Goal: Task Accomplishment & Management: Use online tool/utility

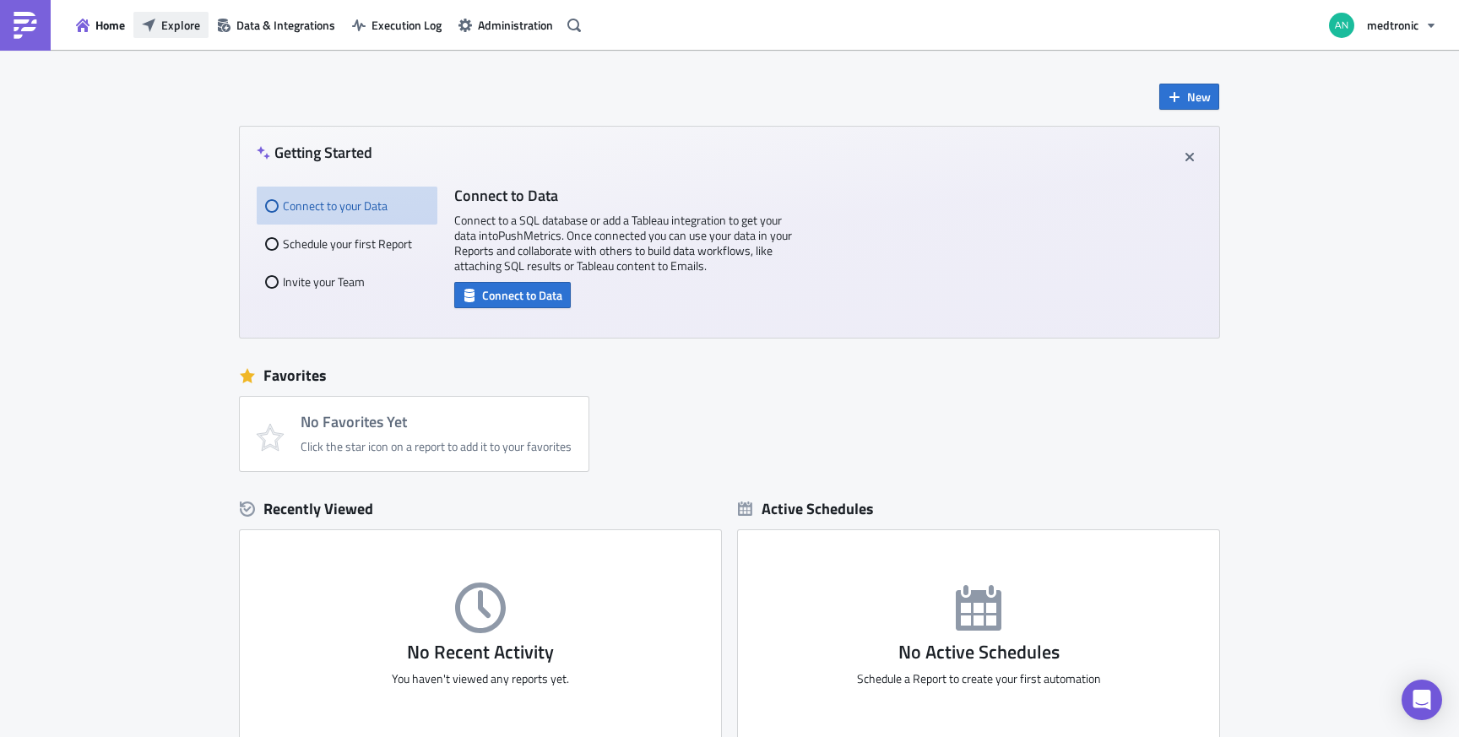
click at [182, 22] on span "Explore" at bounding box center [180, 25] width 39 height 18
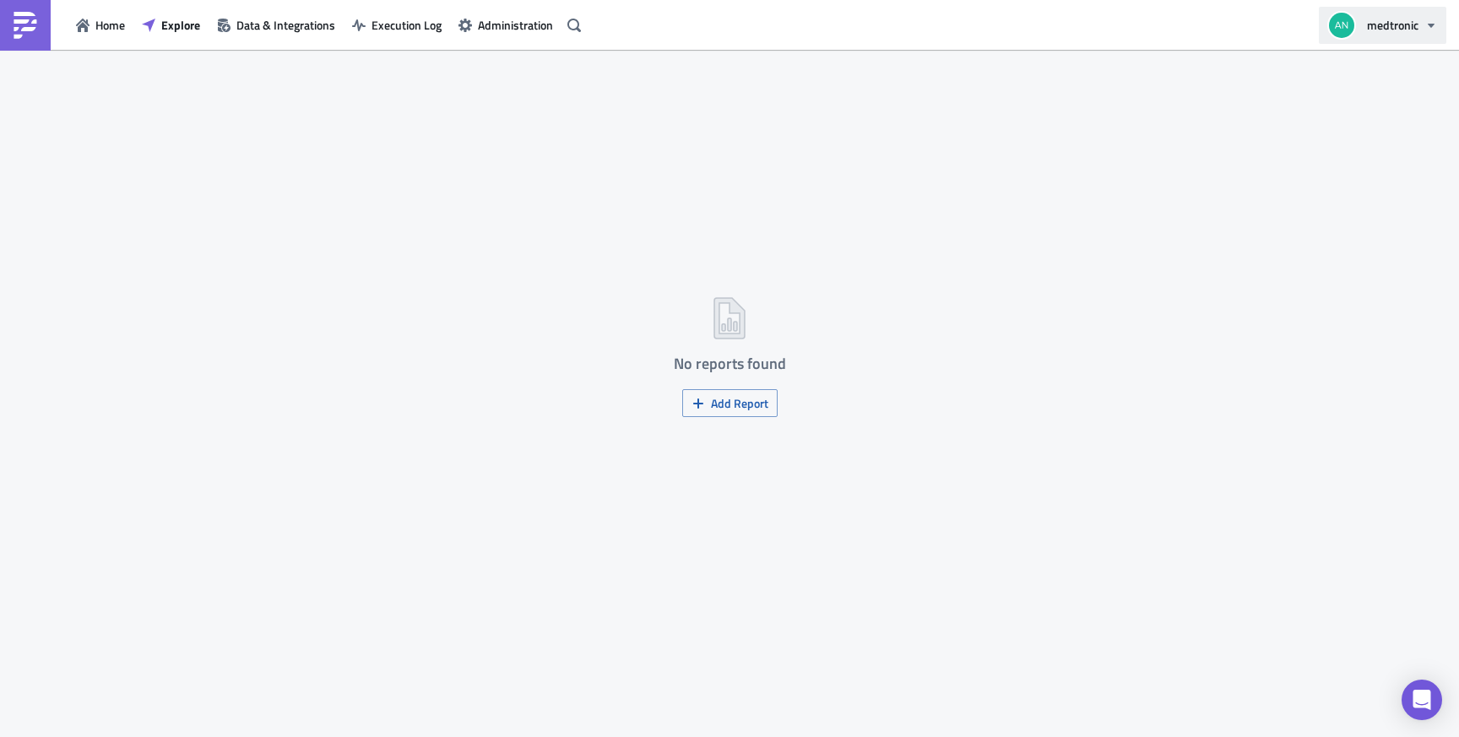
click at [1393, 30] on span "medtronic" at bounding box center [1393, 25] width 52 height 18
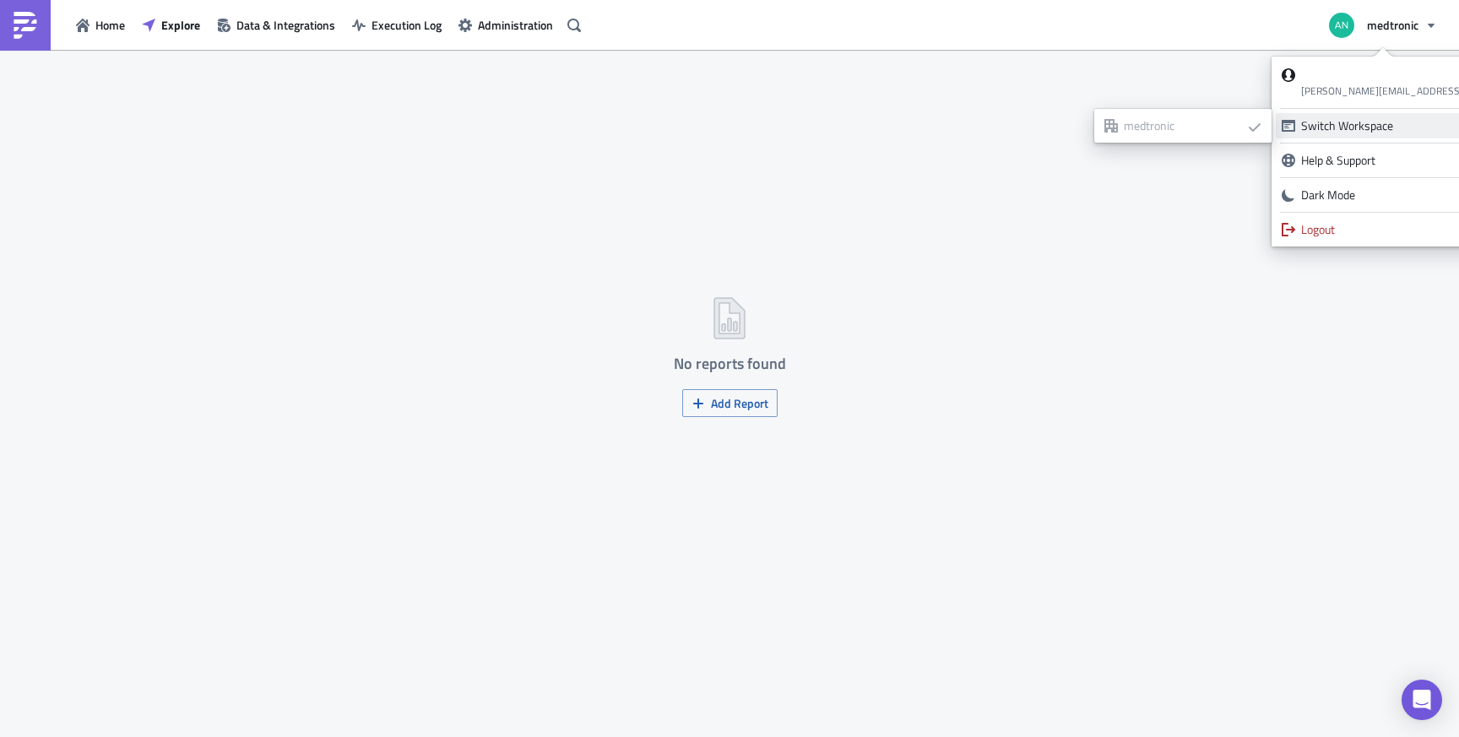
click at [1385, 122] on div "Switch Workspace" at bounding box center [1411, 125] width 220 height 17
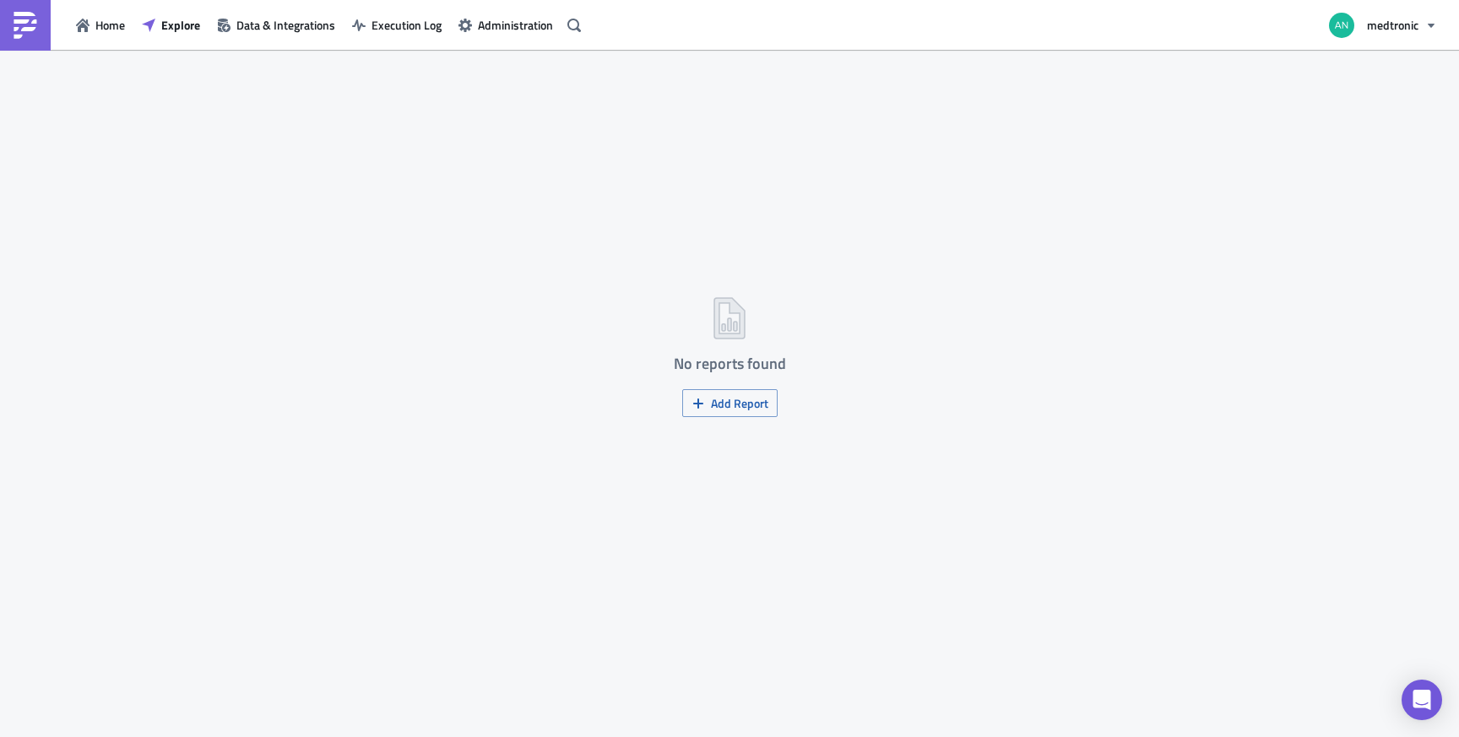
click at [917, 157] on div "No reports found Add Report" at bounding box center [729, 395] width 1459 height 690
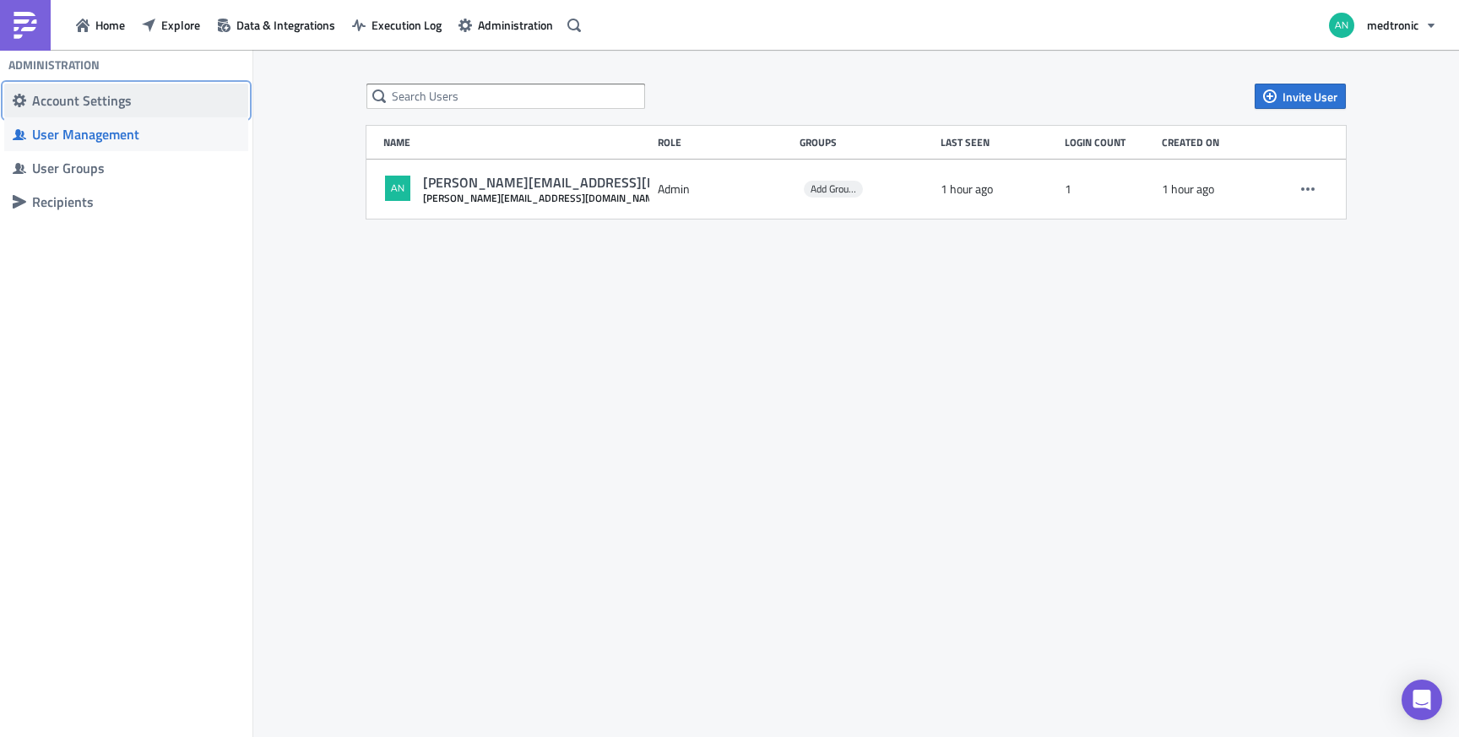
click at [124, 90] on span "Account Settings" at bounding box center [126, 101] width 244 height 34
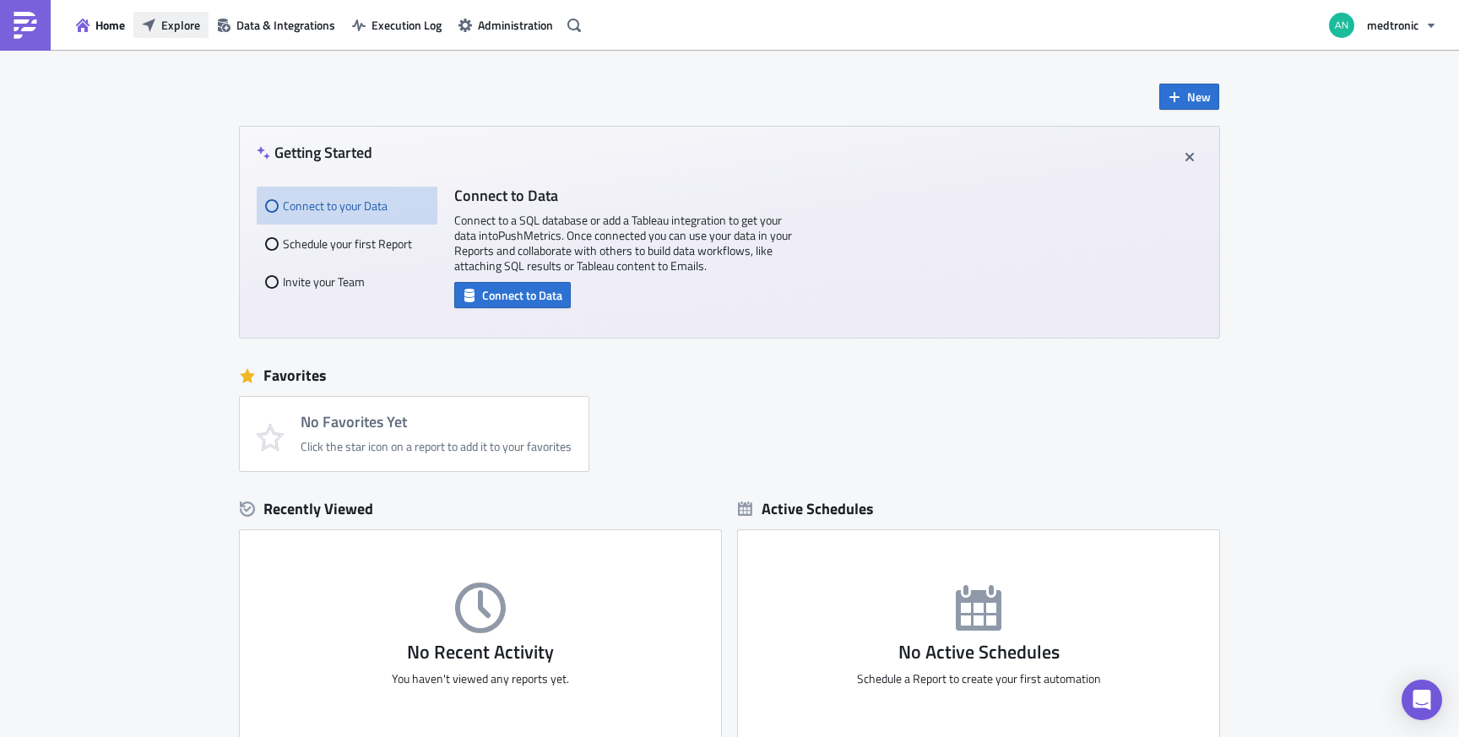
click at [165, 21] on span "Explore" at bounding box center [180, 25] width 39 height 18
click at [1419, 16] on button "medtronic" at bounding box center [1382, 25] width 127 height 37
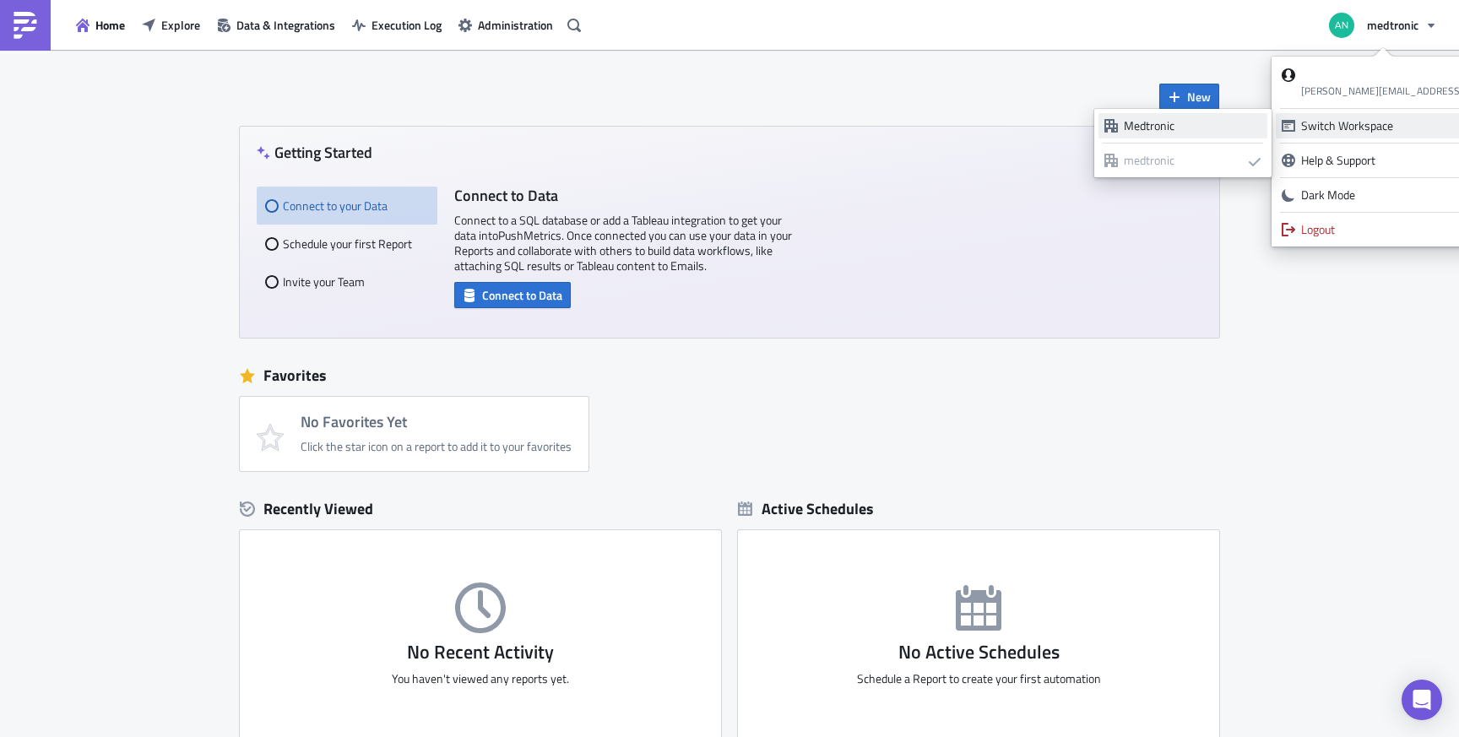
click at [1141, 121] on div "Medtronic" at bounding box center [1193, 125] width 138 height 17
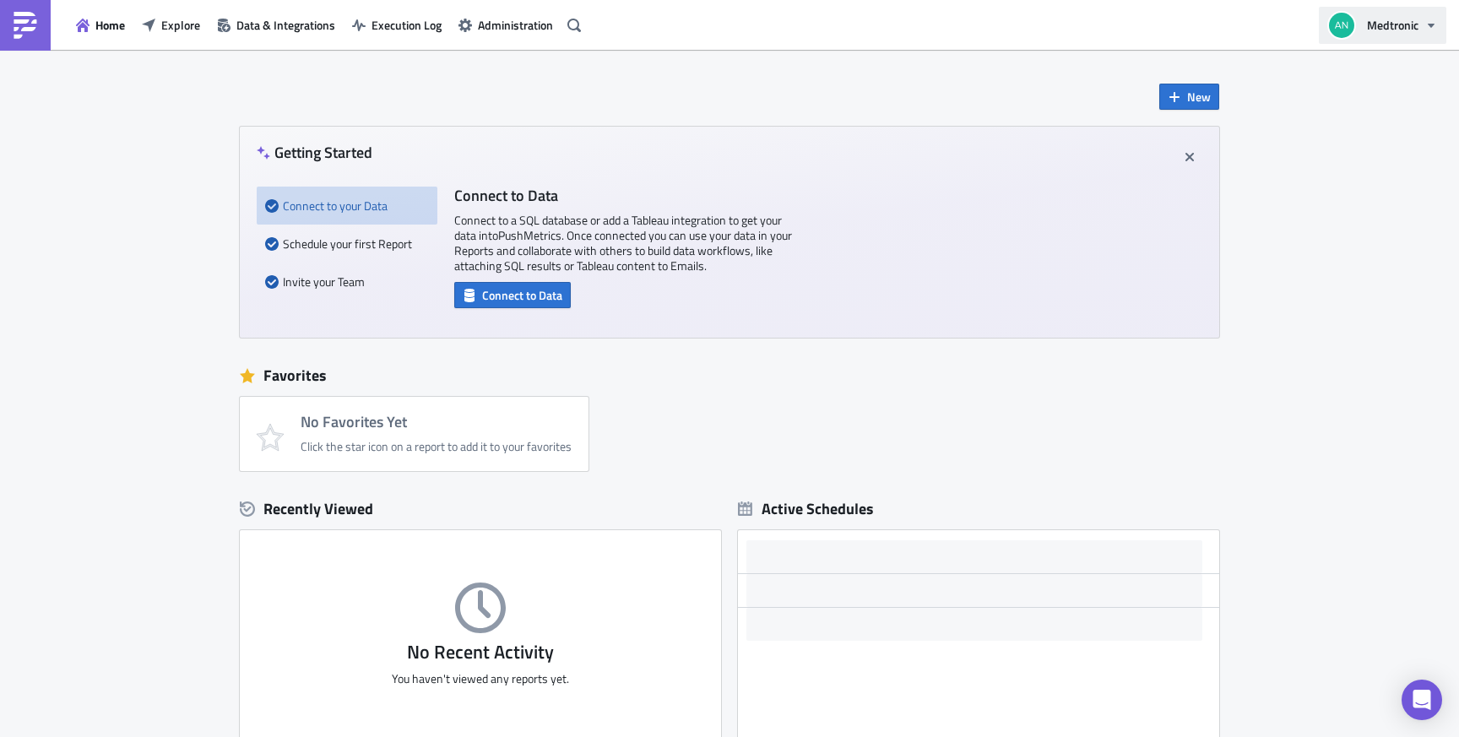
click at [1425, 27] on icon "button" at bounding box center [1431, 26] width 14 height 14
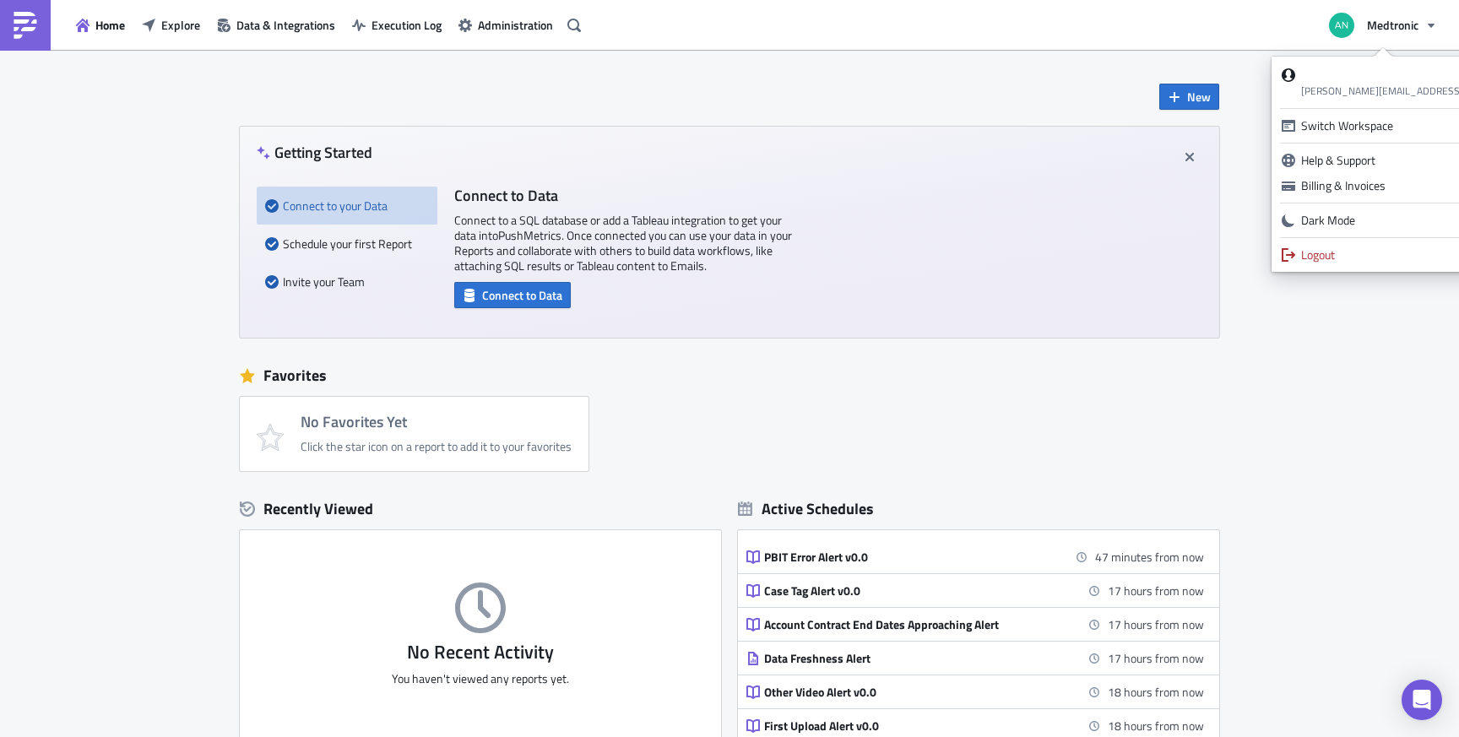
click at [1299, 347] on div "New Getting Started Connect to your Data Schedule your first Report Invite your…" at bounding box center [729, 502] width 1459 height 905
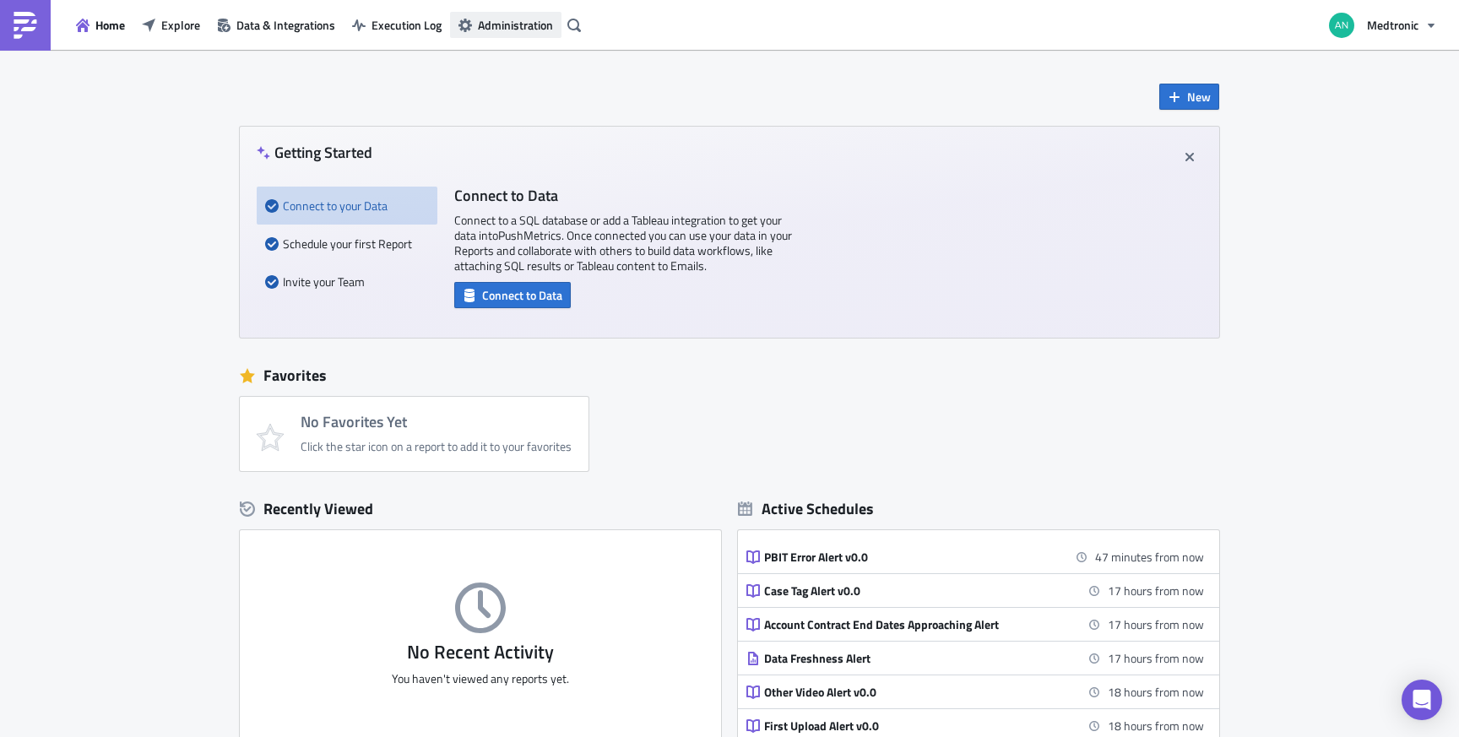
click at [484, 12] on button "Administration" at bounding box center [505, 25] width 111 height 26
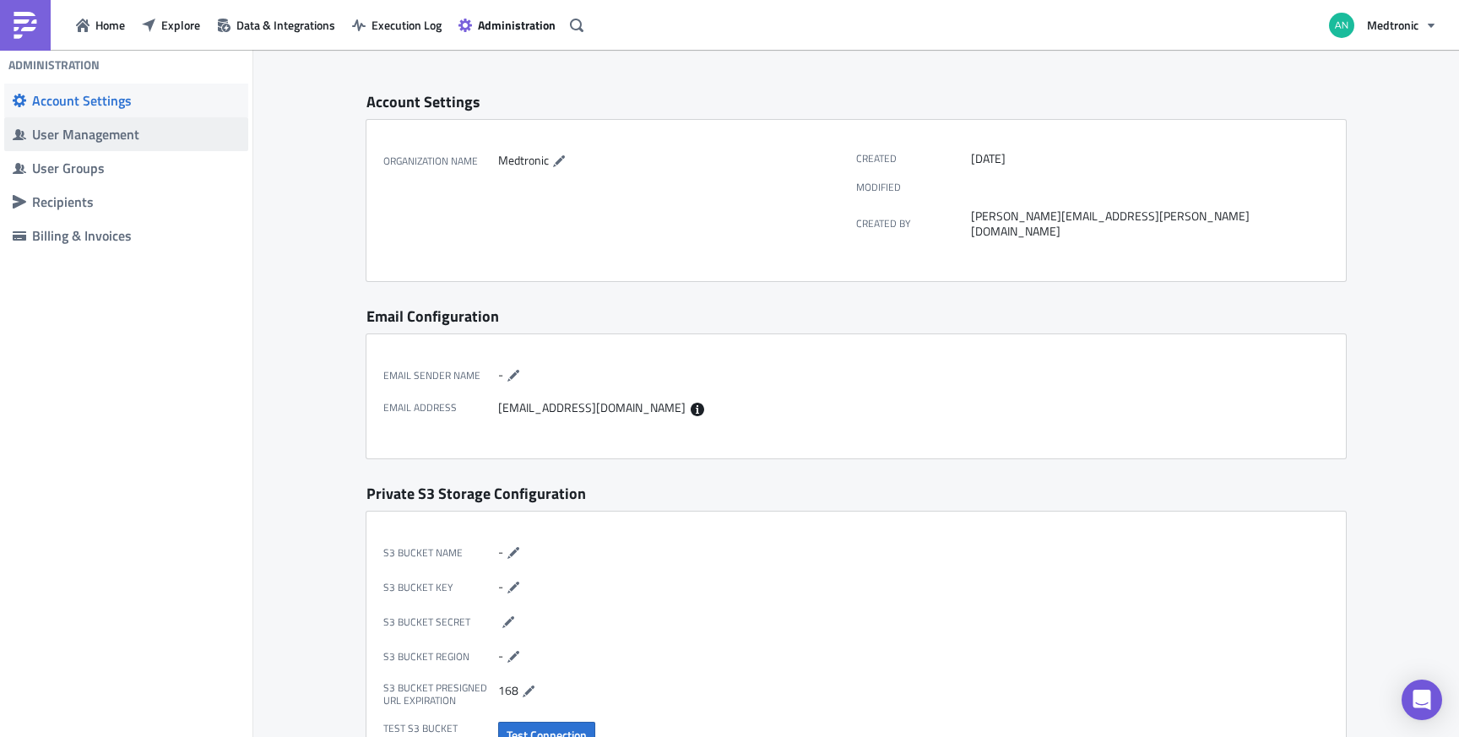
click at [101, 138] on div "User Management" at bounding box center [136, 134] width 208 height 17
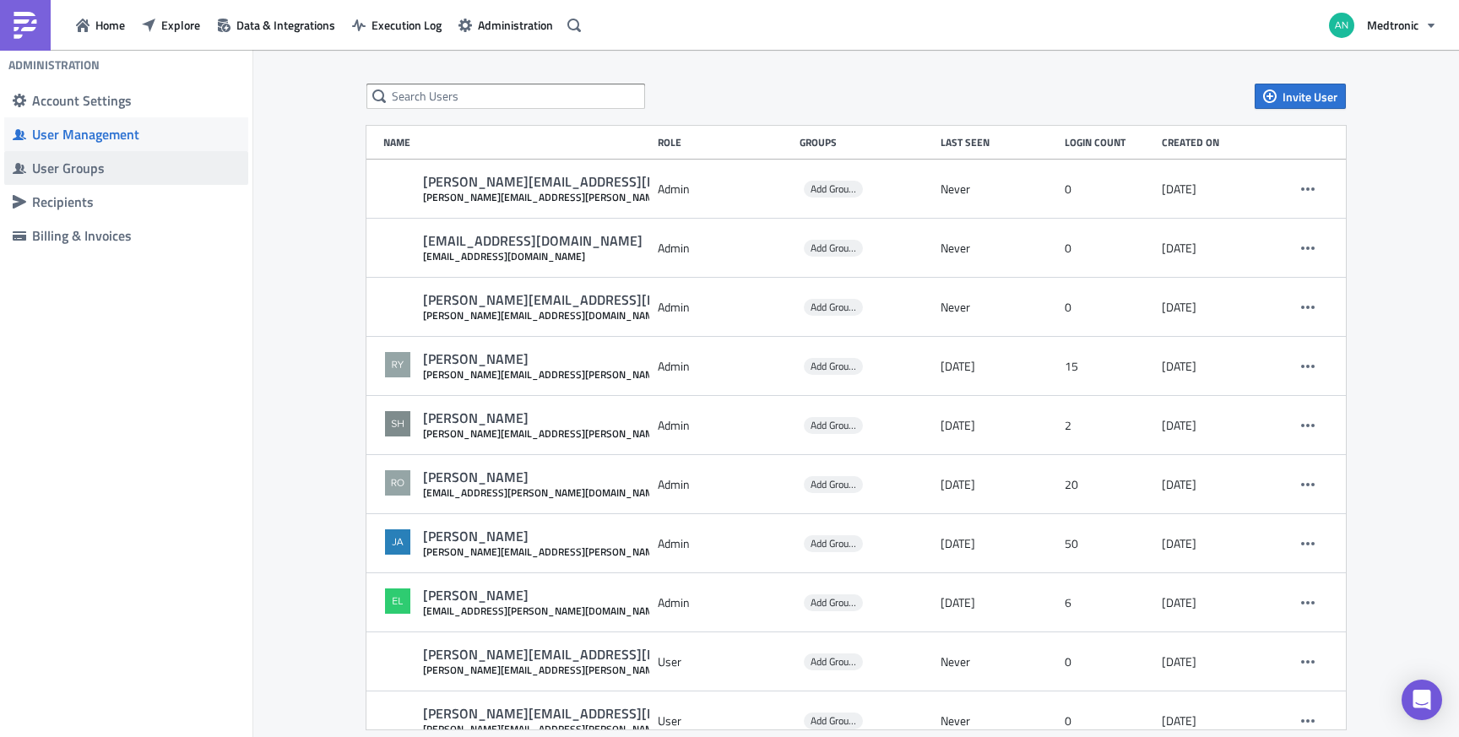
click at [93, 175] on div "User Groups" at bounding box center [136, 168] width 208 height 17
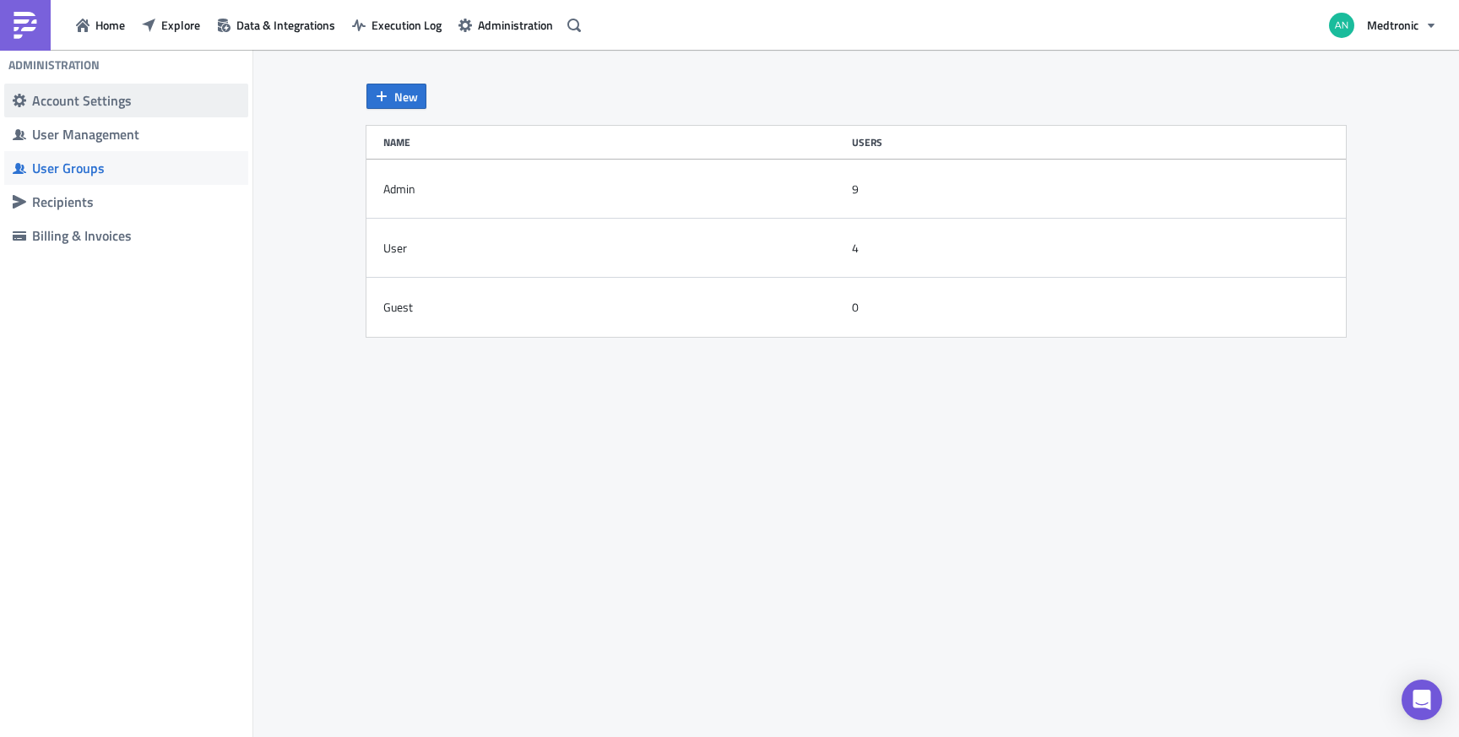
click at [124, 104] on div "Account Settings" at bounding box center [136, 100] width 208 height 17
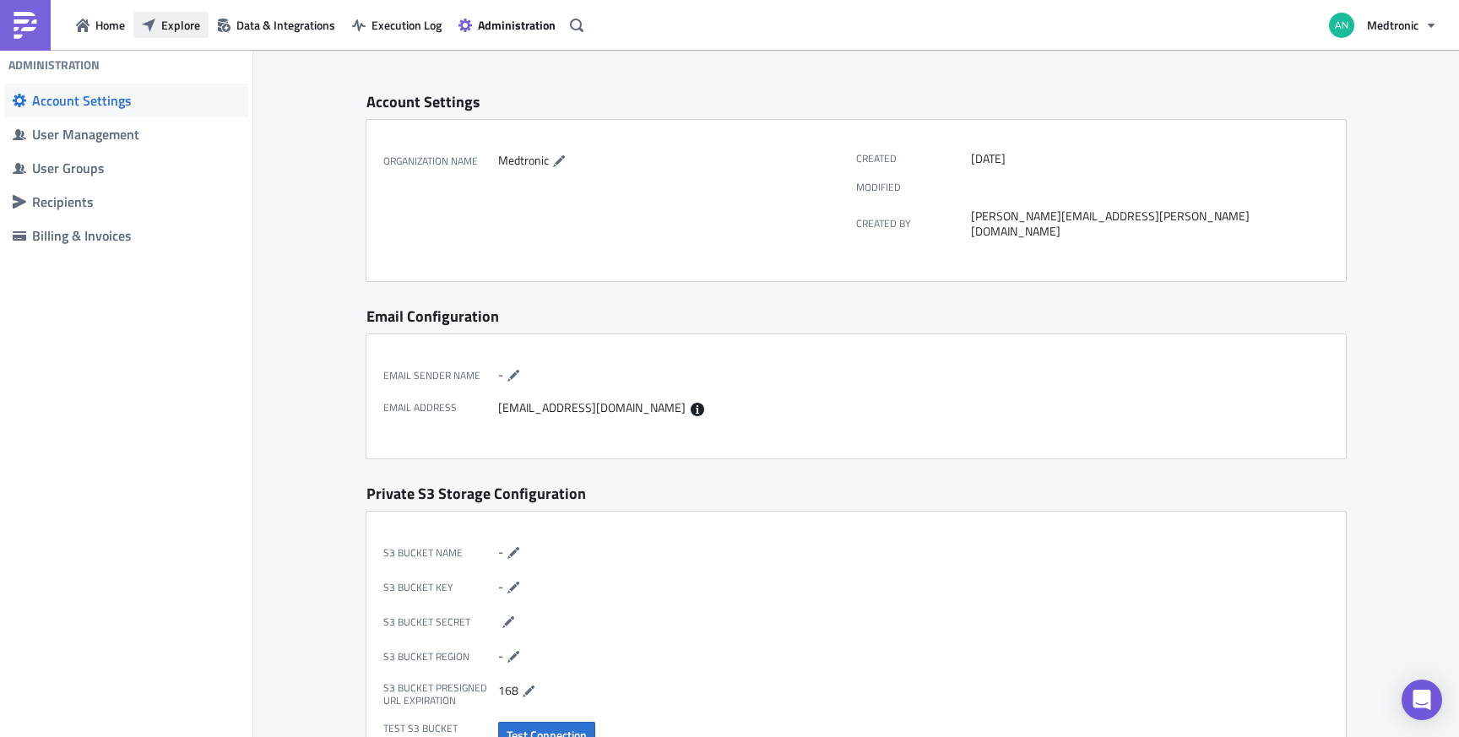
click at [179, 14] on button "Explore" at bounding box center [170, 25] width 75 height 26
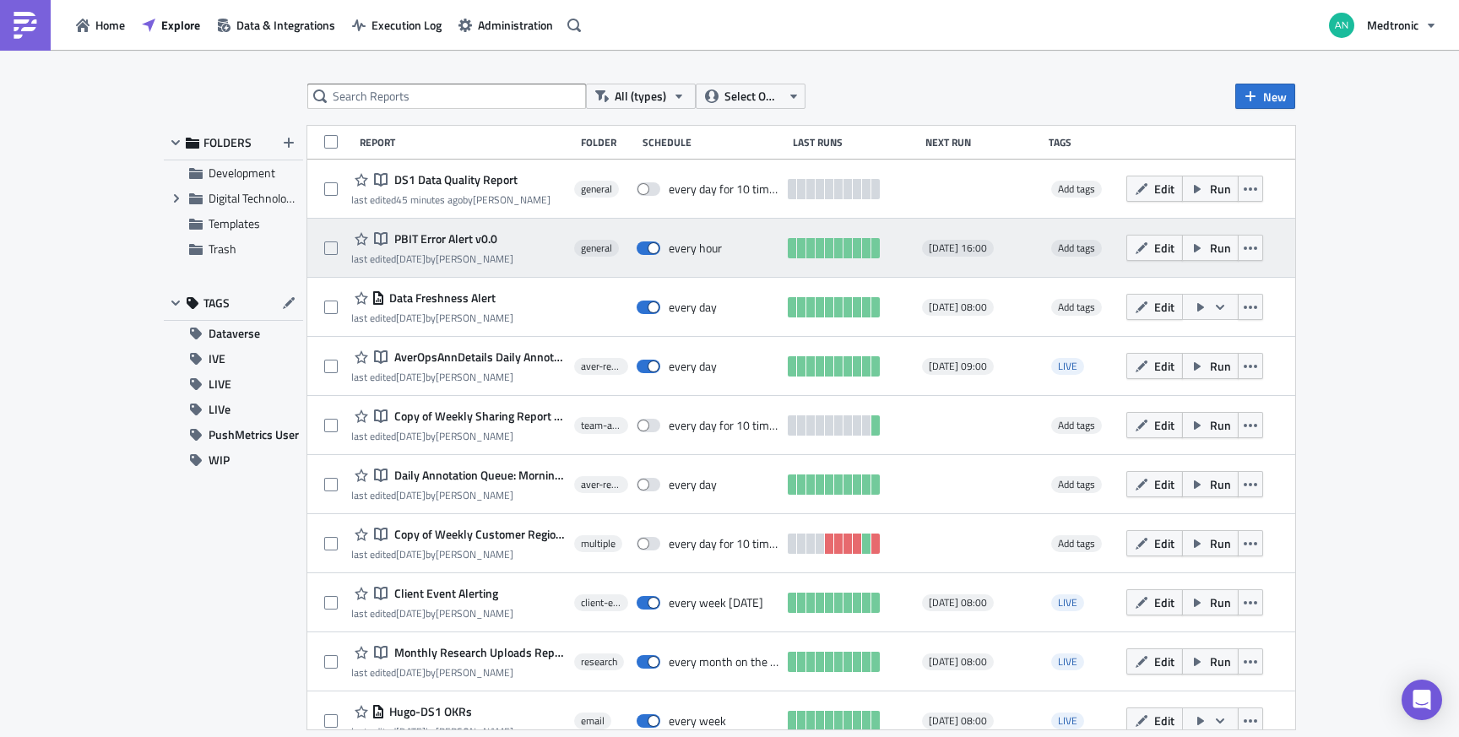
click at [442, 240] on span "PBIT Error Alert v0.0" at bounding box center [443, 238] width 107 height 15
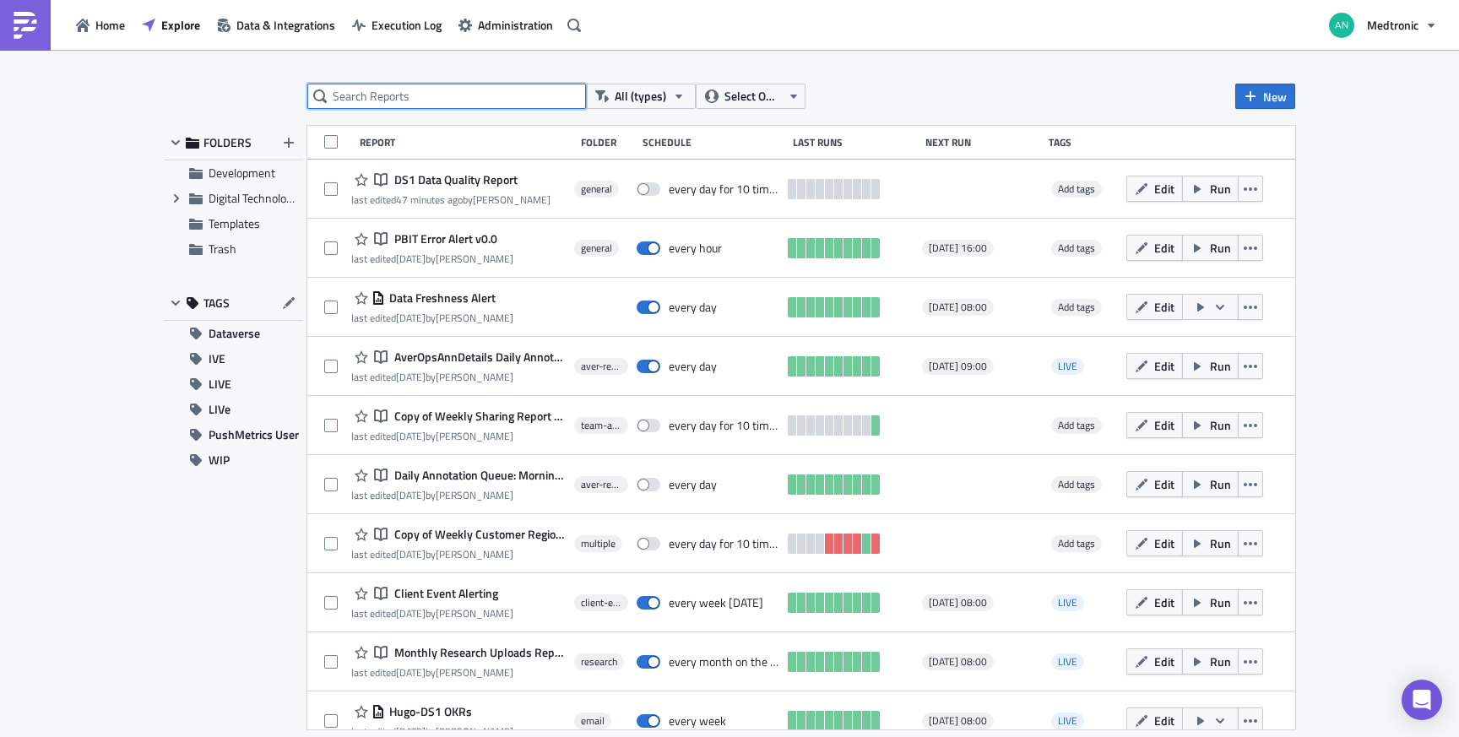
click at [406, 99] on input "text" at bounding box center [446, 96] width 279 height 25
type input "bruges"
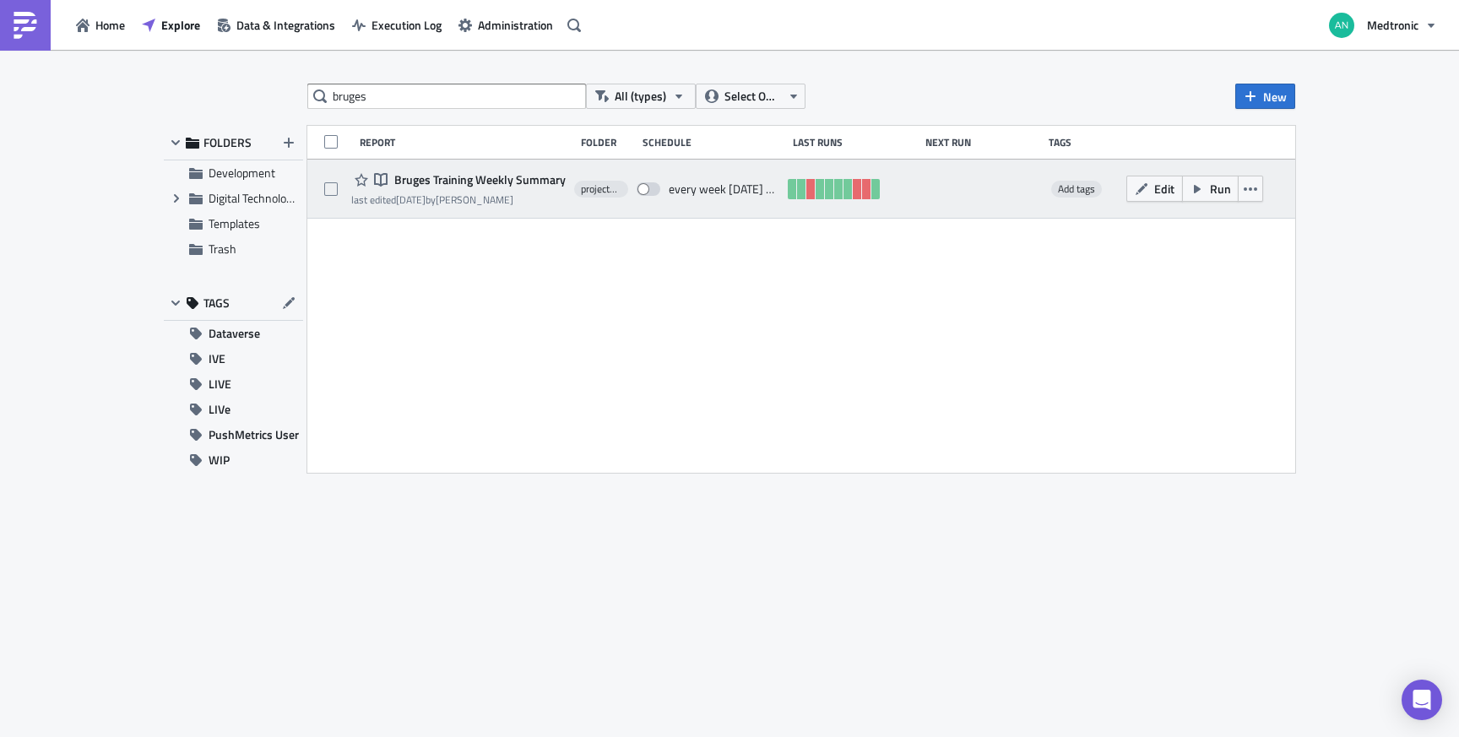
click at [469, 180] on span "Bruges Training Weekly Summary" at bounding box center [478, 179] width 176 height 15
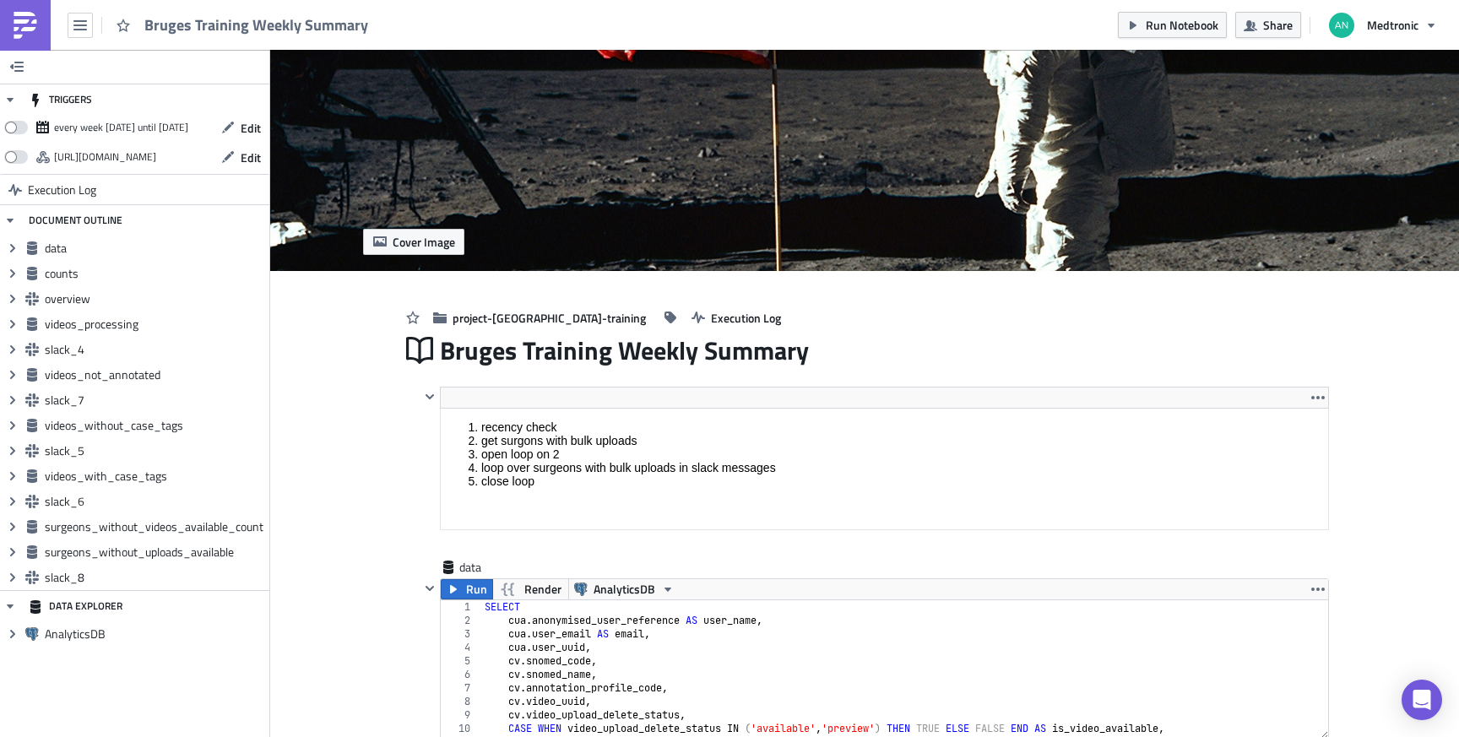
scroll to position [193, 887]
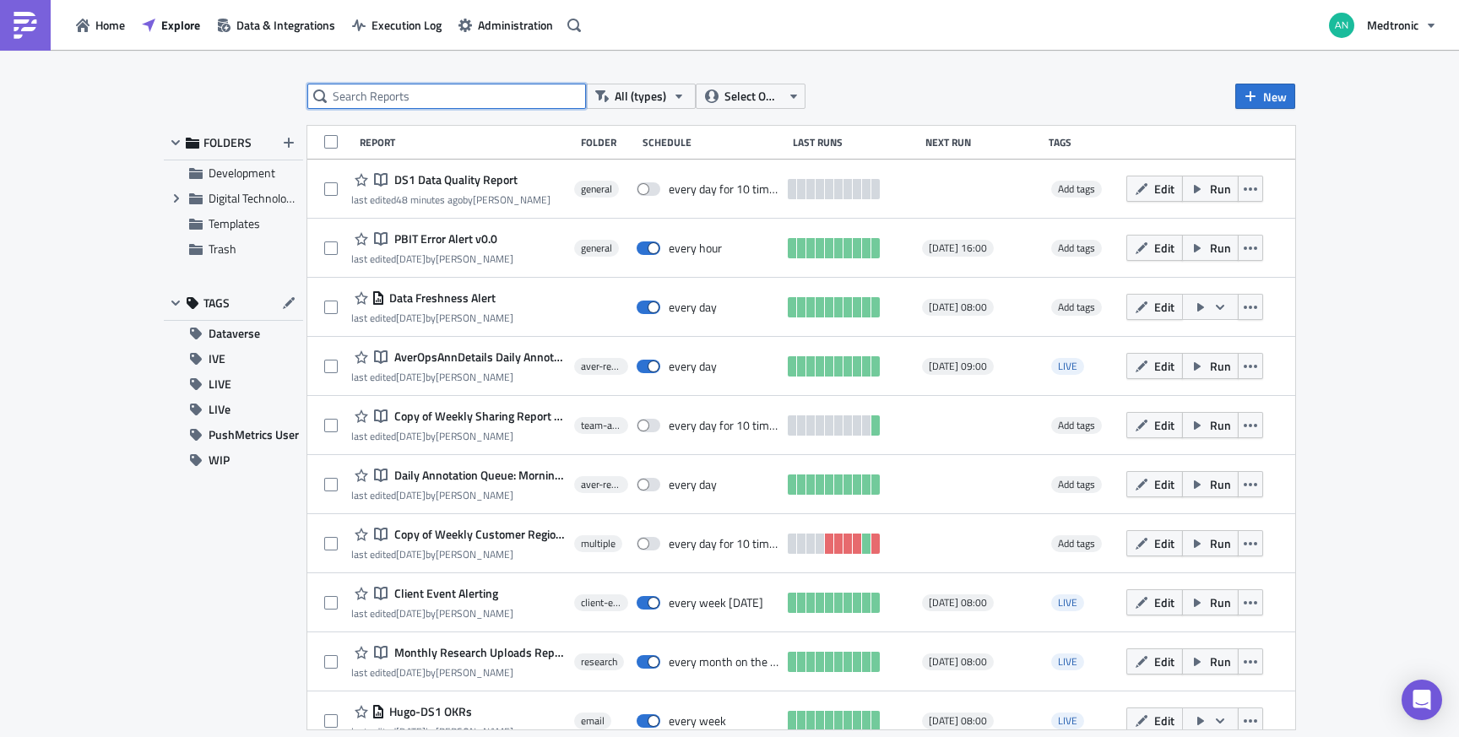
click at [437, 90] on input "text" at bounding box center [446, 96] width 279 height 25
type input "bruges"
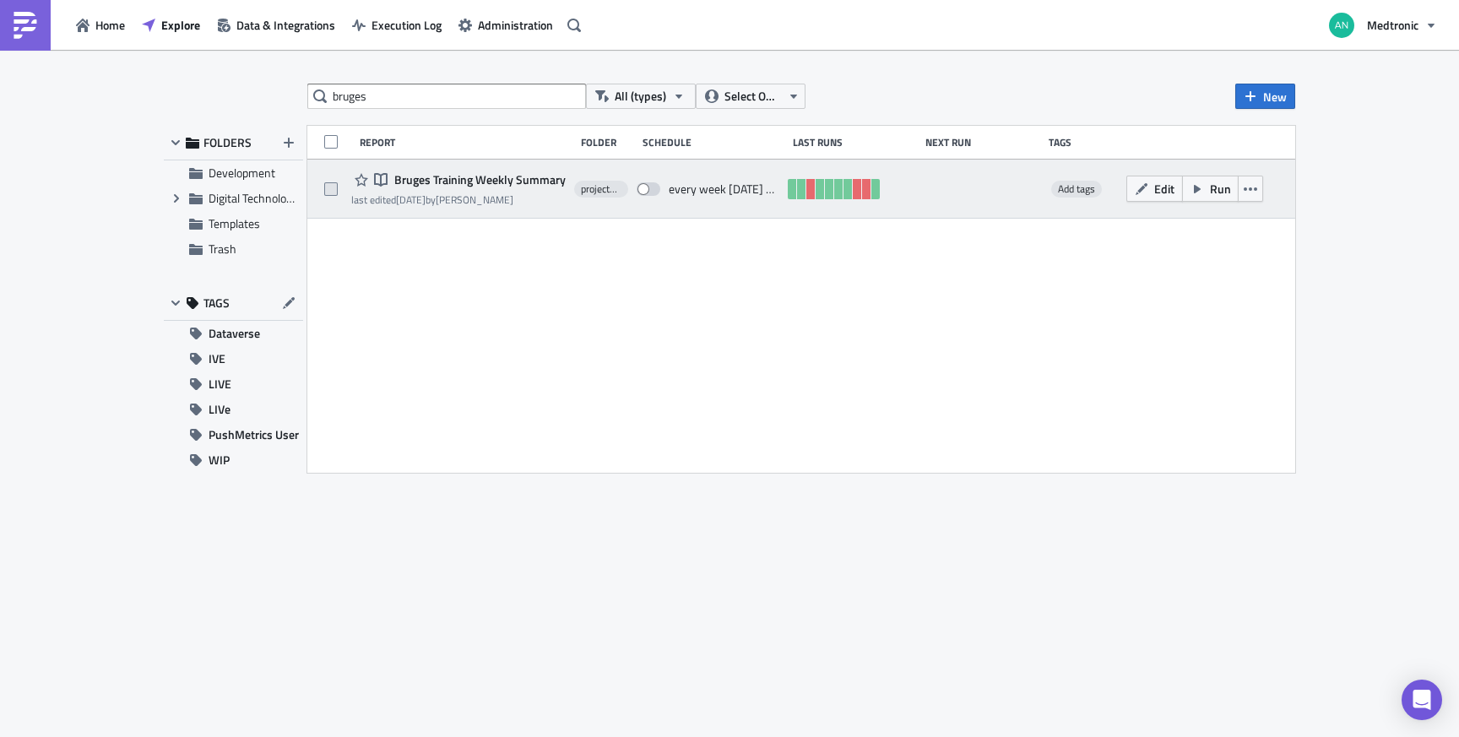
click at [331, 186] on span at bounding box center [331, 189] width 14 height 14
click at [331, 186] on input "checkbox" at bounding box center [333, 189] width 11 height 11
checkbox input "true"
click at [1255, 184] on icon "button" at bounding box center [1251, 189] width 14 height 14
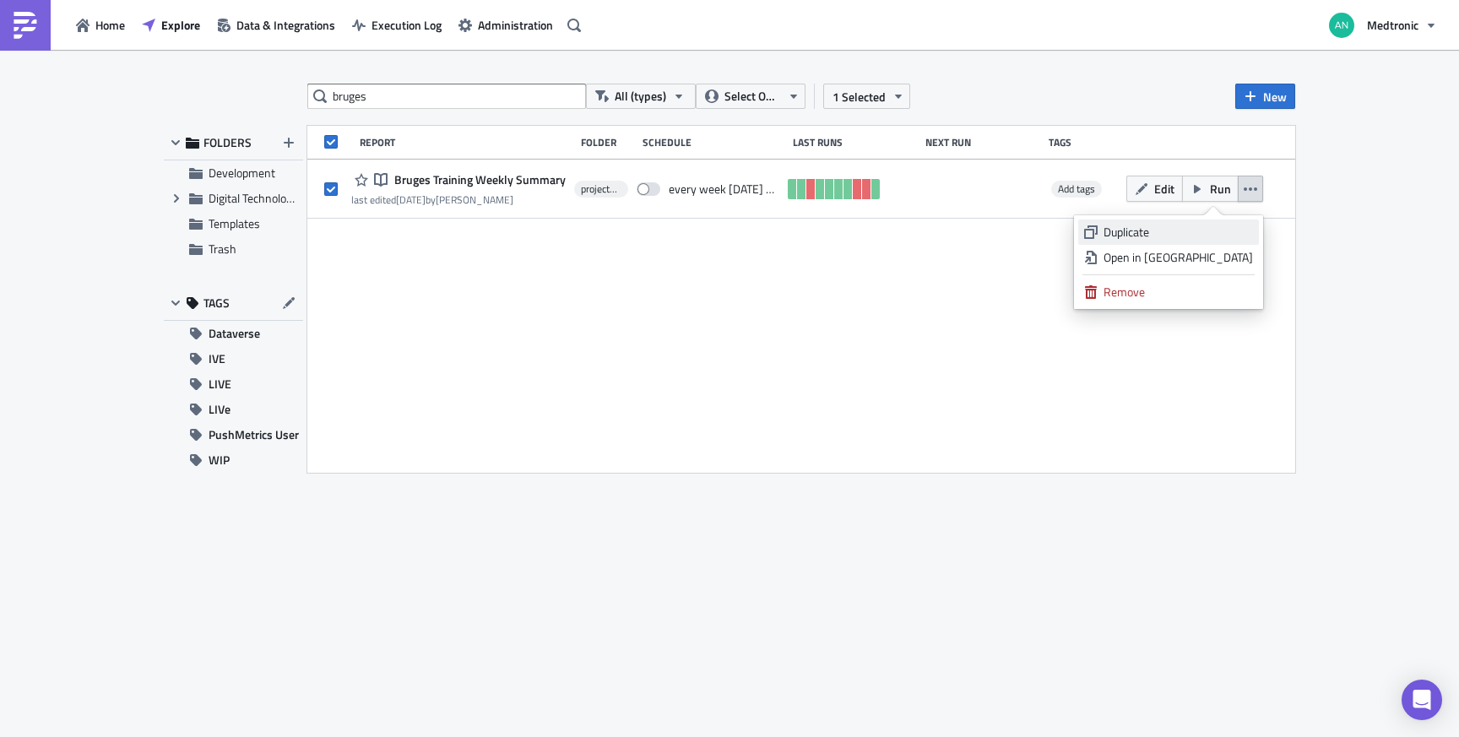
click at [1224, 234] on div "Duplicate" at bounding box center [1177, 232] width 149 height 17
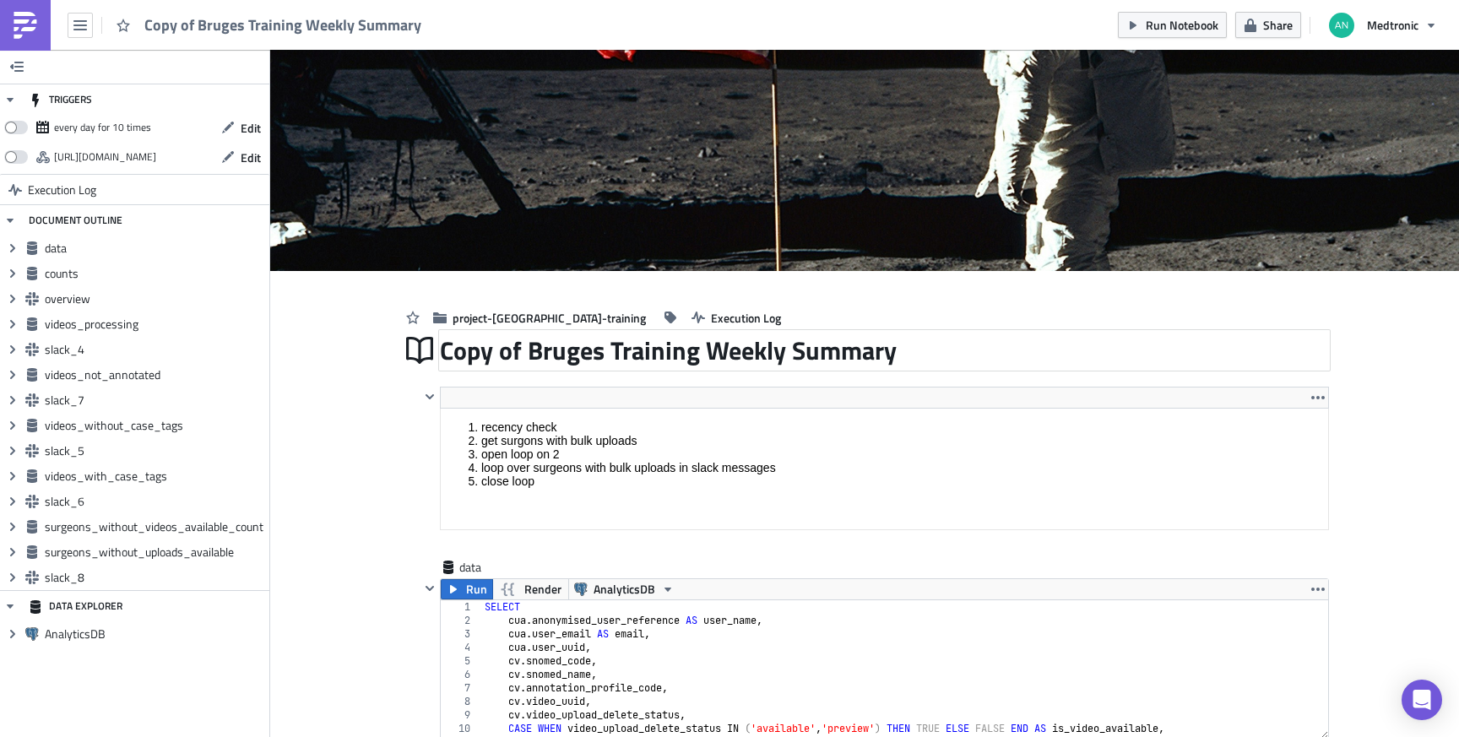
click at [886, 354] on div "Copy of Bruges Training Weekly Summary" at bounding box center [884, 350] width 889 height 39
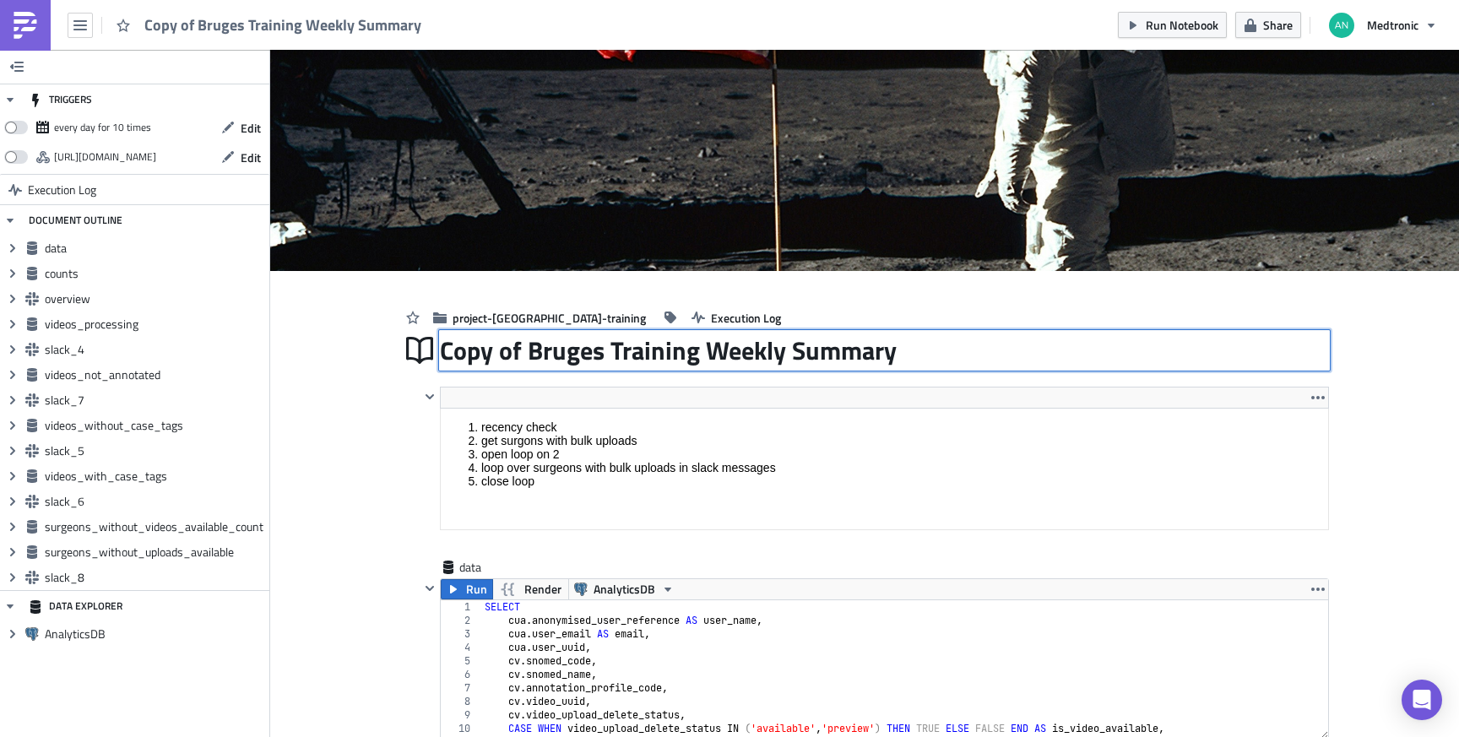
click at [442, 356] on input "Copy of Bruges Training Weekly Summary" at bounding box center [671, 350] width 463 height 32
click at [440, 354] on input "Copy of Bruges Training Weekly Summary" at bounding box center [671, 350] width 463 height 32
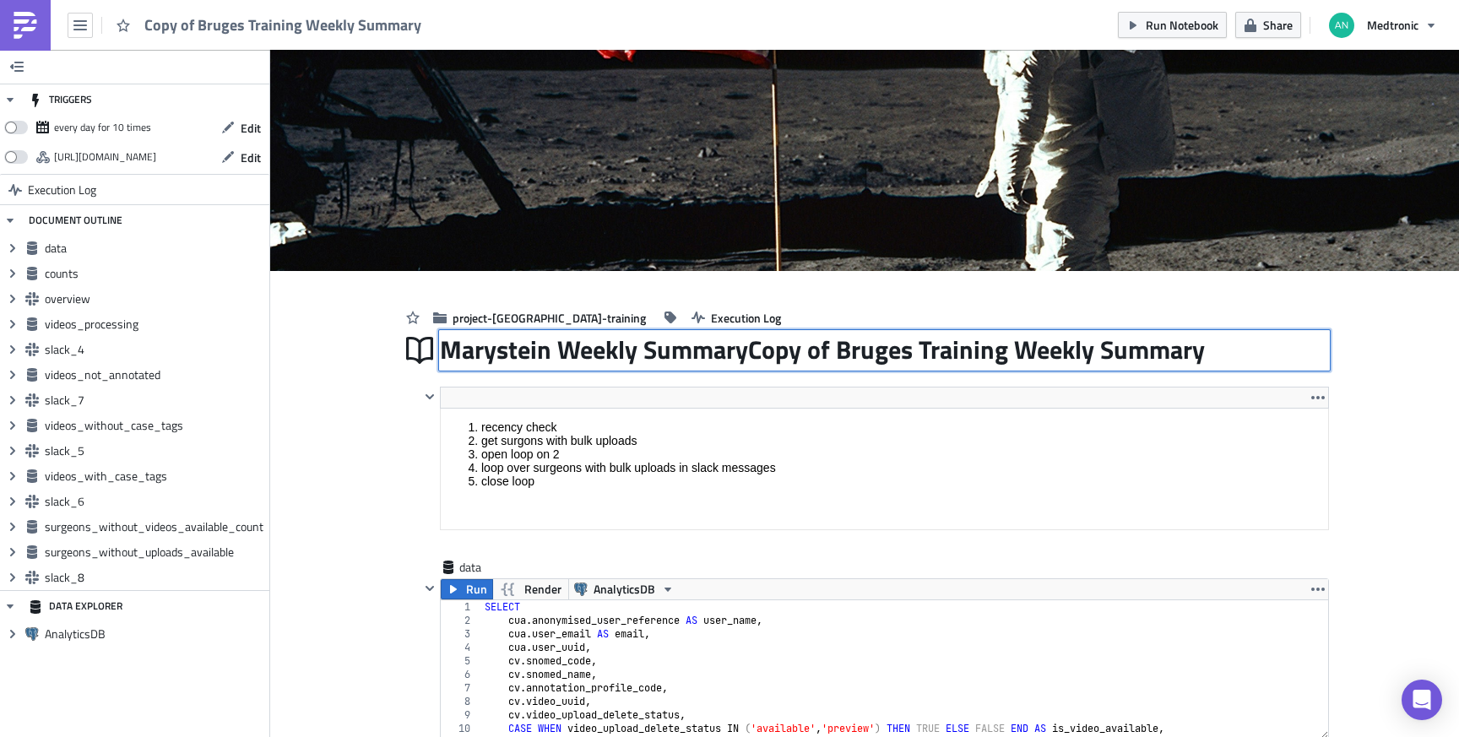
type input "Marystein Weekly Summary"
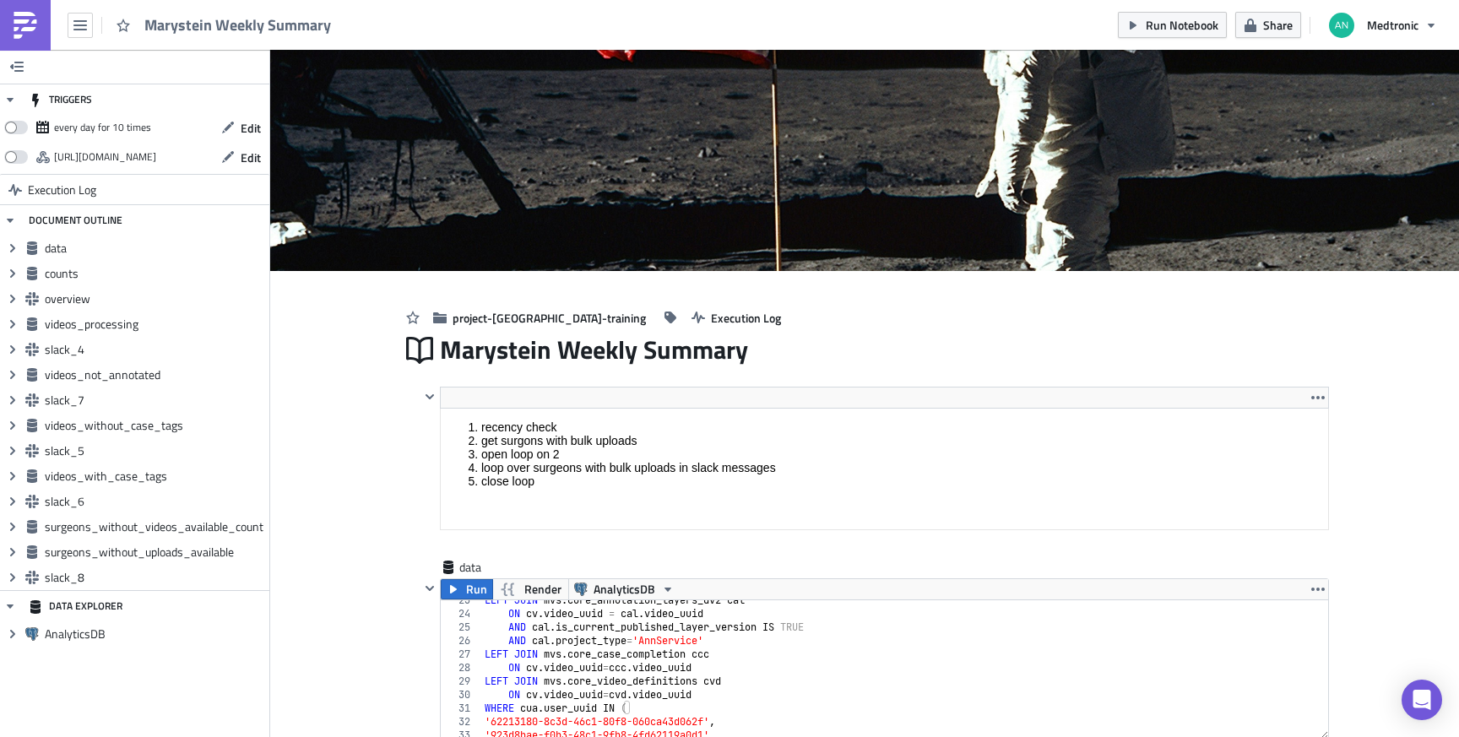
click at [525, 314] on span "project-[GEOGRAPHIC_DATA]-training" at bounding box center [549, 318] width 193 height 18
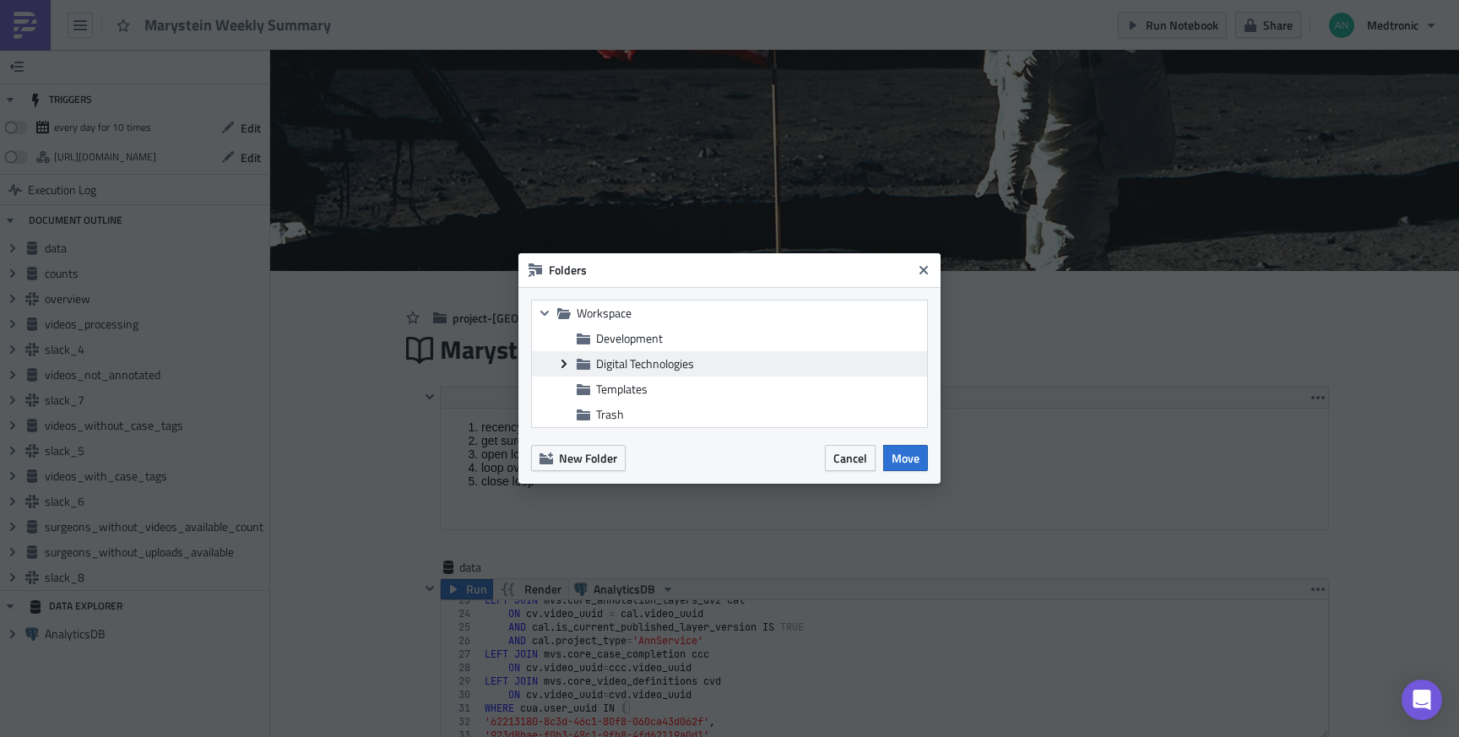
click at [563, 366] on icon at bounding box center [563, 364] width 5 height 8
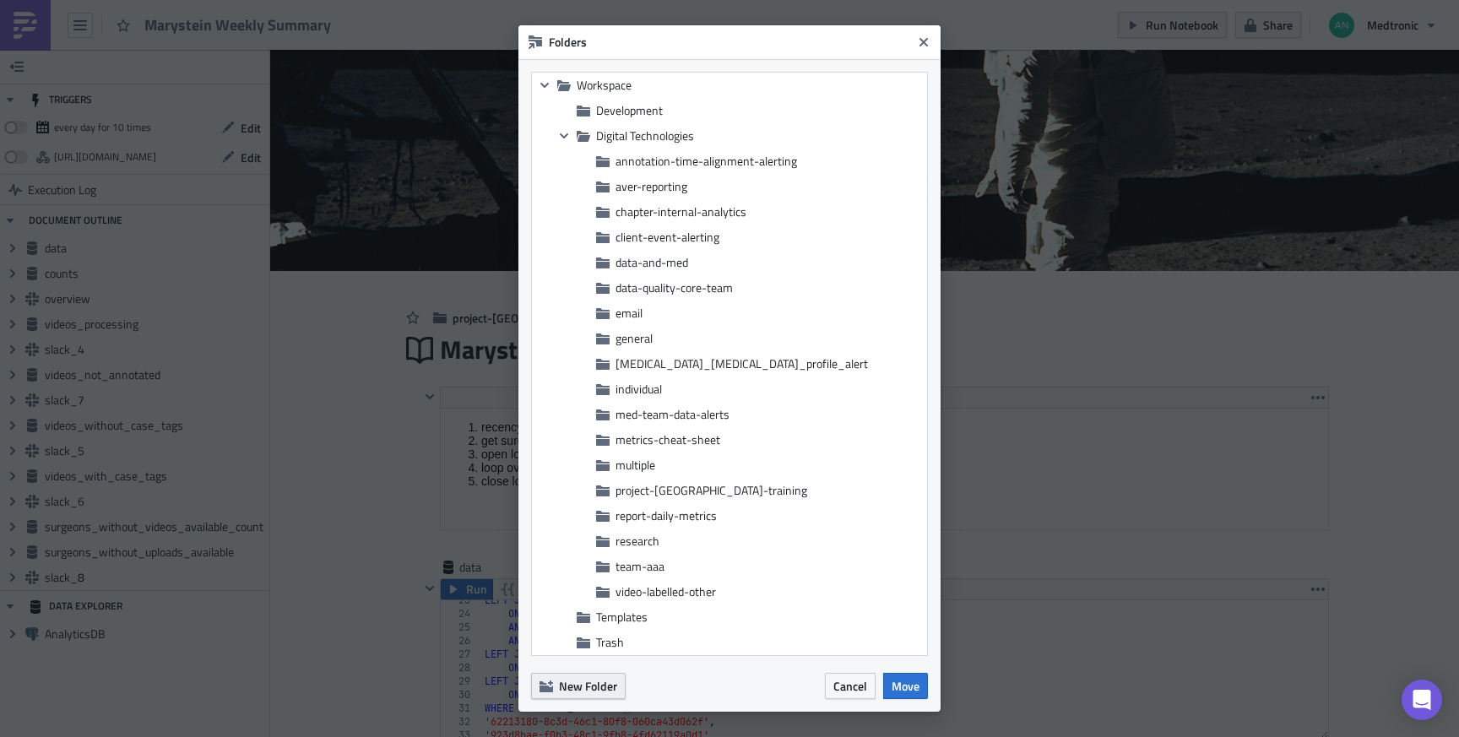
click at [594, 691] on span "New Folder" at bounding box center [588, 686] width 58 height 18
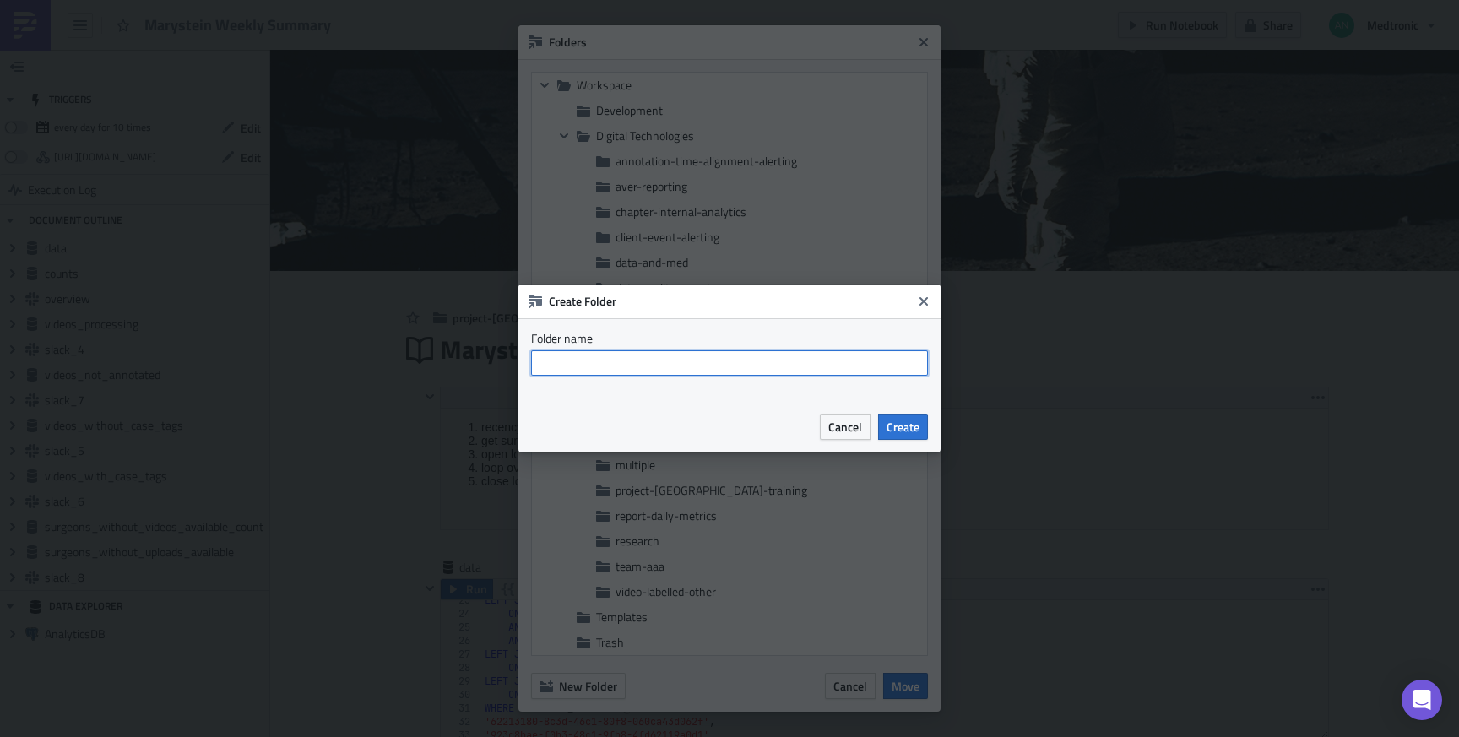
click at [643, 371] on input "text" at bounding box center [729, 362] width 397 height 25
type input "marystein"
click at [911, 429] on span "Create" at bounding box center [903, 427] width 33 height 18
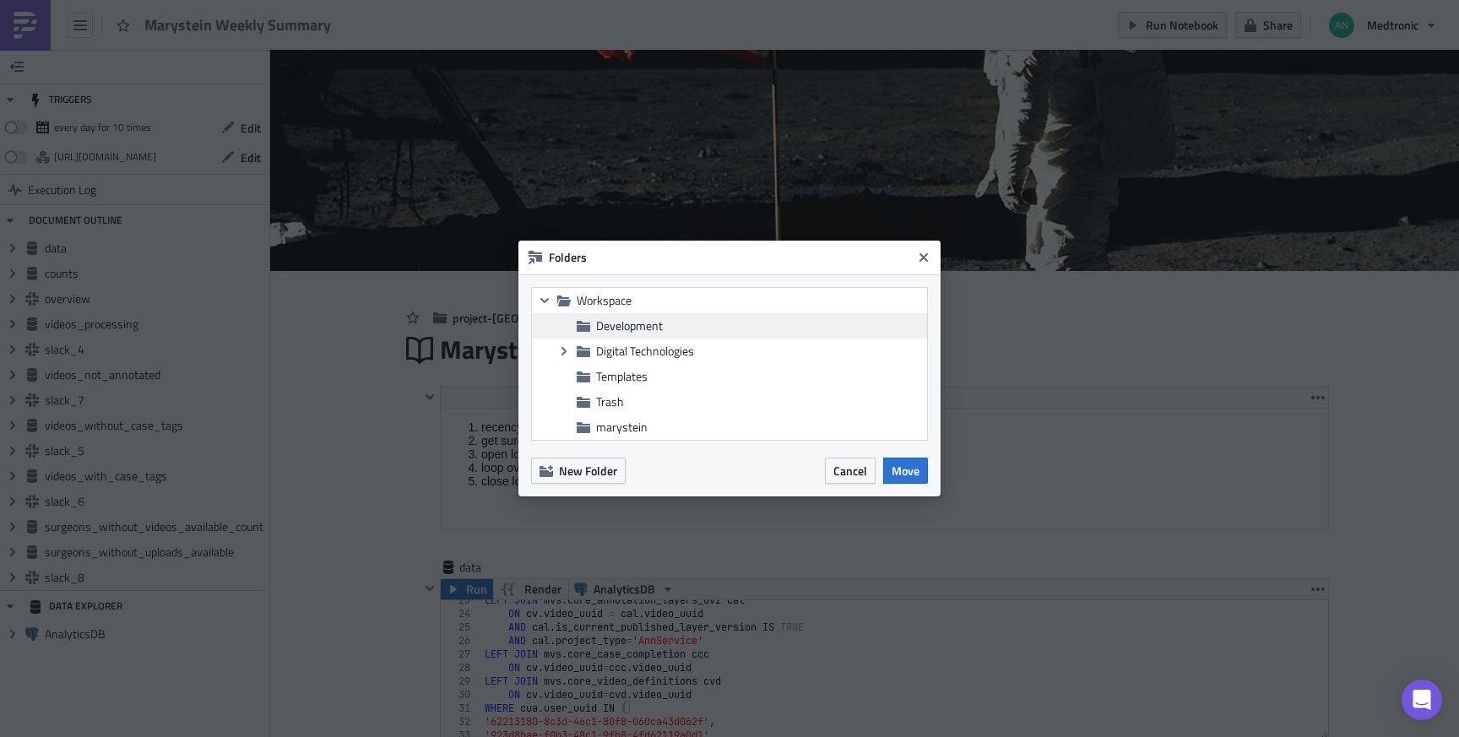
drag, startPoint x: 621, startPoint y: 429, endPoint x: 616, endPoint y: 334, distance: 94.7
click at [616, 334] on ul "Development Expand group Digital Technologies Templates Trash marystein" at bounding box center [729, 376] width 395 height 127
click at [617, 427] on span "marystein" at bounding box center [622, 427] width 52 height 18
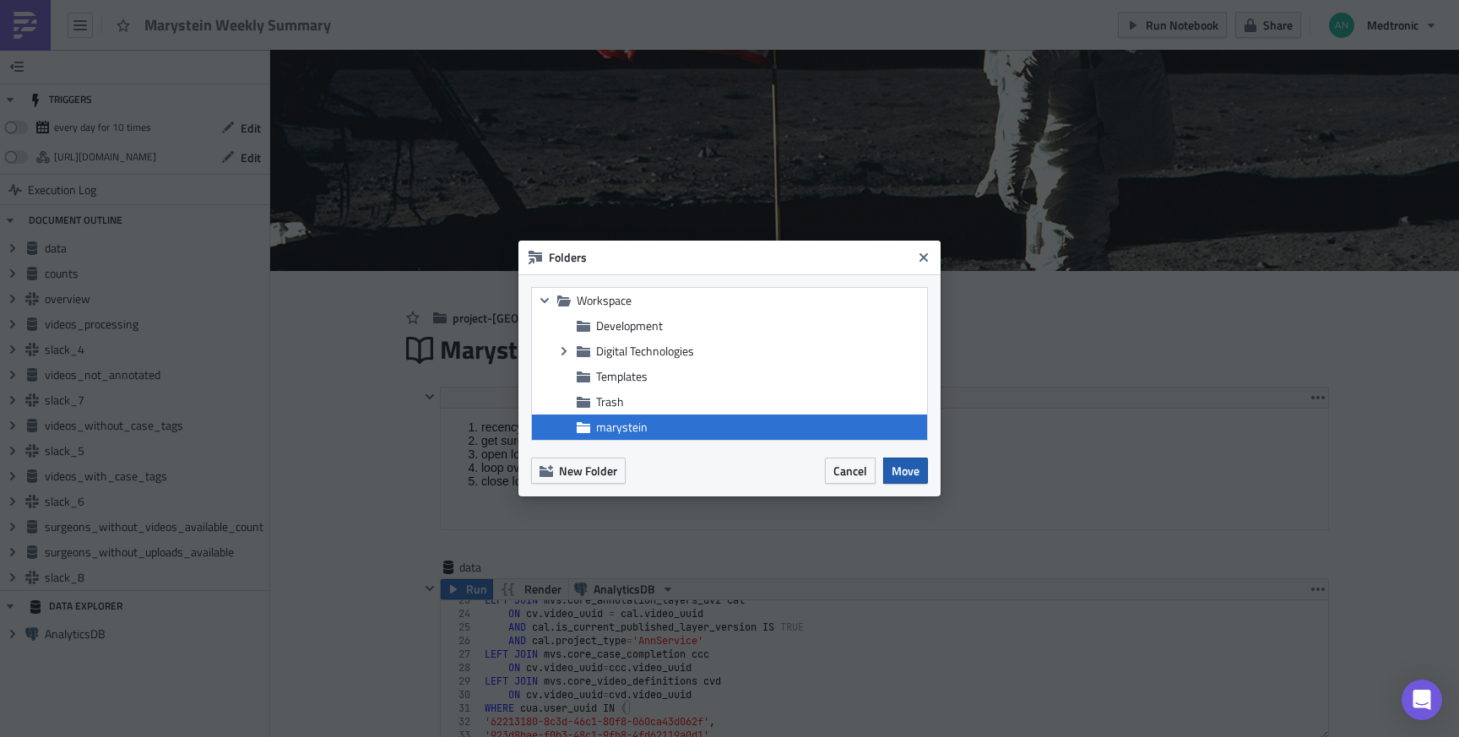
click at [893, 474] on span "Move" at bounding box center [906, 471] width 28 height 18
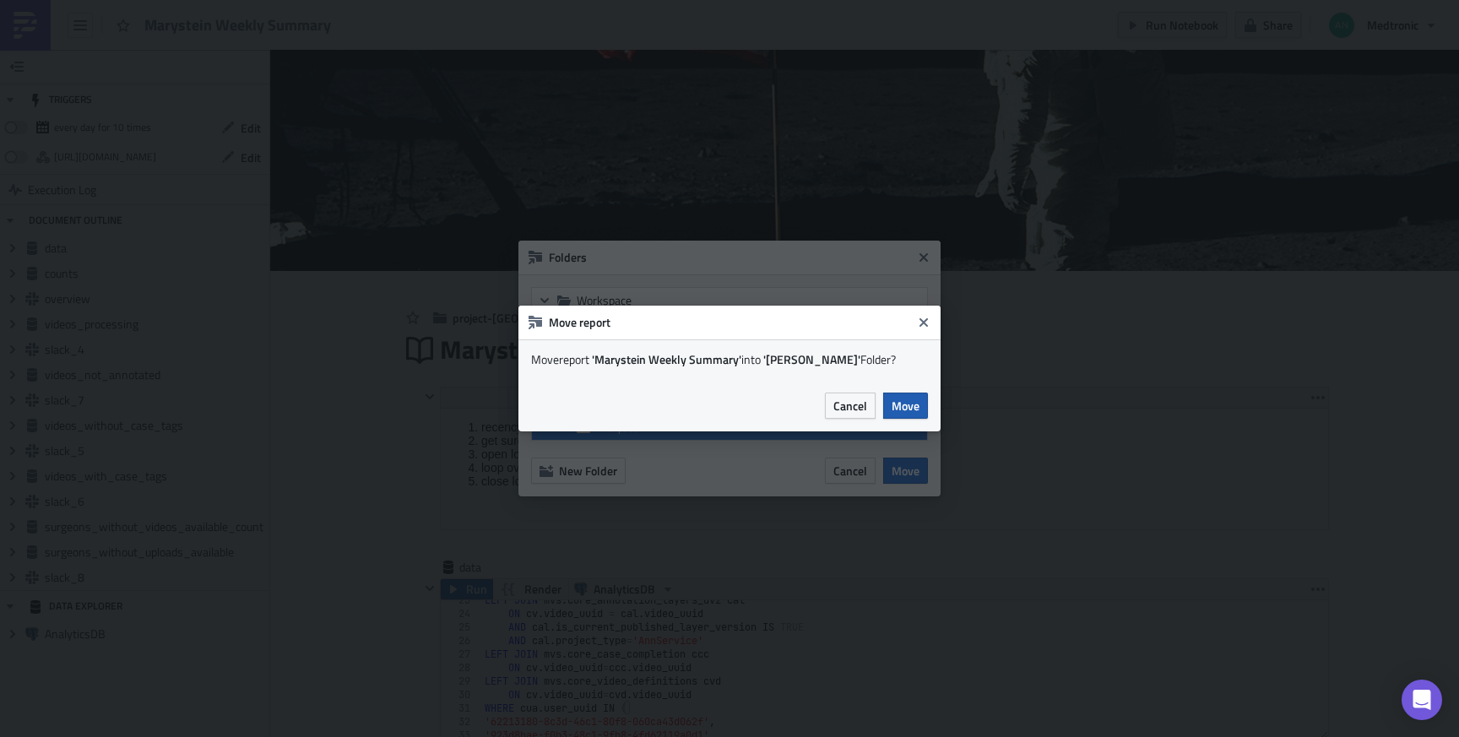
click at [904, 400] on span "Move" at bounding box center [906, 406] width 28 height 18
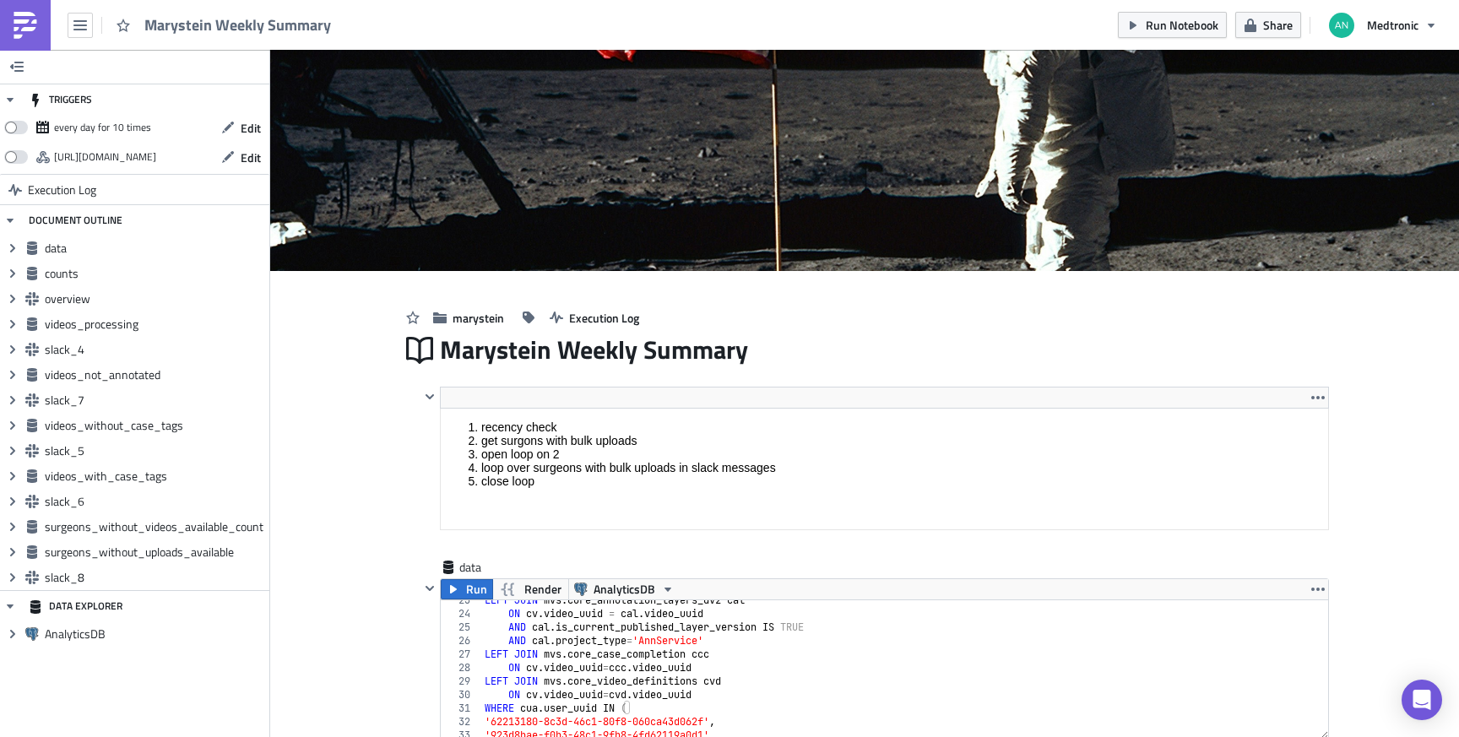
click at [74, 40] on div "Marystein Weekly Summary" at bounding box center [170, 25] width 341 height 50
click at [85, 30] on icon "button" at bounding box center [80, 26] width 14 height 14
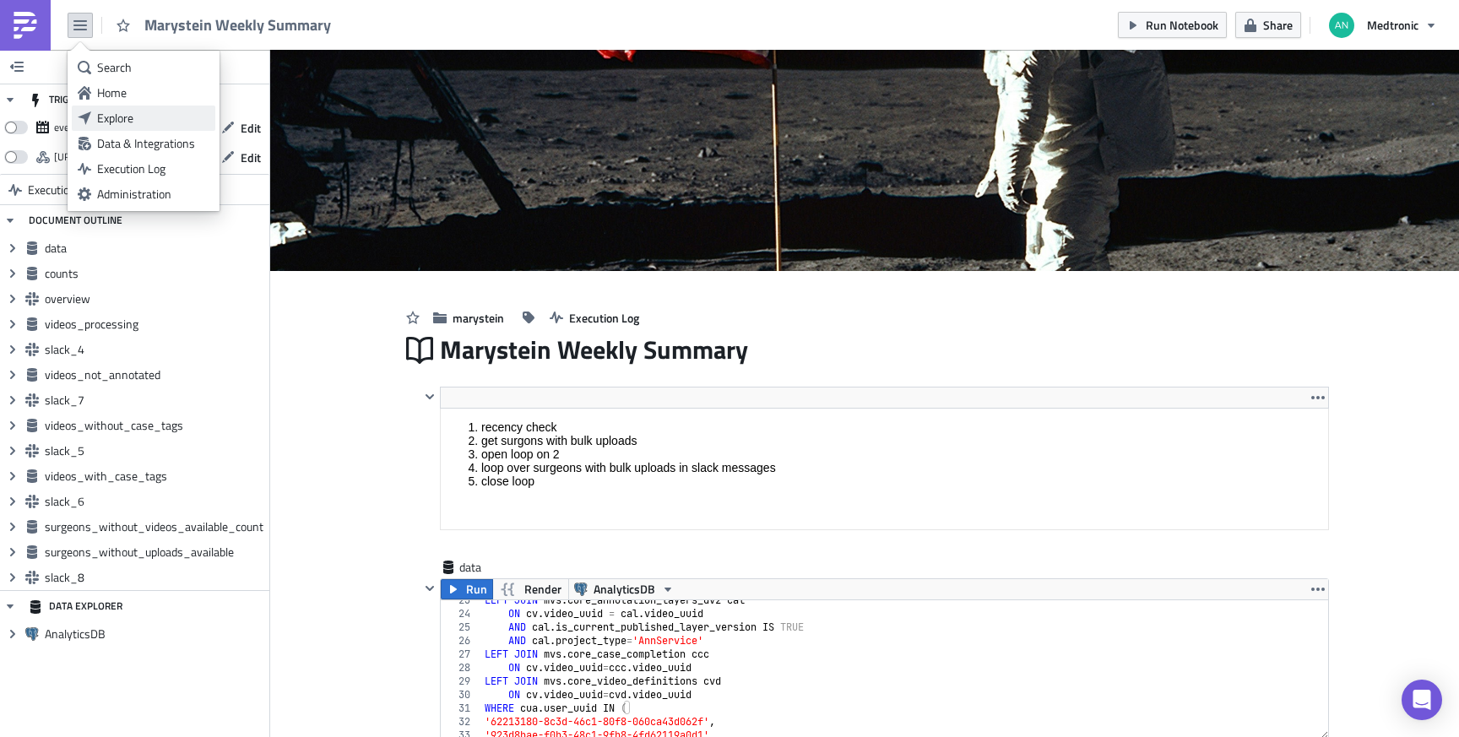
click at [106, 113] on div "Explore" at bounding box center [153, 118] width 112 height 17
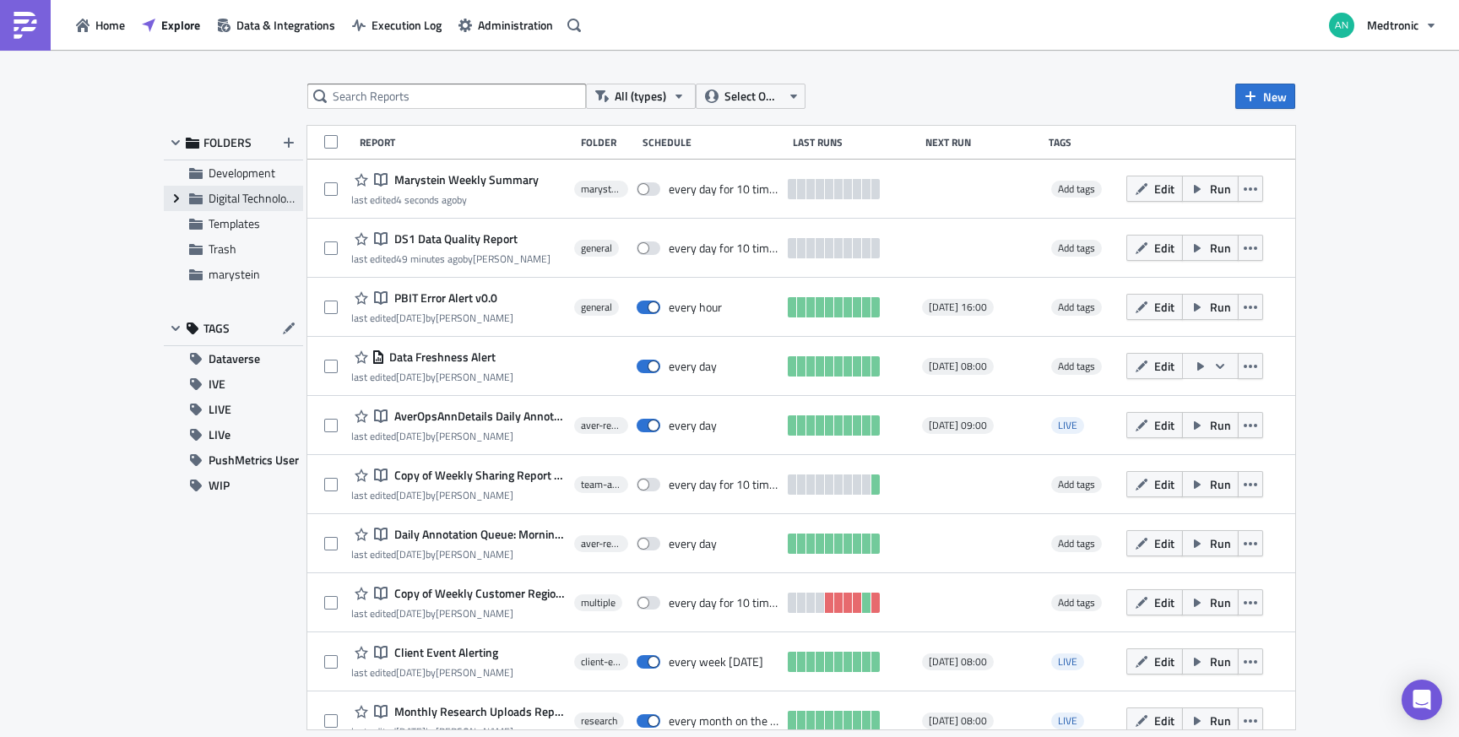
click at [176, 194] on icon "Expand group" at bounding box center [177, 199] width 14 height 14
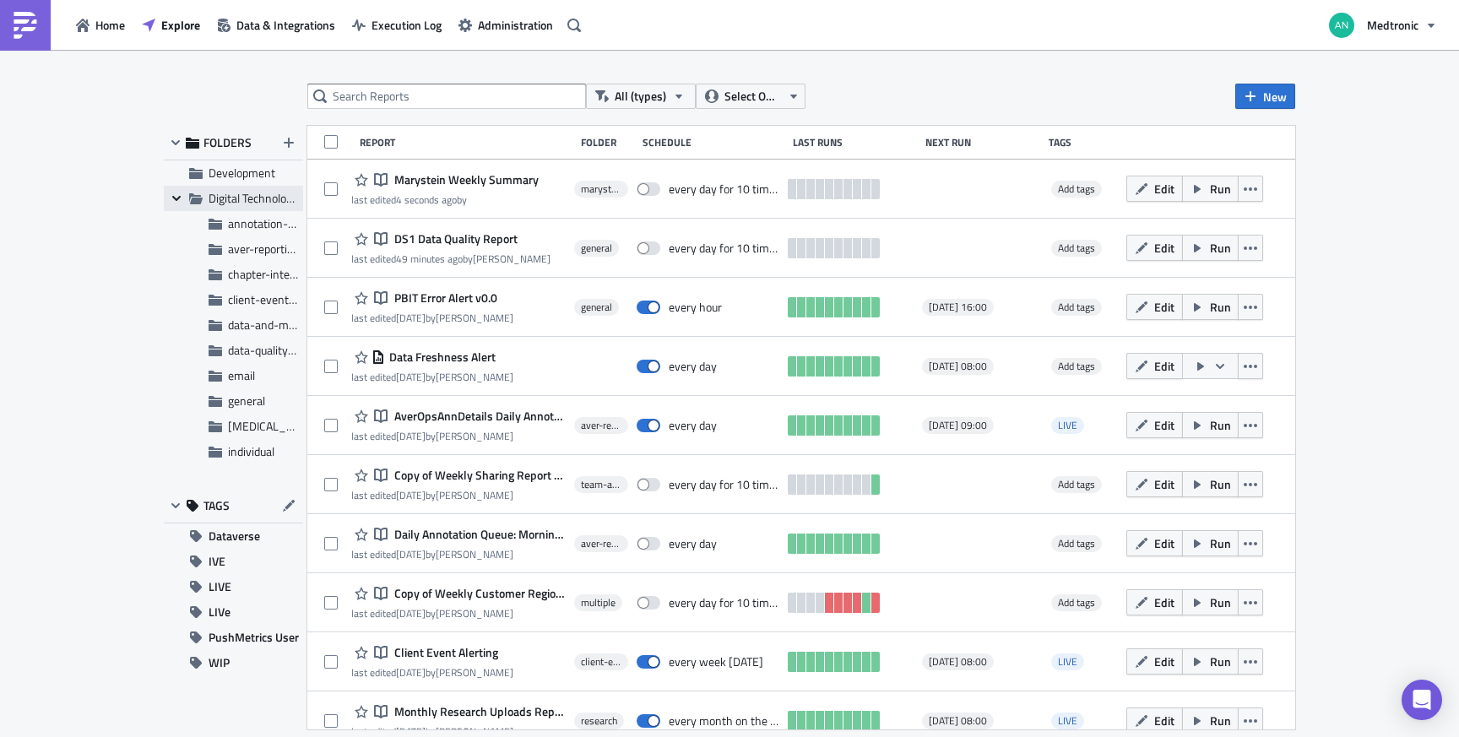
click at [176, 199] on icon at bounding box center [176, 198] width 8 height 5
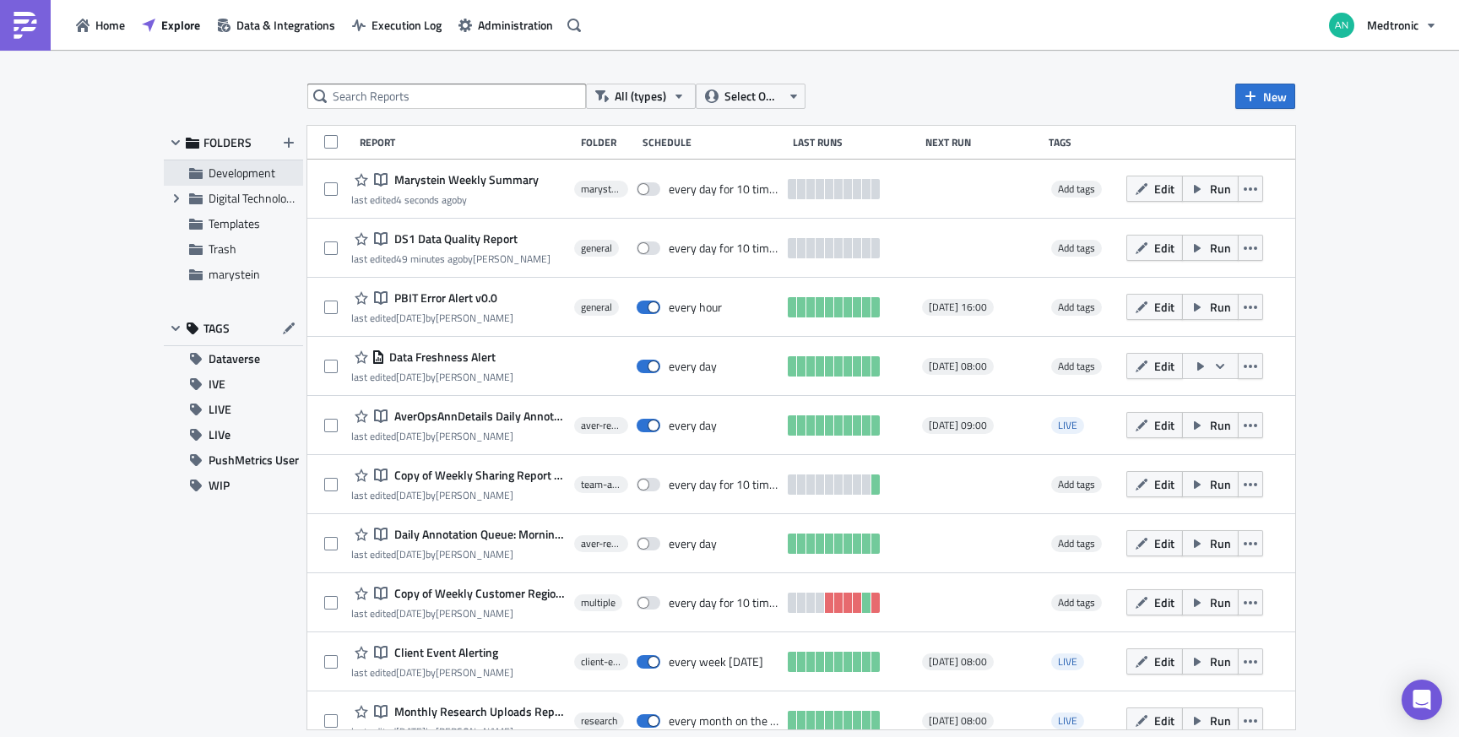
click at [224, 172] on span "Development" at bounding box center [242, 173] width 67 height 18
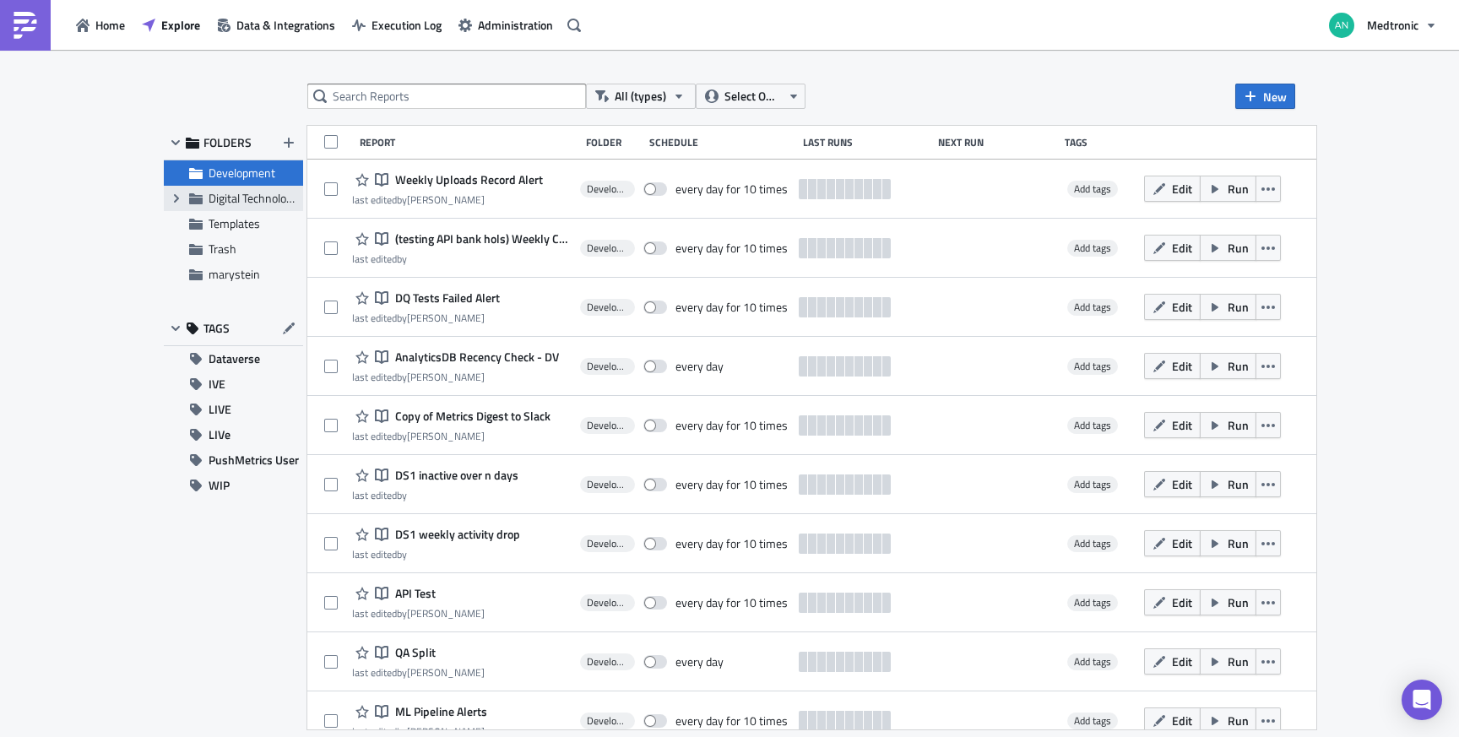
click at [216, 198] on span "Digital Technologies" at bounding box center [258, 198] width 98 height 18
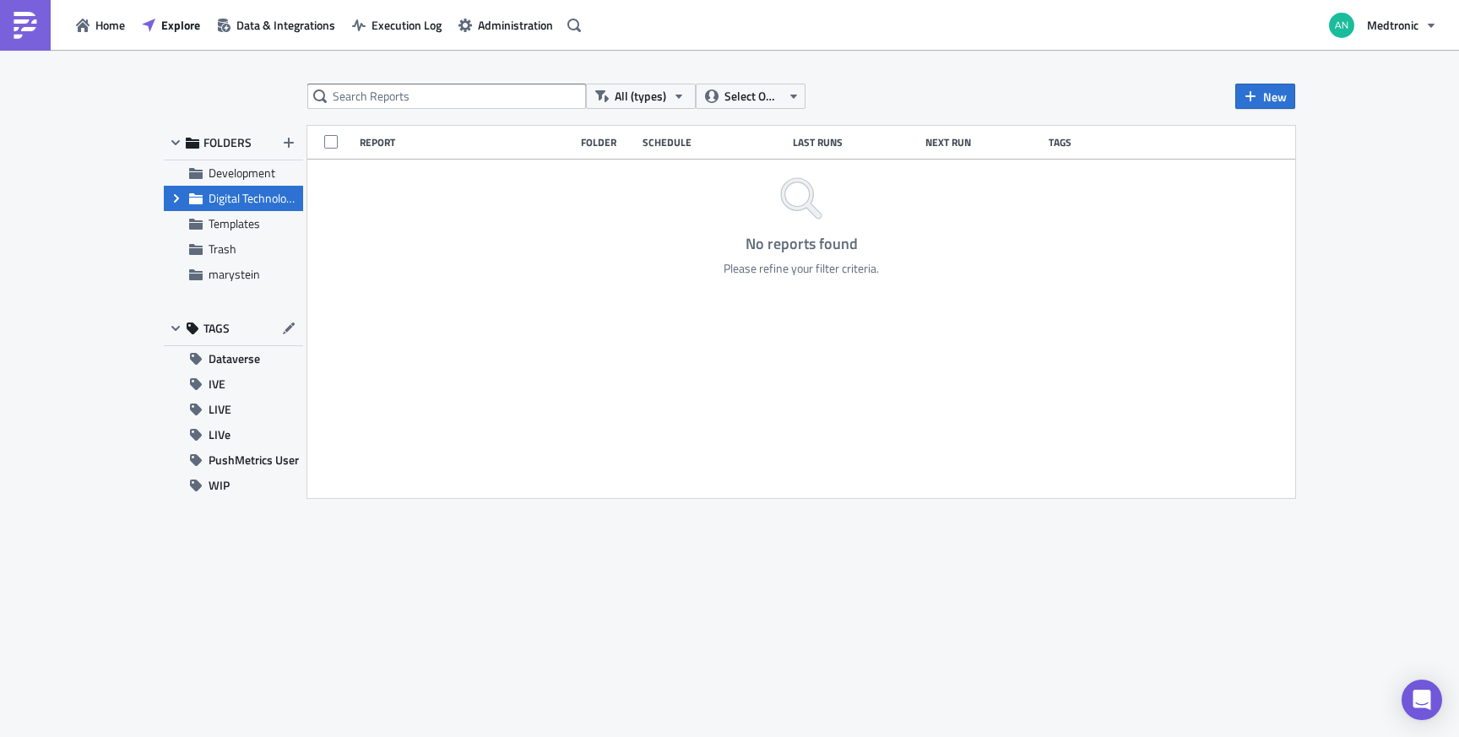
drag, startPoint x: 223, startPoint y: 277, endPoint x: 216, endPoint y: 192, distance: 84.7
click at [216, 192] on ul "Development Expand group Digital Technologies Templates Trash marystein" at bounding box center [233, 223] width 139 height 127
click at [236, 277] on span "marystein" at bounding box center [235, 274] width 52 height 18
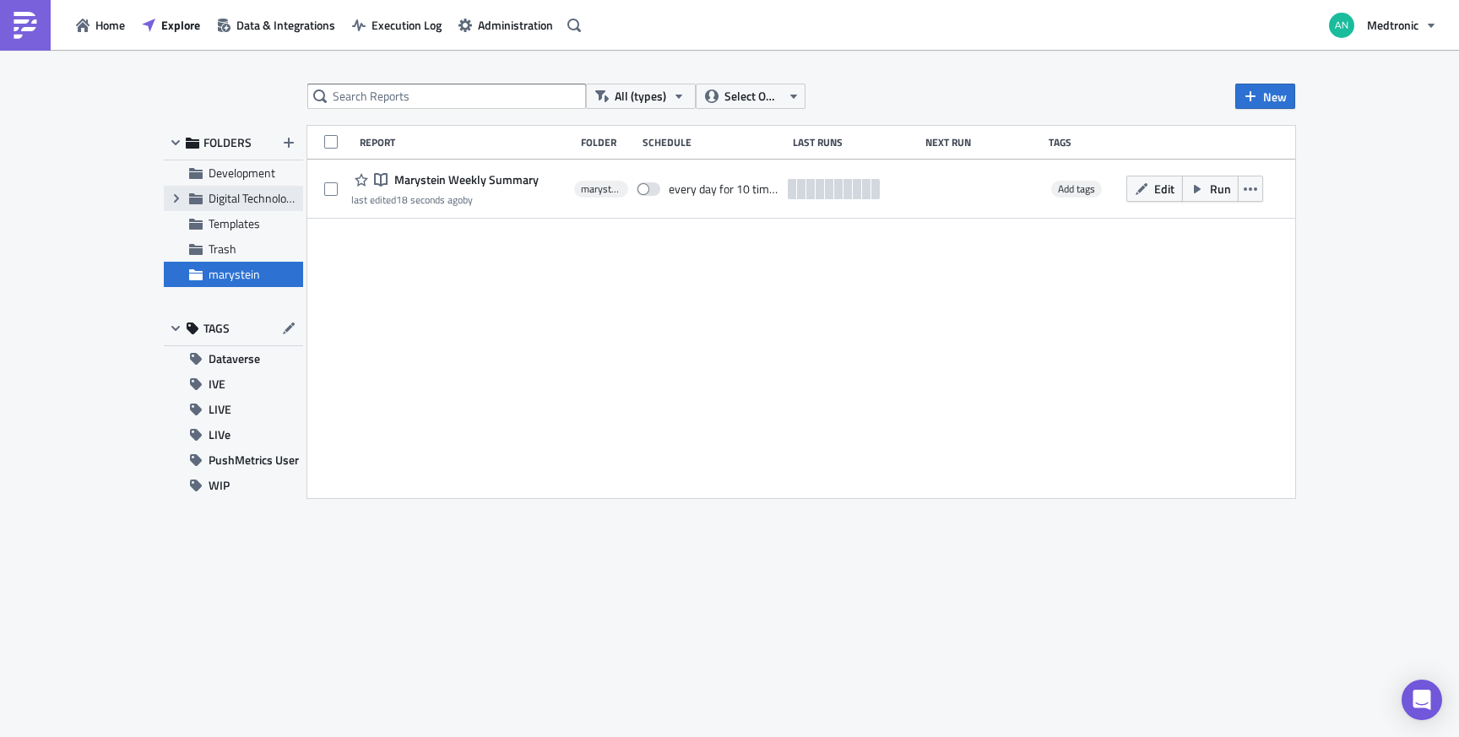
drag, startPoint x: 226, startPoint y: 277, endPoint x: 220, endPoint y: 194, distance: 83.0
click at [220, 194] on ul "Development Expand group Digital Technologies Templates Trash marystein" at bounding box center [233, 223] width 139 height 127
click at [217, 269] on span "marystein" at bounding box center [235, 274] width 52 height 18
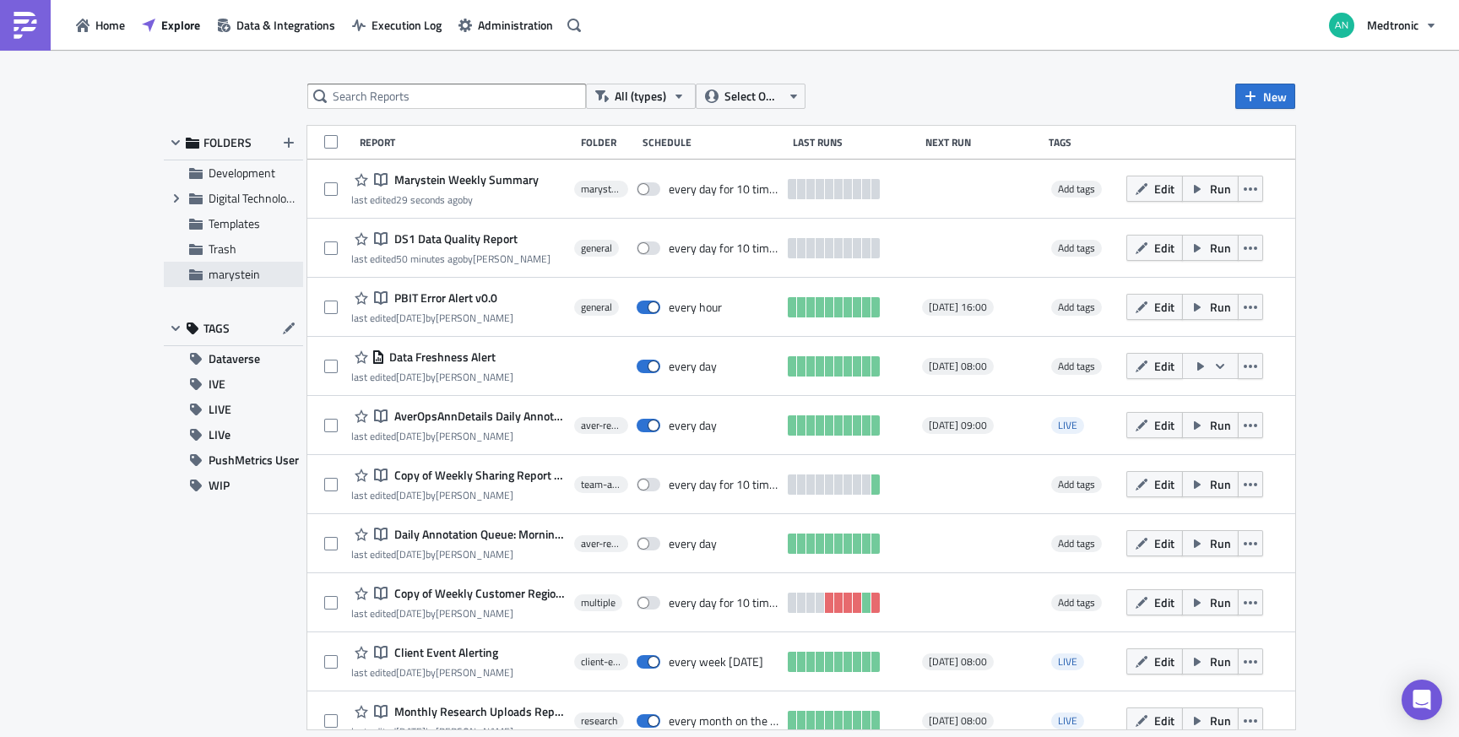
click at [224, 275] on span "marystein" at bounding box center [235, 274] width 52 height 18
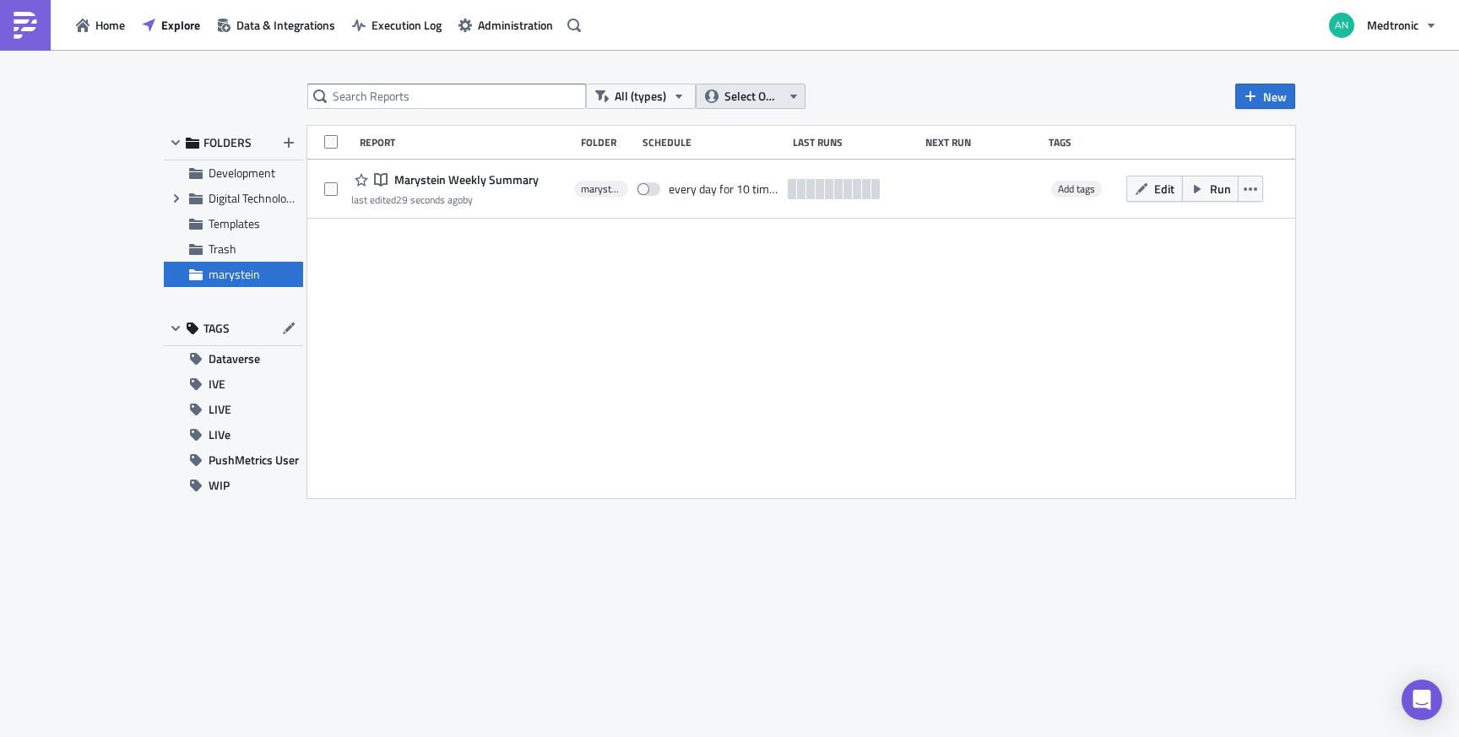
click at [777, 94] on span "Select Owner" at bounding box center [752, 96] width 57 height 19
click at [1009, 64] on div "All (types) Select Owner New FOLDERS Development Expand group Digital Technolog…" at bounding box center [729, 395] width 1459 height 690
drag, startPoint x: 199, startPoint y: 274, endPoint x: 205, endPoint y: 191, distance: 83.0
click at [205, 191] on ul "Development Expand group Digital Technologies Templates Trash marystein" at bounding box center [233, 223] width 139 height 127
click at [178, 199] on icon "Expand group" at bounding box center [177, 199] width 14 height 14
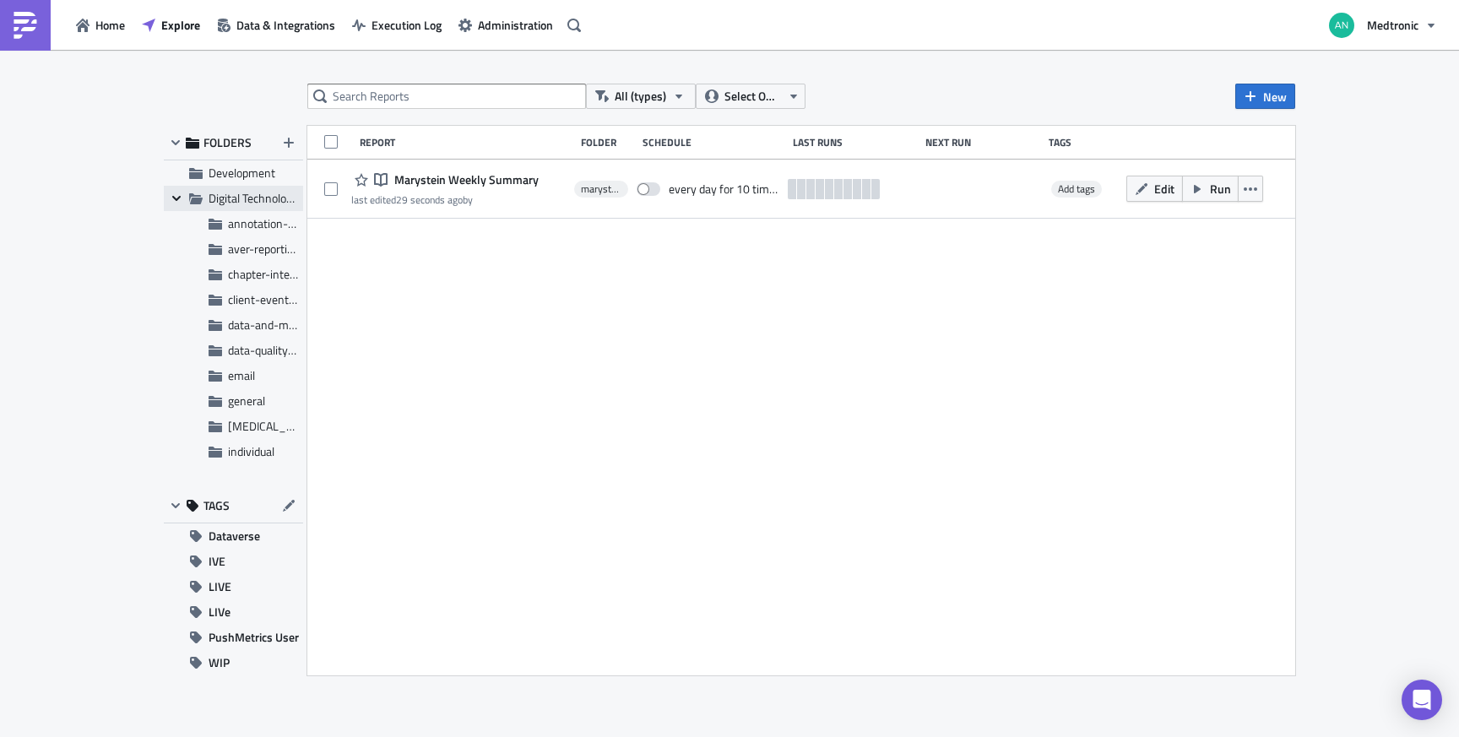
click at [178, 199] on icon "Collapse group" at bounding box center [177, 199] width 14 height 14
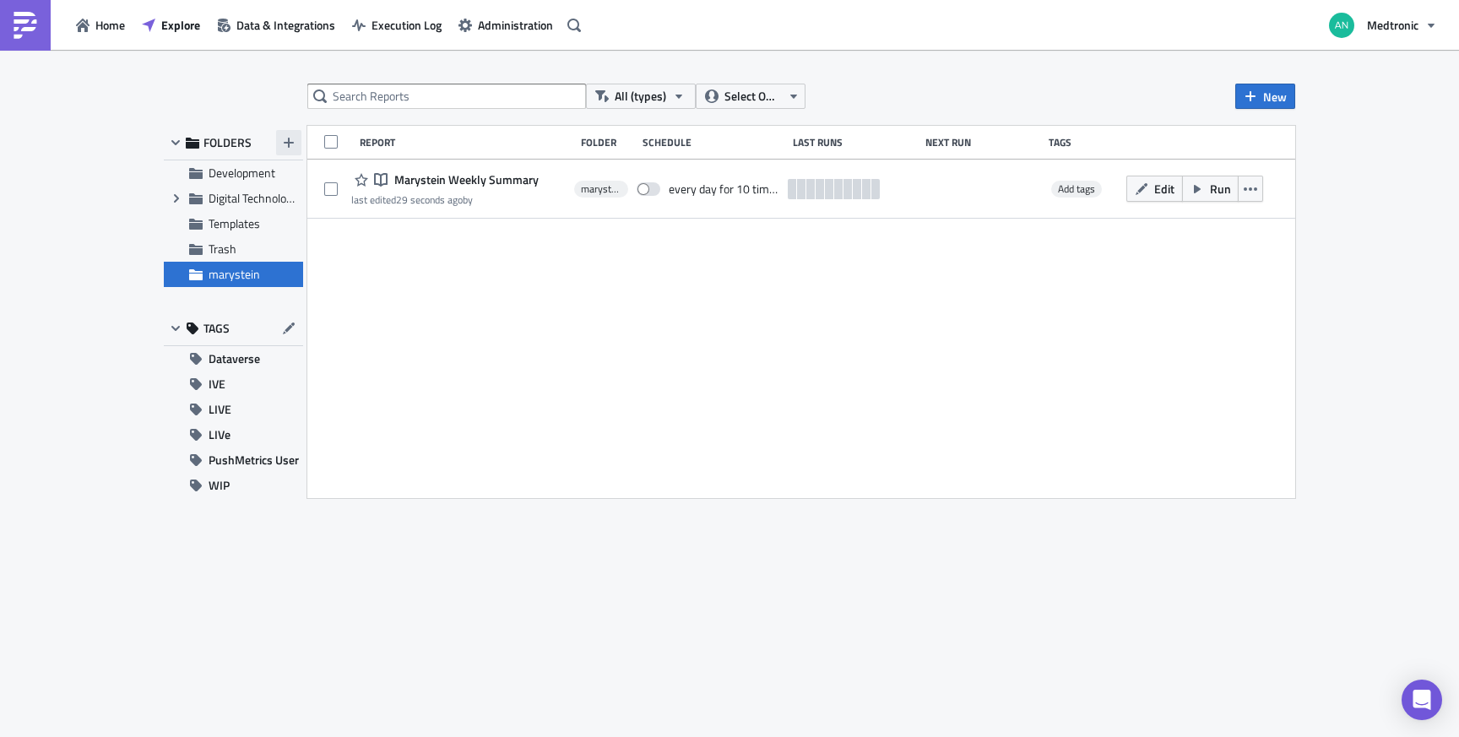
click at [293, 143] on icon "button" at bounding box center [289, 143] width 14 height 14
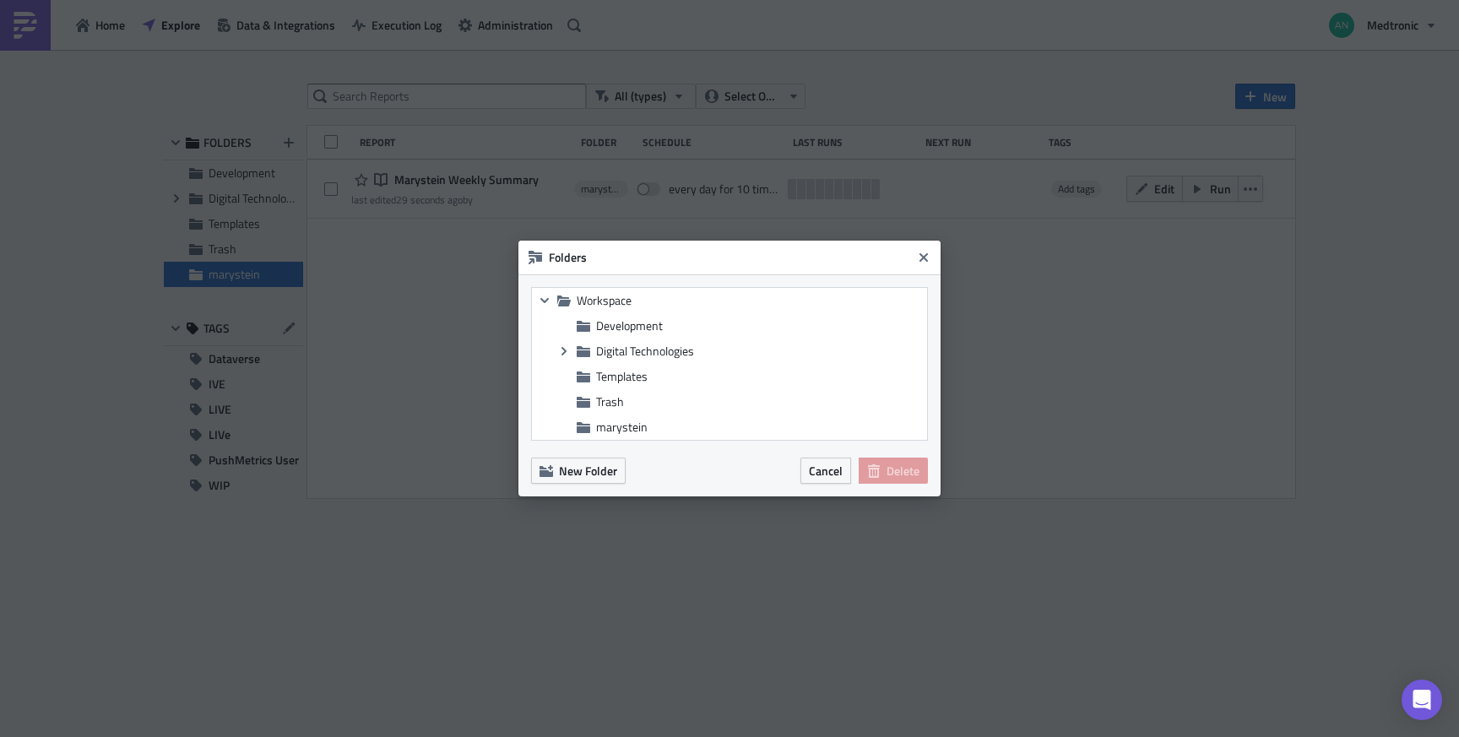
click at [622, 440] on div "Collapse group Workspace Development Expand group Digital Technologies Template…" at bounding box center [729, 364] width 397 height 154
click at [620, 432] on span "marystein" at bounding box center [622, 427] width 52 height 18
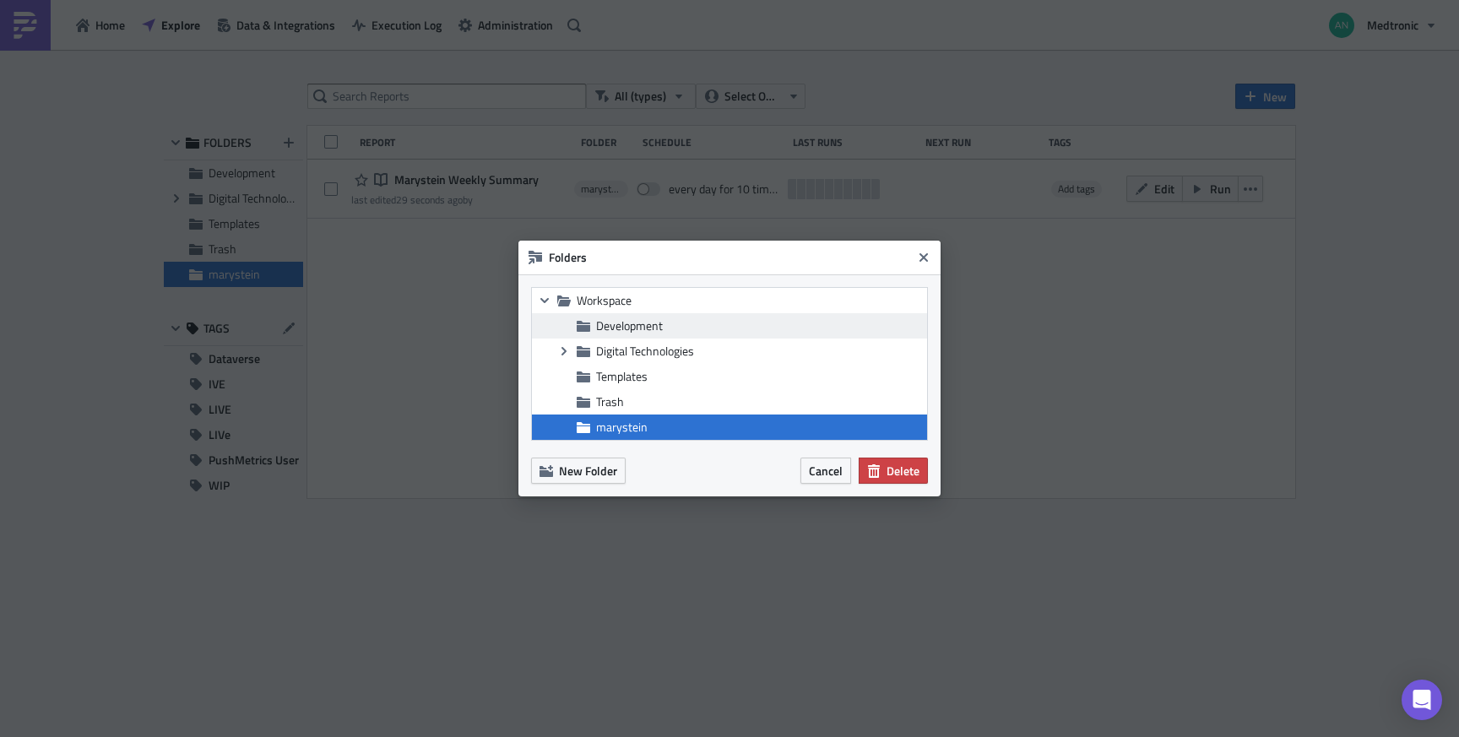
drag, startPoint x: 623, startPoint y: 432, endPoint x: 613, endPoint y: 333, distance: 100.1
click at [613, 333] on ul "Development Expand group Digital Technologies Templates Trash marystein" at bounding box center [729, 376] width 395 height 127
click at [818, 474] on span "Cancel" at bounding box center [826, 471] width 34 height 18
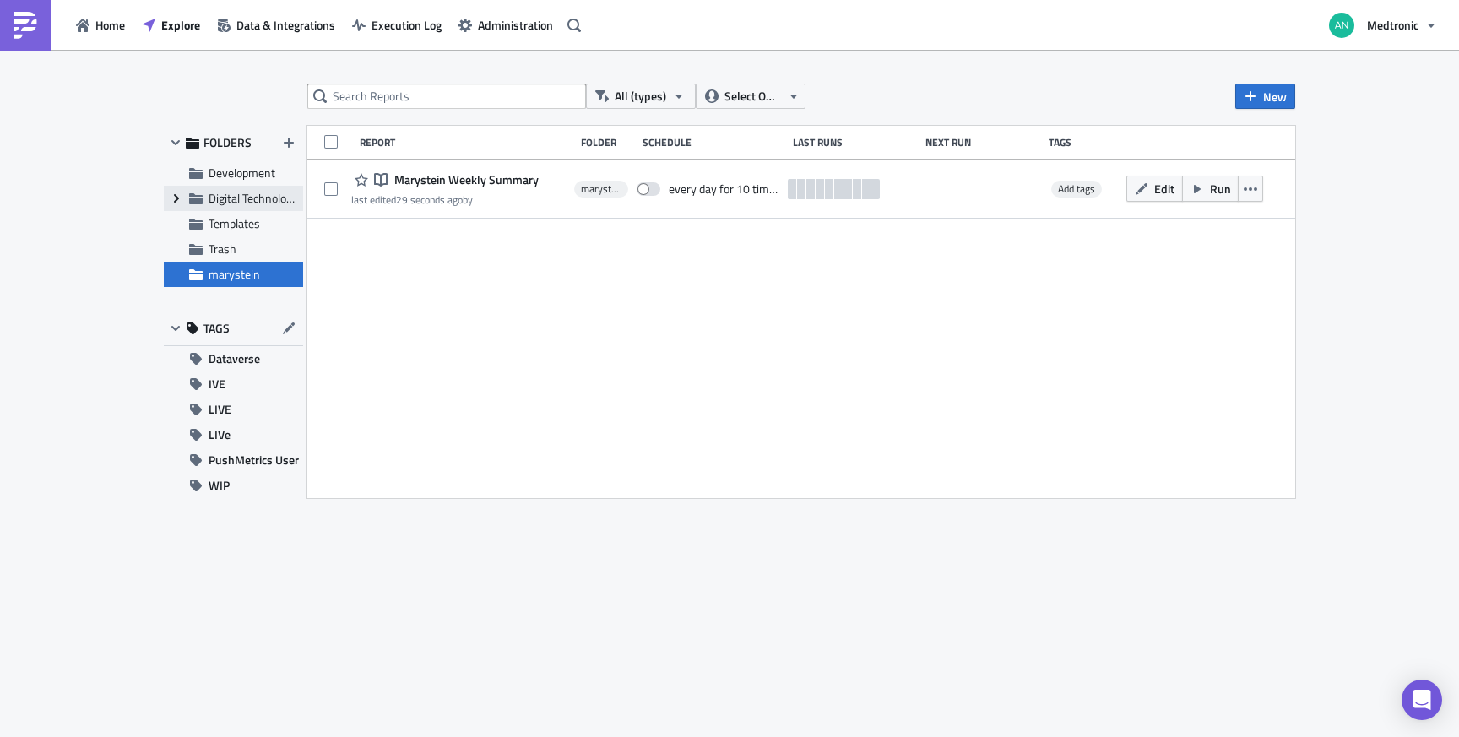
click at [176, 197] on icon at bounding box center [176, 198] width 5 height 8
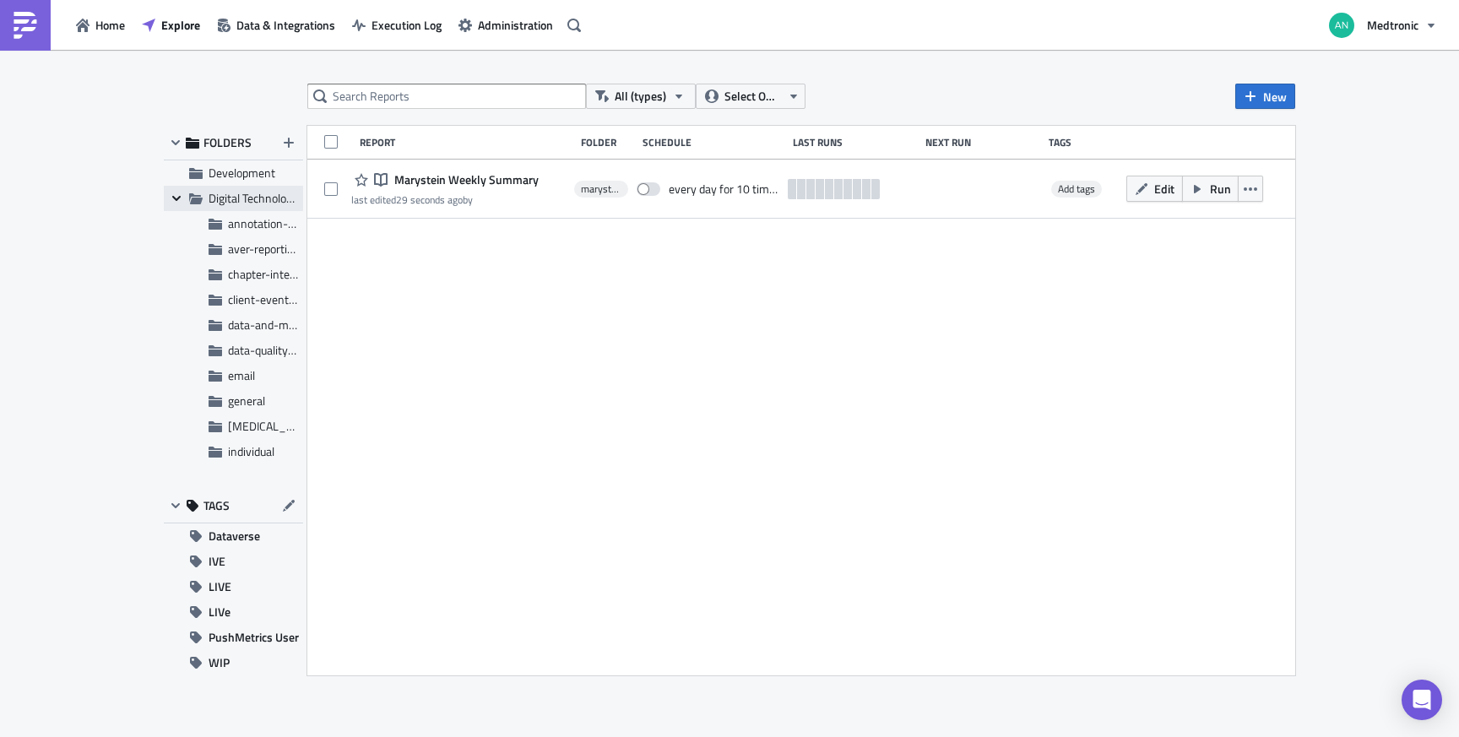
click at [176, 197] on icon "Collapse group" at bounding box center [177, 199] width 14 height 14
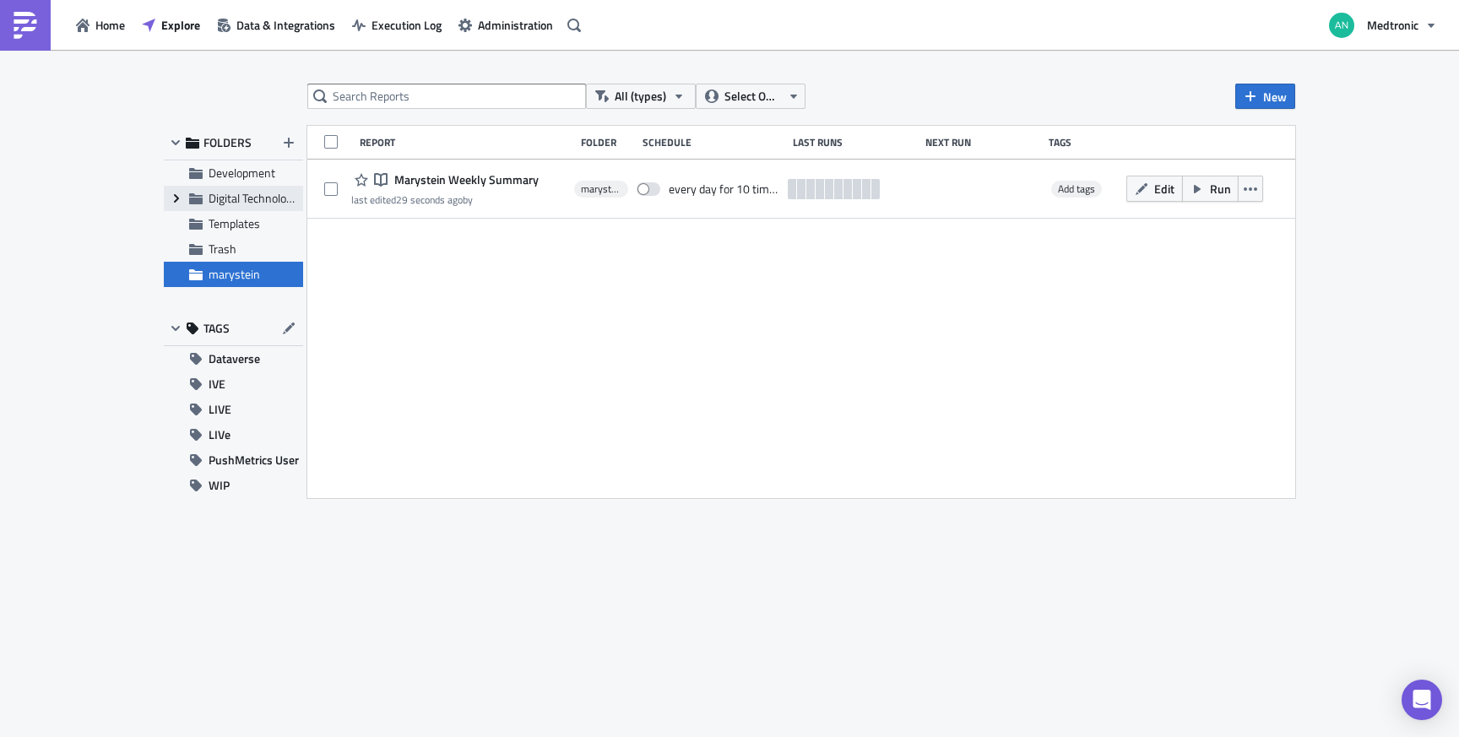
click at [181, 198] on icon "Expand group" at bounding box center [177, 199] width 14 height 14
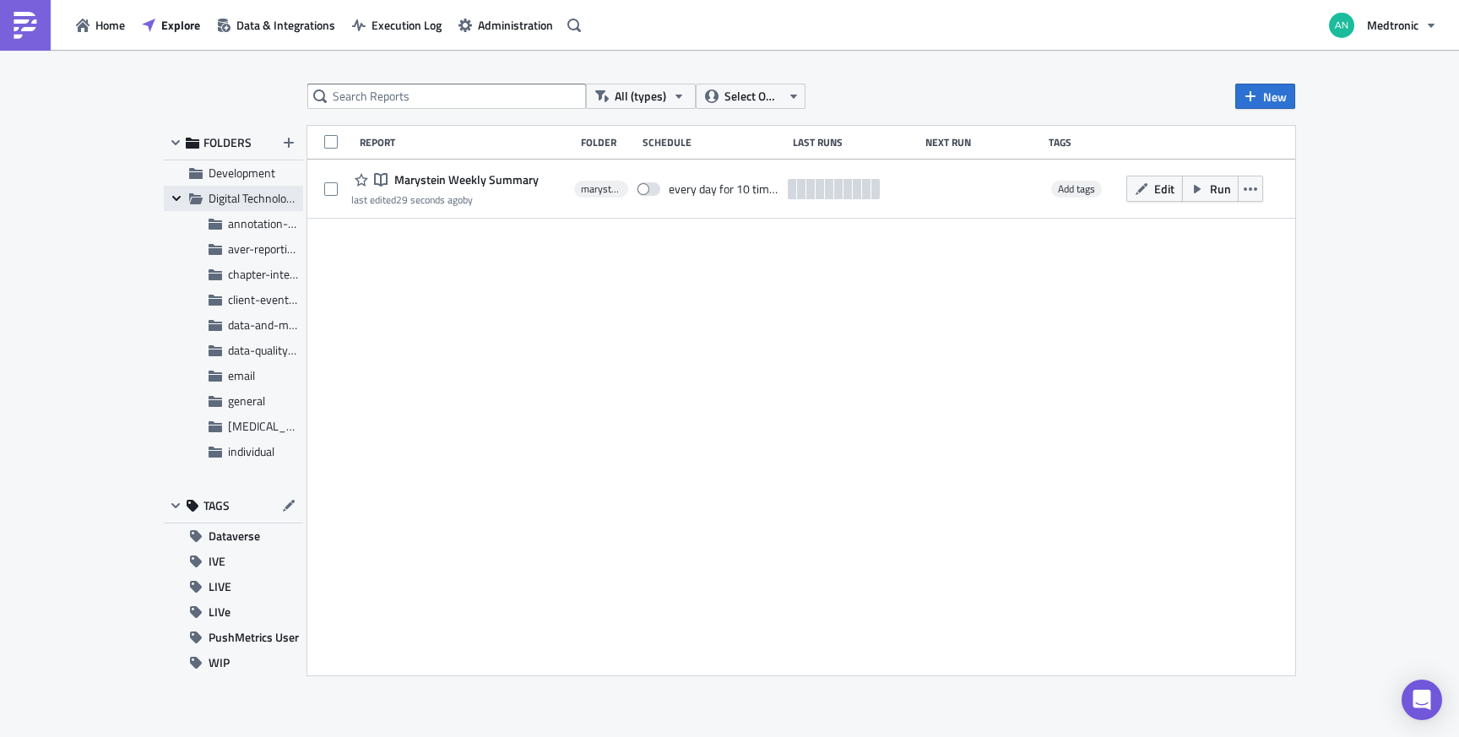
click at [181, 198] on icon "Collapse group" at bounding box center [177, 199] width 14 height 14
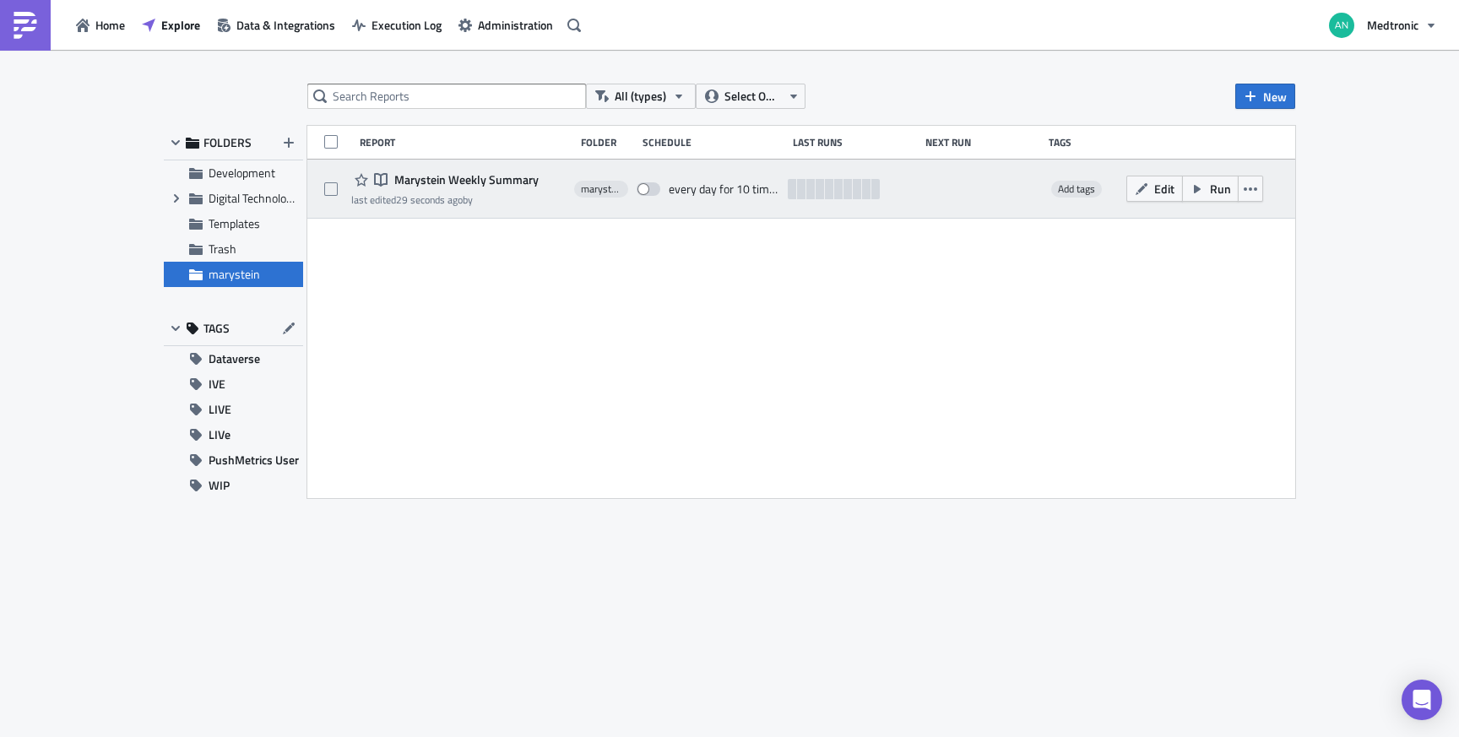
click at [597, 187] on span "marystein" at bounding box center [601, 189] width 41 height 14
click at [591, 184] on span "marystein" at bounding box center [601, 189] width 41 height 14
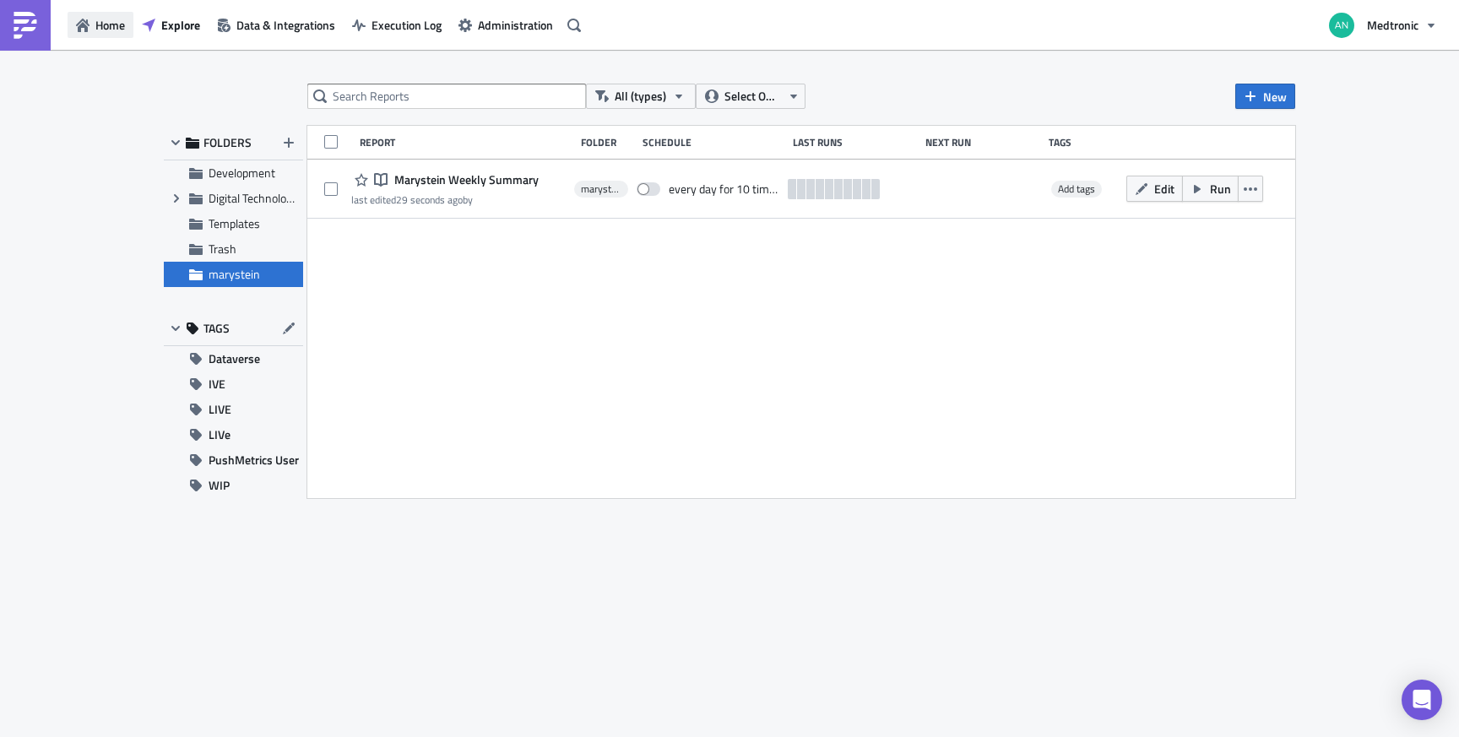
click at [79, 24] on icon "button" at bounding box center [83, 26] width 14 height 14
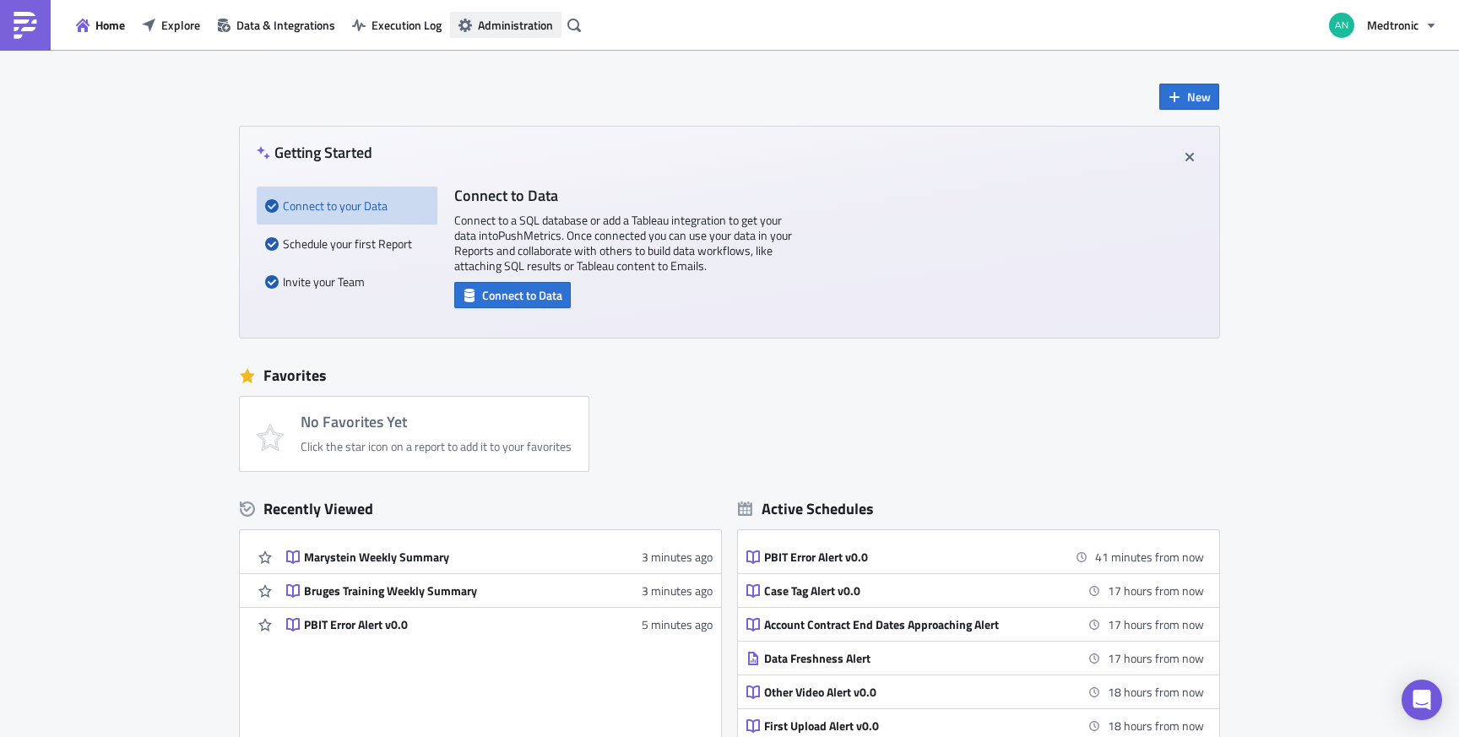
click at [526, 29] on span "Administration" at bounding box center [515, 25] width 75 height 18
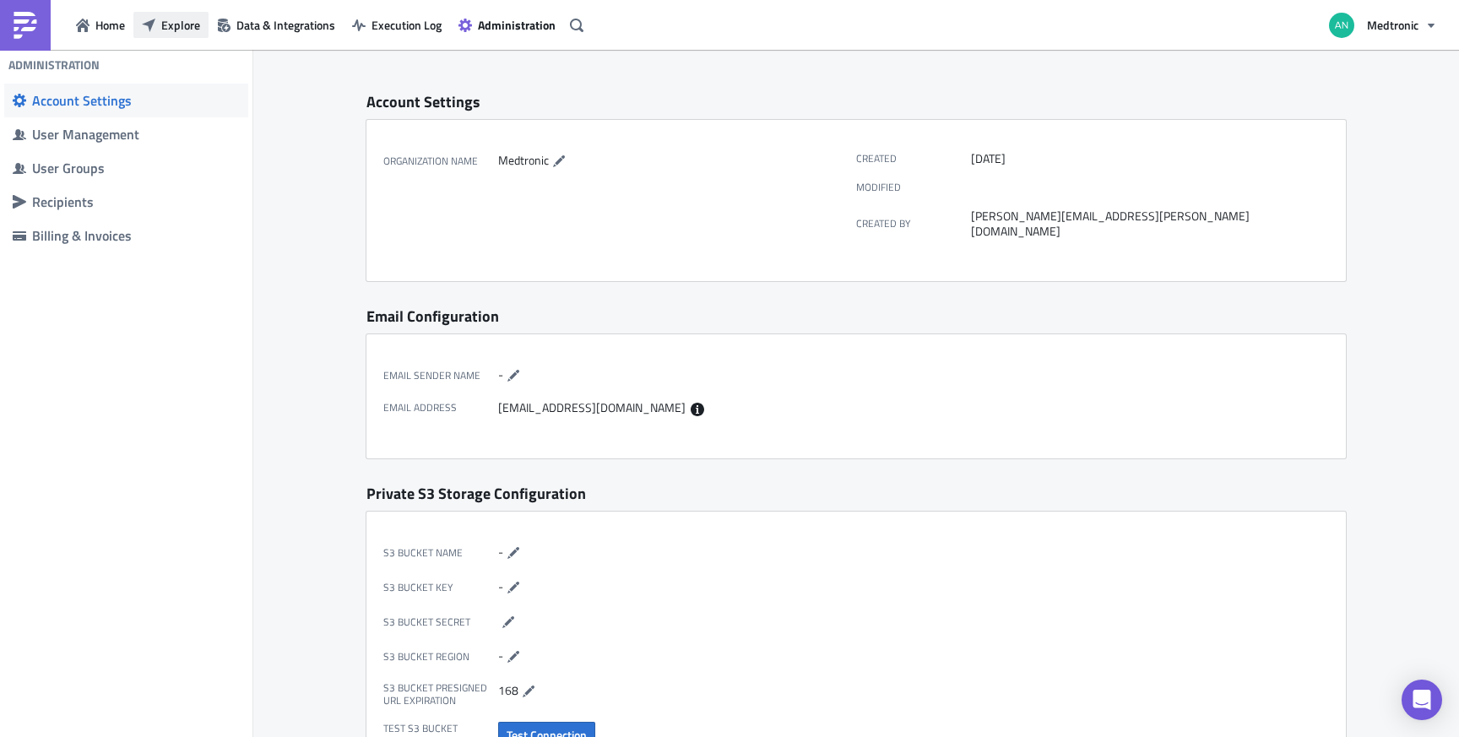
click at [179, 27] on span "Explore" at bounding box center [180, 25] width 39 height 18
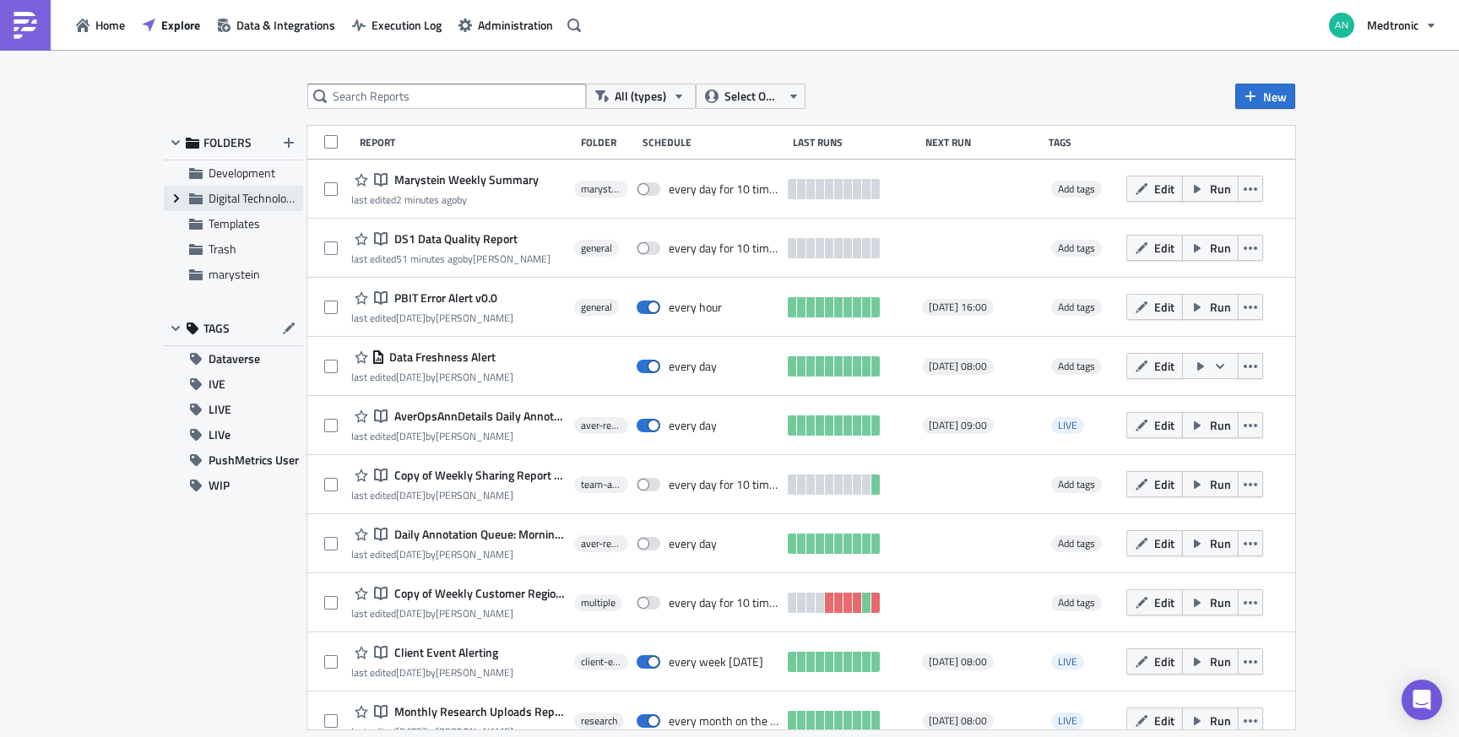
click at [175, 202] on icon at bounding box center [176, 198] width 5 height 8
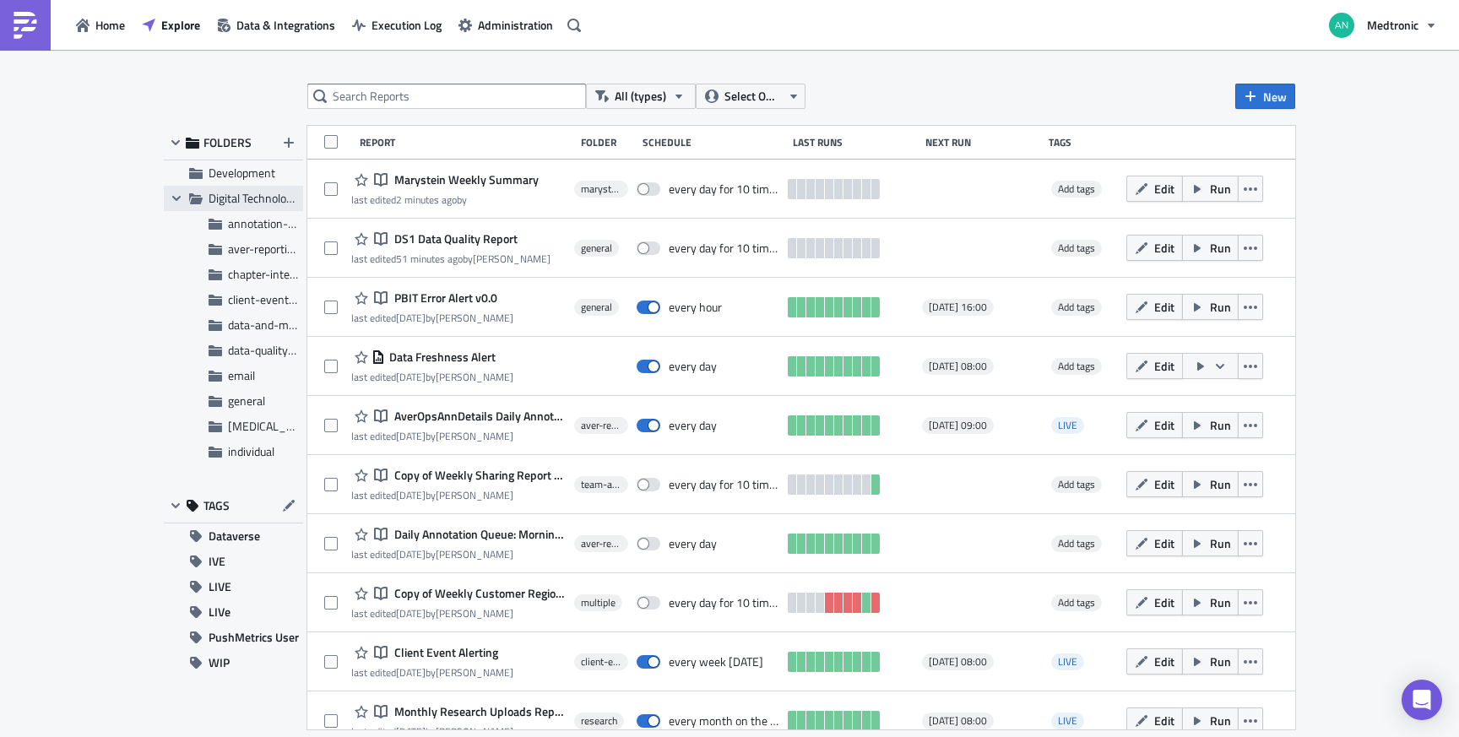
click at [252, 197] on span "Digital Technologies" at bounding box center [258, 198] width 98 height 18
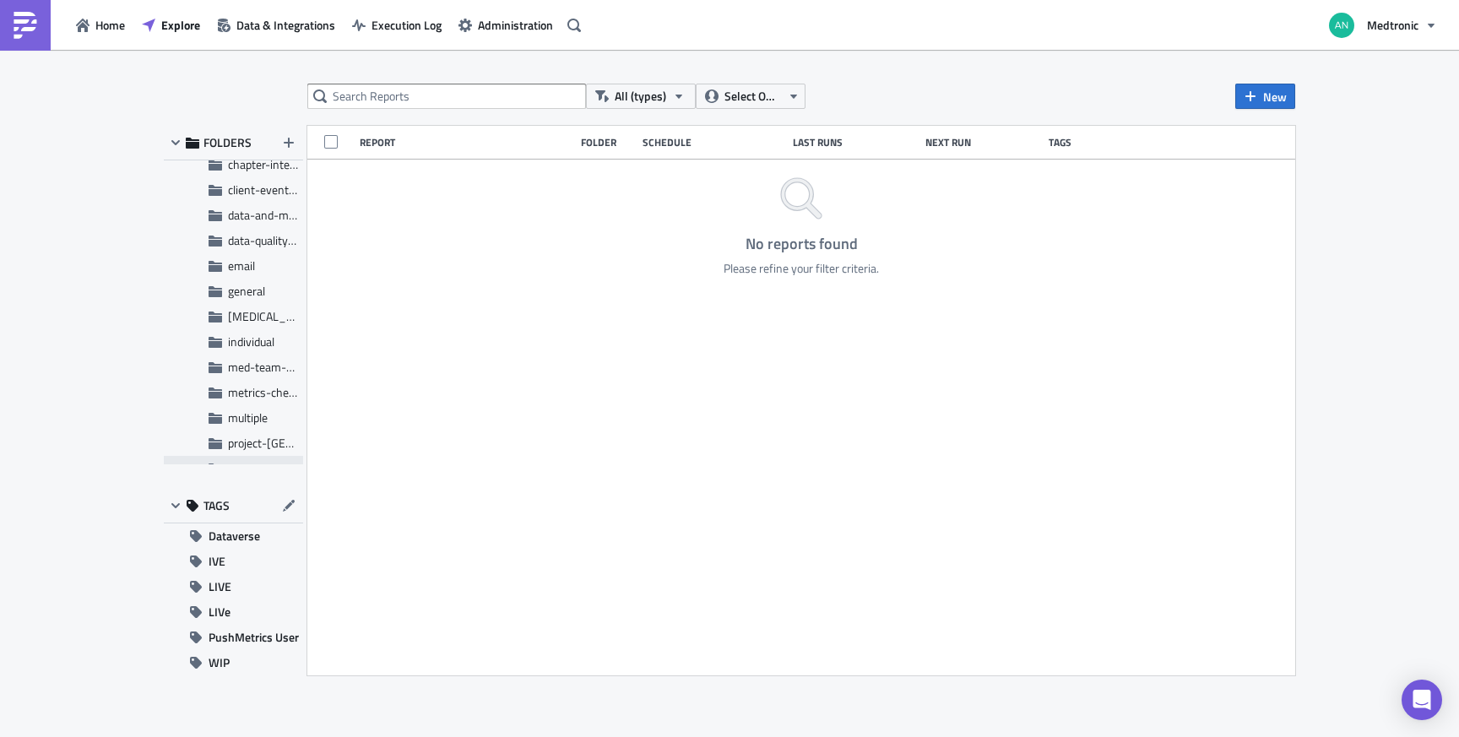
scroll to position [279, 0]
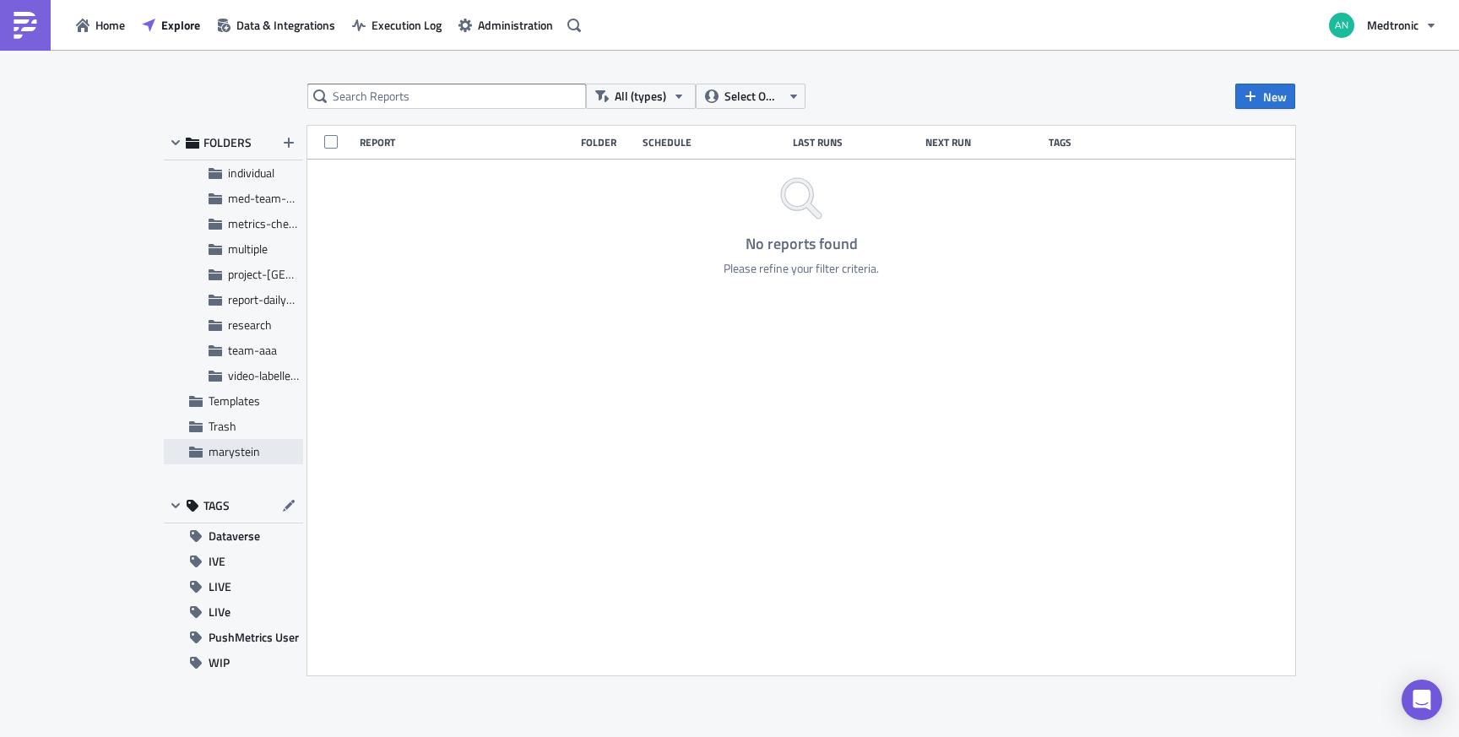
click at [236, 454] on span "marystein" at bounding box center [235, 451] width 52 height 18
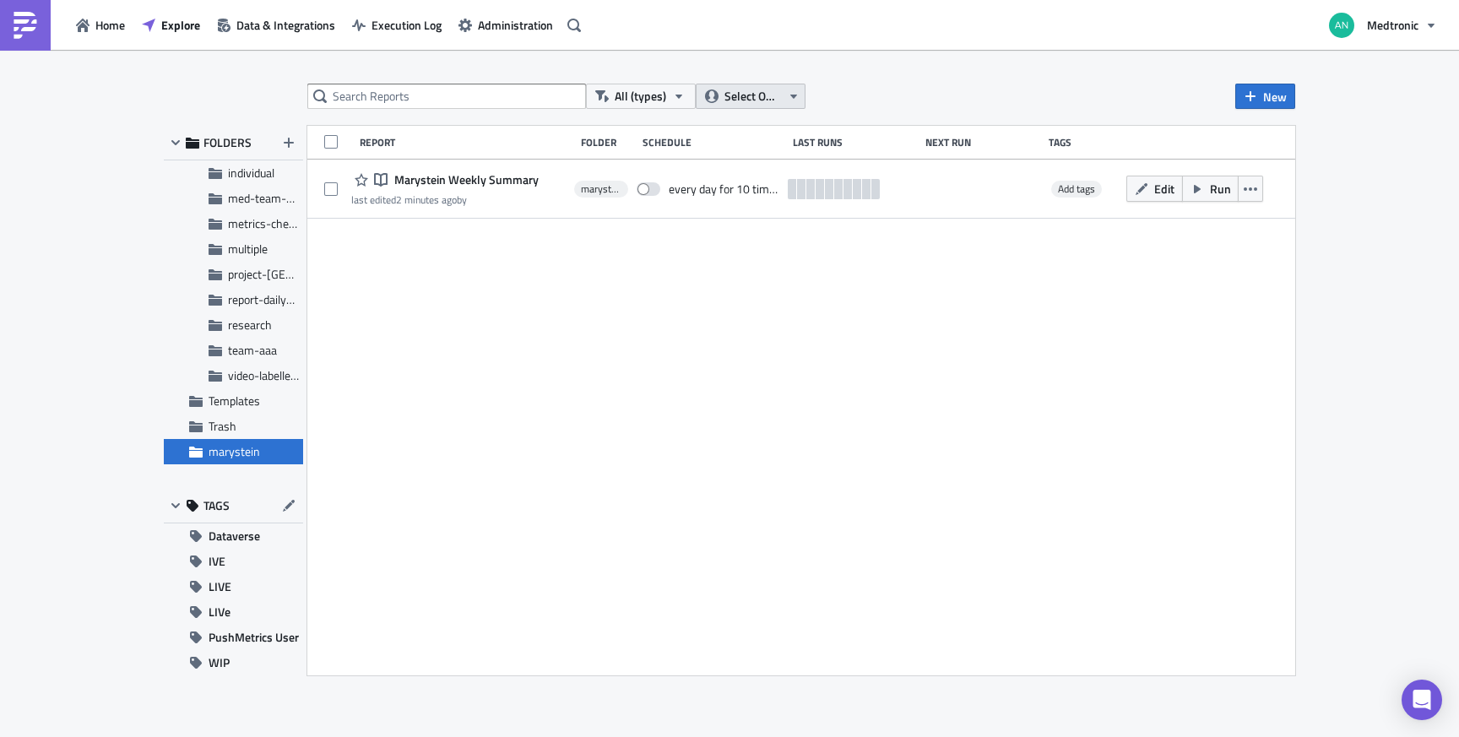
click at [791, 94] on icon "button" at bounding box center [794, 96] width 14 height 14
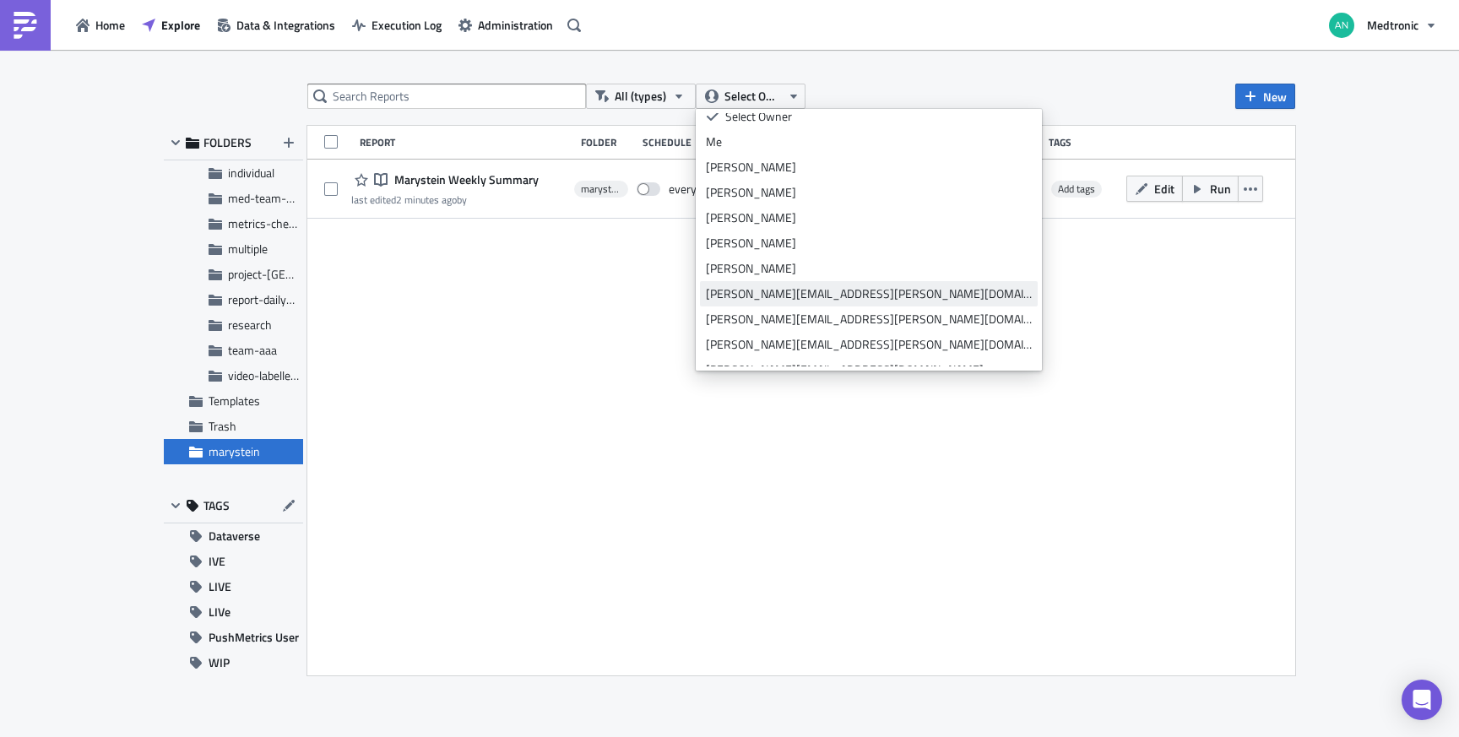
scroll to position [0, 0]
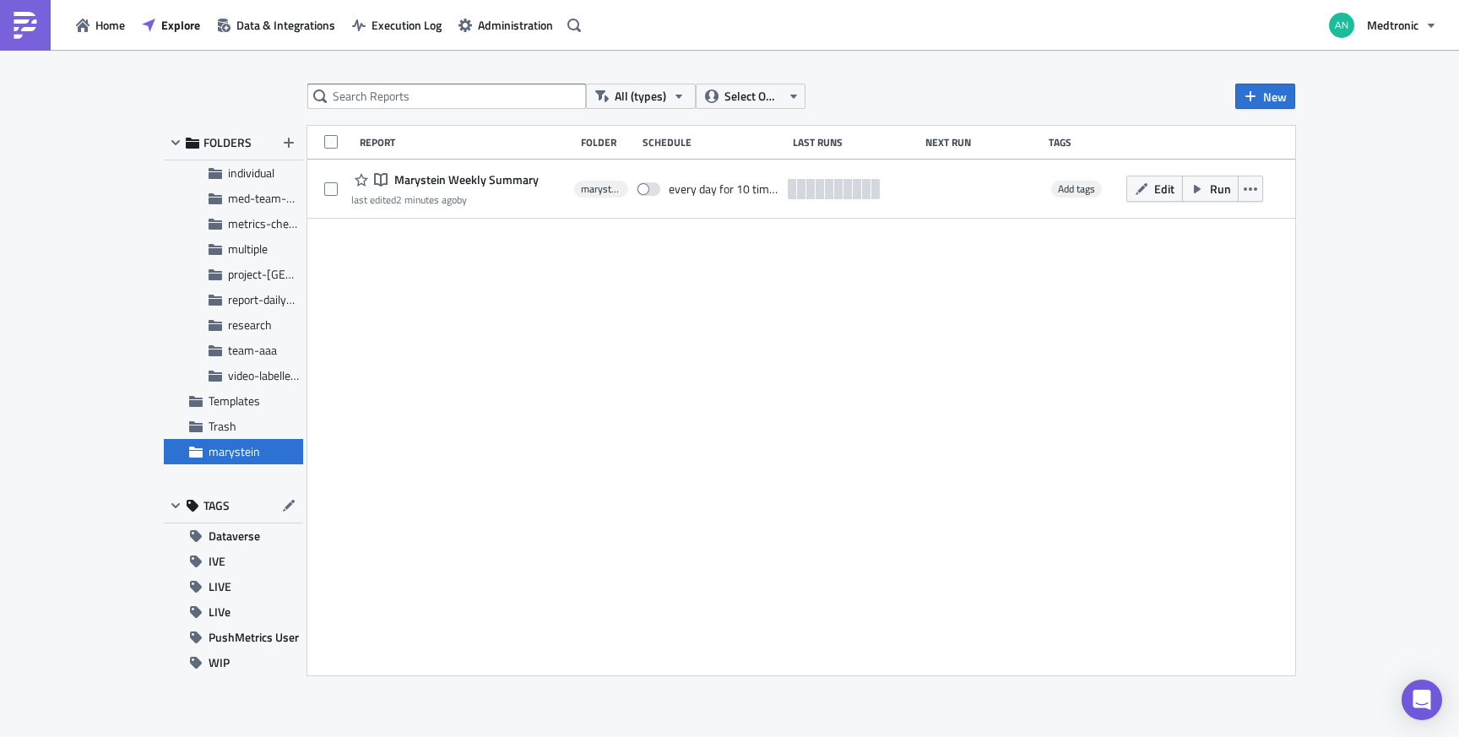
click at [992, 81] on div "All (types) Select Owner New FOLDERS Development Collapse group Digital Technol…" at bounding box center [729, 395] width 1459 height 690
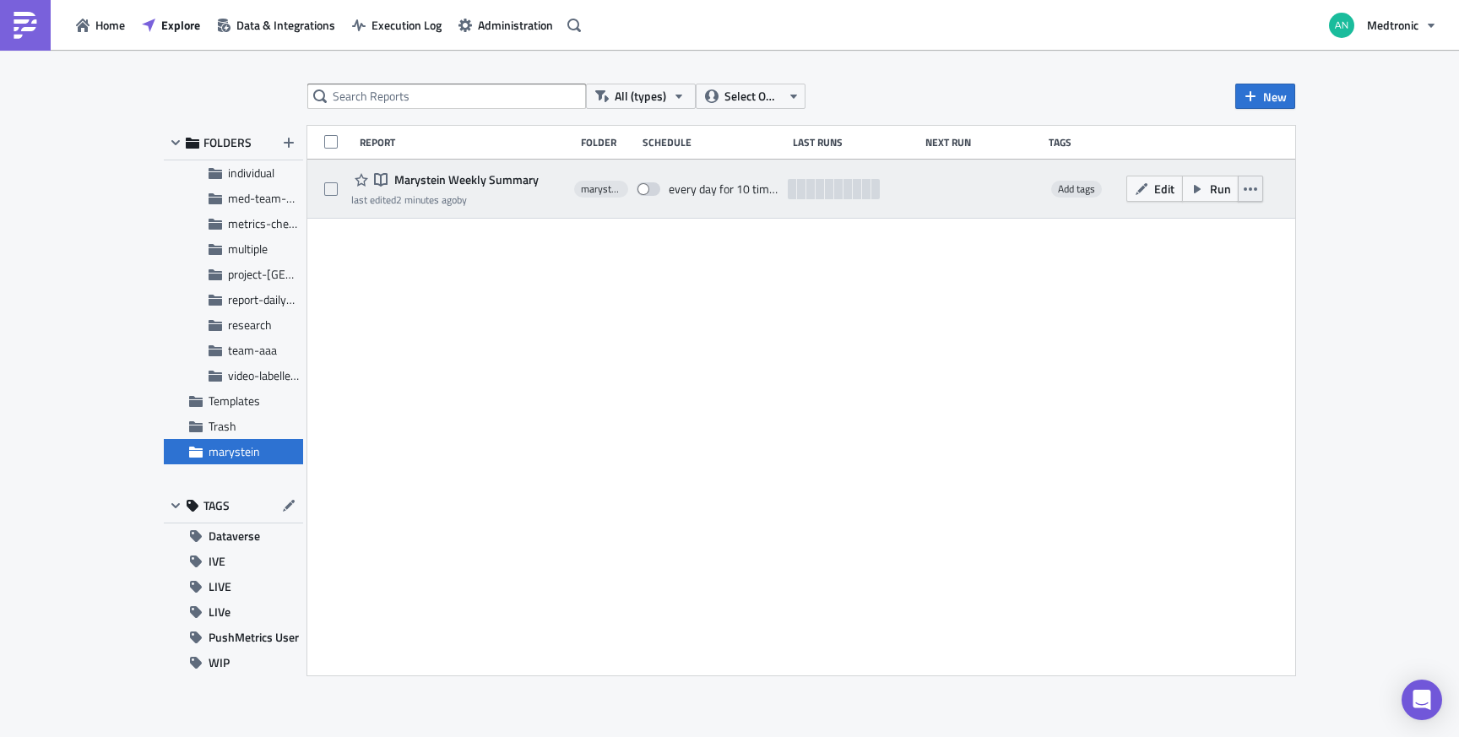
click at [1253, 190] on icon "button" at bounding box center [1251, 189] width 14 height 14
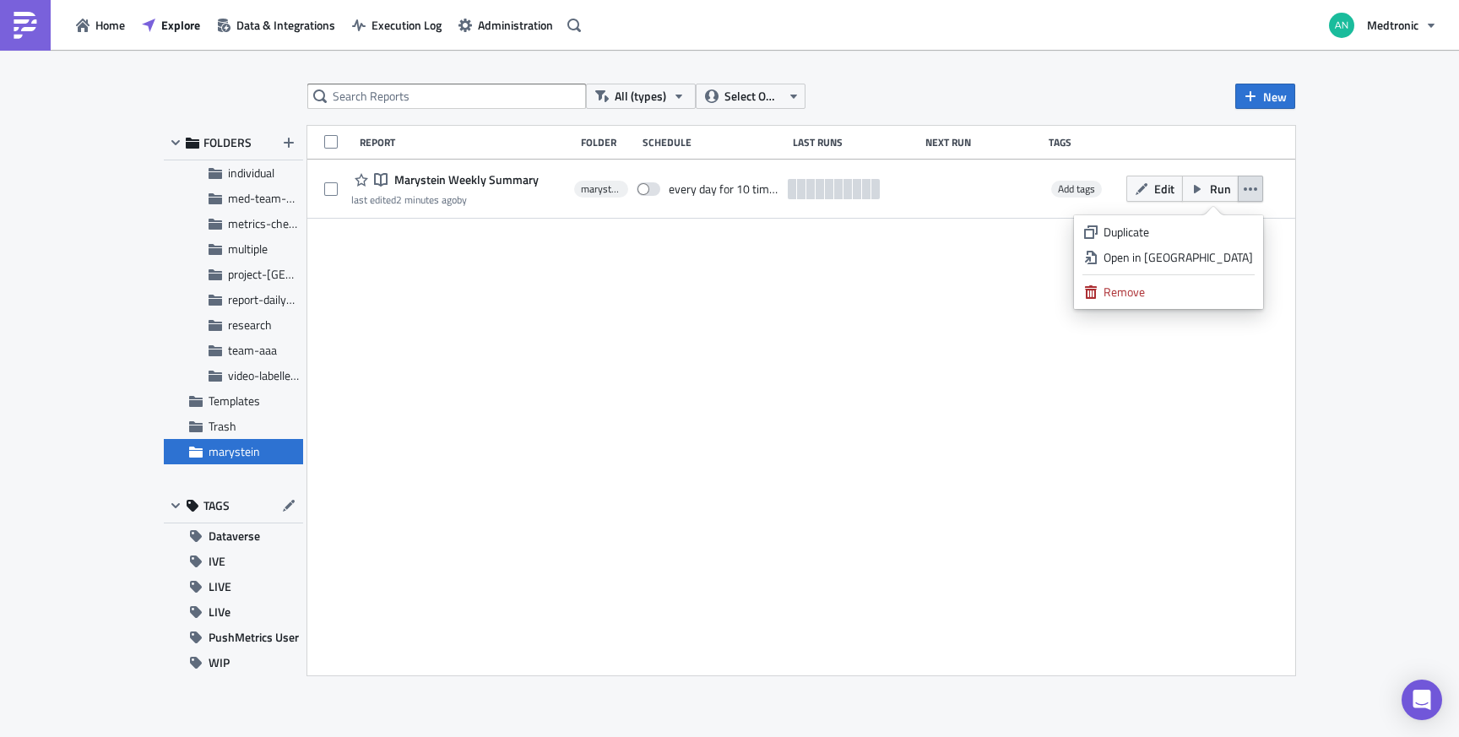
click at [721, 377] on div "Report Folder Schedule Last Runs Next Run Tags Notebook Marystein Weekly Summar…" at bounding box center [801, 401] width 988 height 550
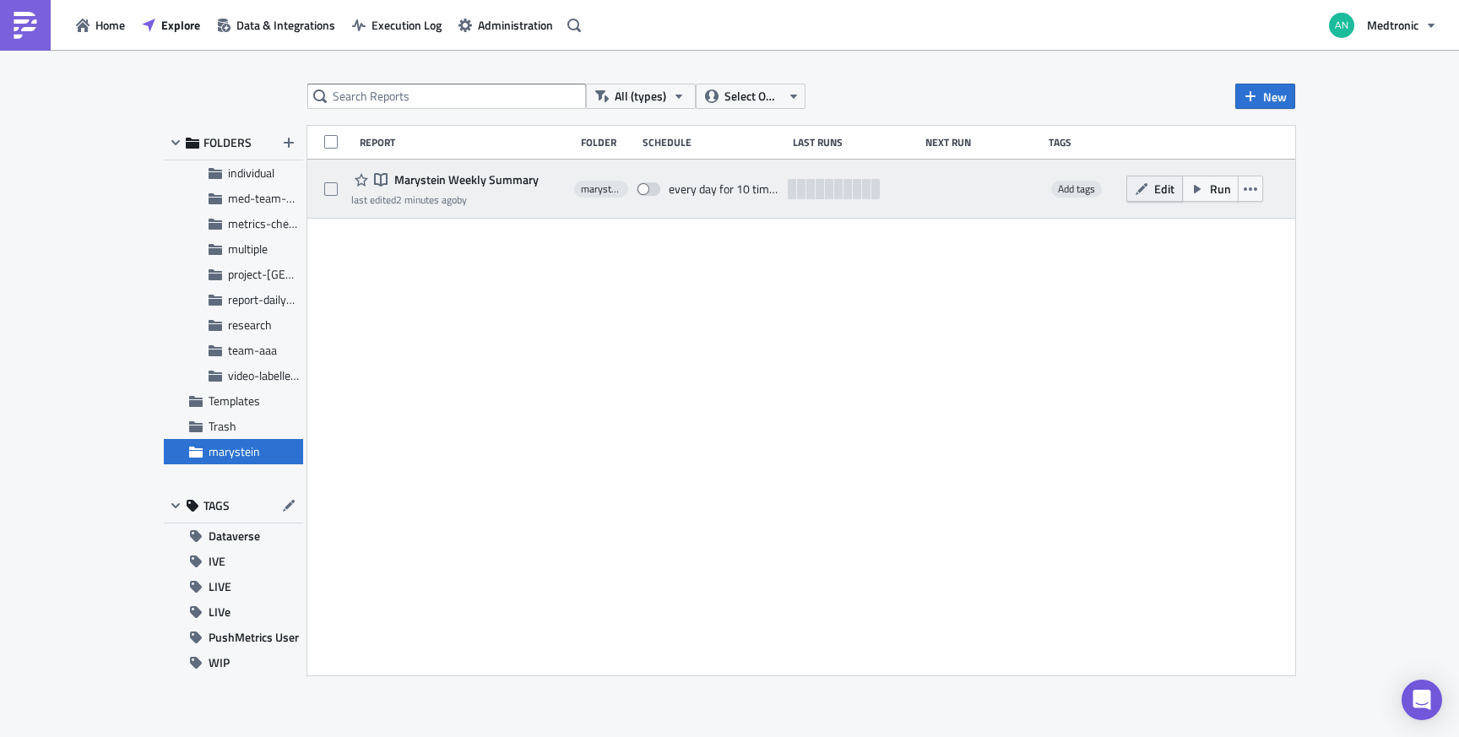
click at [1147, 194] on icon "button" at bounding box center [1142, 189] width 14 height 14
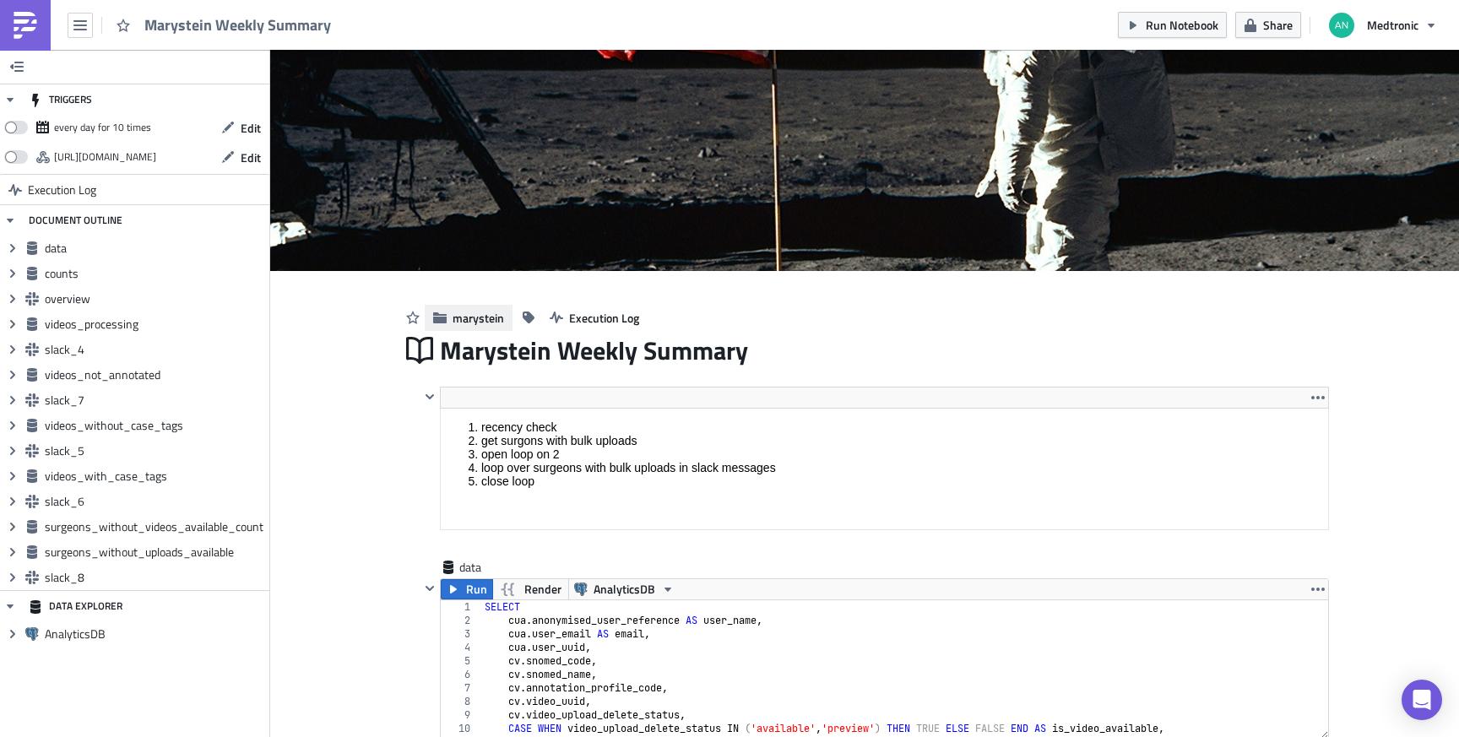
click at [475, 319] on span "marystein" at bounding box center [479, 318] width 52 height 18
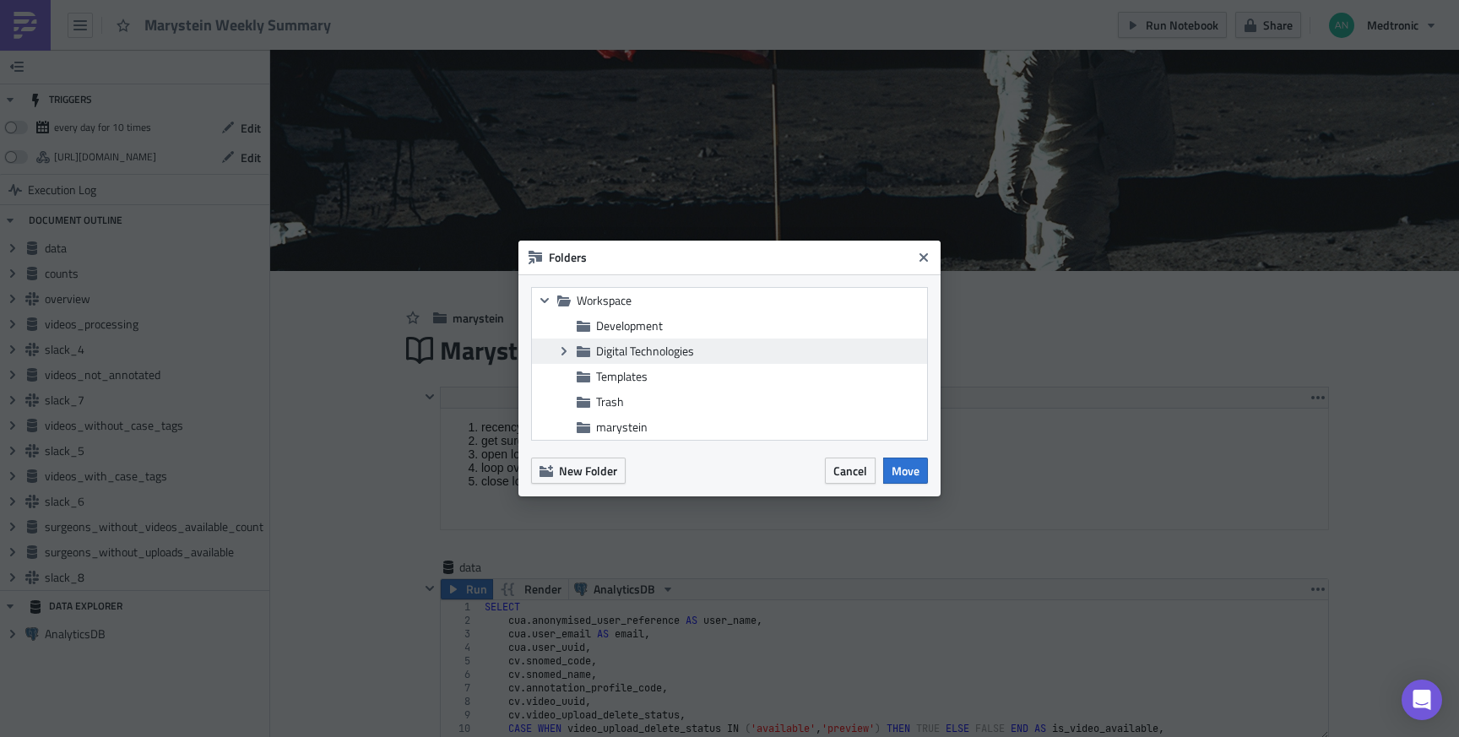
click at [665, 352] on span "Digital Technologies" at bounding box center [645, 351] width 98 height 18
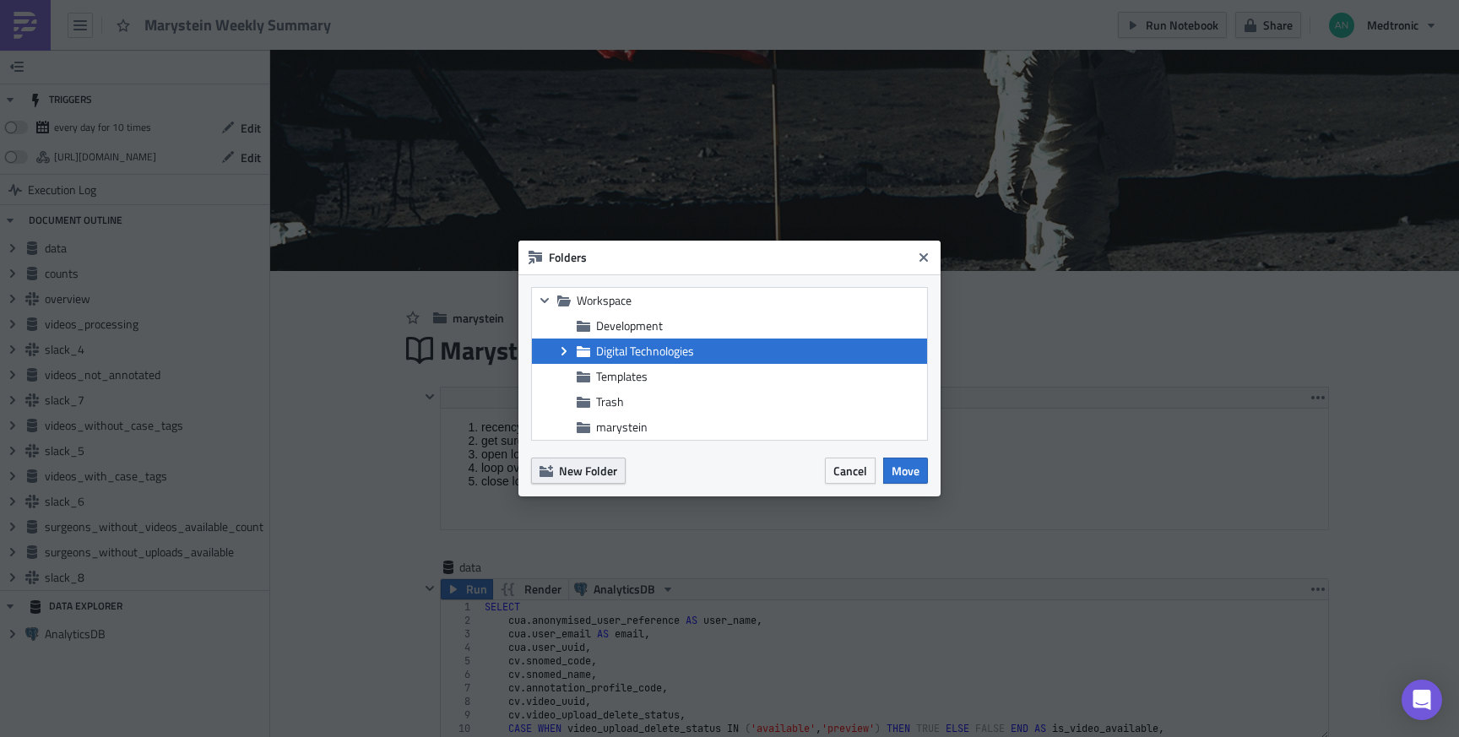
click at [589, 469] on span "New Folder" at bounding box center [588, 471] width 58 height 18
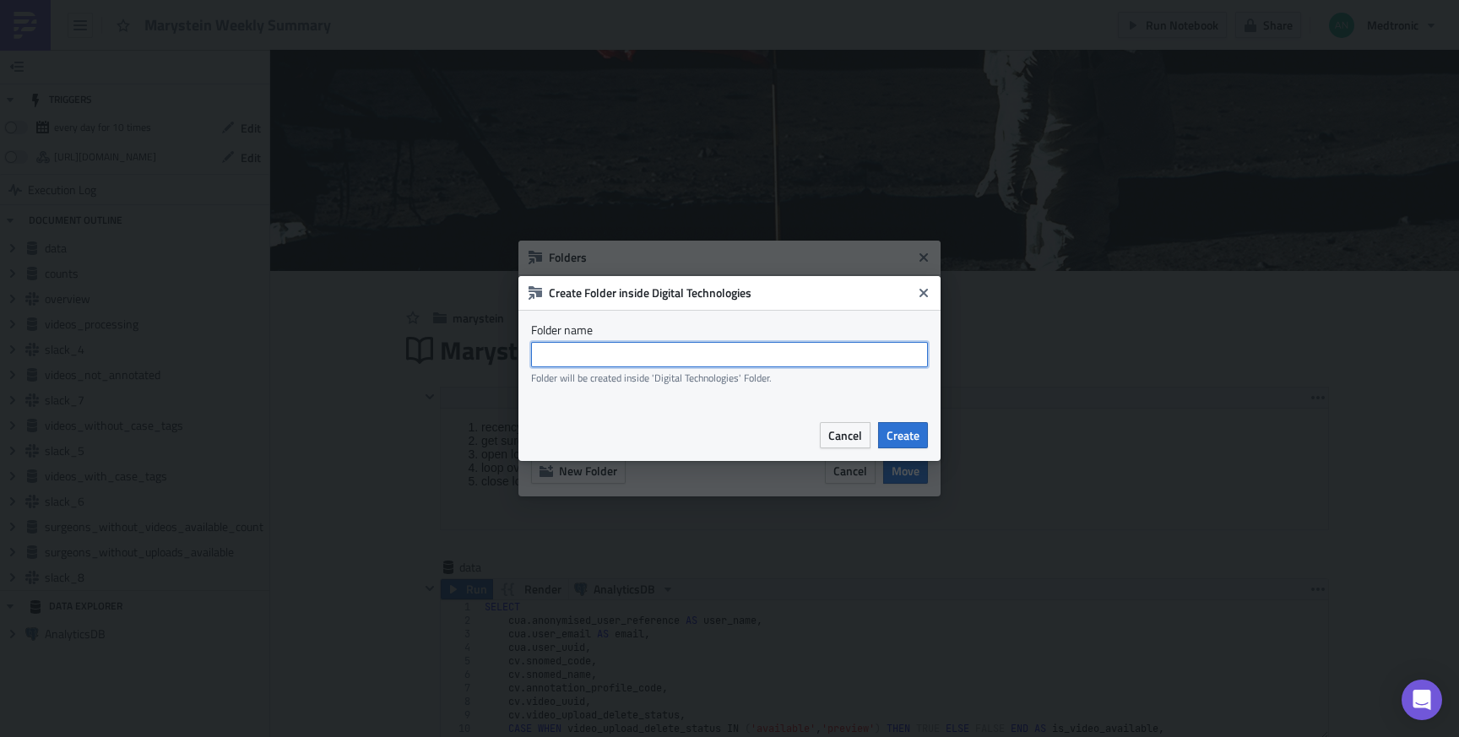
click at [767, 354] on input "text" at bounding box center [729, 354] width 397 height 25
type input "marystein"
click at [898, 442] on span "Create" at bounding box center [903, 435] width 33 height 18
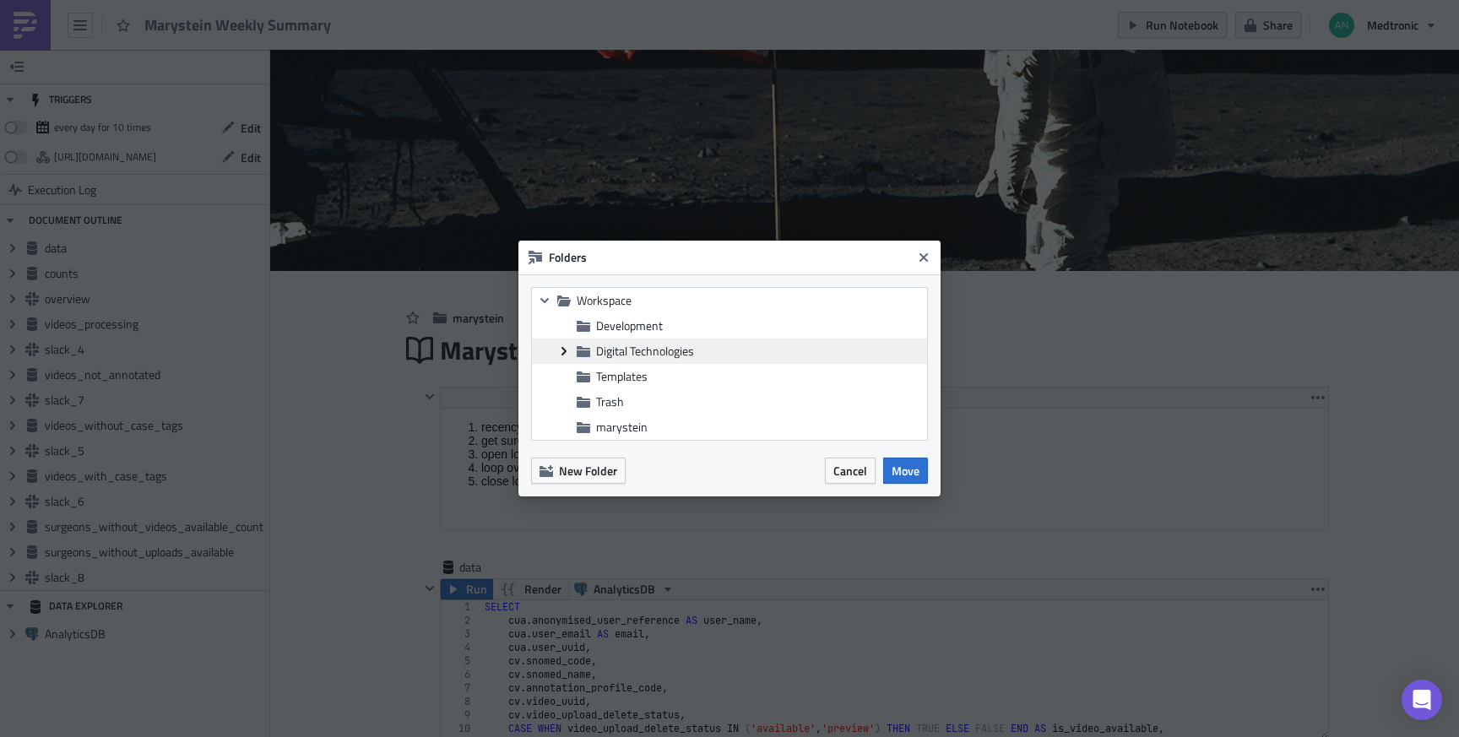
click at [562, 347] on icon at bounding box center [563, 351] width 5 height 8
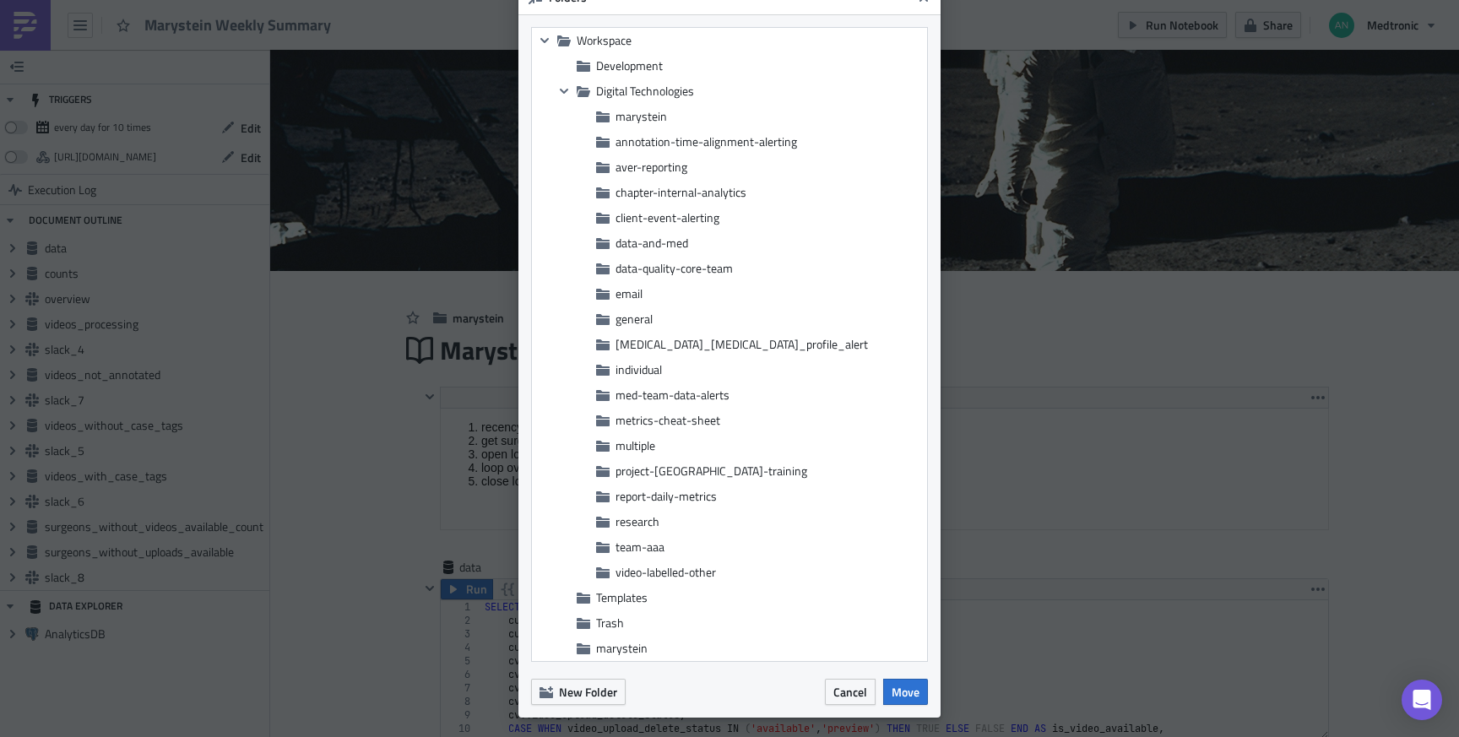
scroll to position [51, 0]
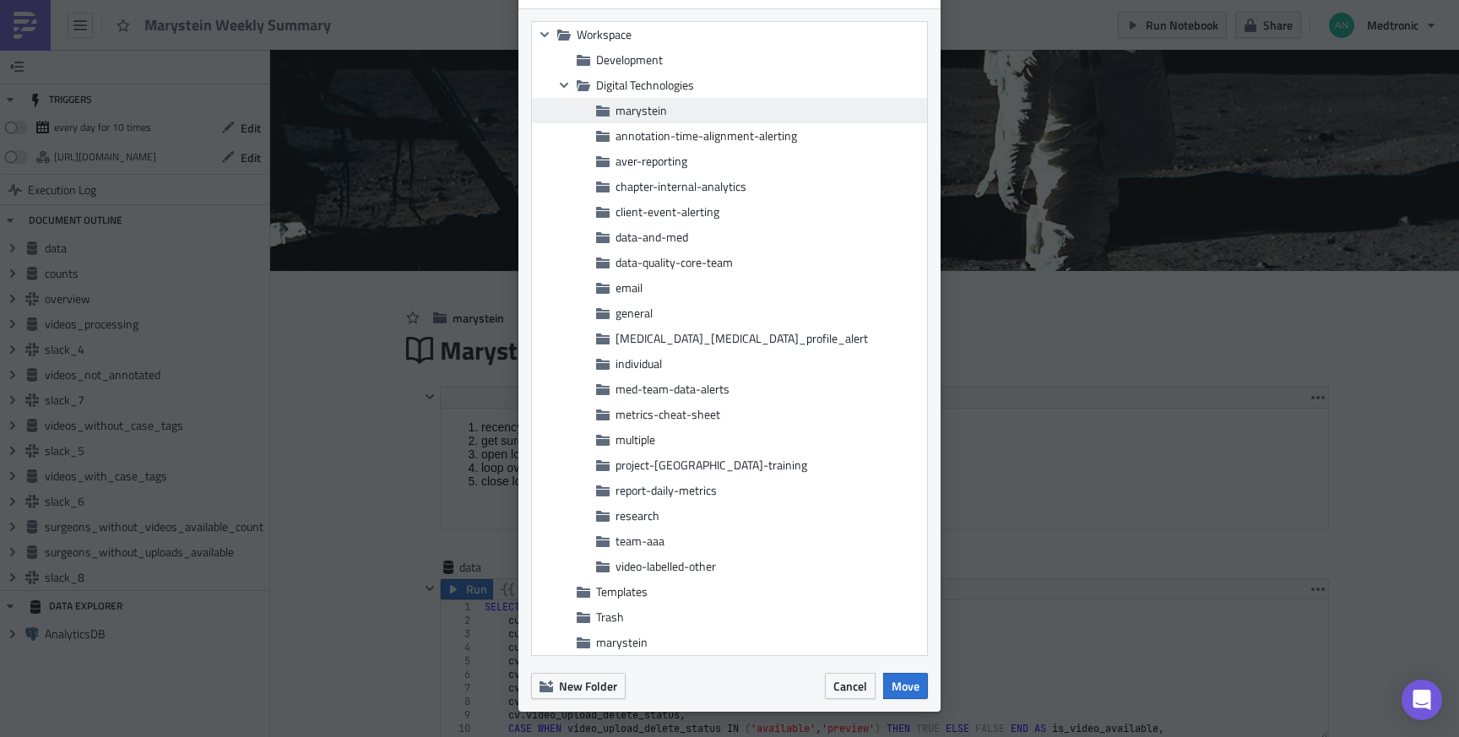
click at [623, 108] on span "marystein" at bounding box center [641, 110] width 52 height 18
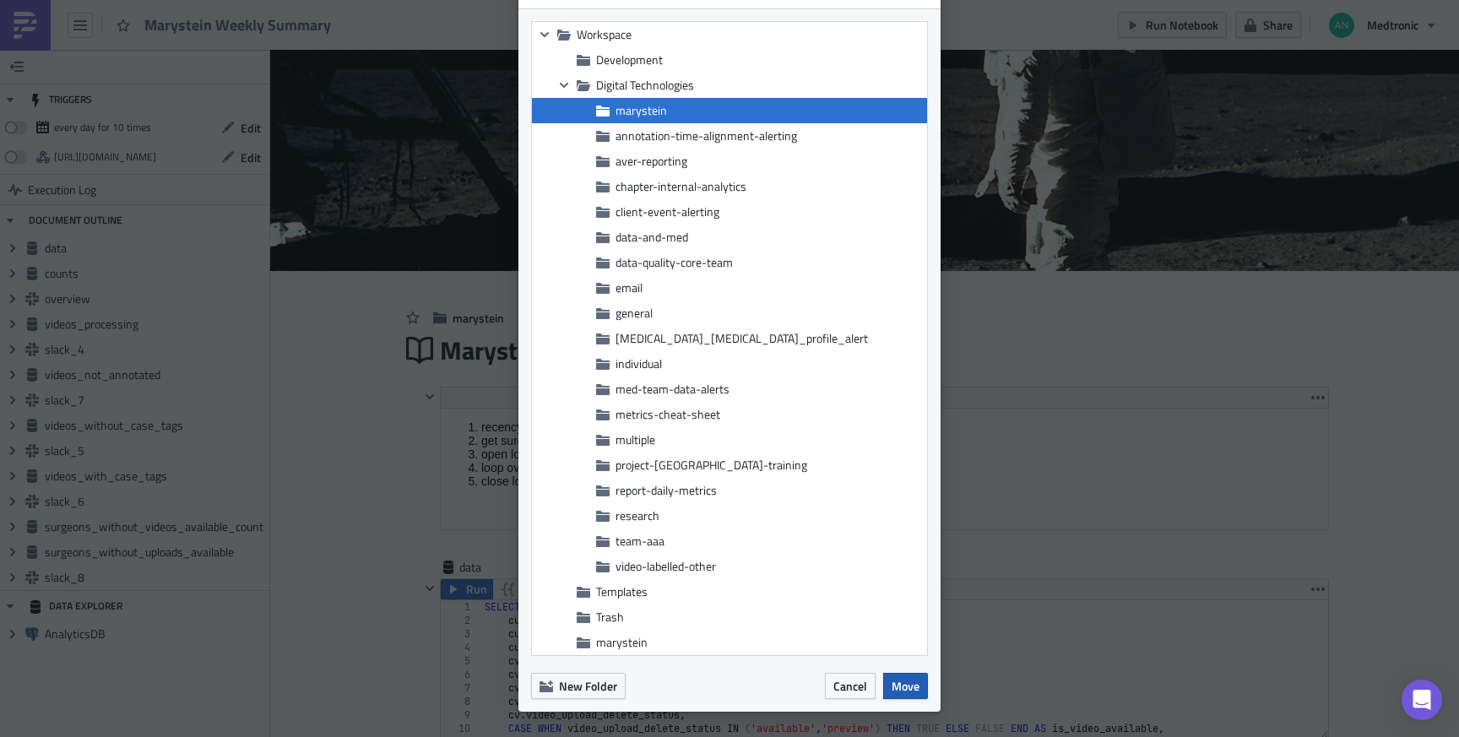
click at [902, 685] on span "Move" at bounding box center [906, 686] width 28 height 18
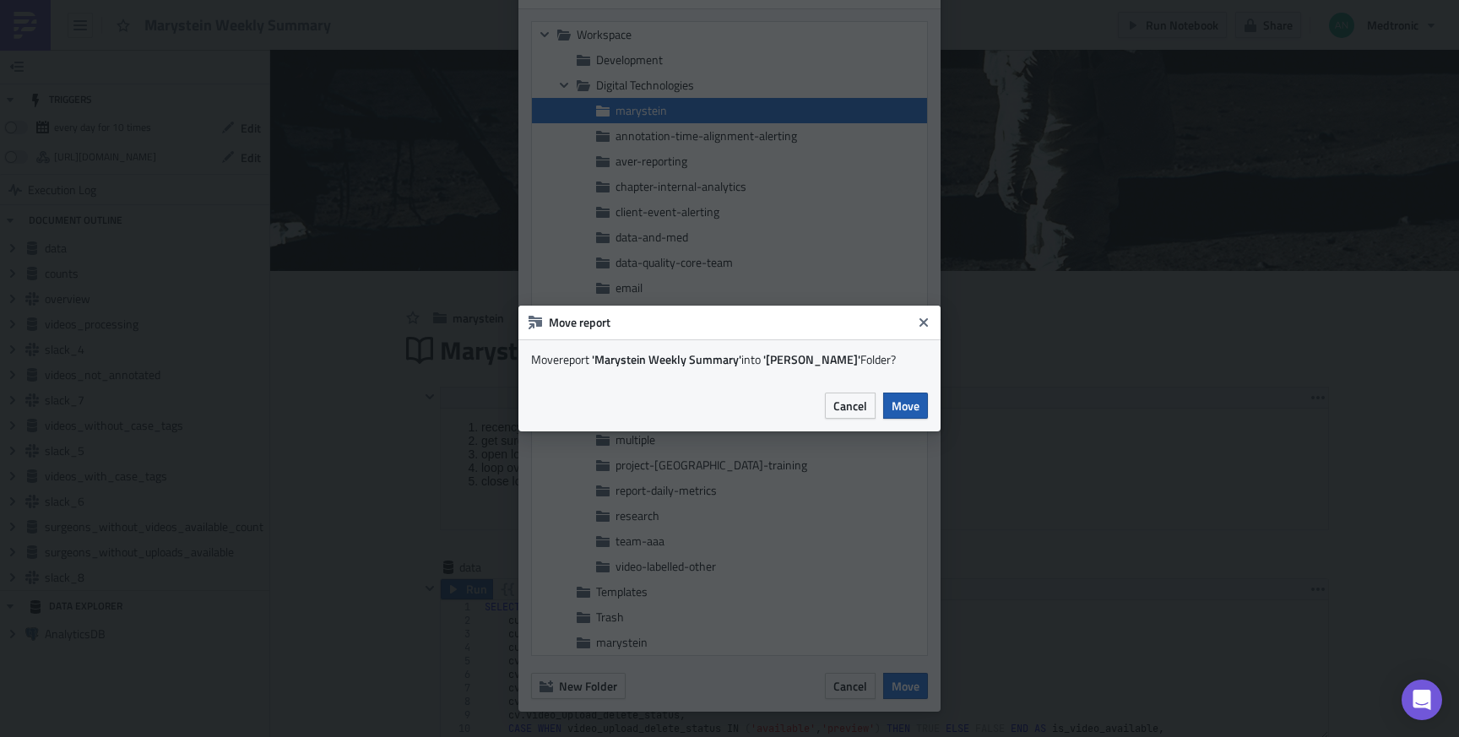
click at [908, 403] on span "Move" at bounding box center [906, 406] width 28 height 18
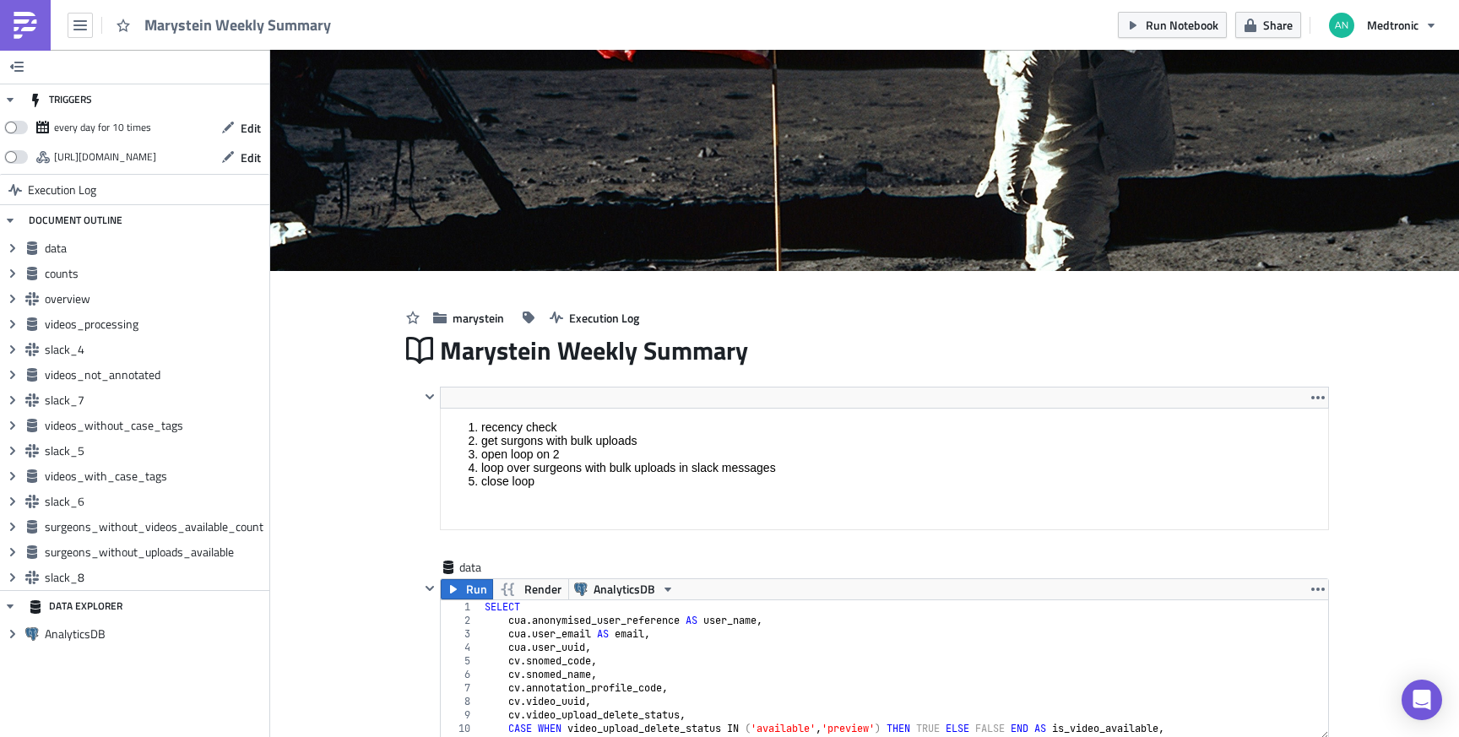
scroll to position [0, 0]
click at [89, 28] on button "button" at bounding box center [80, 25] width 25 height 25
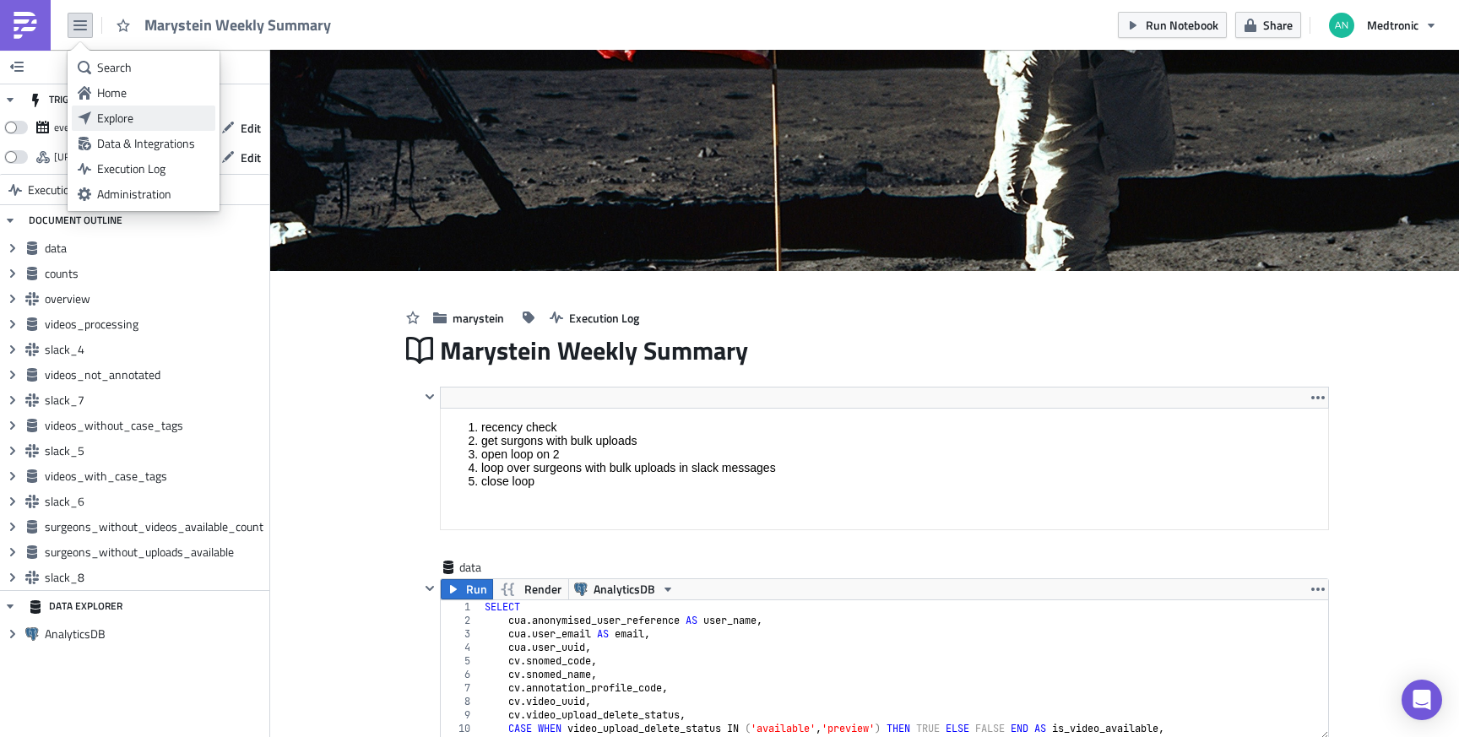
click at [122, 122] on div "Explore" at bounding box center [153, 118] width 112 height 17
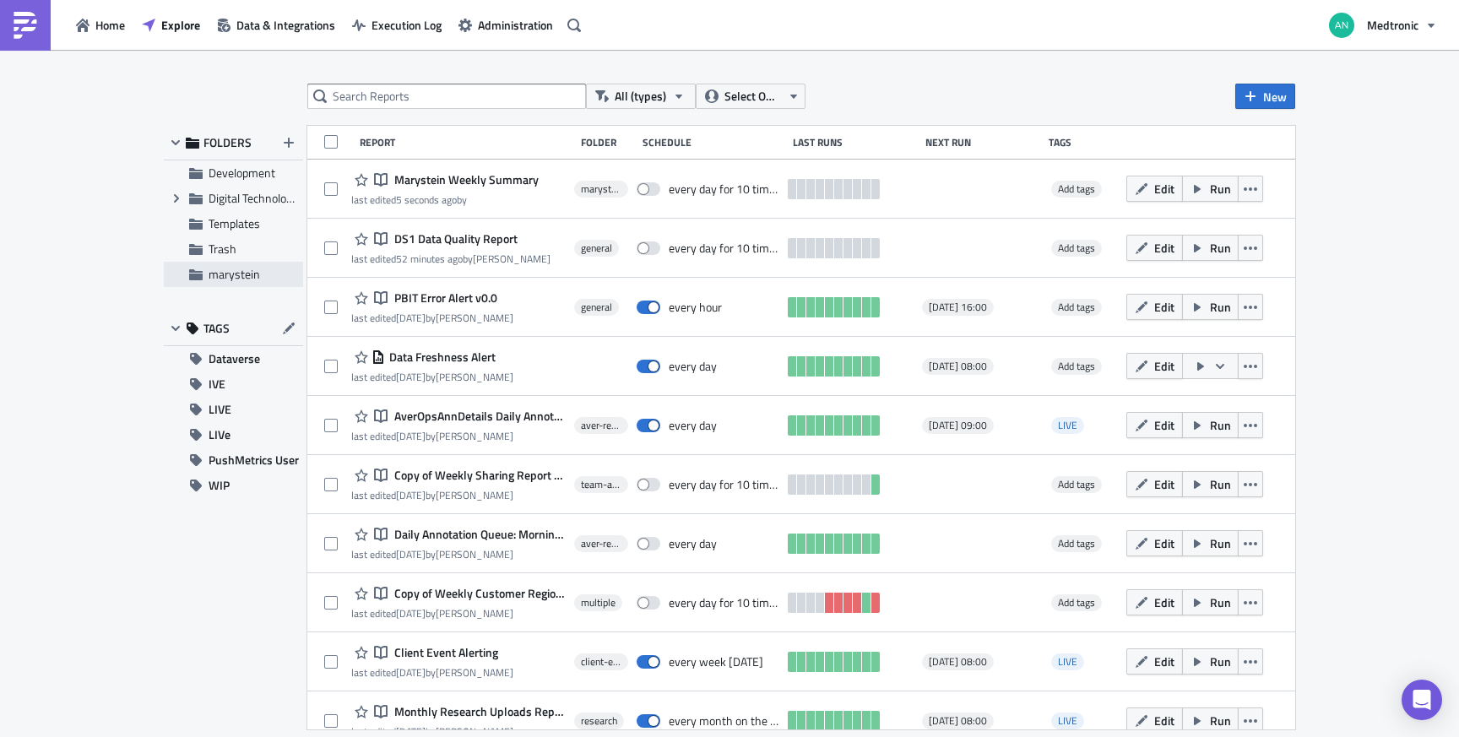
click at [236, 273] on span "marystein" at bounding box center [235, 274] width 52 height 18
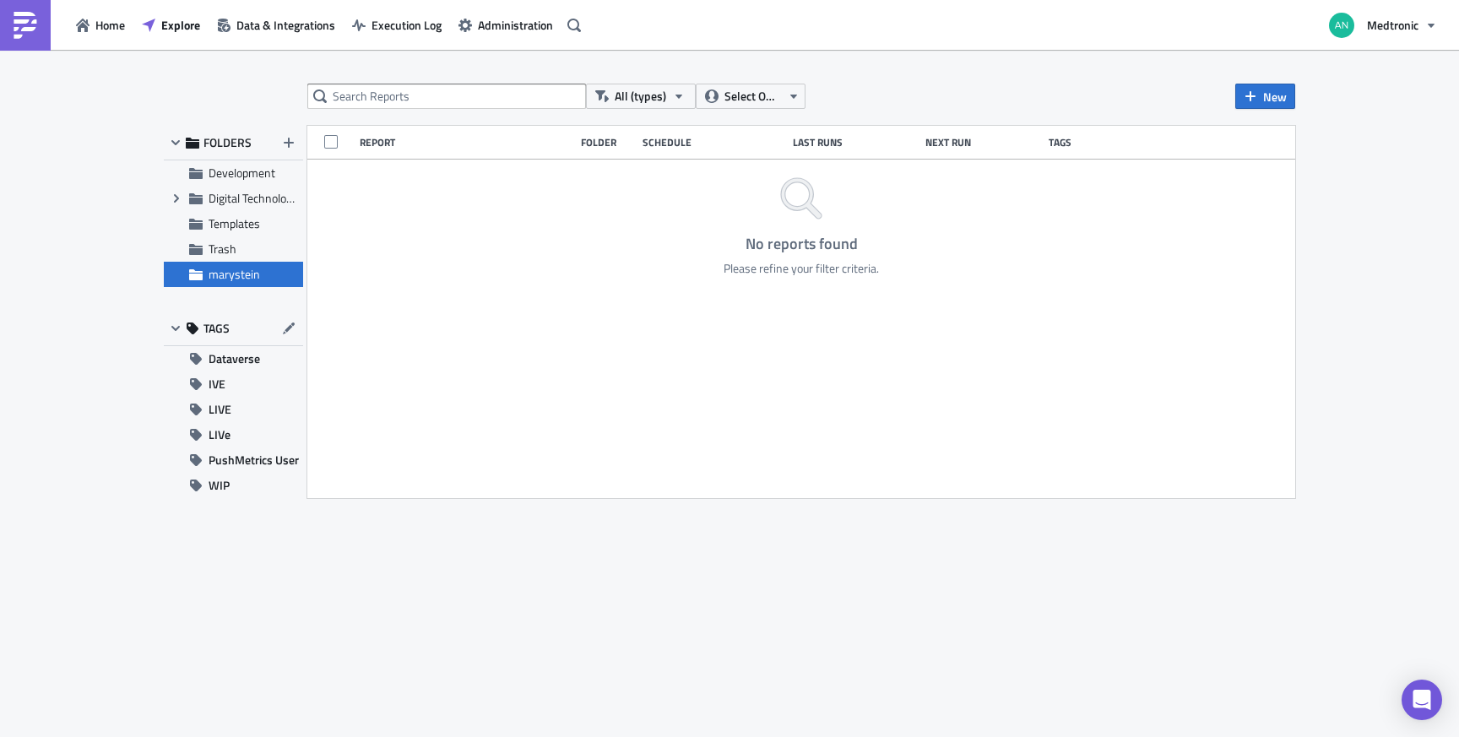
click at [213, 270] on span "marystein" at bounding box center [235, 274] width 52 height 18
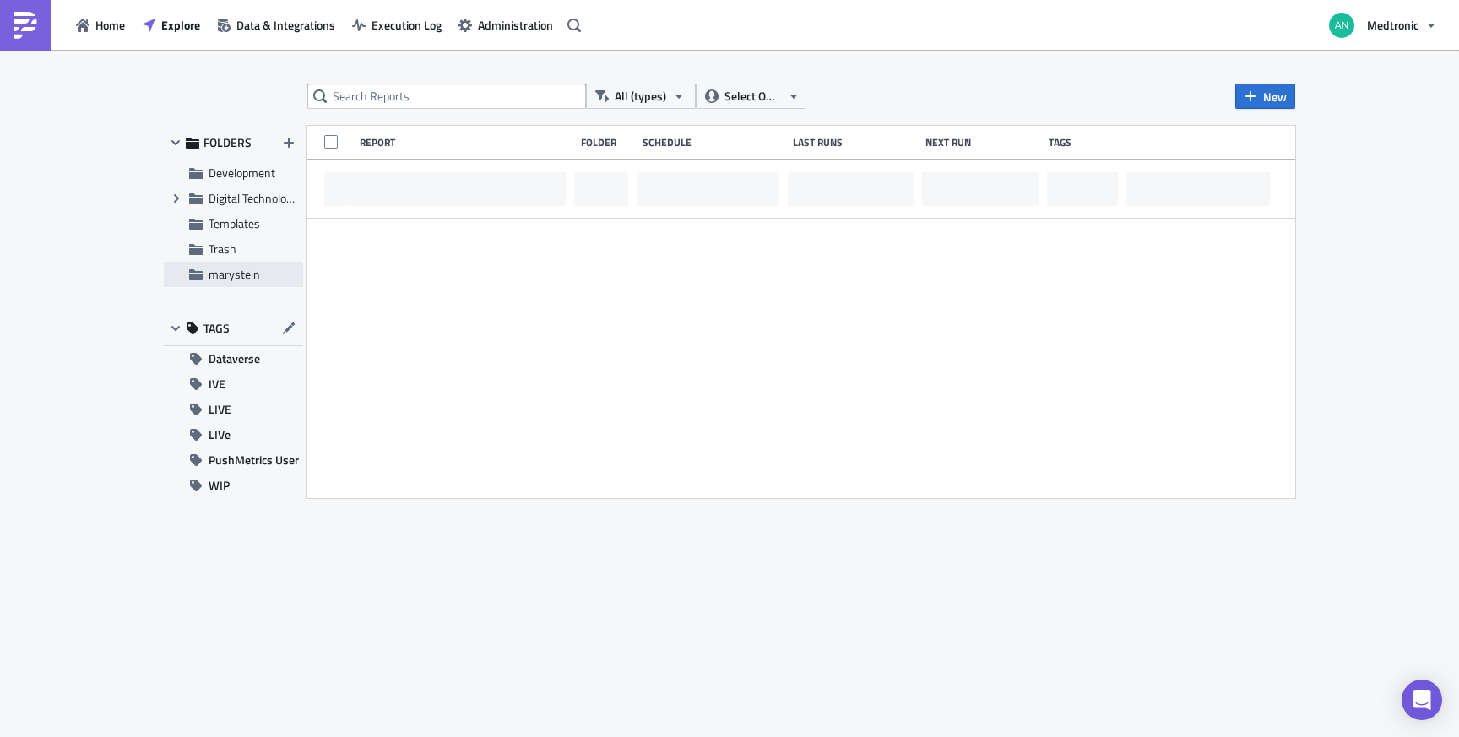
click at [213, 270] on span "marystein" at bounding box center [235, 274] width 52 height 18
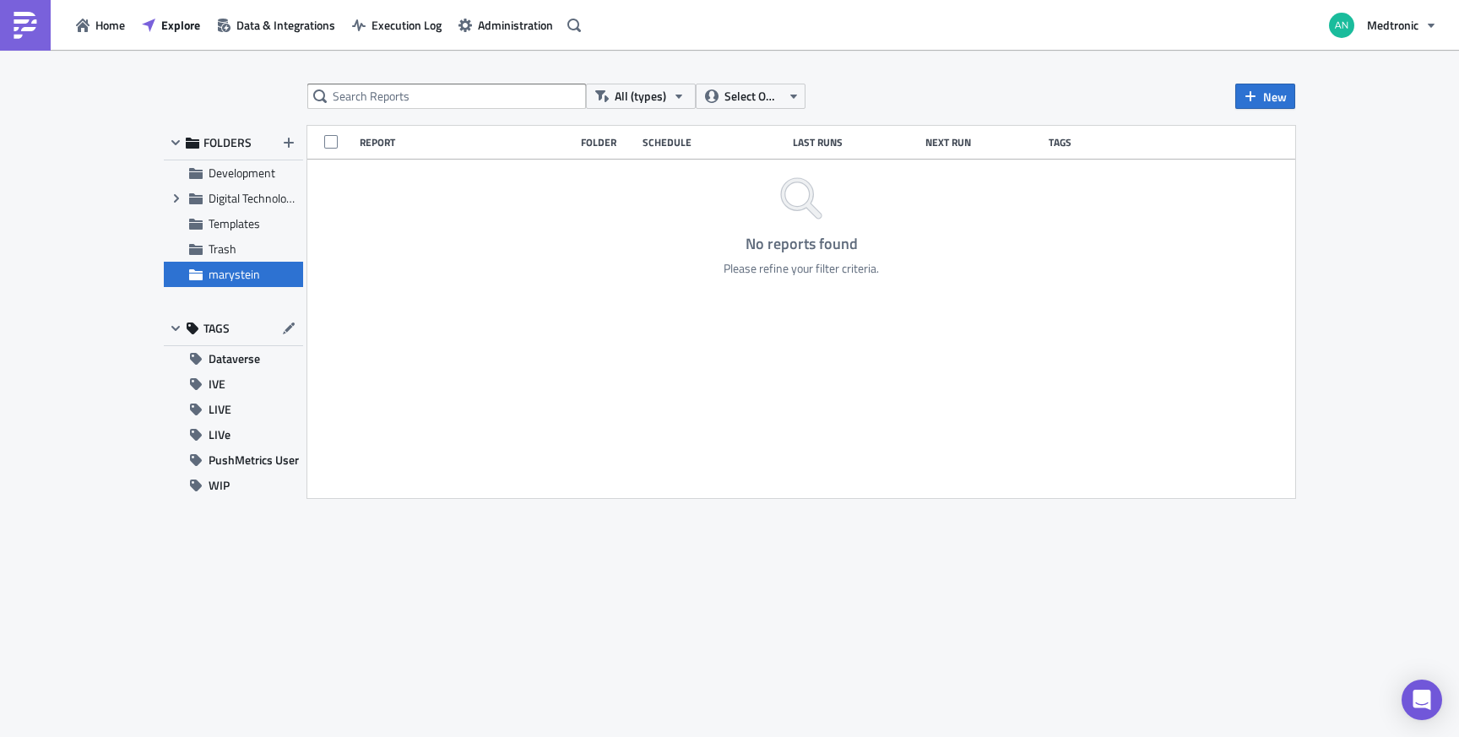
click at [214, 270] on span "marystein" at bounding box center [235, 274] width 52 height 18
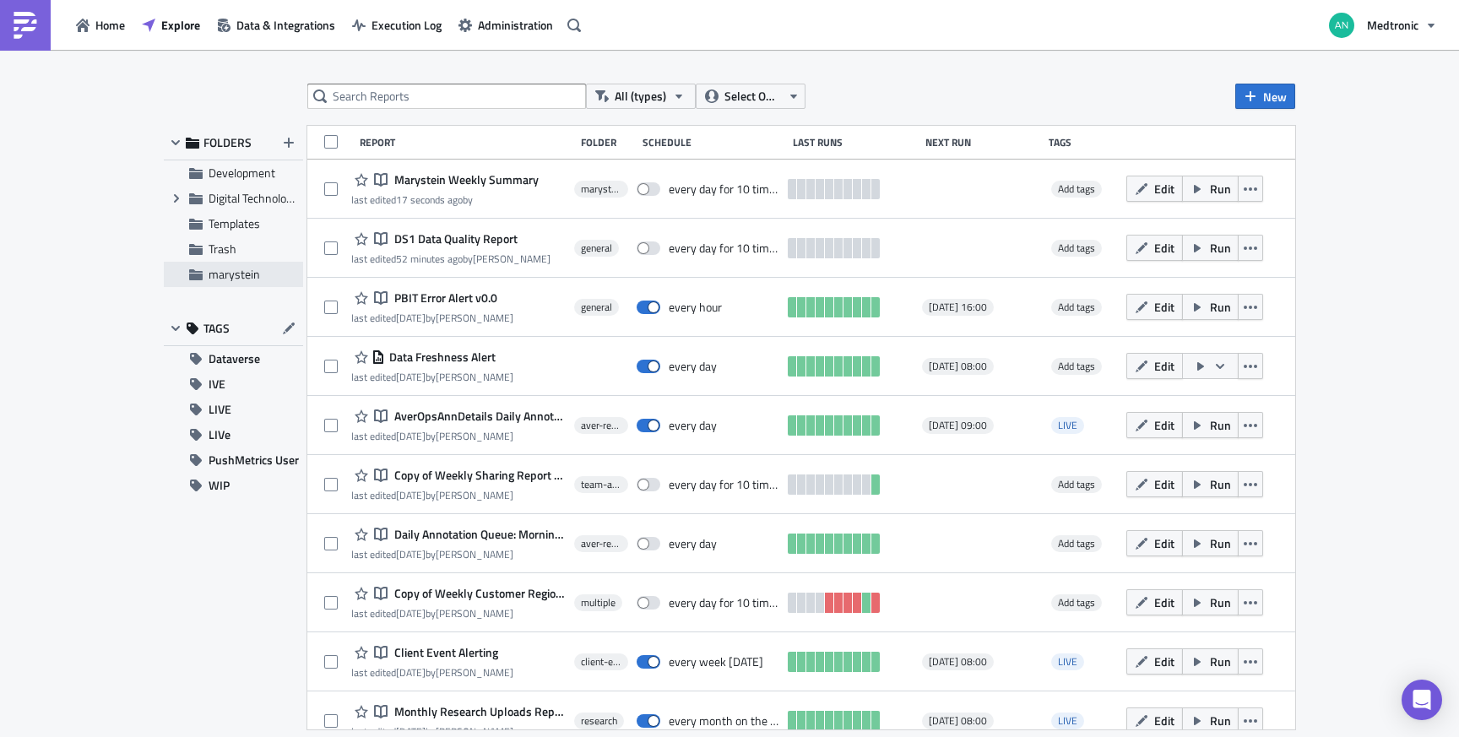
click at [214, 270] on span "marystein" at bounding box center [235, 274] width 52 height 18
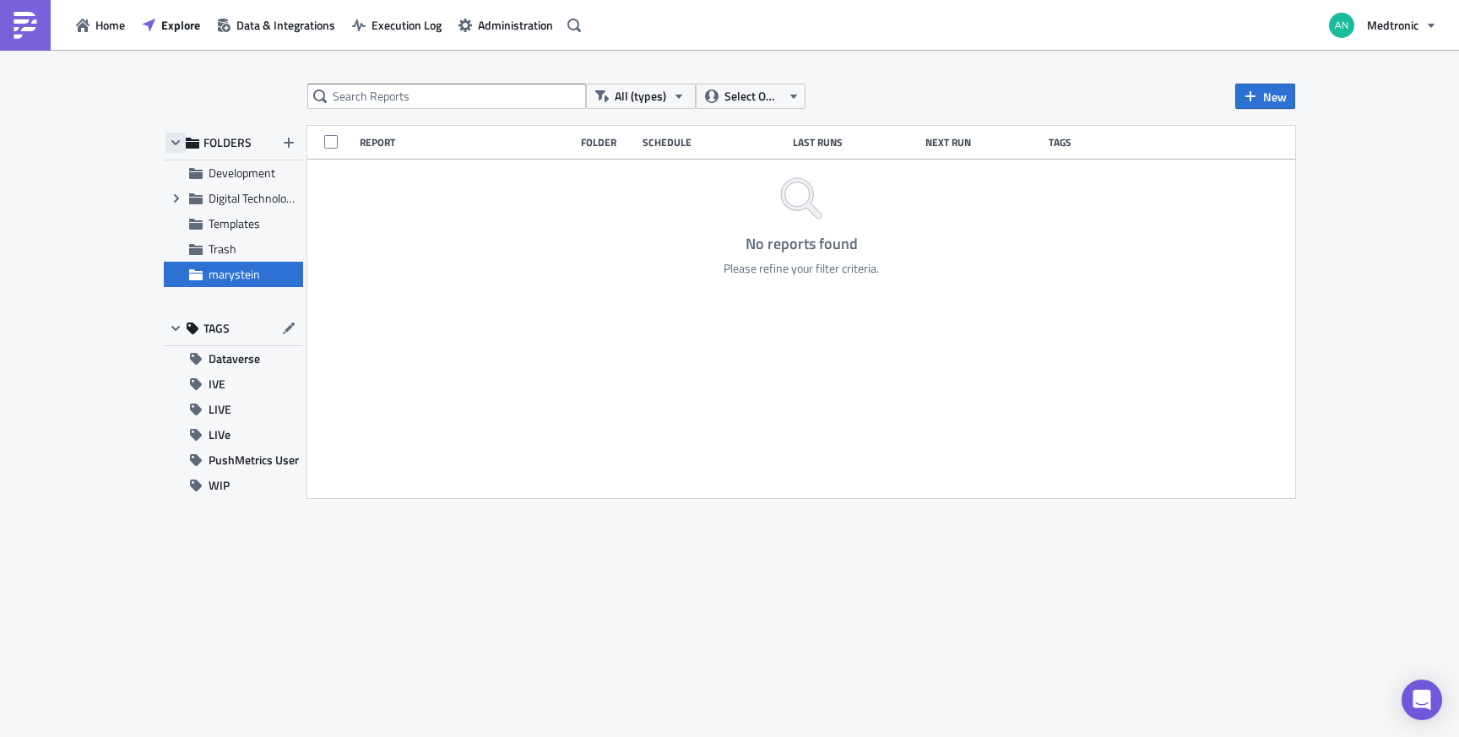
click at [180, 140] on icon "button" at bounding box center [176, 143] width 14 height 14
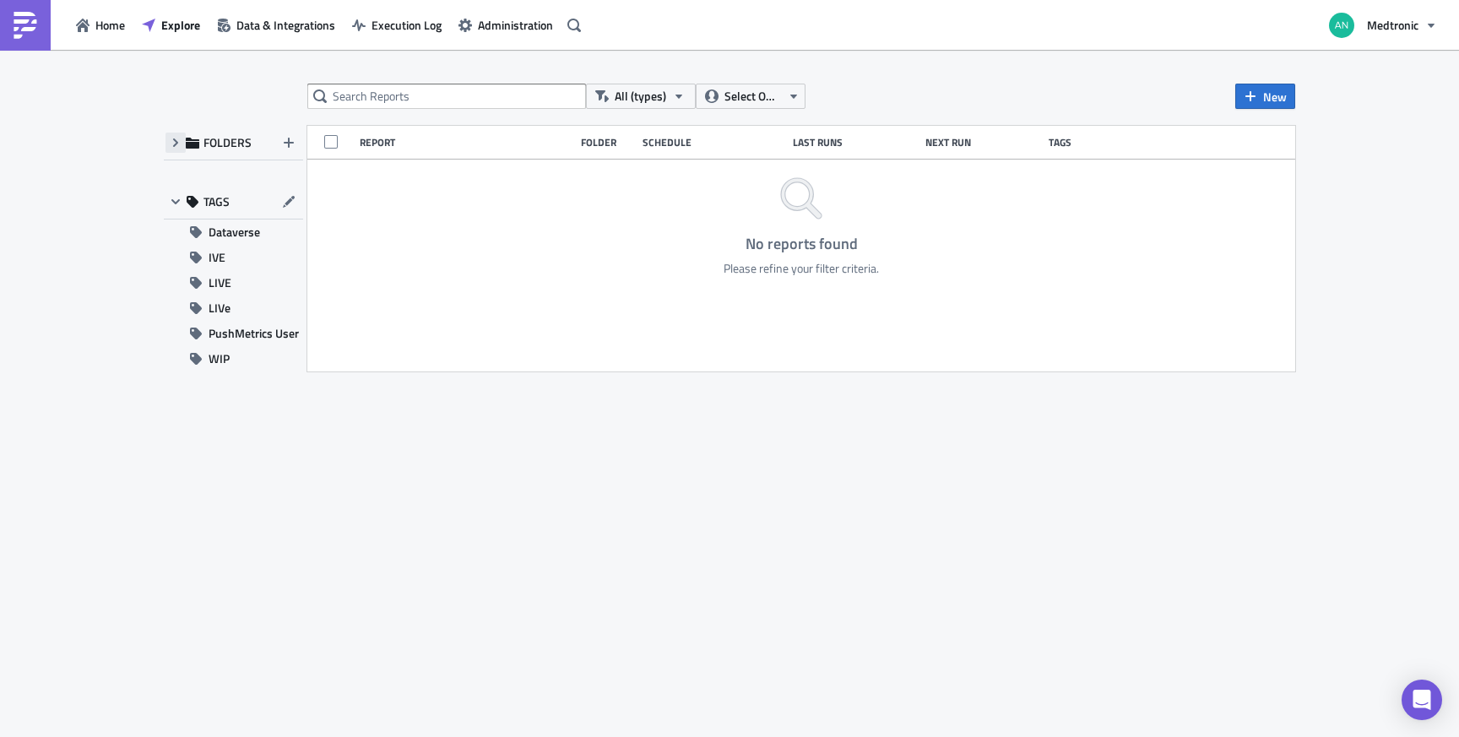
click at [180, 140] on icon "button" at bounding box center [176, 143] width 14 height 14
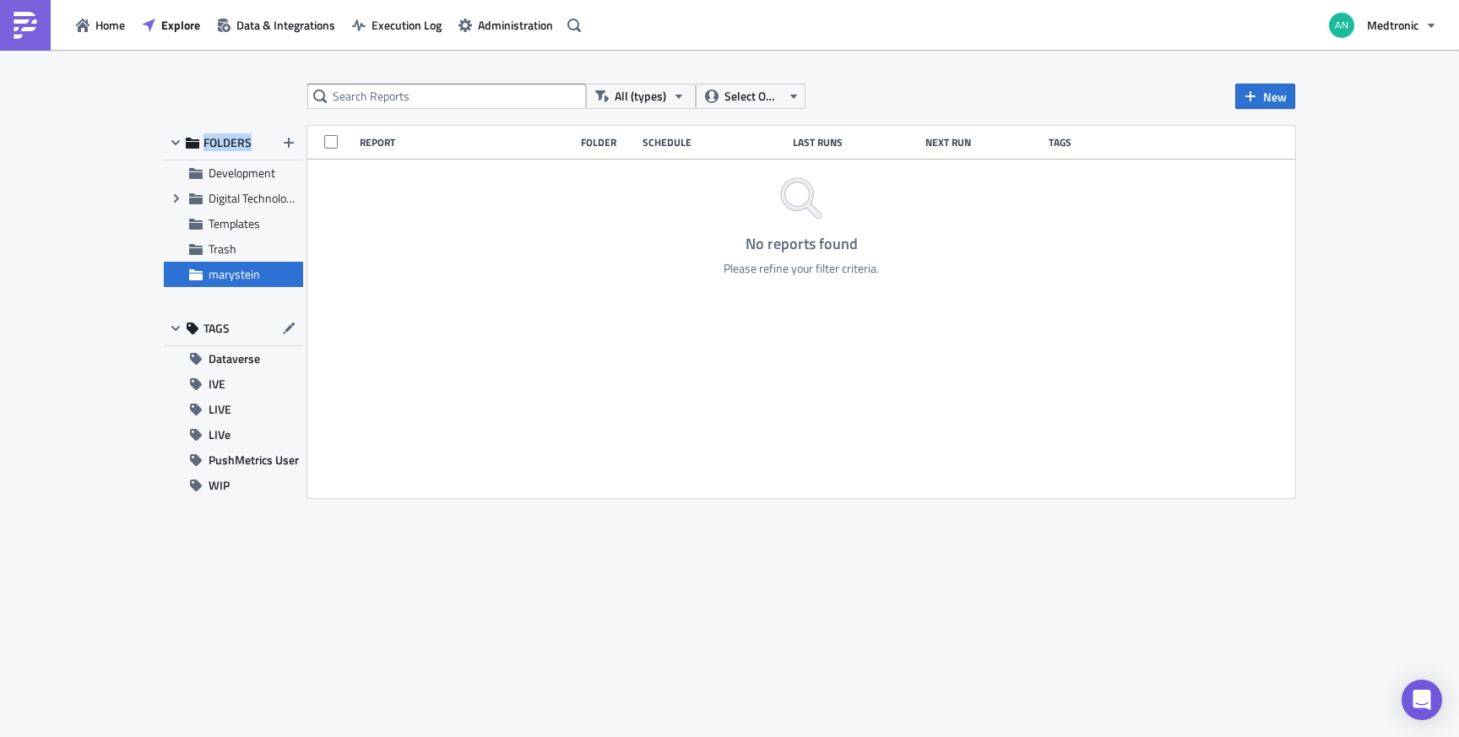
click at [234, 146] on span "FOLDERS" at bounding box center [227, 142] width 48 height 15
click at [293, 144] on icon "button" at bounding box center [289, 143] width 14 height 14
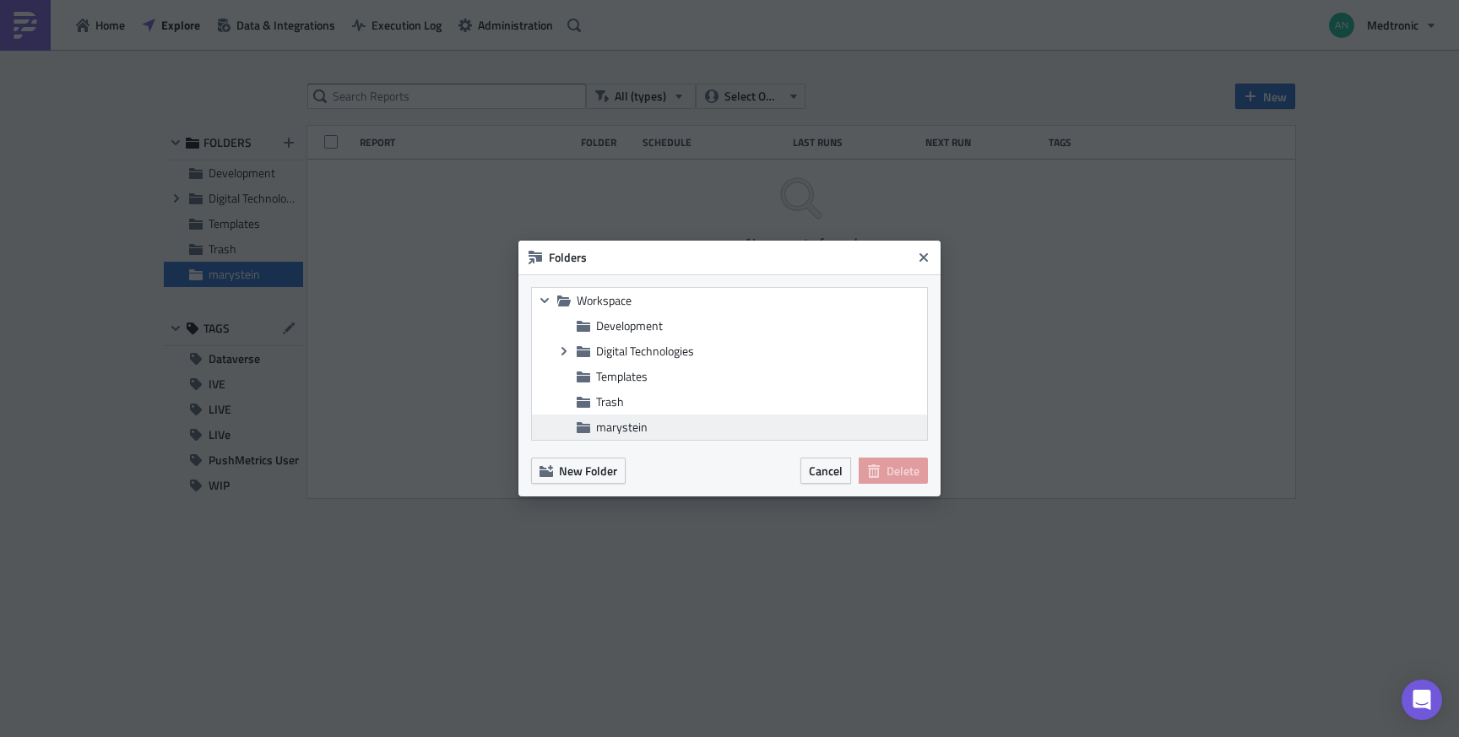
click at [602, 424] on span "marystein" at bounding box center [622, 427] width 52 height 18
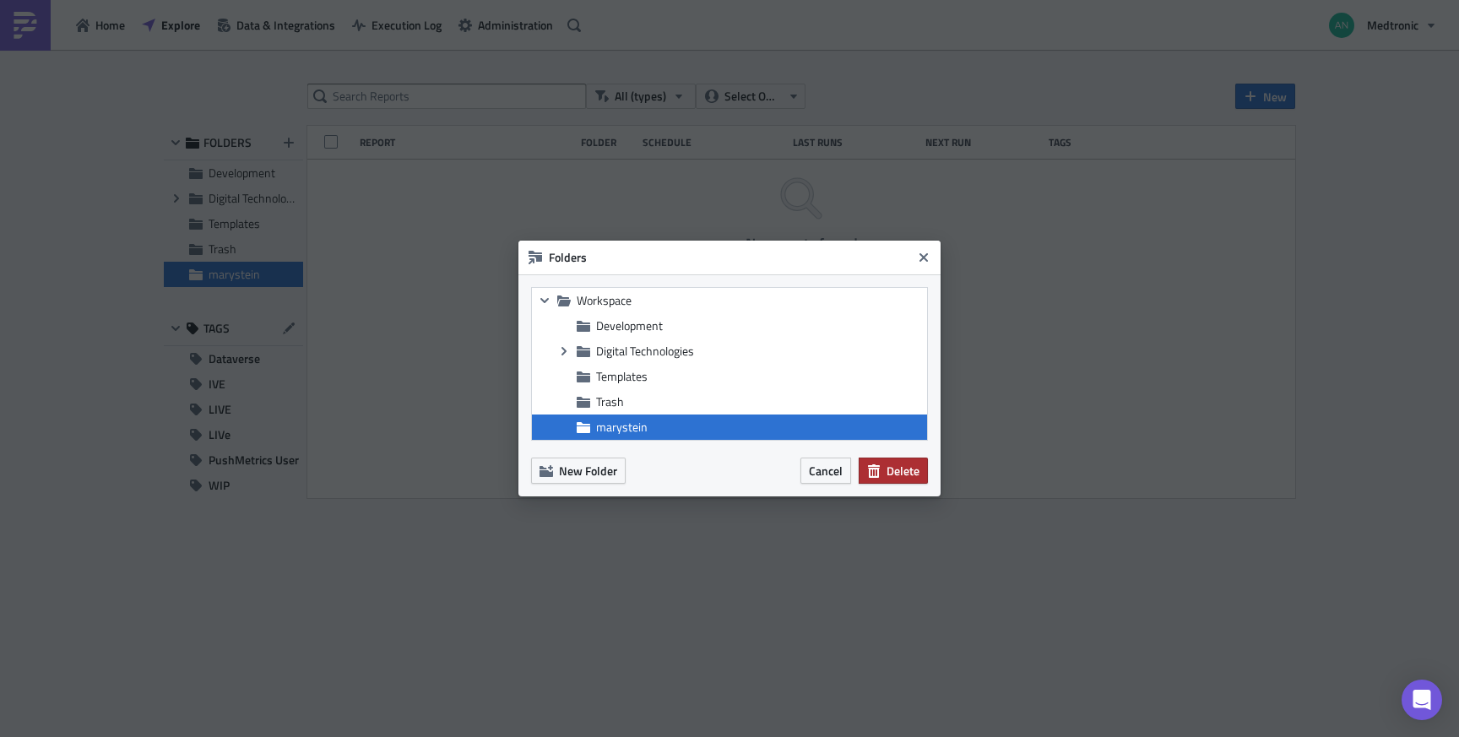
click at [896, 467] on span "Delete" at bounding box center [903, 471] width 33 height 18
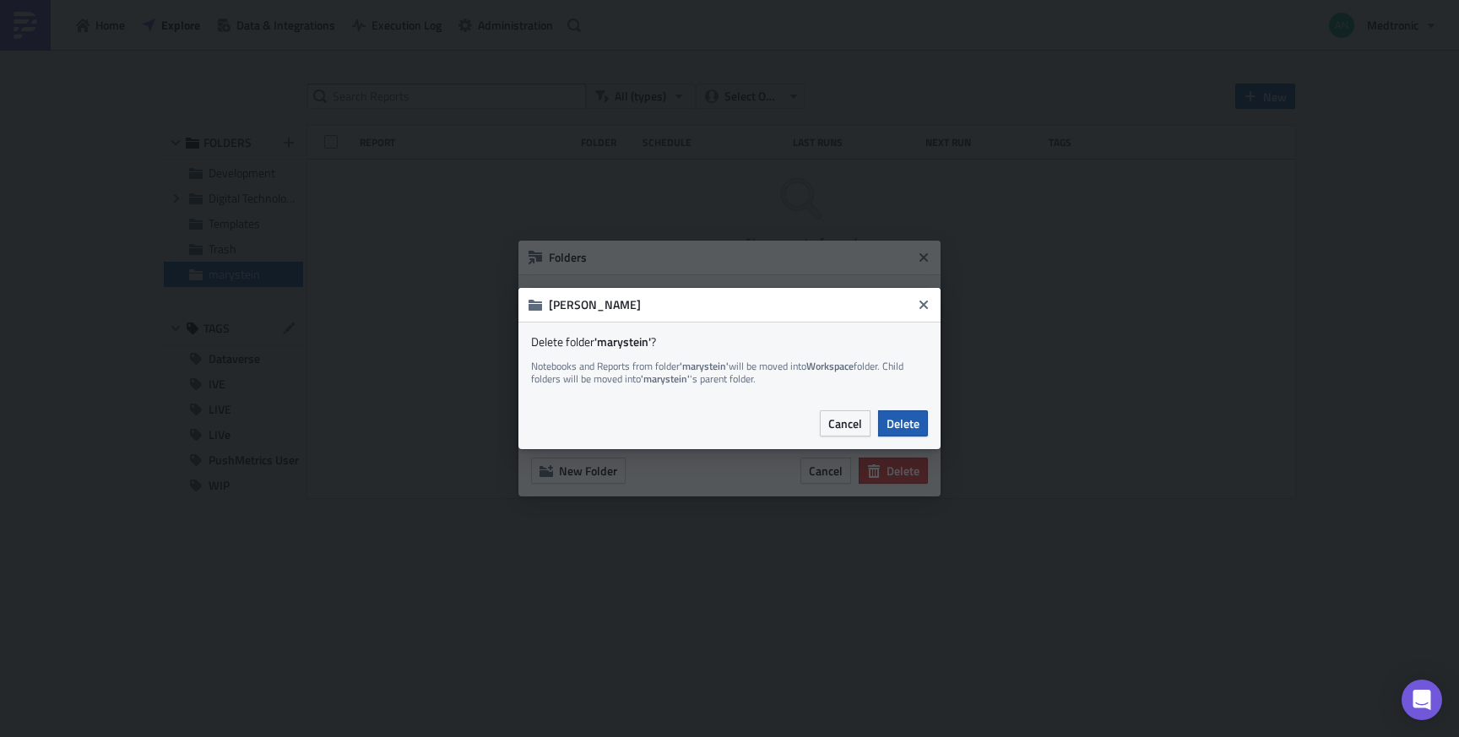
click at [901, 424] on span "Delete" at bounding box center [903, 424] width 33 height 18
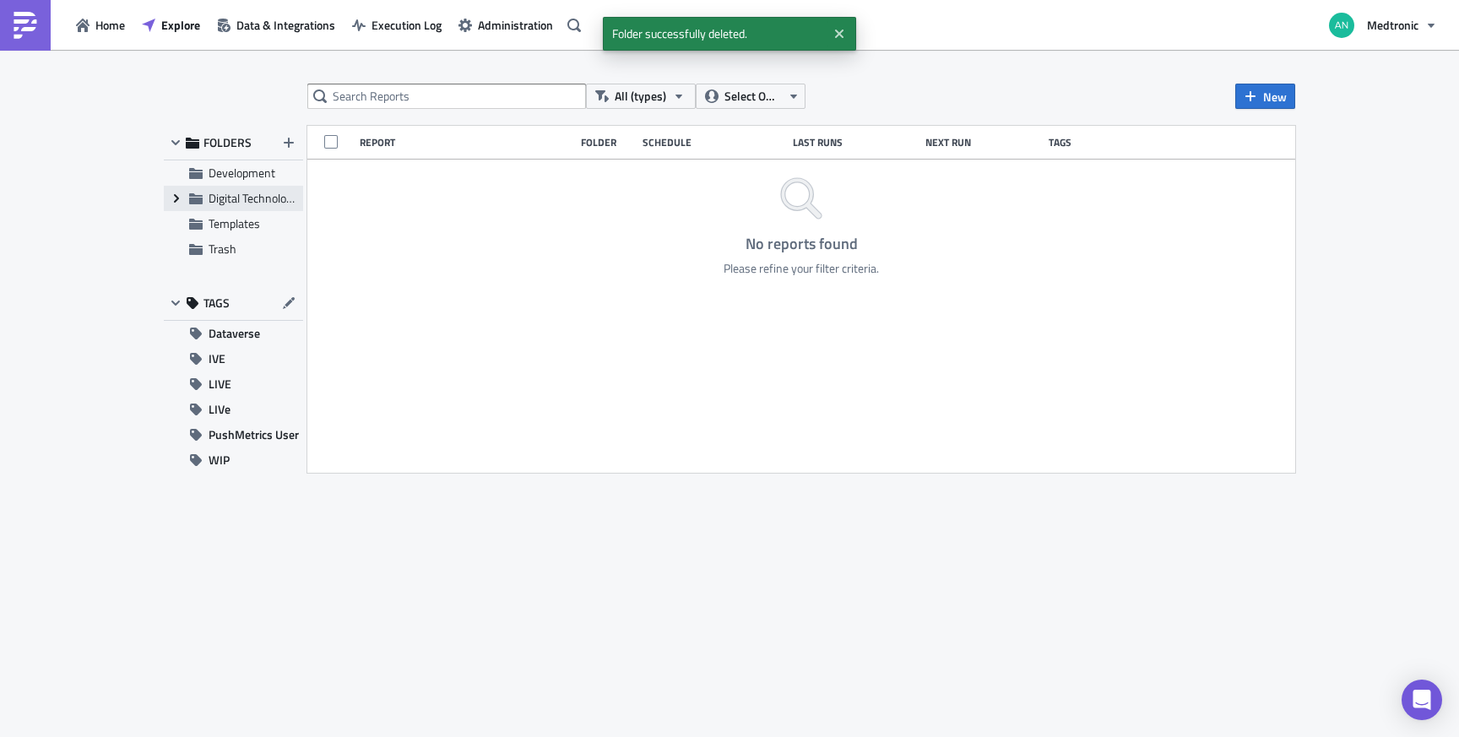
click at [176, 203] on icon "Expand group" at bounding box center [177, 199] width 14 height 14
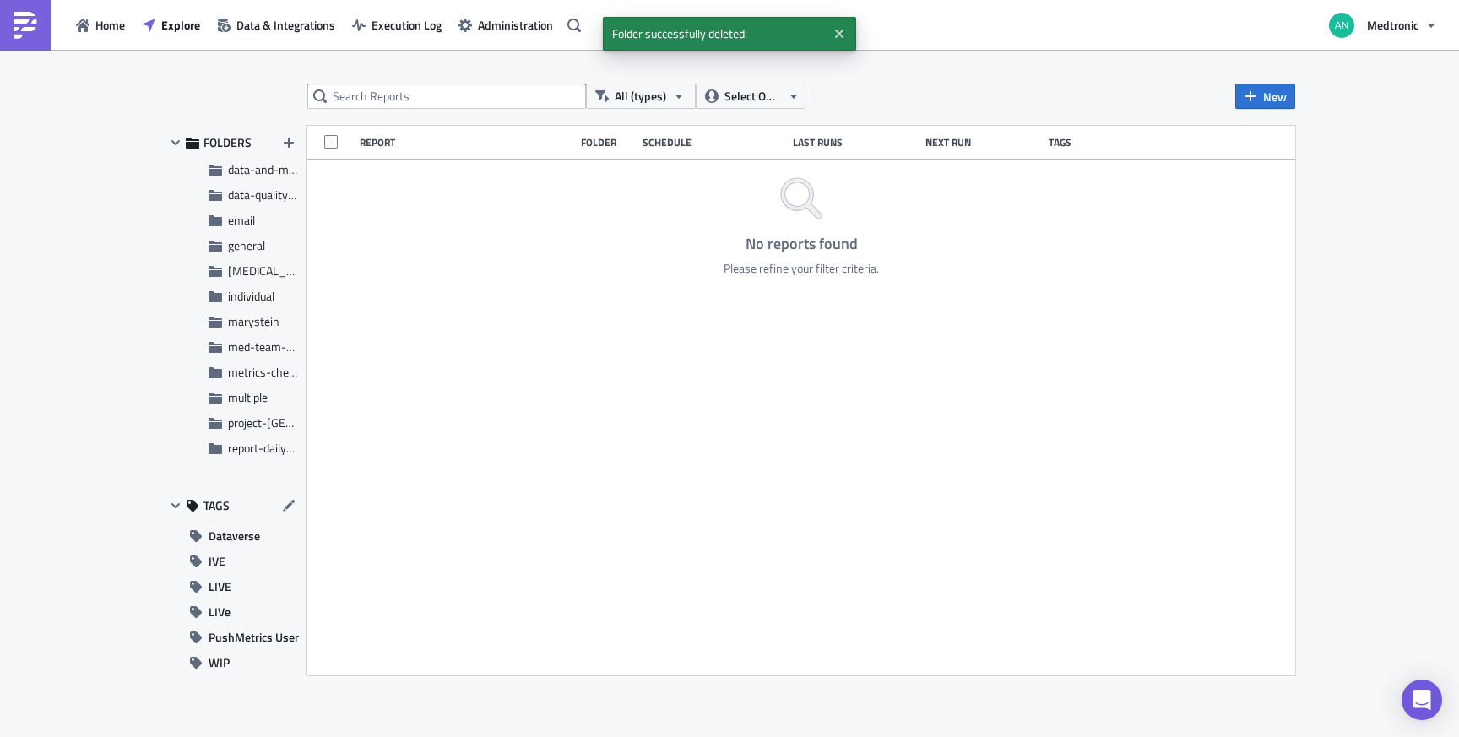
scroll to position [185, 0]
click at [242, 285] on span "marystein" at bounding box center [254, 292] width 52 height 18
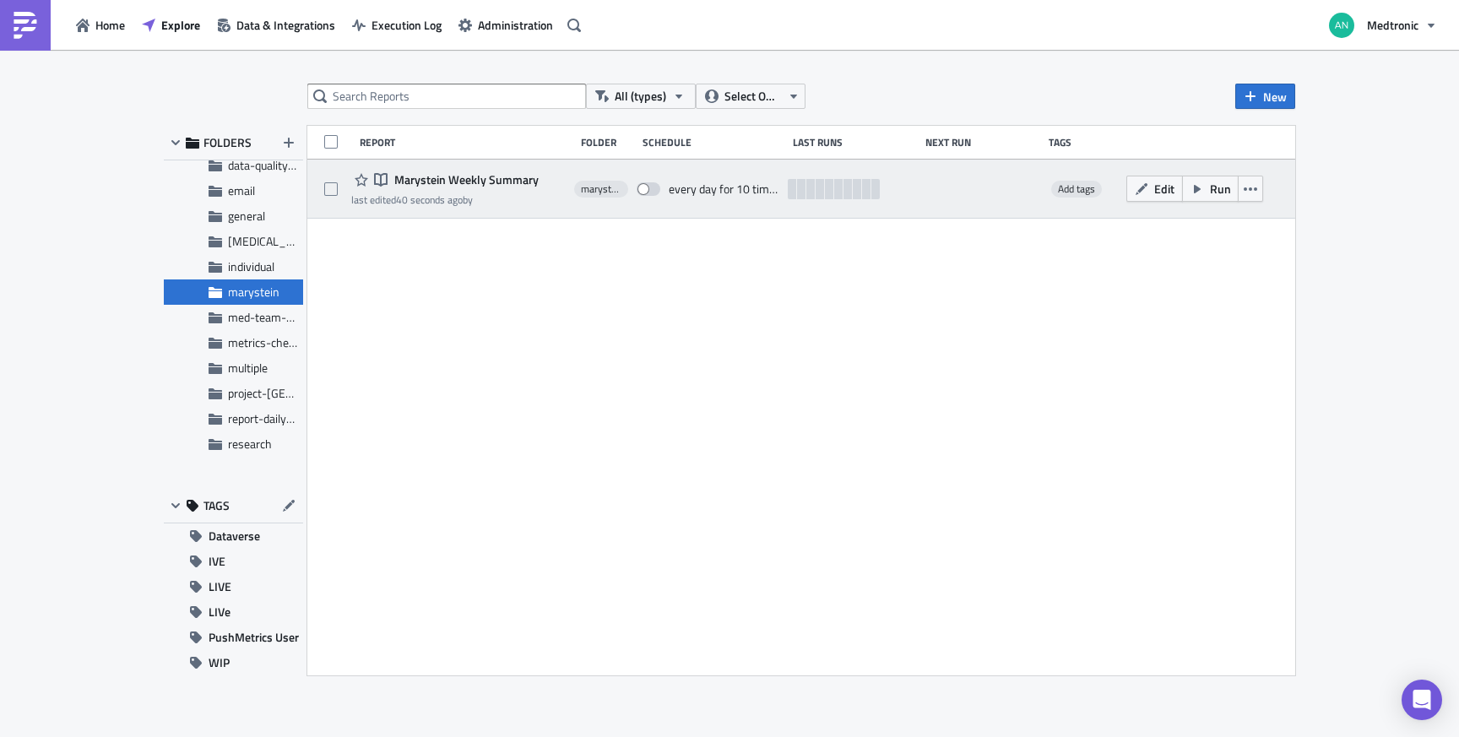
click at [499, 182] on span "Marystein Weekly Summary" at bounding box center [464, 179] width 149 height 15
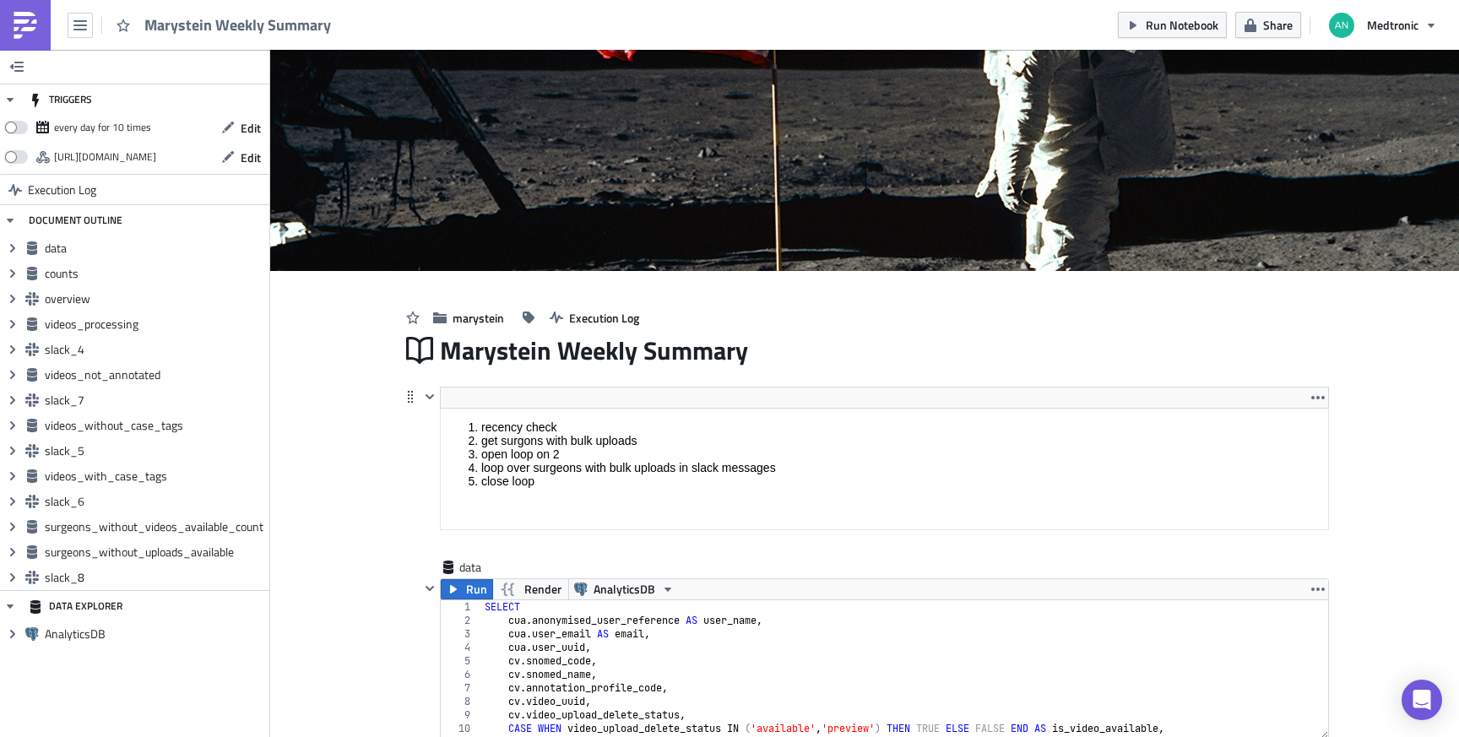
click at [634, 408] on html "recency check get surgons with bulk uploads open loop on 2 loop over surgeons w…" at bounding box center [884, 453] width 887 height 91
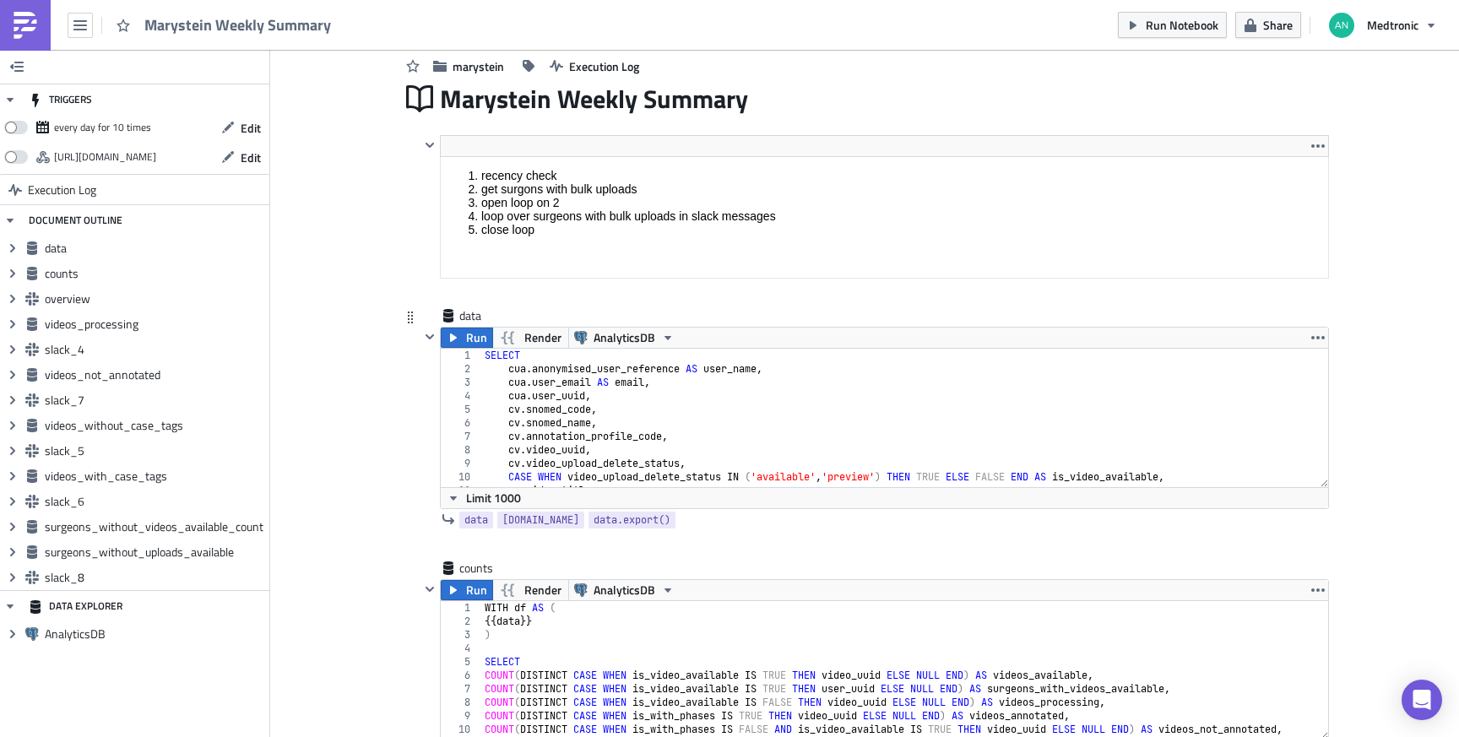
scroll to position [339, 0]
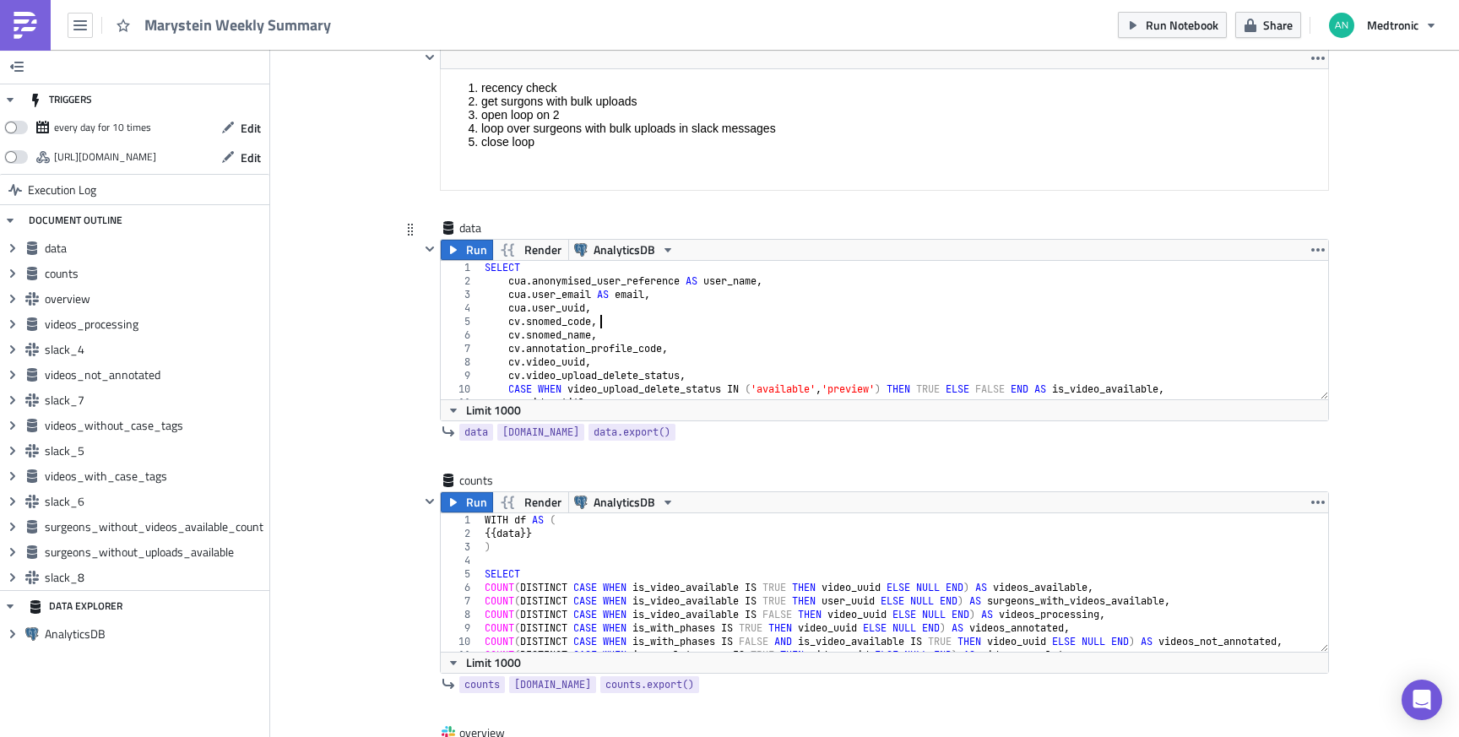
click at [689, 325] on div "SELECT cua . anonymised_user_reference AS user_name , cua . user_email AS email…" at bounding box center [898, 343] width 835 height 165
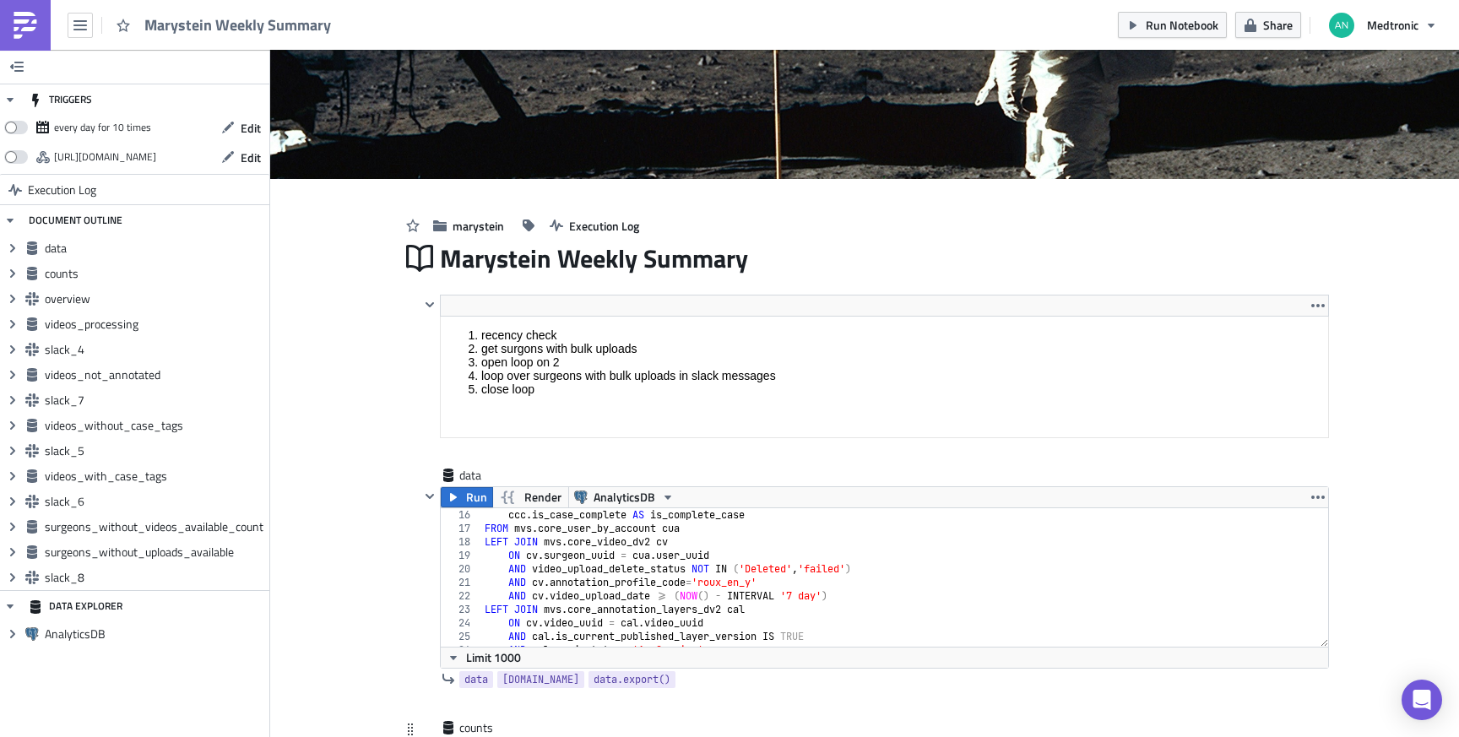
scroll to position [90, 0]
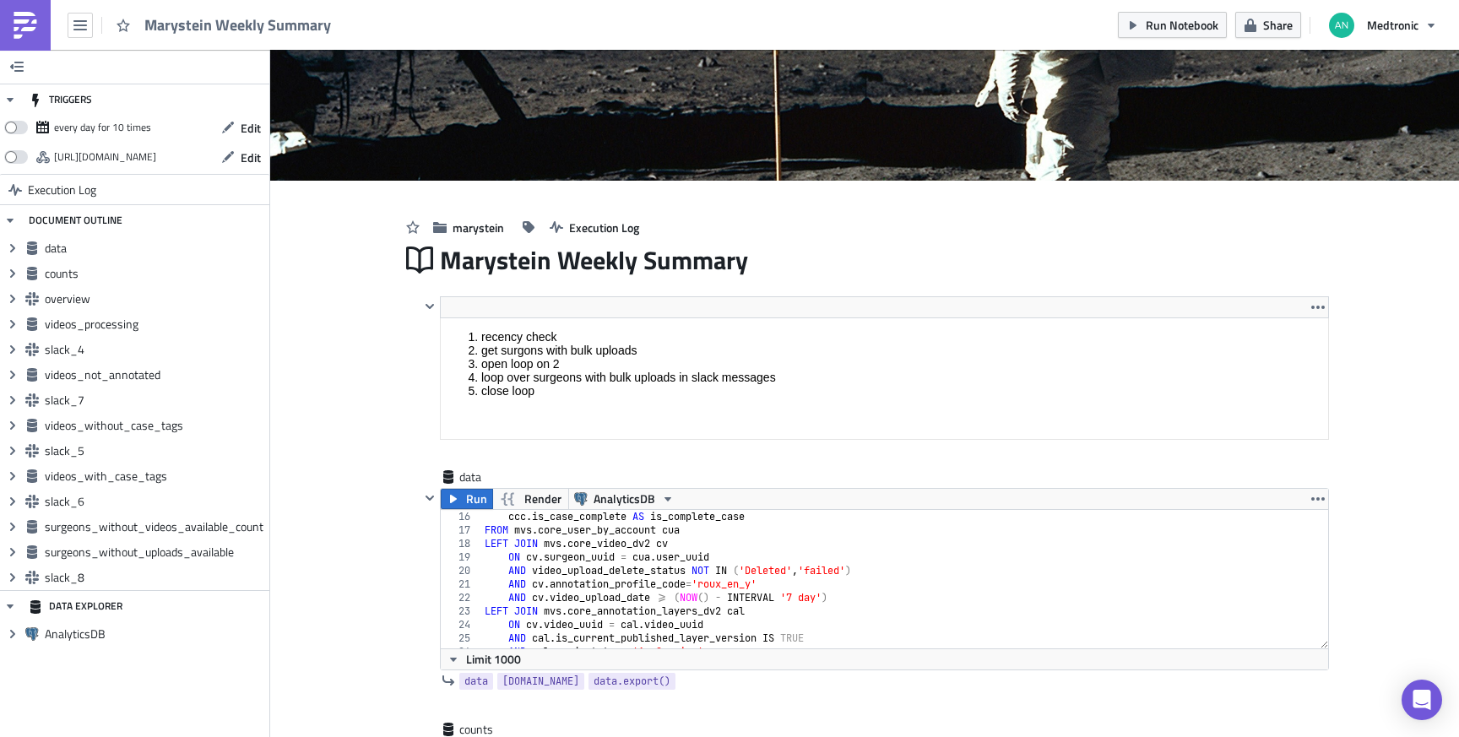
click at [618, 590] on div "ccc . is_case_complete AS is_complete_case FROM mvs . core_user_by_account cua …" at bounding box center [898, 592] width 835 height 165
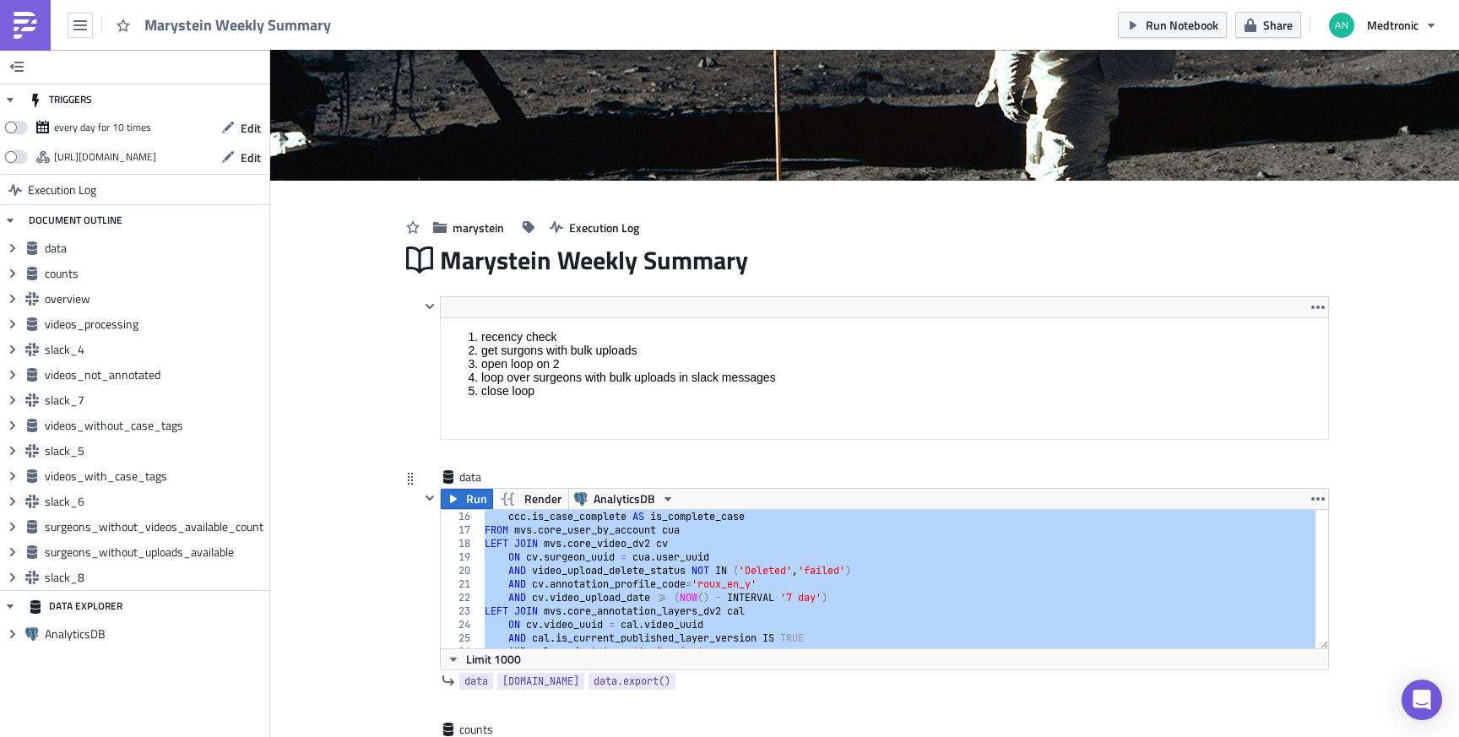
paste textarea ";"
type textarea ";"
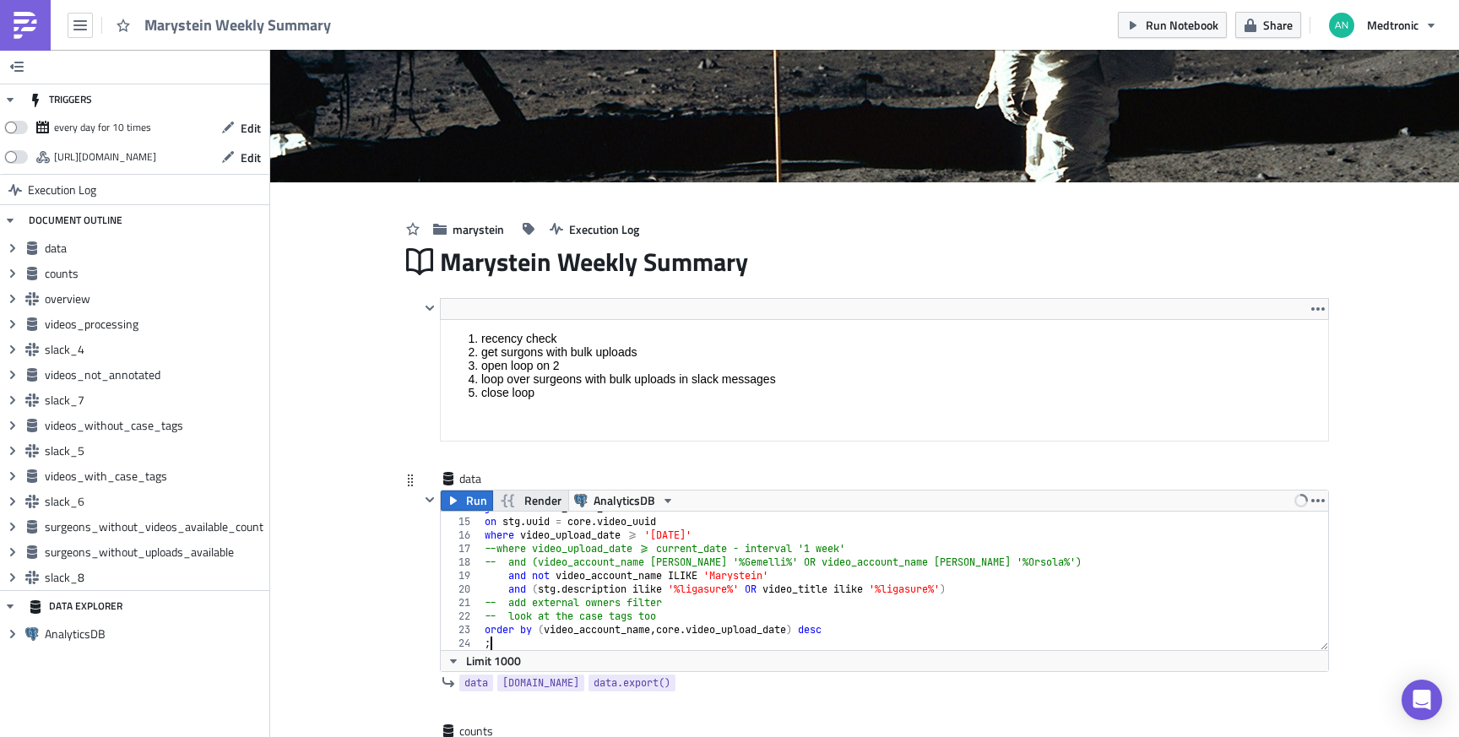
scroll to position [87, 0]
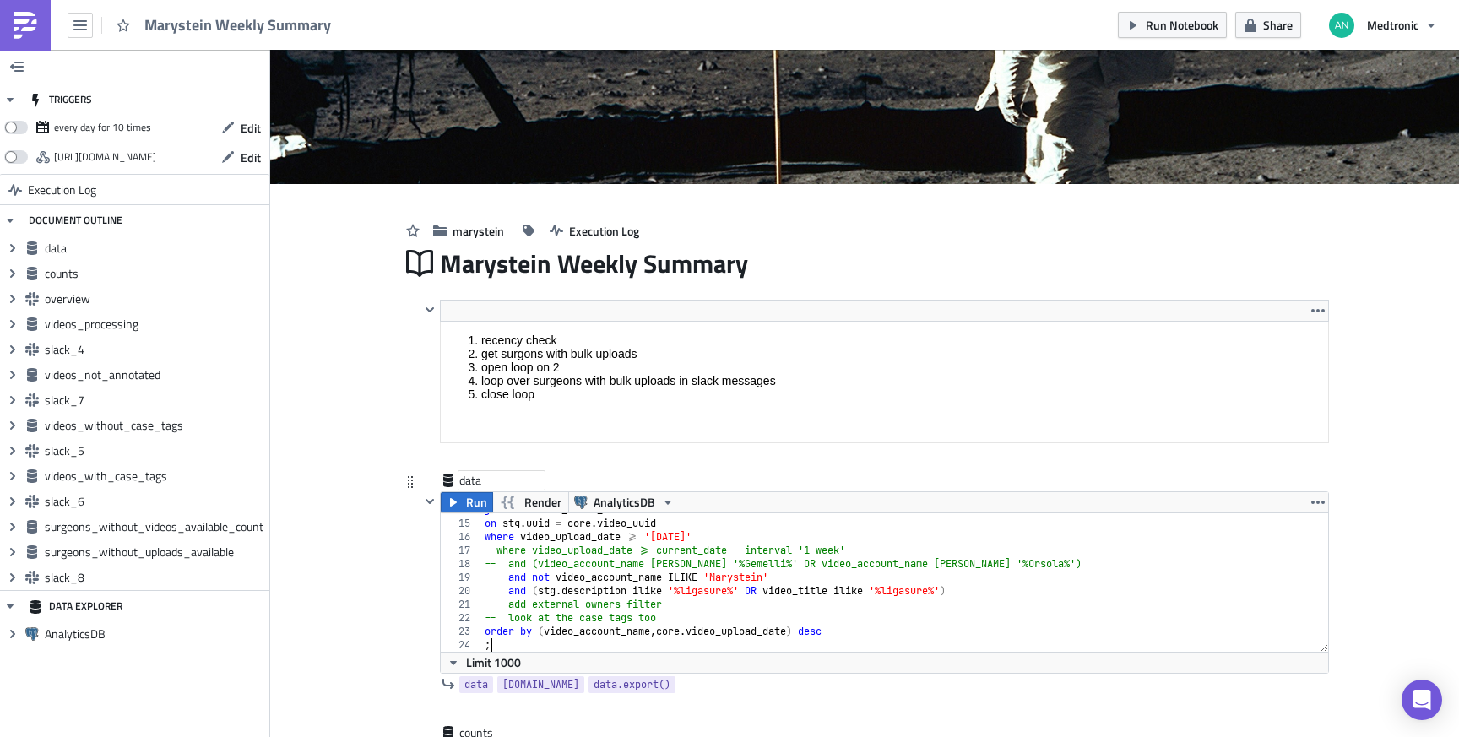
click at [468, 483] on div "data" at bounding box center [501, 480] width 84 height 17
click at [461, 480] on input "data" at bounding box center [501, 480] width 84 height 17
drag, startPoint x: 461, startPoint y: 480, endPoint x: 470, endPoint y: 480, distance: 9.3
click at [461, 480] on input "data" at bounding box center [501, 480] width 84 height 17
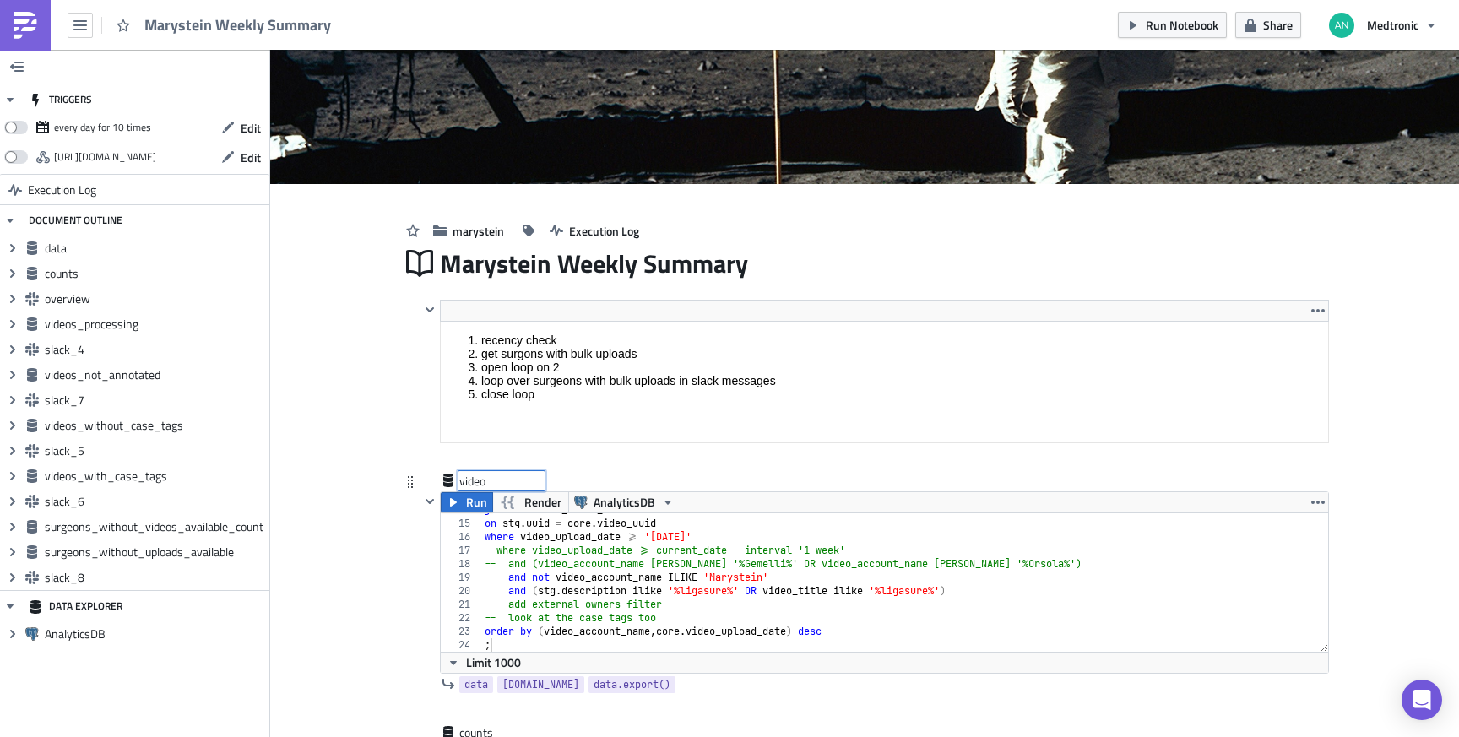
type input "videos"
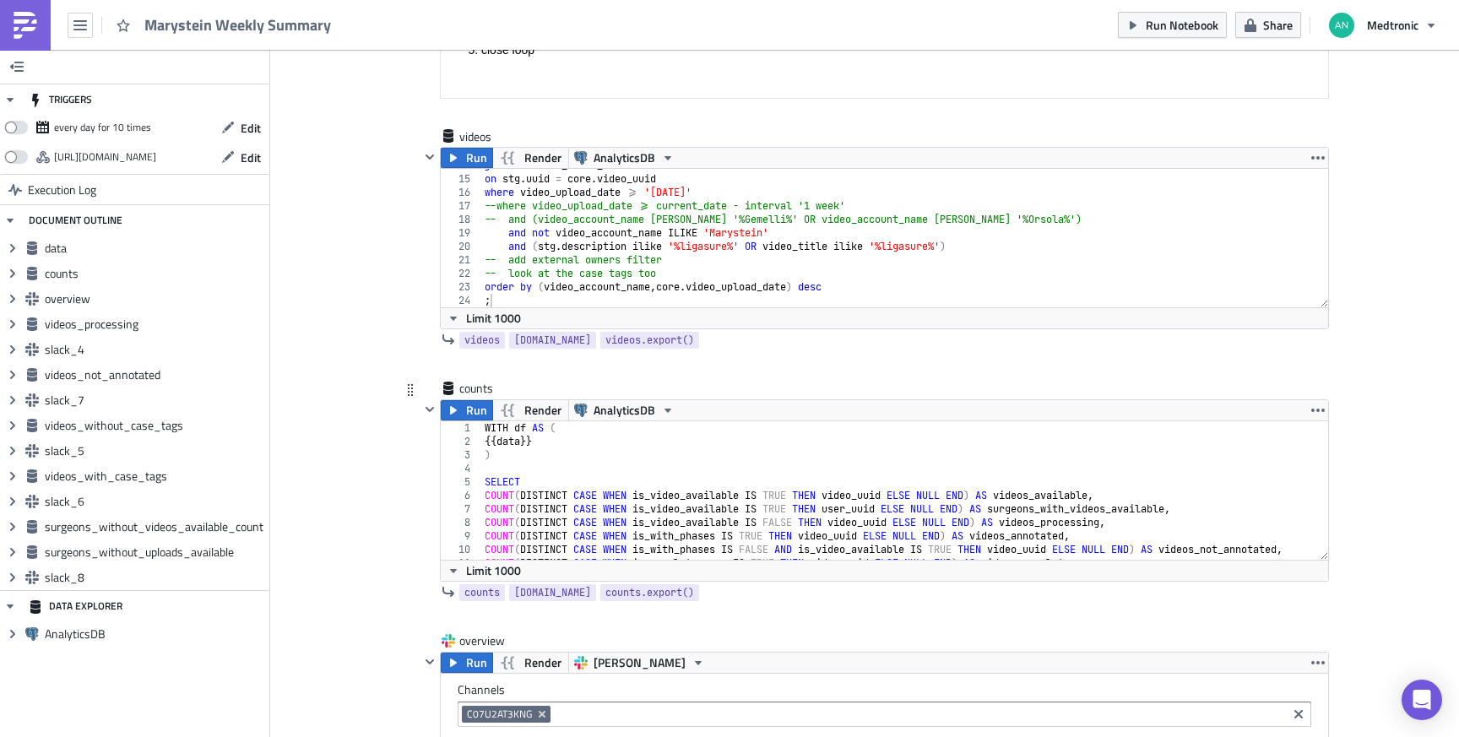
scroll to position [427, 0]
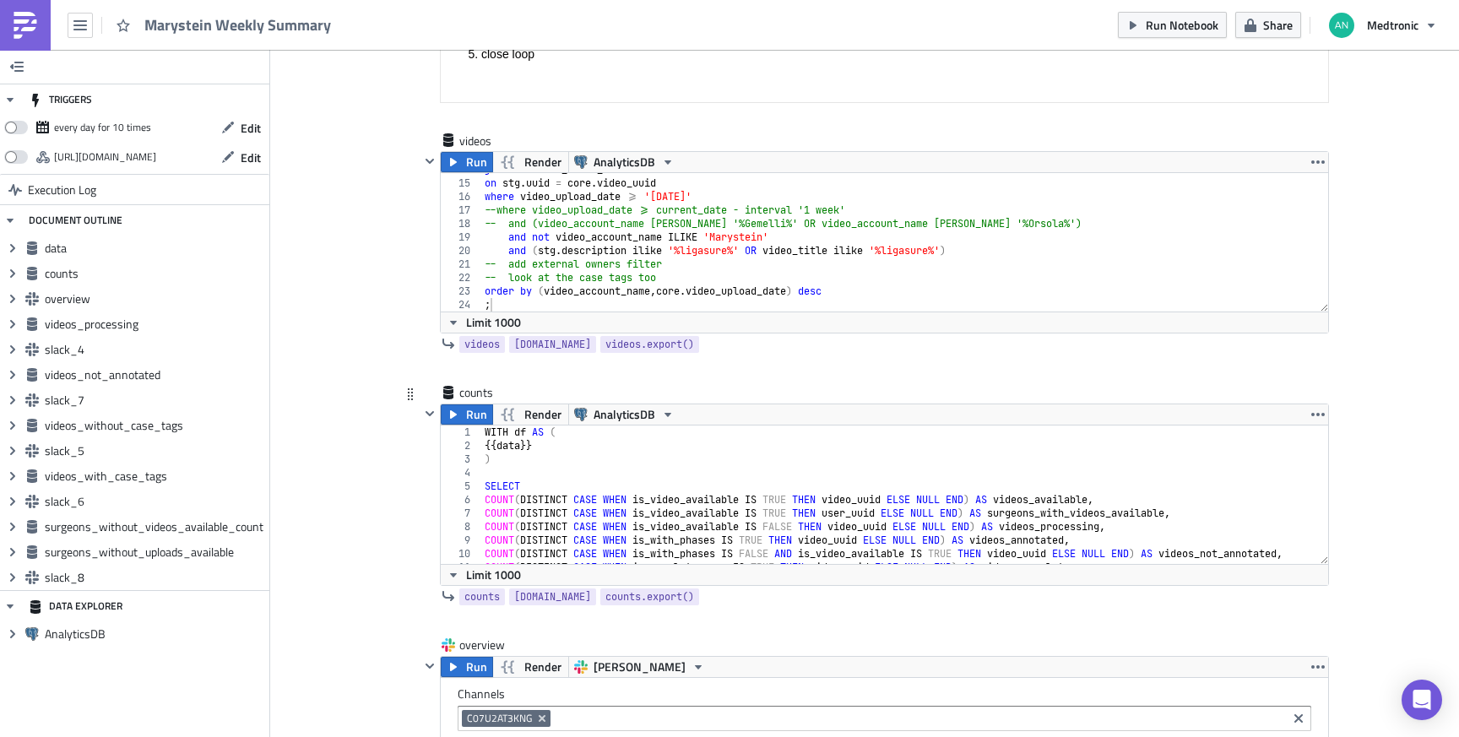
click at [505, 445] on div "WITH df AS ( {{ data }} ) SELECT COUNT ( DISTINCT CASE WHEN is_video_available …" at bounding box center [913, 502] width 864 height 153
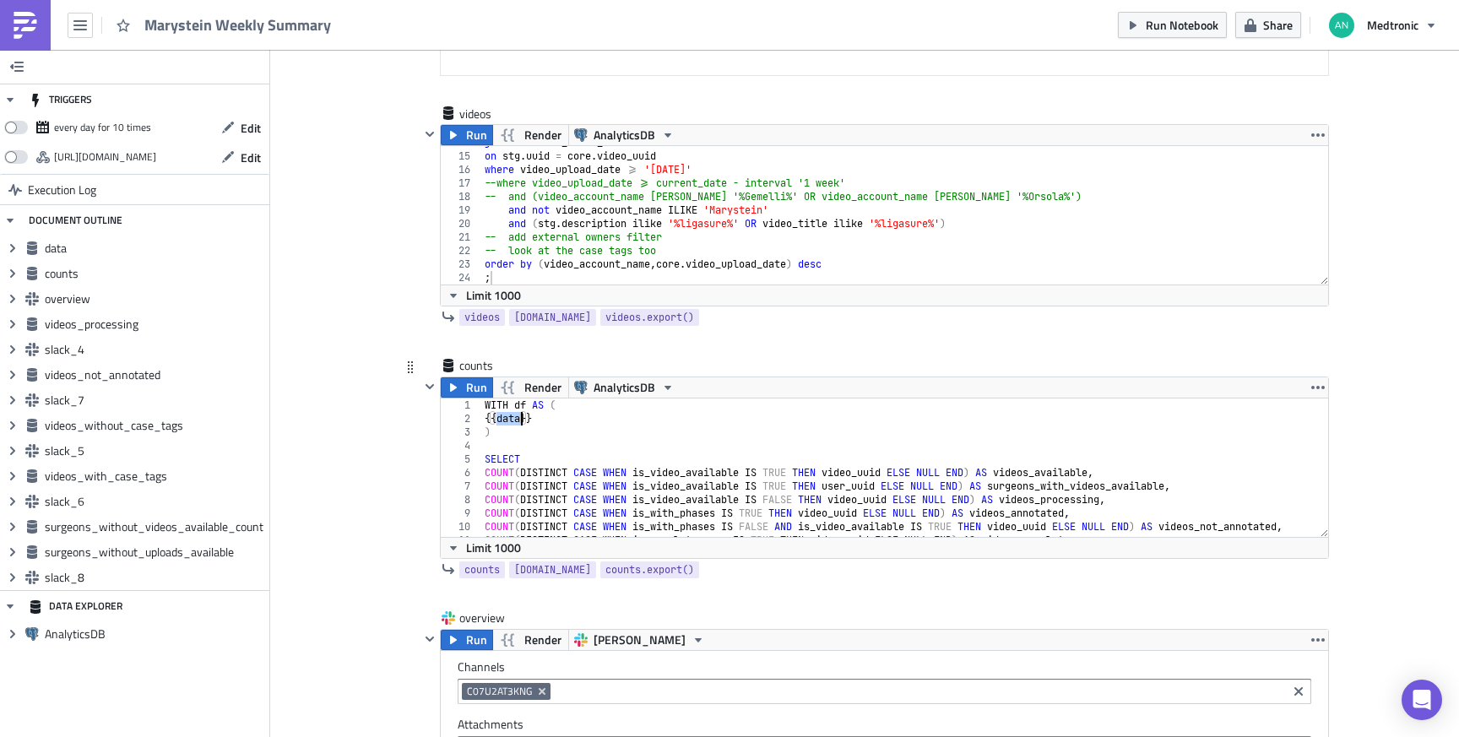
scroll to position [0, 0]
click at [579, 405] on div "WITH df AS ( {{ data }} ) SELECT COUNT ( DISTINCT CASE WHEN is_video_available …" at bounding box center [913, 475] width 864 height 153
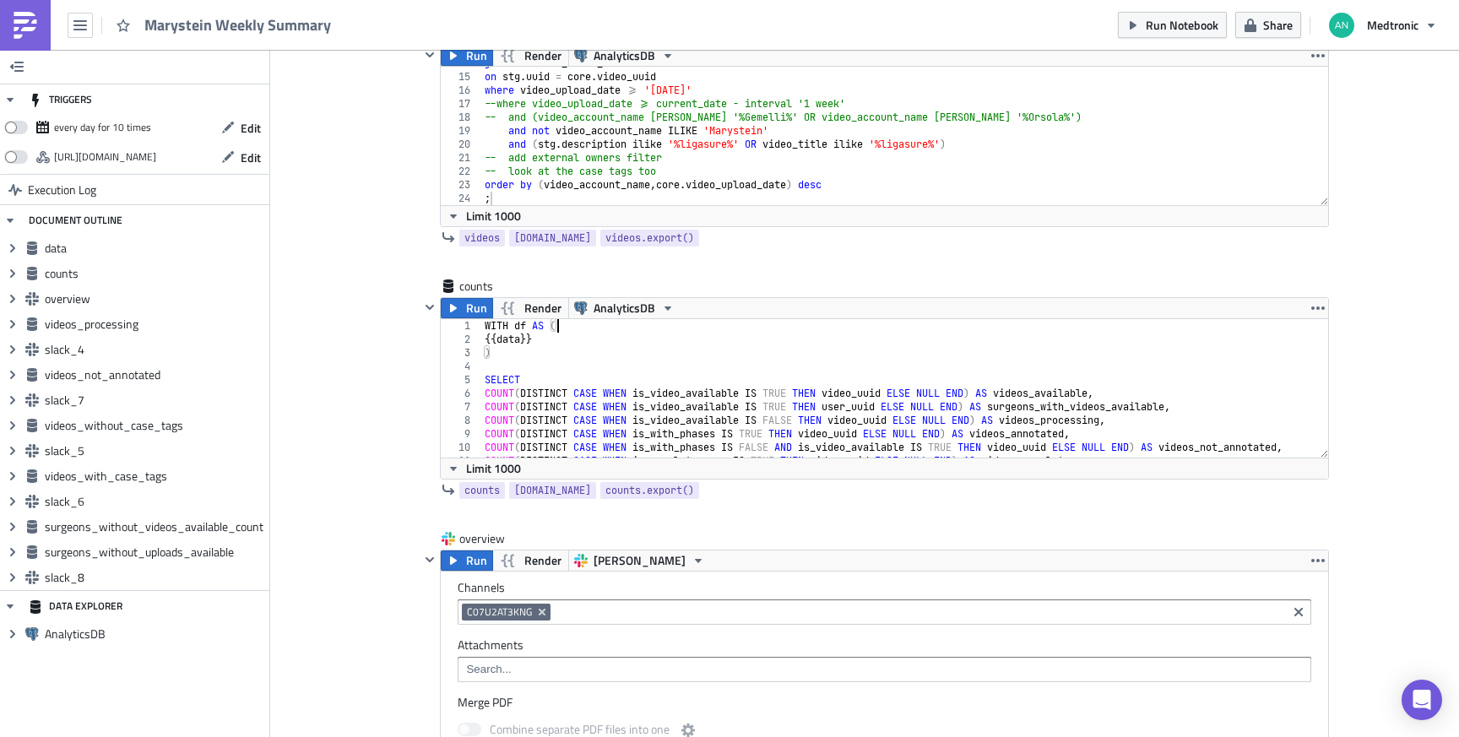
scroll to position [539, 0]
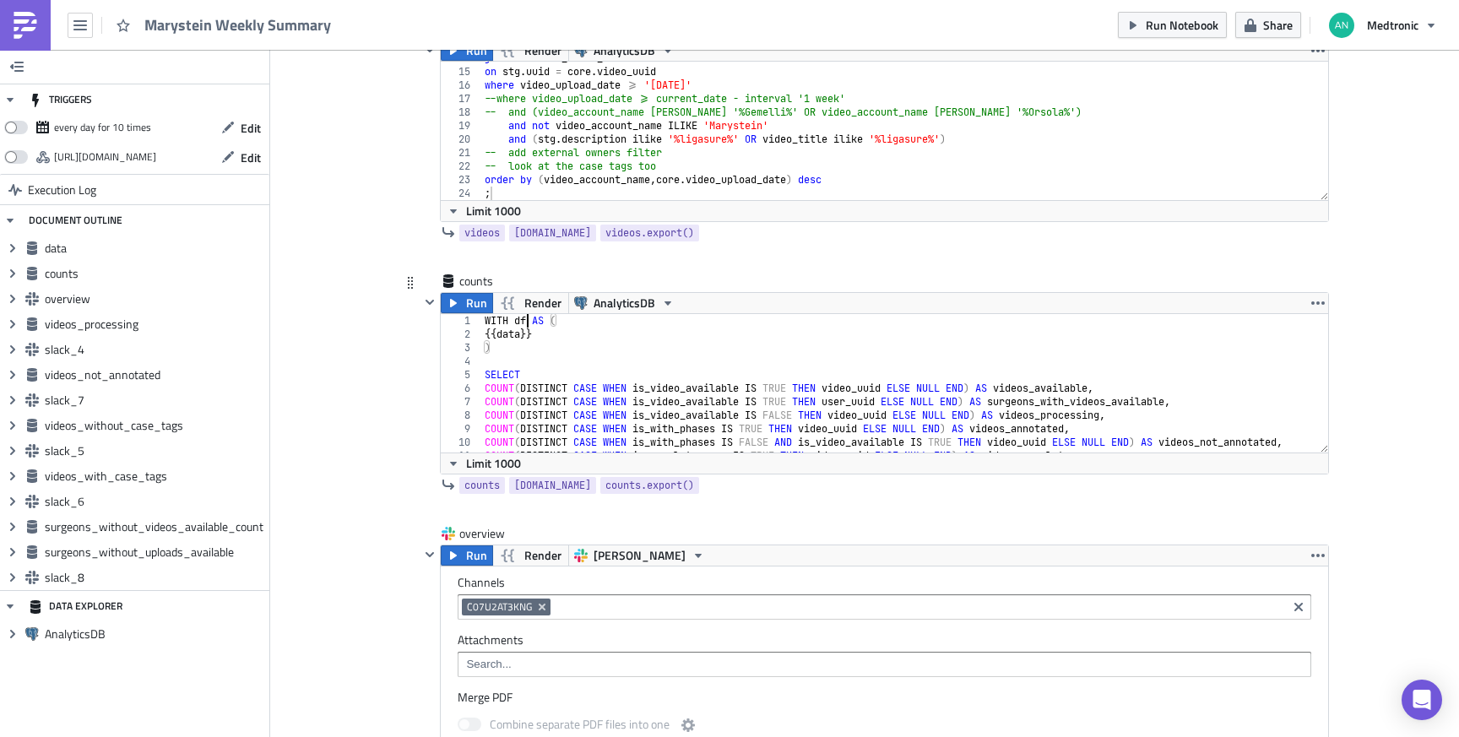
click at [520, 322] on div "WITH df AS ( {{ data }} ) SELECT COUNT ( DISTINCT CASE WHEN is_video_available …" at bounding box center [913, 390] width 864 height 153
click at [503, 338] on div "WITH videos AS ( {{ data }} ) SELECT COUNT ( DISTINCT CASE WHEN is_video_availa…" at bounding box center [913, 390] width 864 height 153
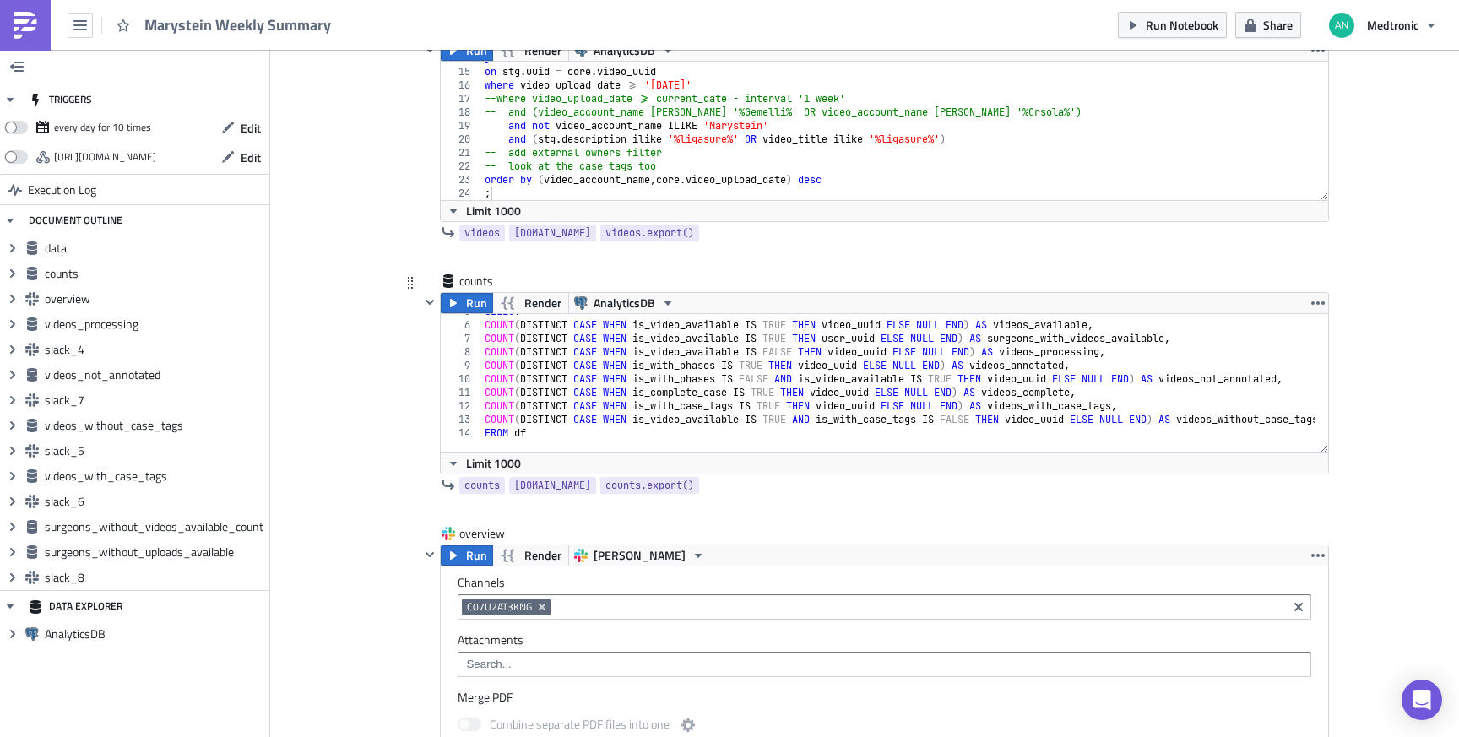
scroll to position [63, 0]
click at [554, 431] on div "SELECT COUNT ( DISTINCT CASE WHEN is_video_available IS TRUE THEN video_uuid EL…" at bounding box center [913, 381] width 864 height 153
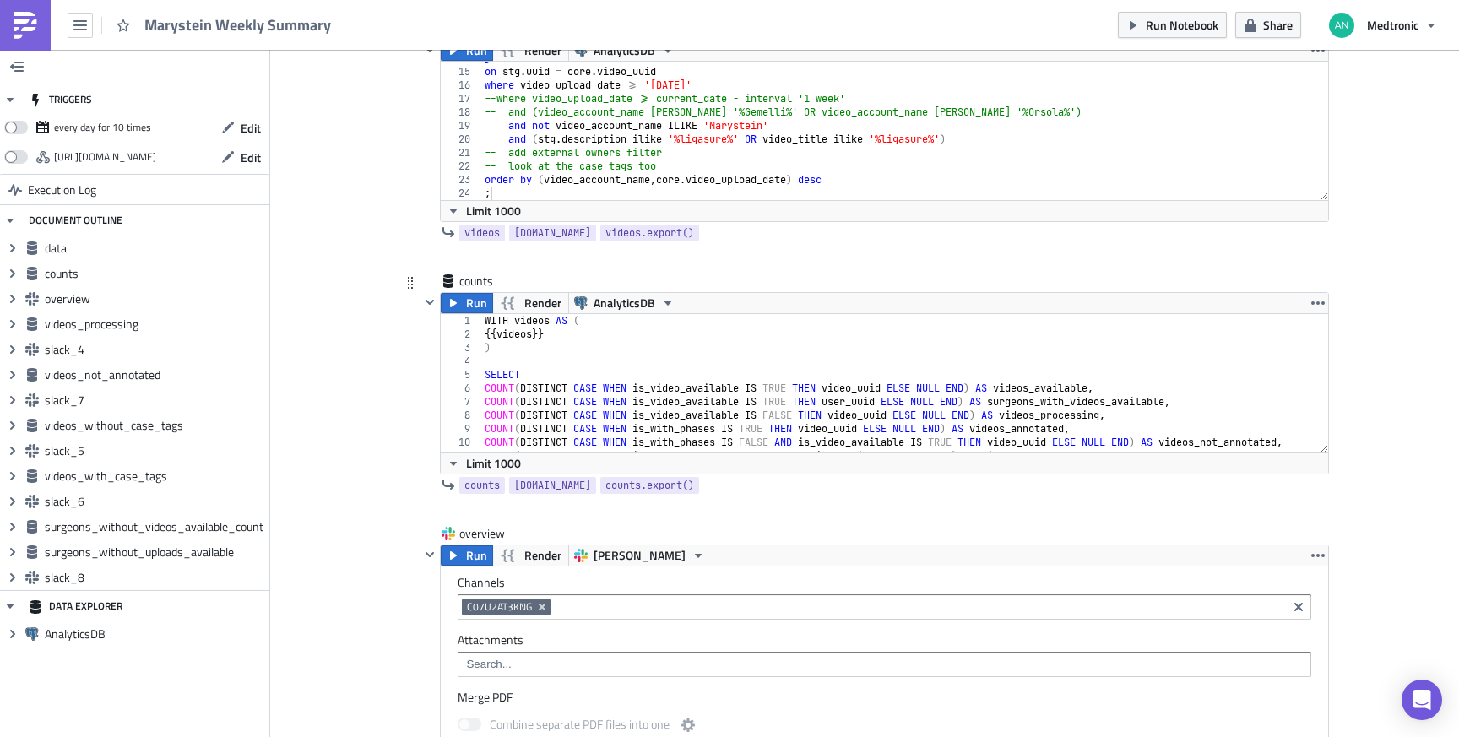
scroll to position [0, 0]
click at [545, 378] on div "WITH videos AS ( {{ videos }} ) SELECT COUNT ( DISTINCT CASE WHEN is_video_avai…" at bounding box center [913, 390] width 864 height 153
type textarea "SELECT"
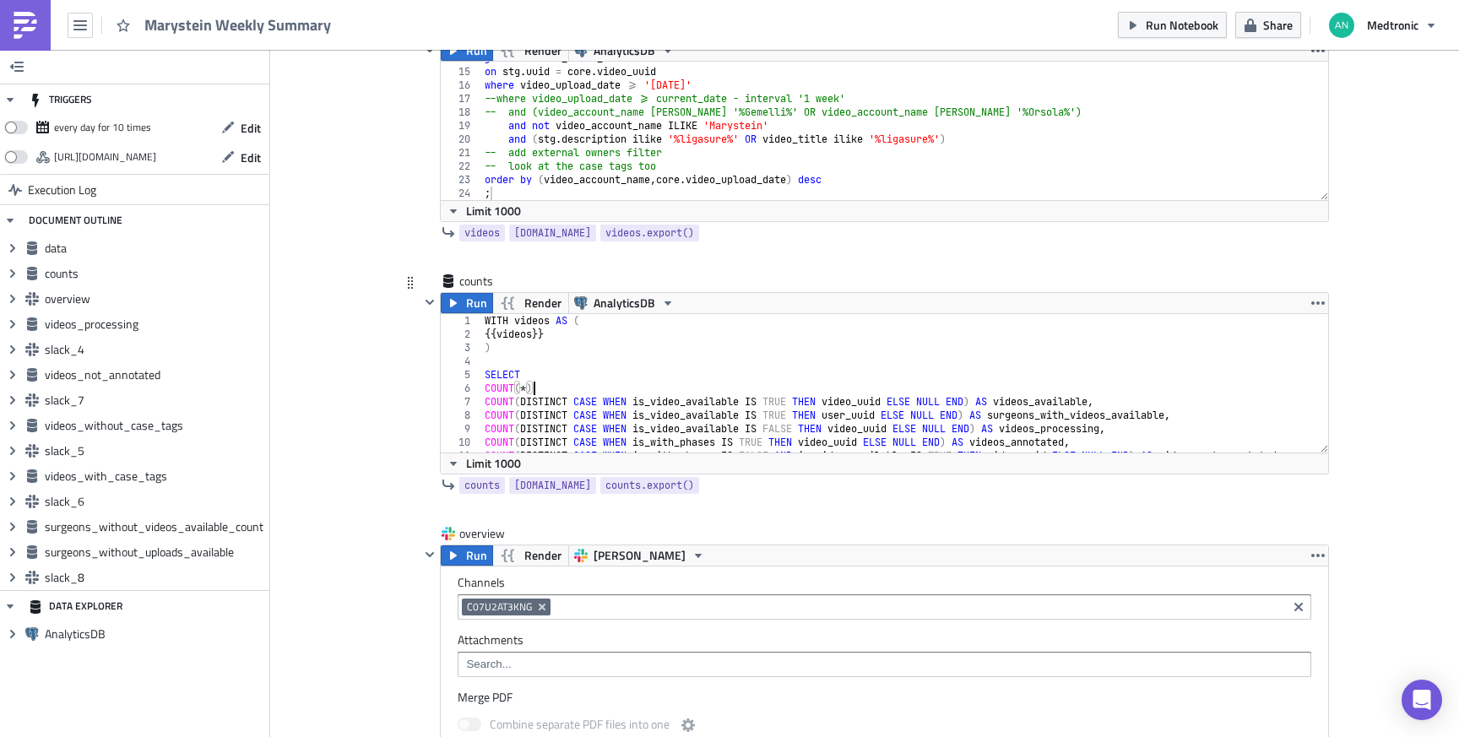
scroll to position [77, 0]
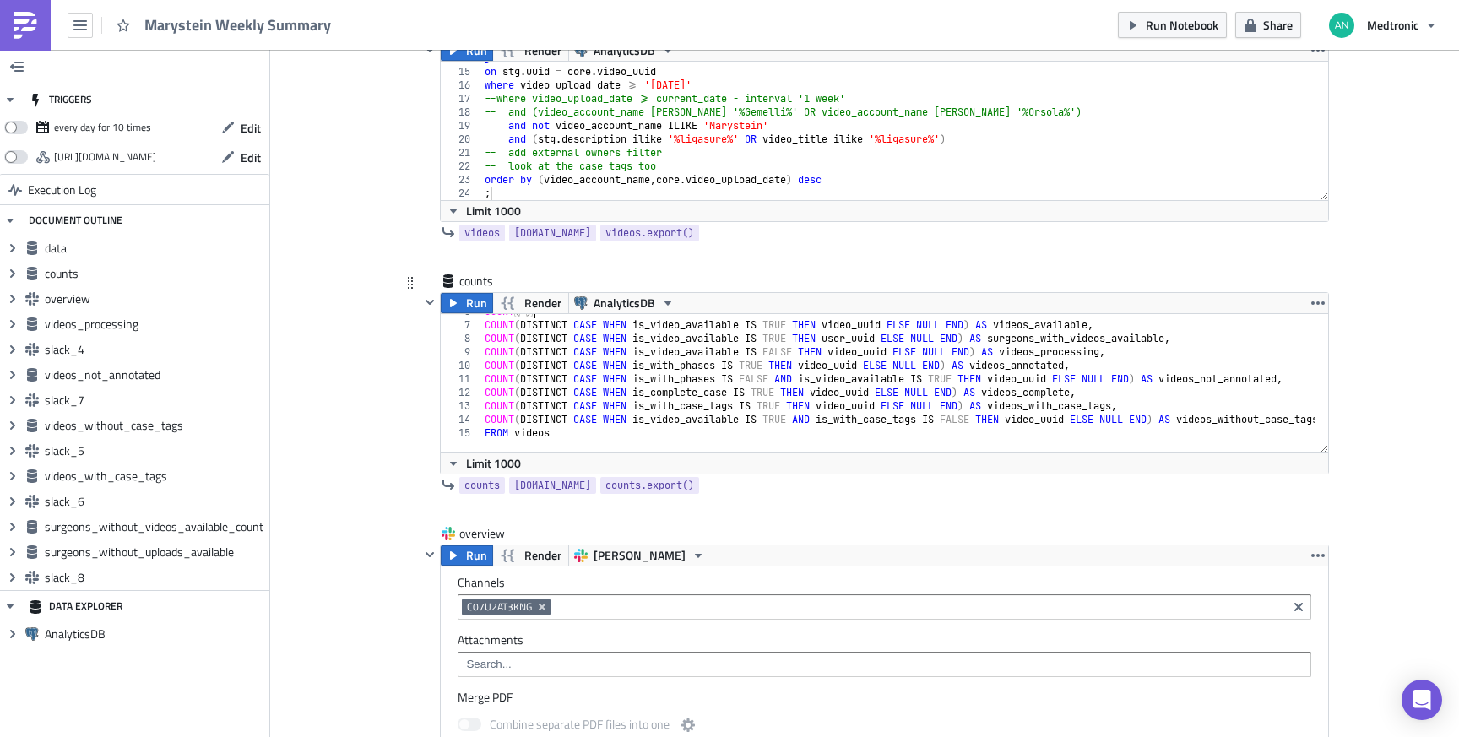
click at [1281, 425] on div "COUNT ( * ) COUNT ( DISTINCT CASE WHEN is_video_available IS TRUE THEN video_uu…" at bounding box center [913, 381] width 864 height 153
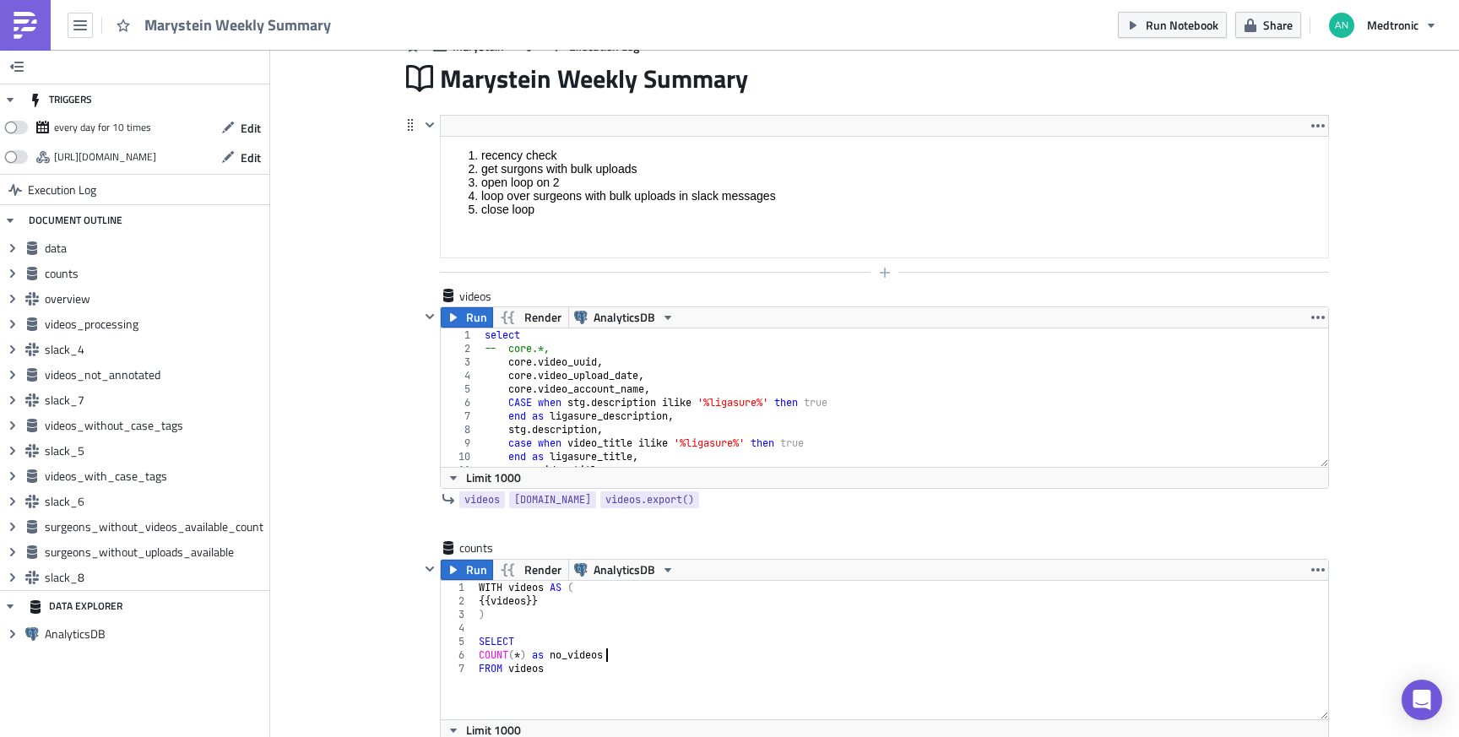
scroll to position [272, 0]
type textarea "COUNT(*) as no_videos"
click at [563, 136] on html "recency check get surgons with bulk uploads open loop on 2 loop over surgeons w…" at bounding box center [884, 181] width 887 height 91
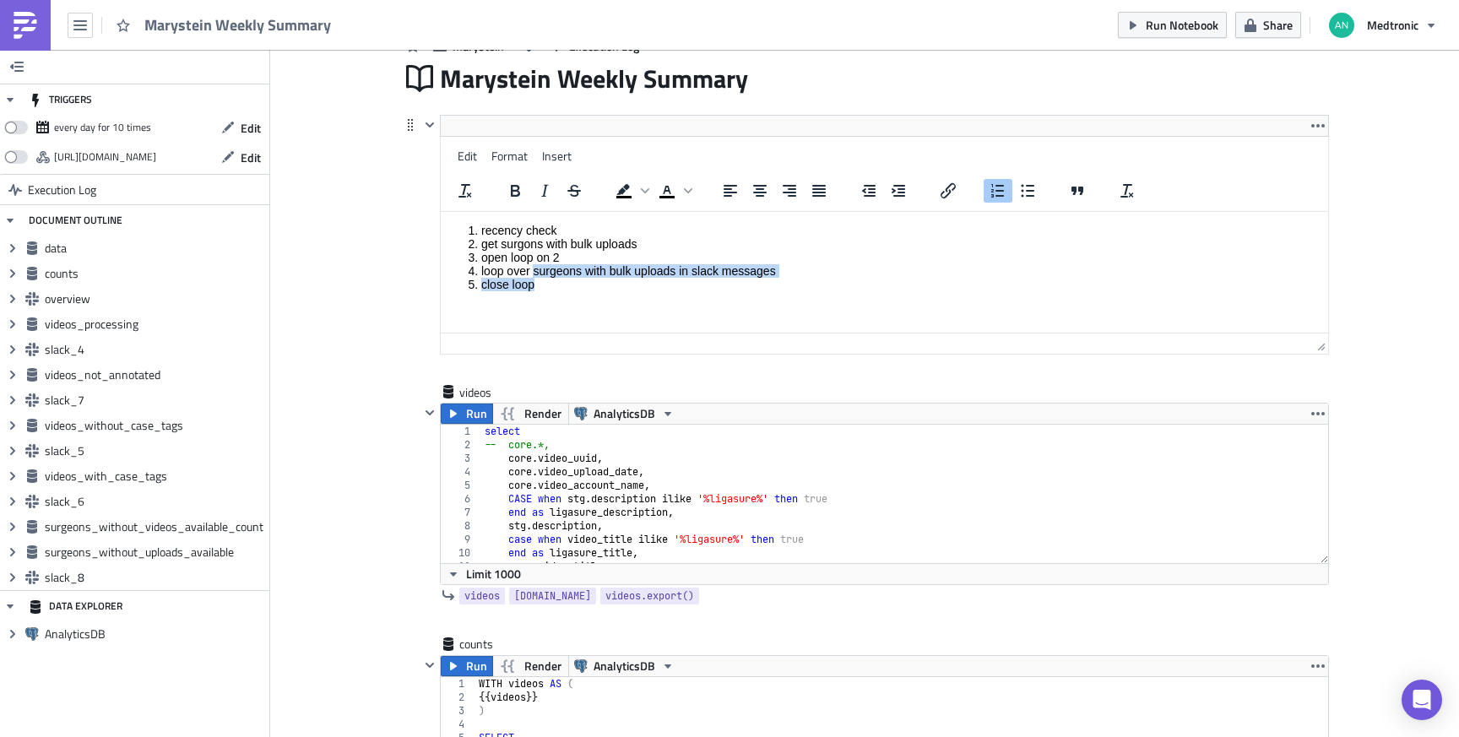
drag, startPoint x: 543, startPoint y: 278, endPoint x: 532, endPoint y: 267, distance: 15.5
click at [532, 267] on ol "recency check get surgons with bulk uploads open loop on 2 loop over surgeons w…" at bounding box center [884, 257] width 874 height 68
click at [495, 265] on li "loop over surgeons with bulk uploads in slack messages" at bounding box center [901, 270] width 840 height 14
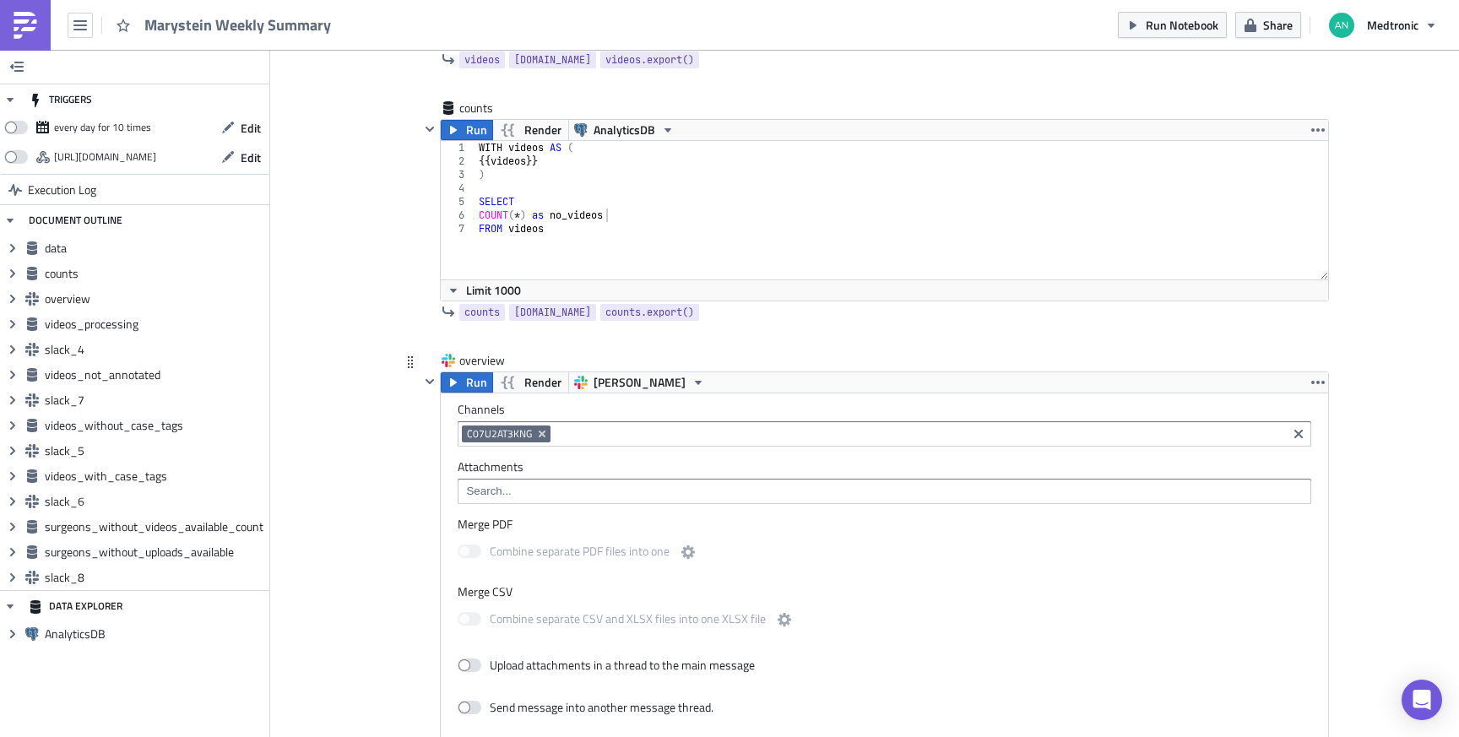
scroll to position [729, 0]
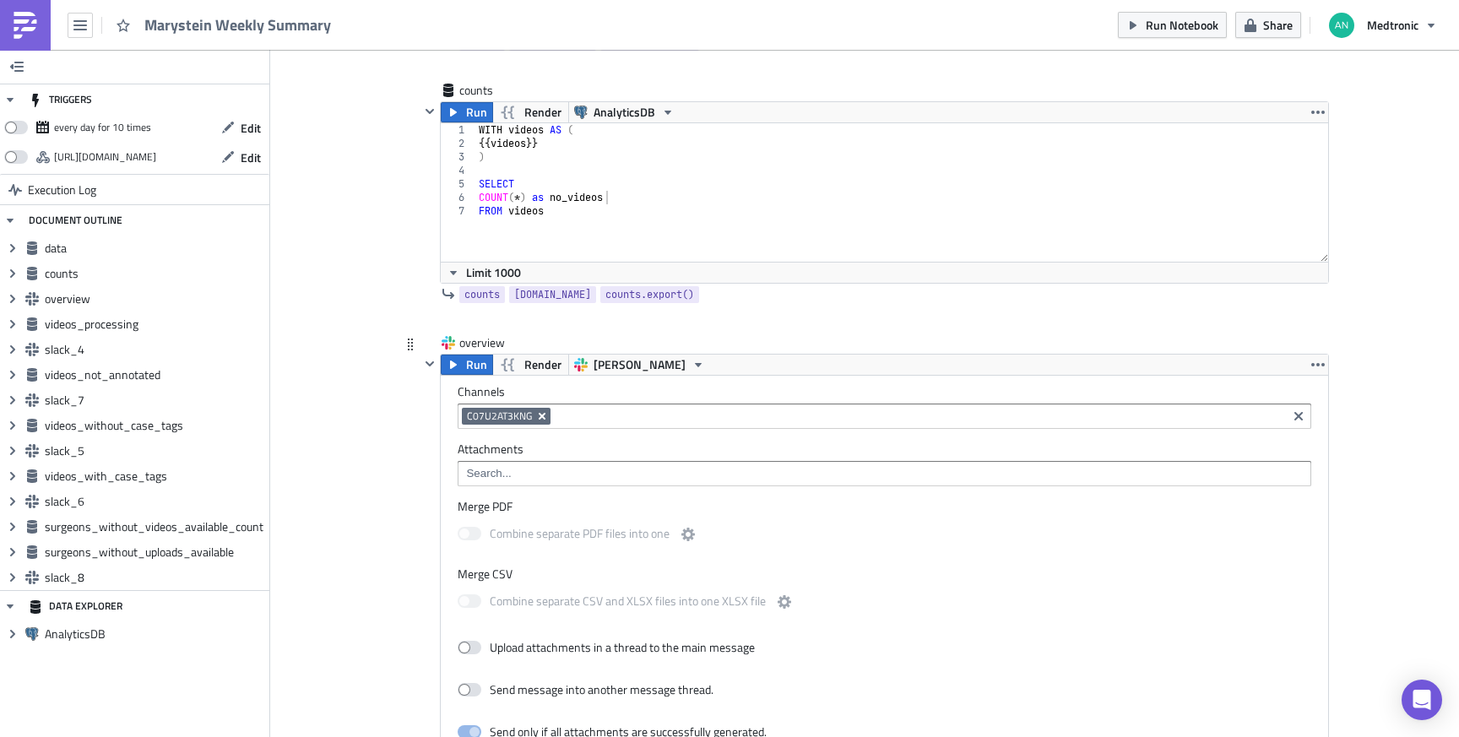
click at [541, 412] on icon "Remove Tag" at bounding box center [542, 416] width 14 height 14
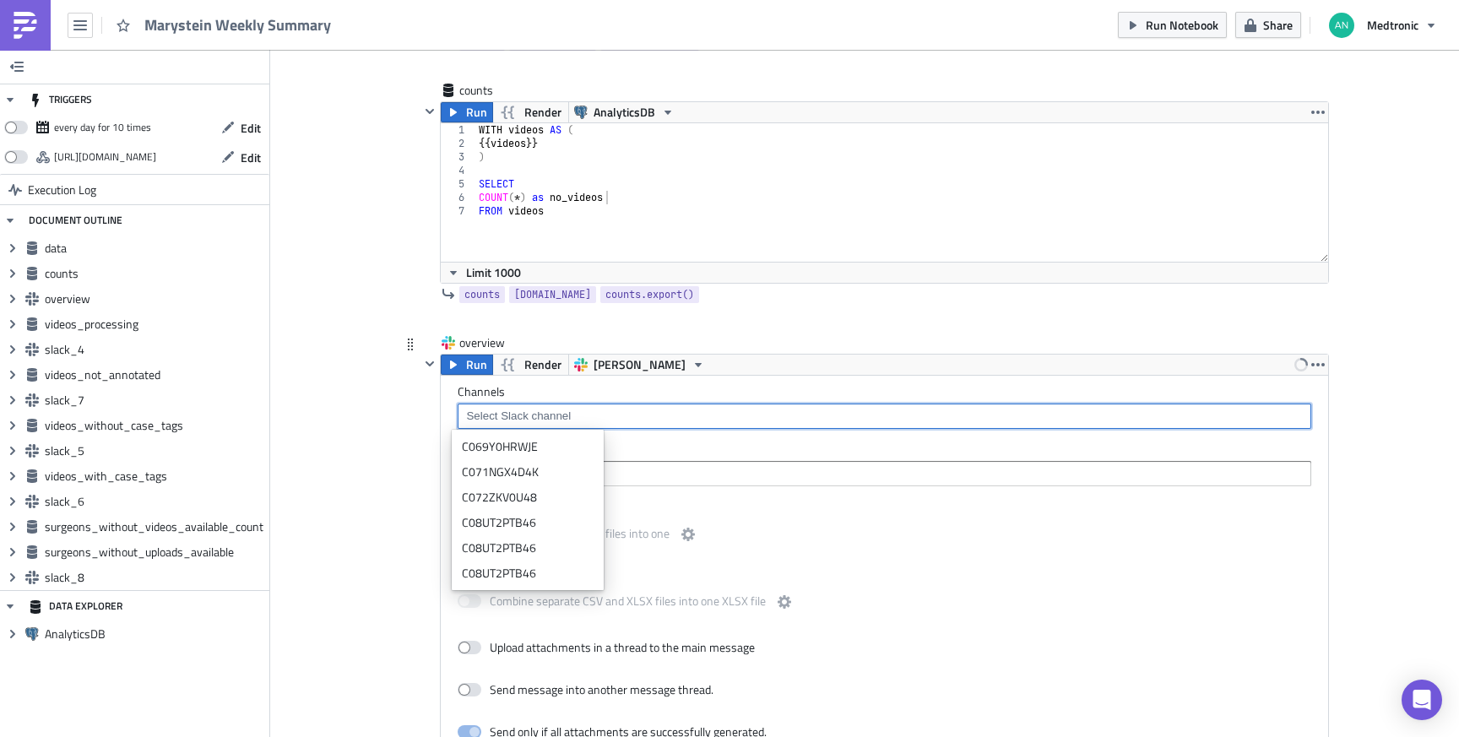
paste input "D07KHUF0PUK"
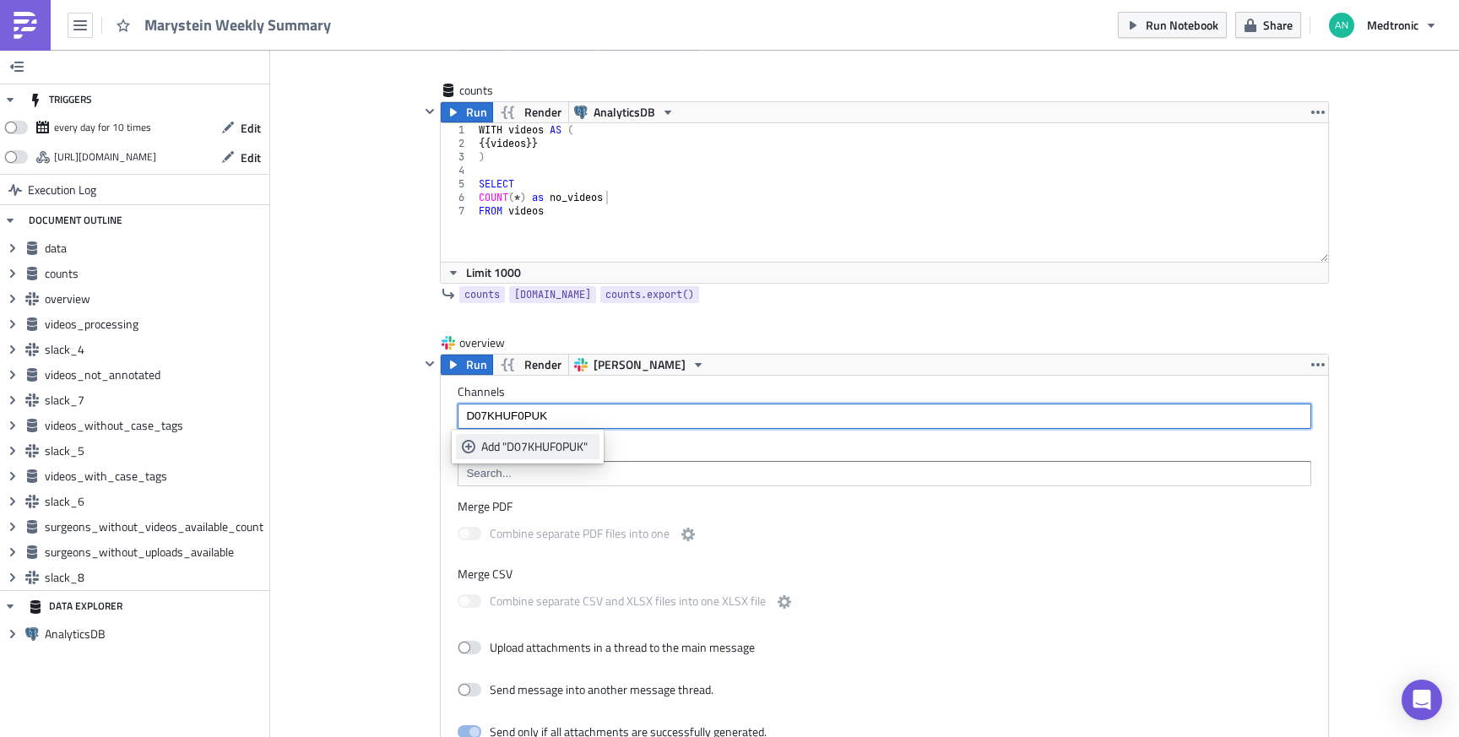
type input "D07KHUF0PUK"
click at [551, 449] on div "Add "D07KHUF0PUK"" at bounding box center [537, 446] width 112 height 17
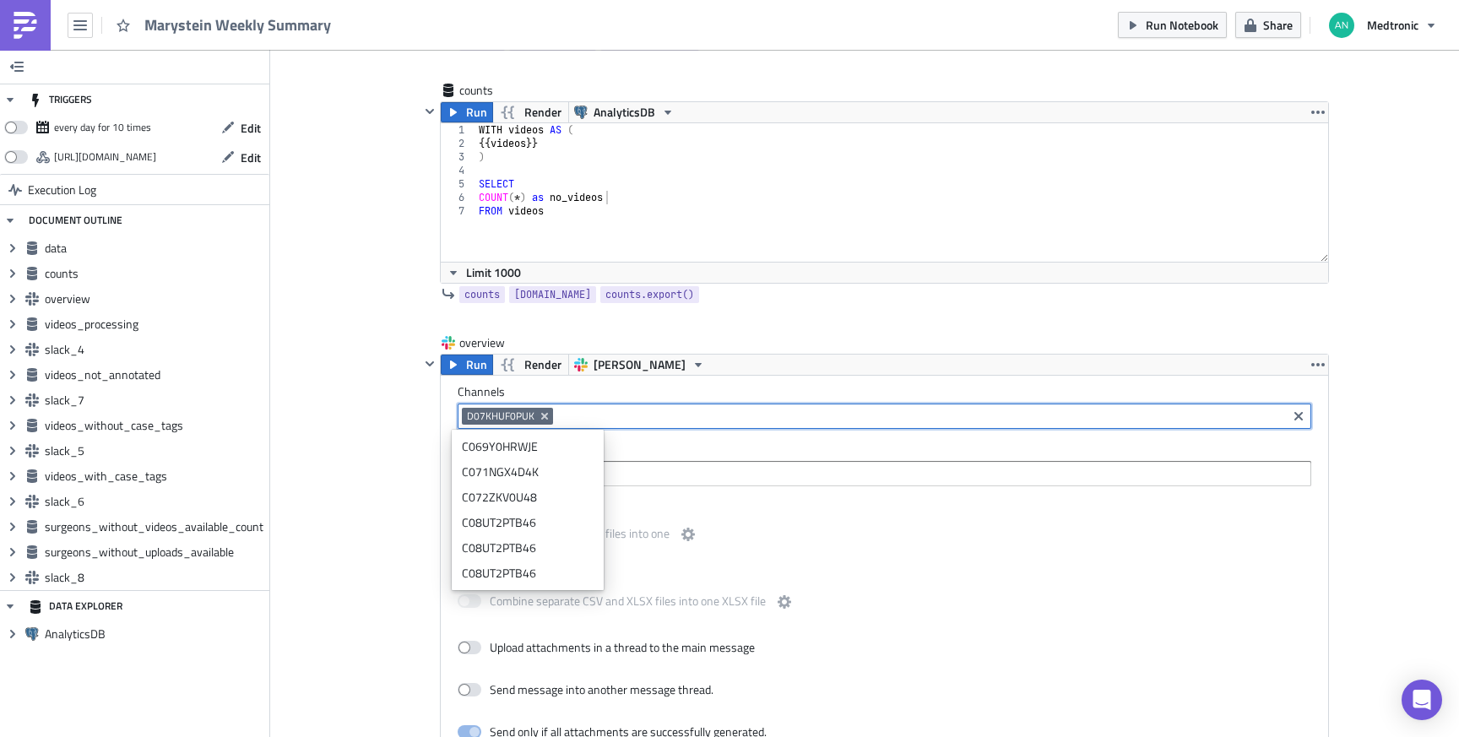
click at [24, 24] on img at bounding box center [25, 25] width 27 height 27
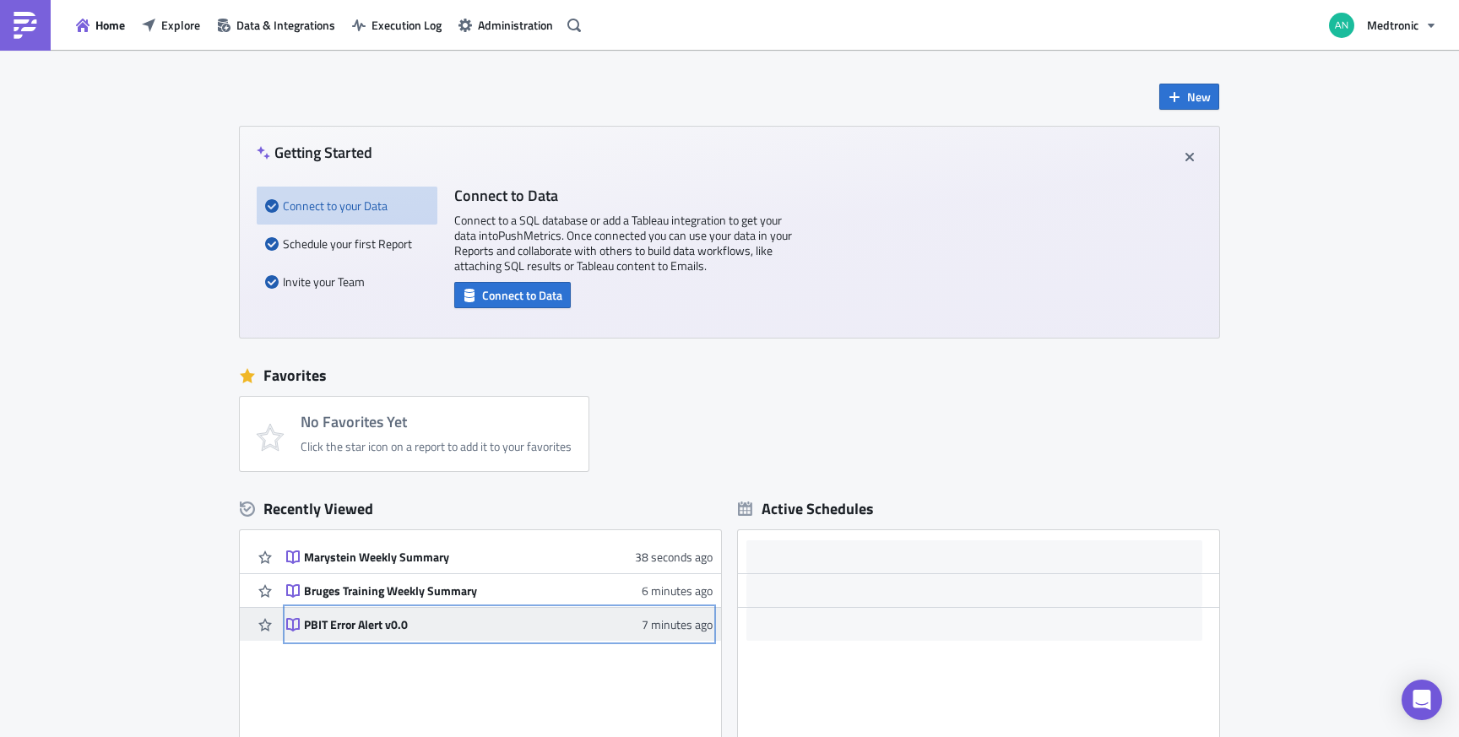
click at [360, 627] on div "PBIT Error Alert v0.0" at bounding box center [452, 624] width 296 height 15
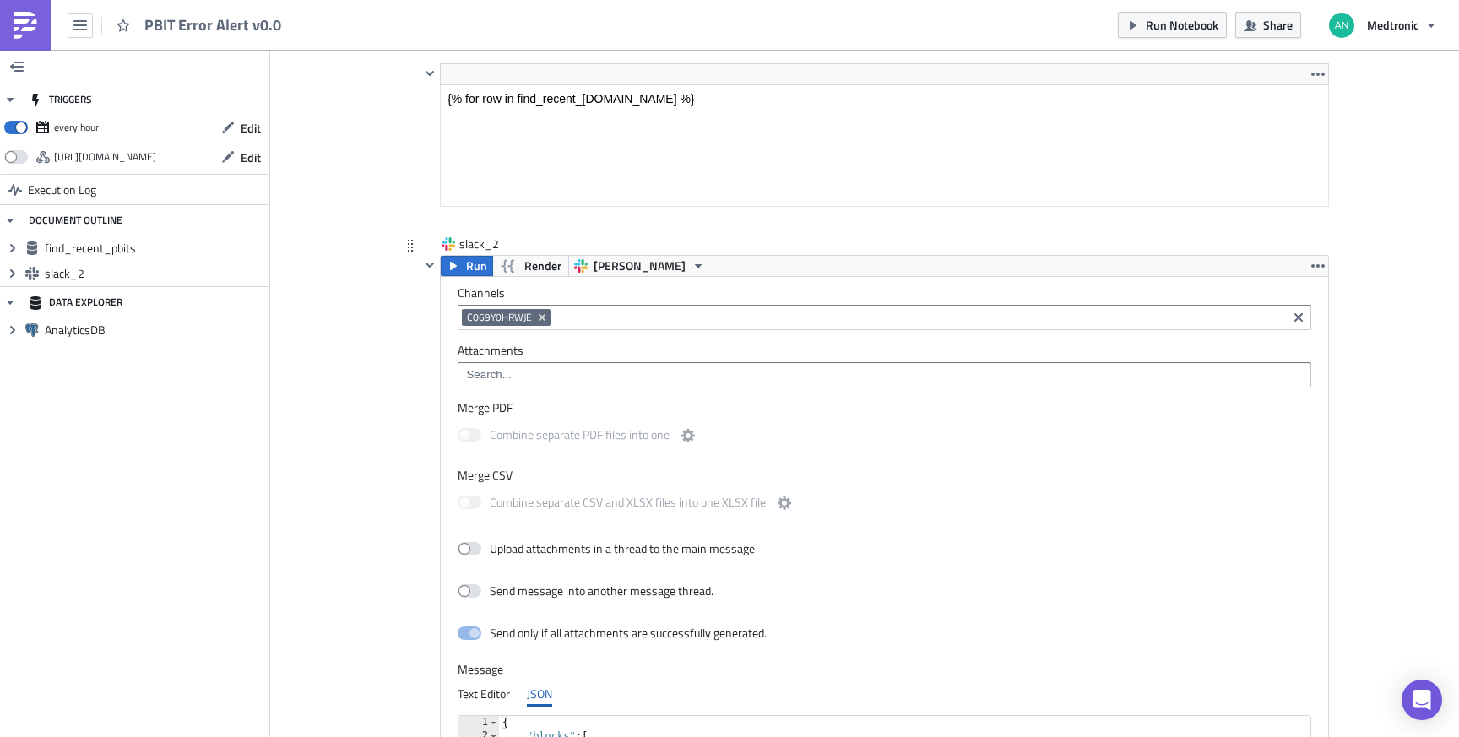
scroll to position [793, 0]
click at [638, 320] on input at bounding box center [919, 315] width 728 height 17
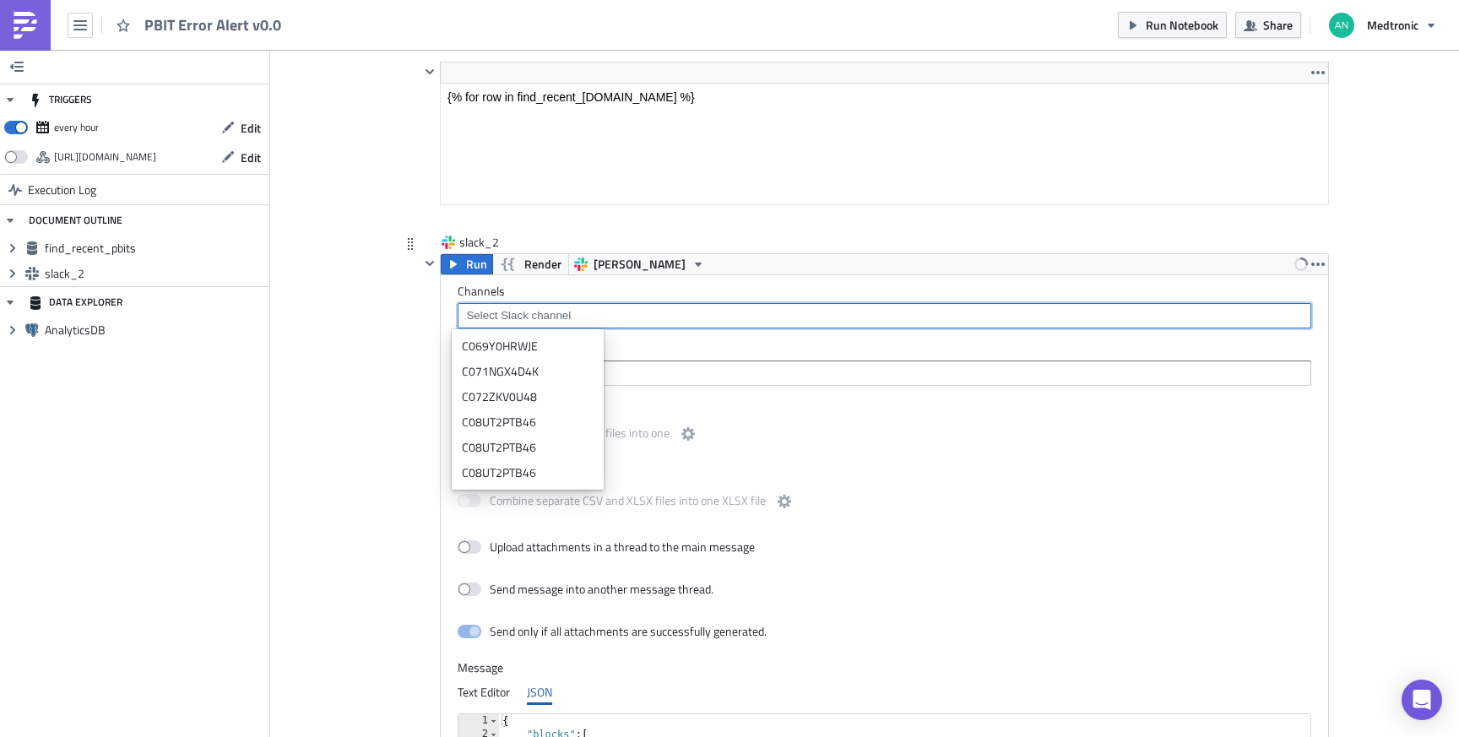
paste input "D07KHUF0PUK"
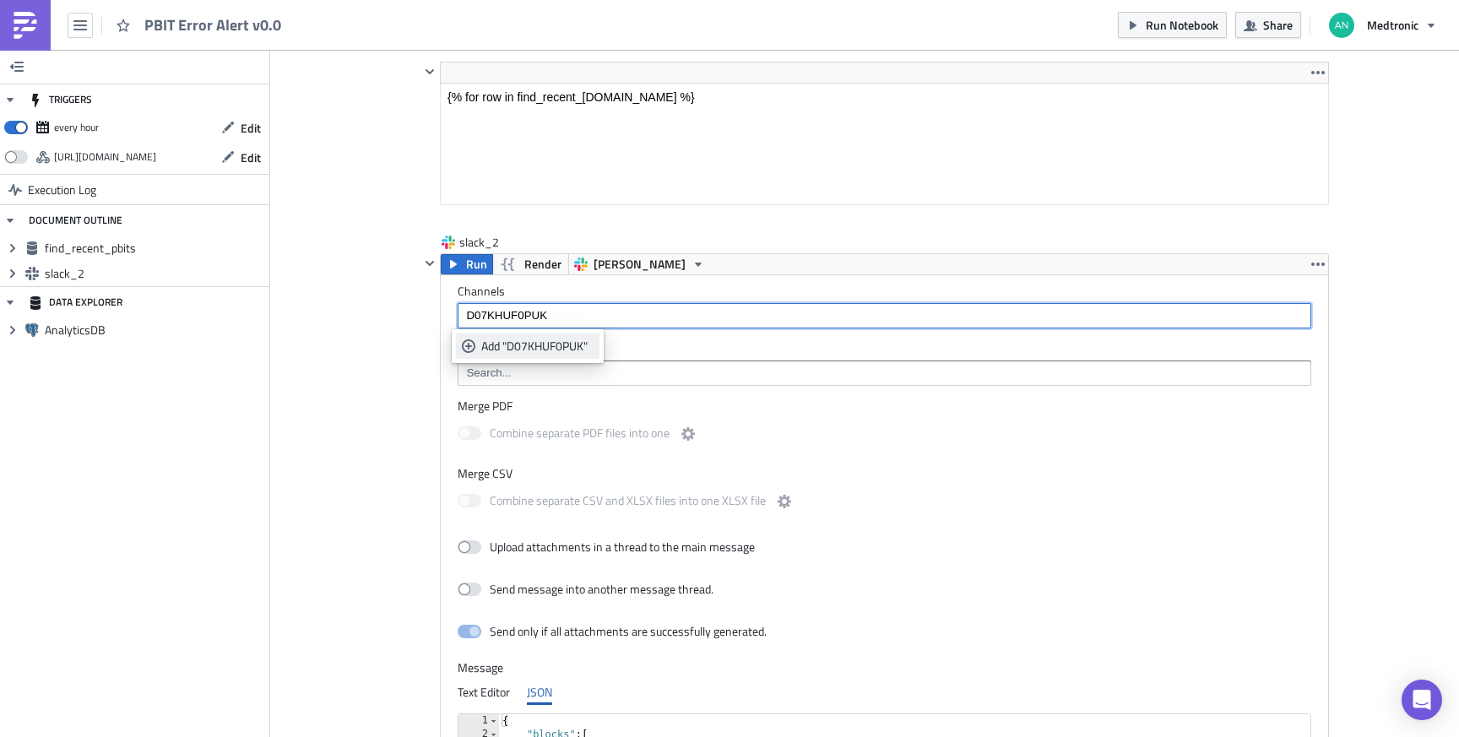
type input "D07KHUF0PUK"
click at [533, 344] on div "Add "D07KHUF0PUK"" at bounding box center [537, 346] width 112 height 17
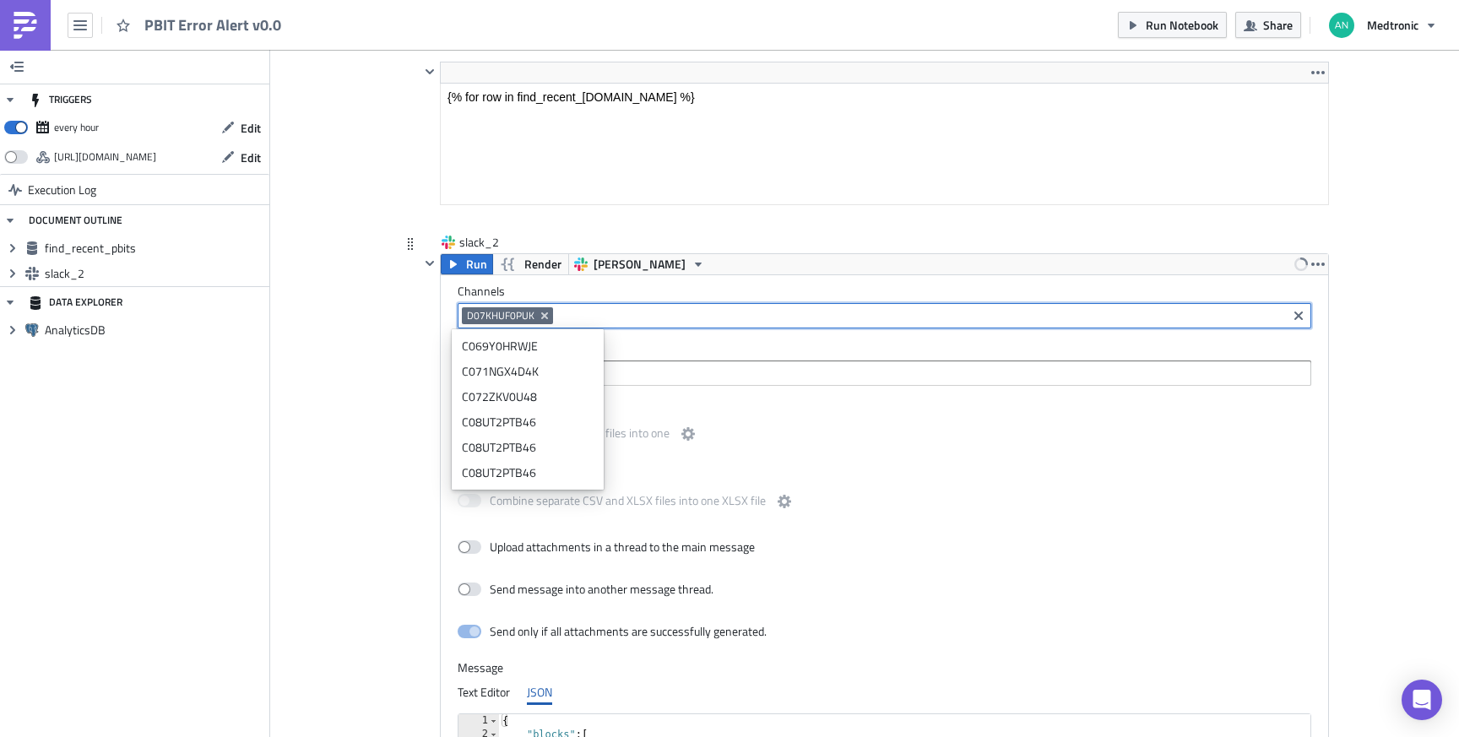
click at [401, 336] on div "slack_2 Run Render DT Slack Channels D07KHUF0PUK Attachments Merge PDF Combine …" at bounding box center [864, 660] width 929 height 853
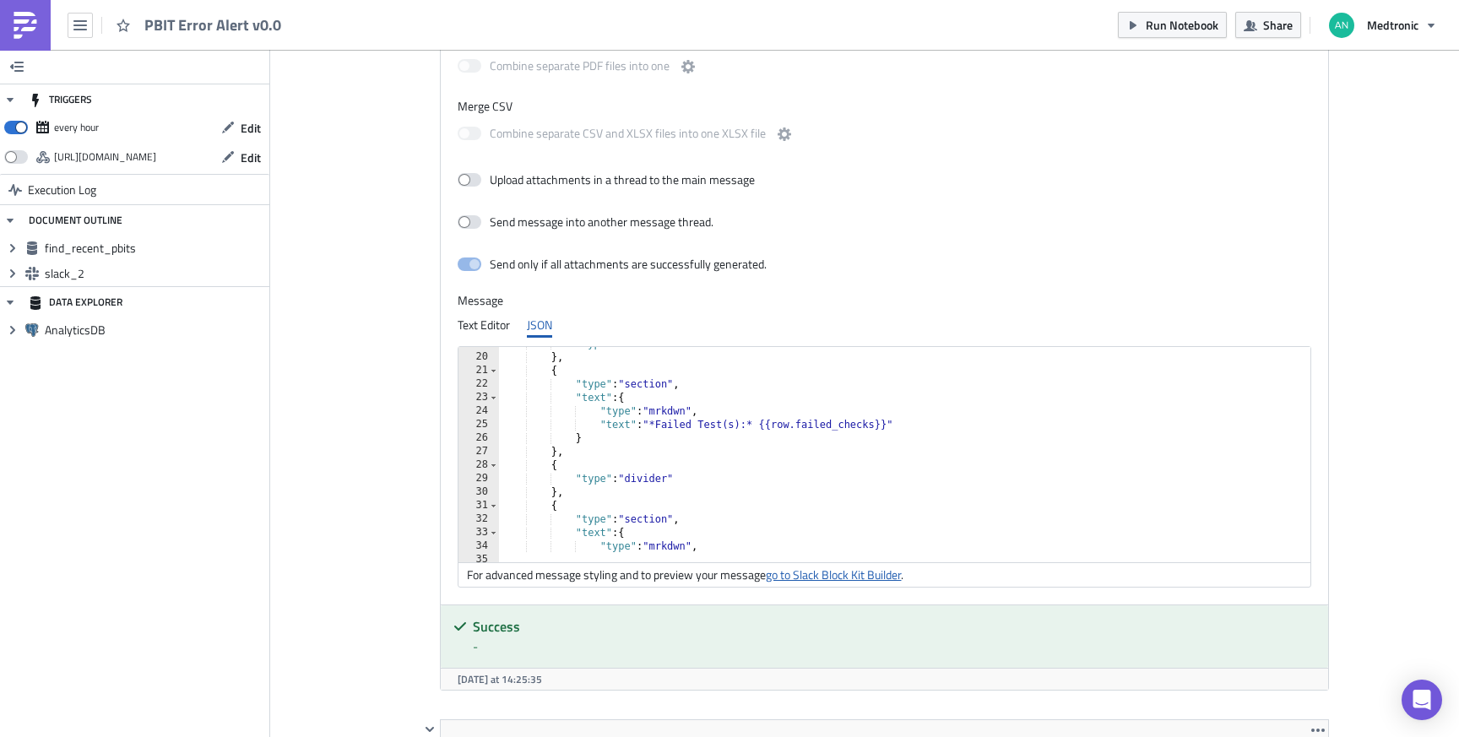
scroll to position [253, 0]
click at [827, 577] on link "go to Slack Block Kit Builder" at bounding box center [833, 575] width 135 height 18
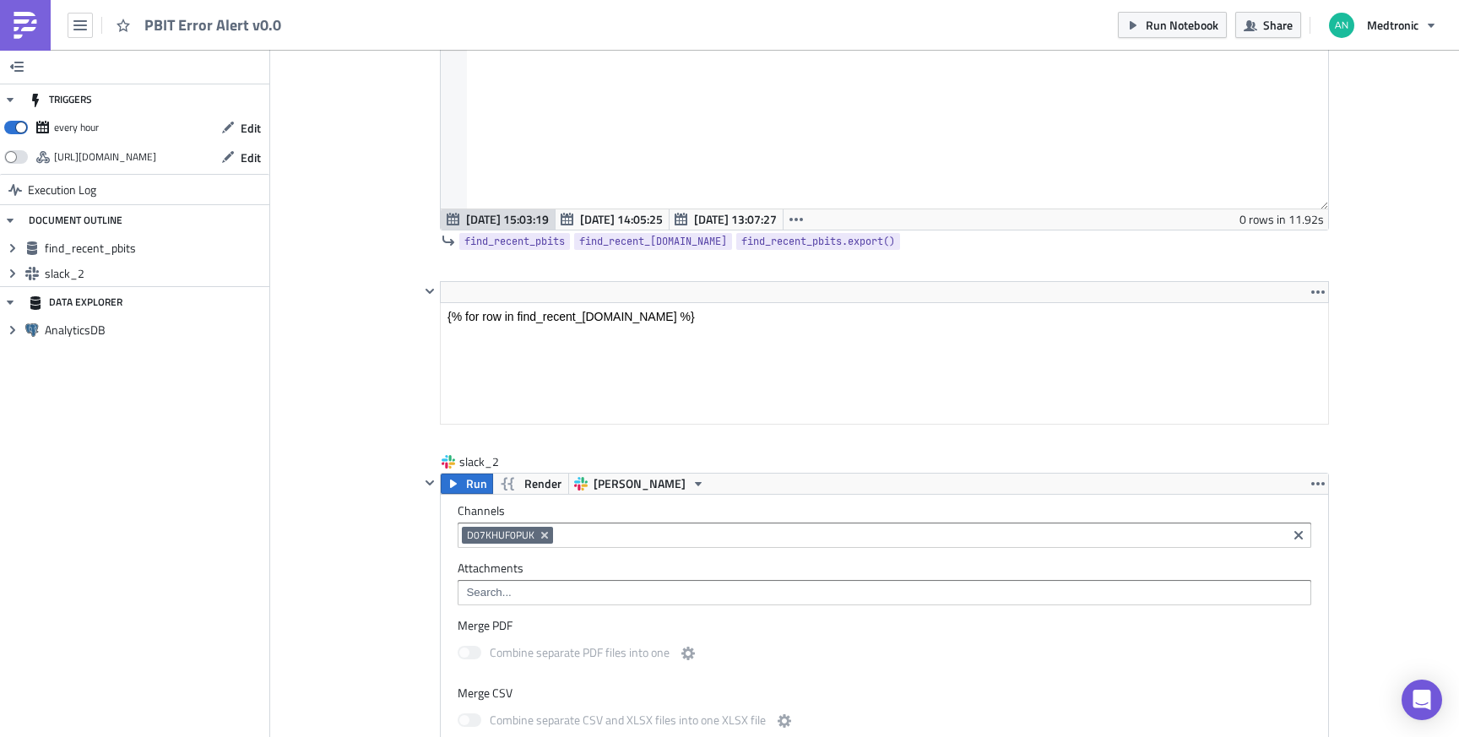
scroll to position [677, 0]
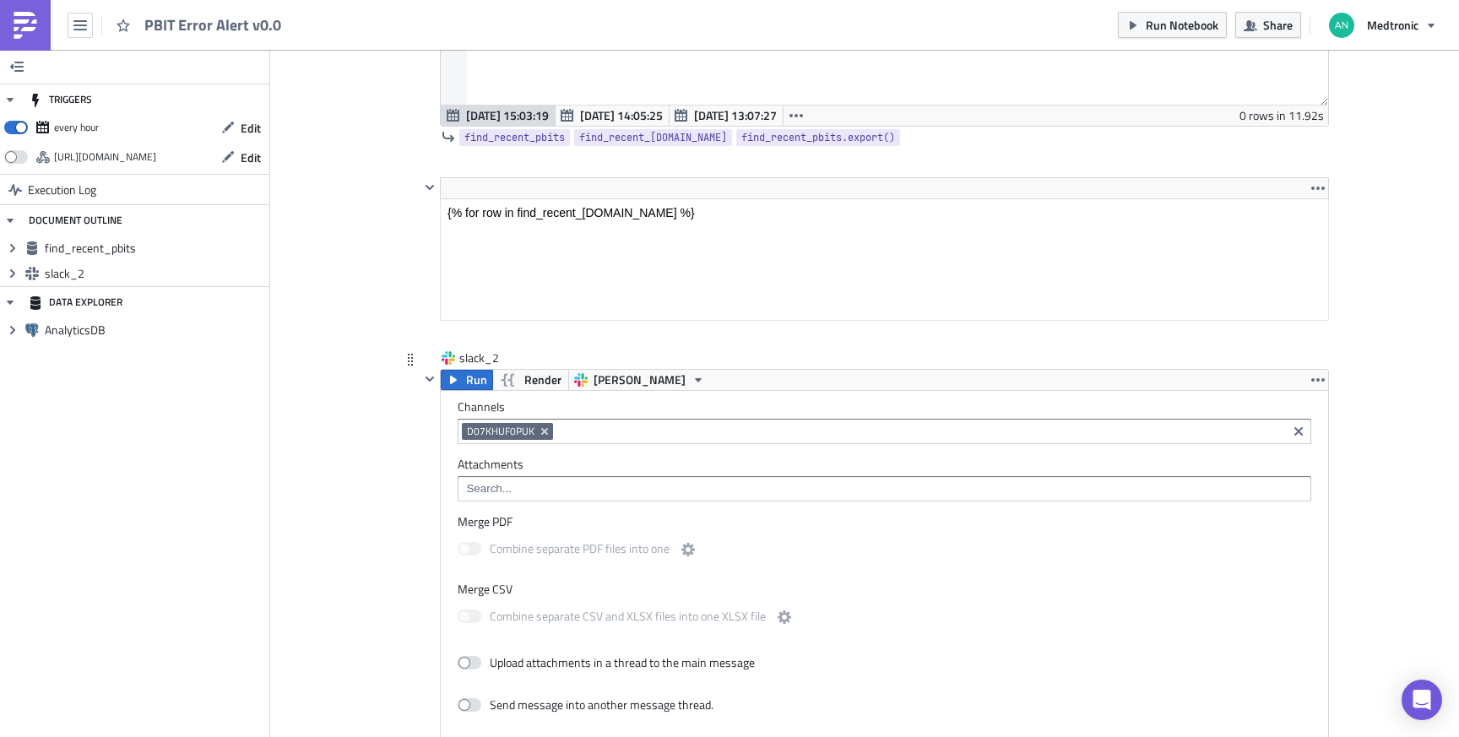
click at [683, 431] on input at bounding box center [919, 431] width 725 height 17
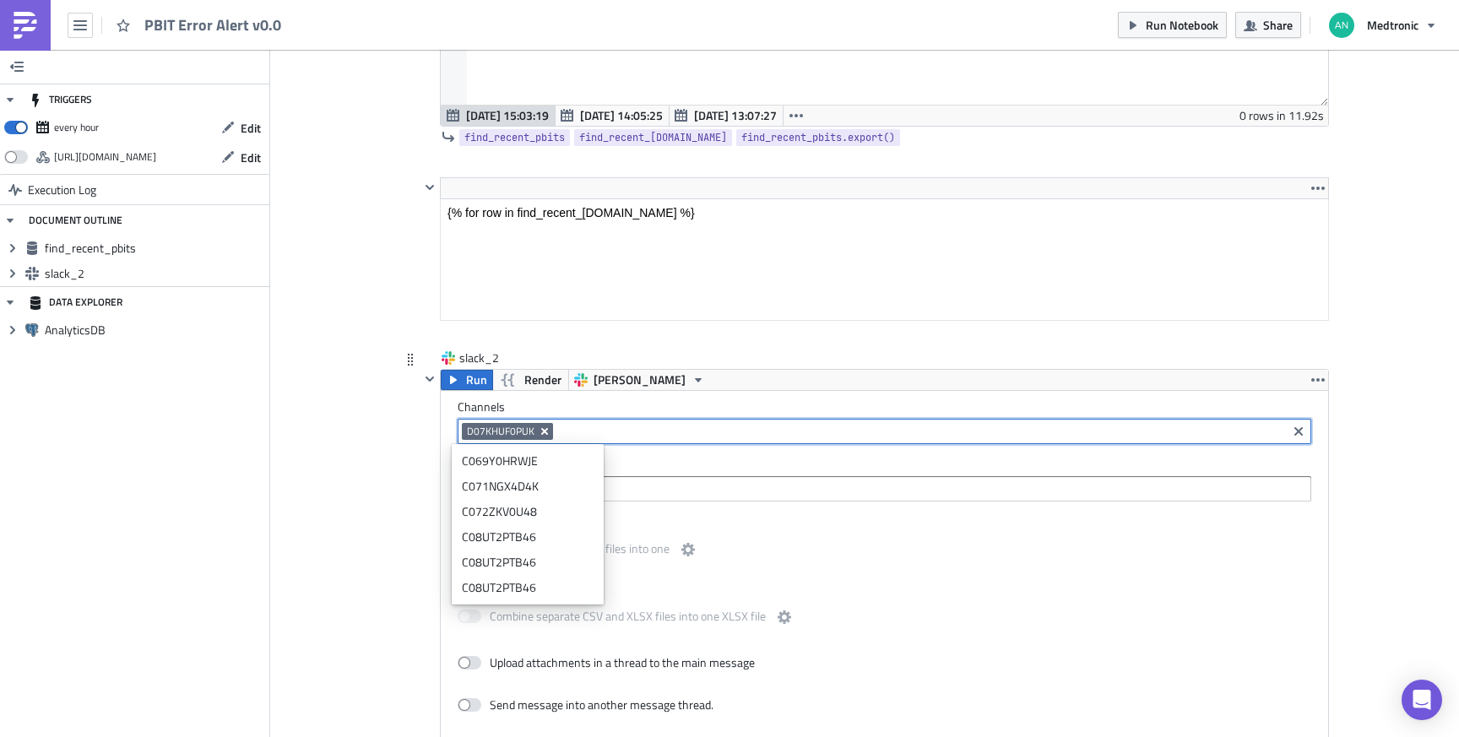
click at [539, 430] on icon "Remove Tag" at bounding box center [545, 432] width 14 height 14
click at [372, 431] on div "Cover Image general Execution Log PBIT Error Alert v0.0 find_recent_pbits Run R…" at bounding box center [864, 431] width 1189 height 2117
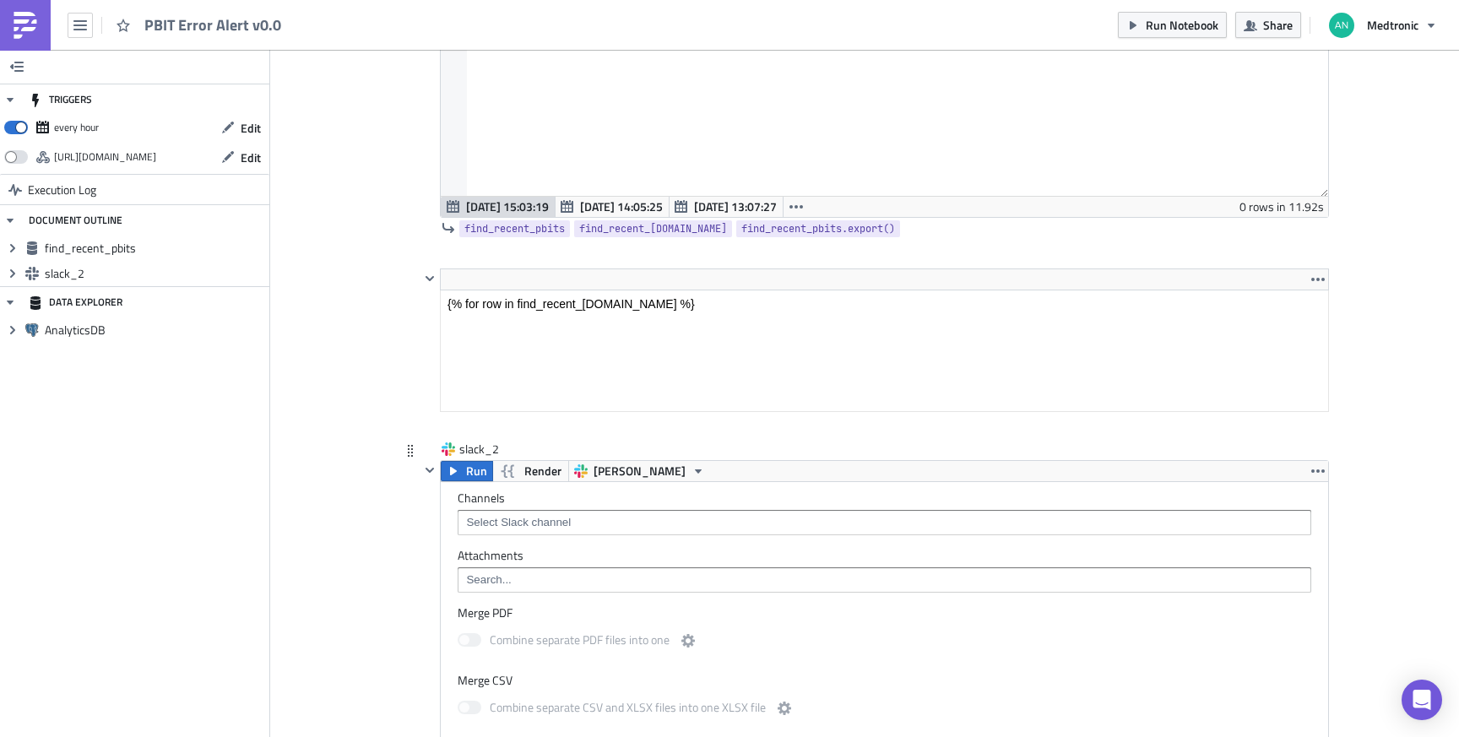
scroll to position [592, 0]
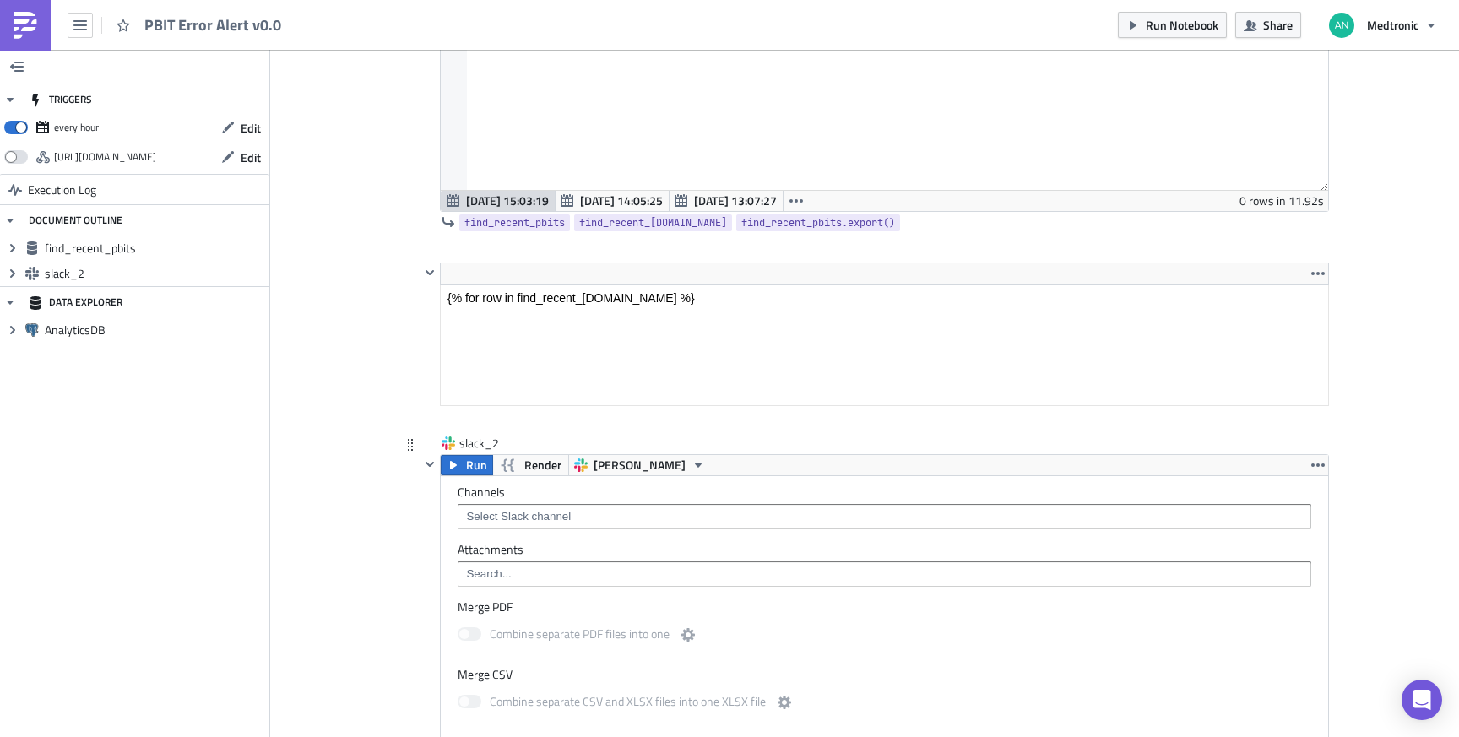
click at [603, 520] on input at bounding box center [883, 516] width 843 height 17
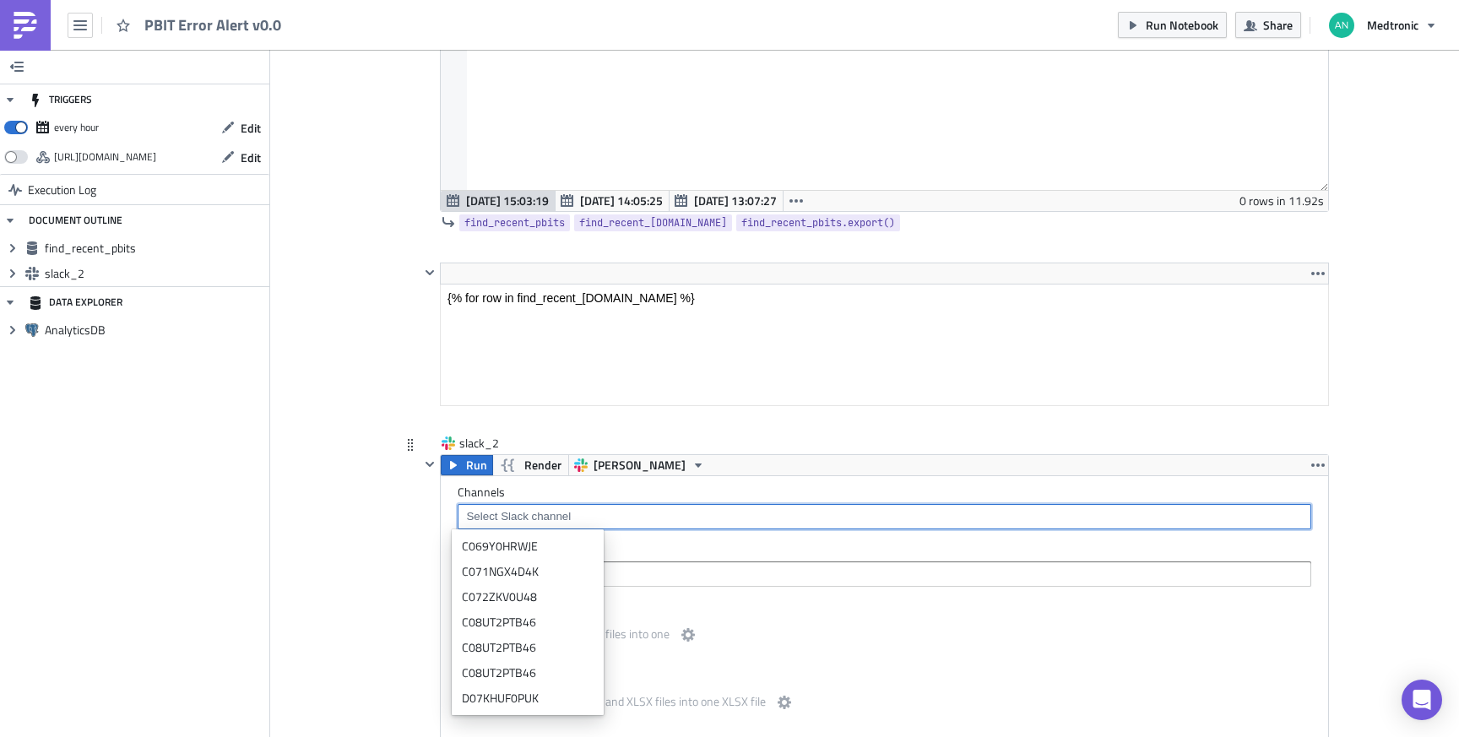
paste input "C09F96B7LD8"
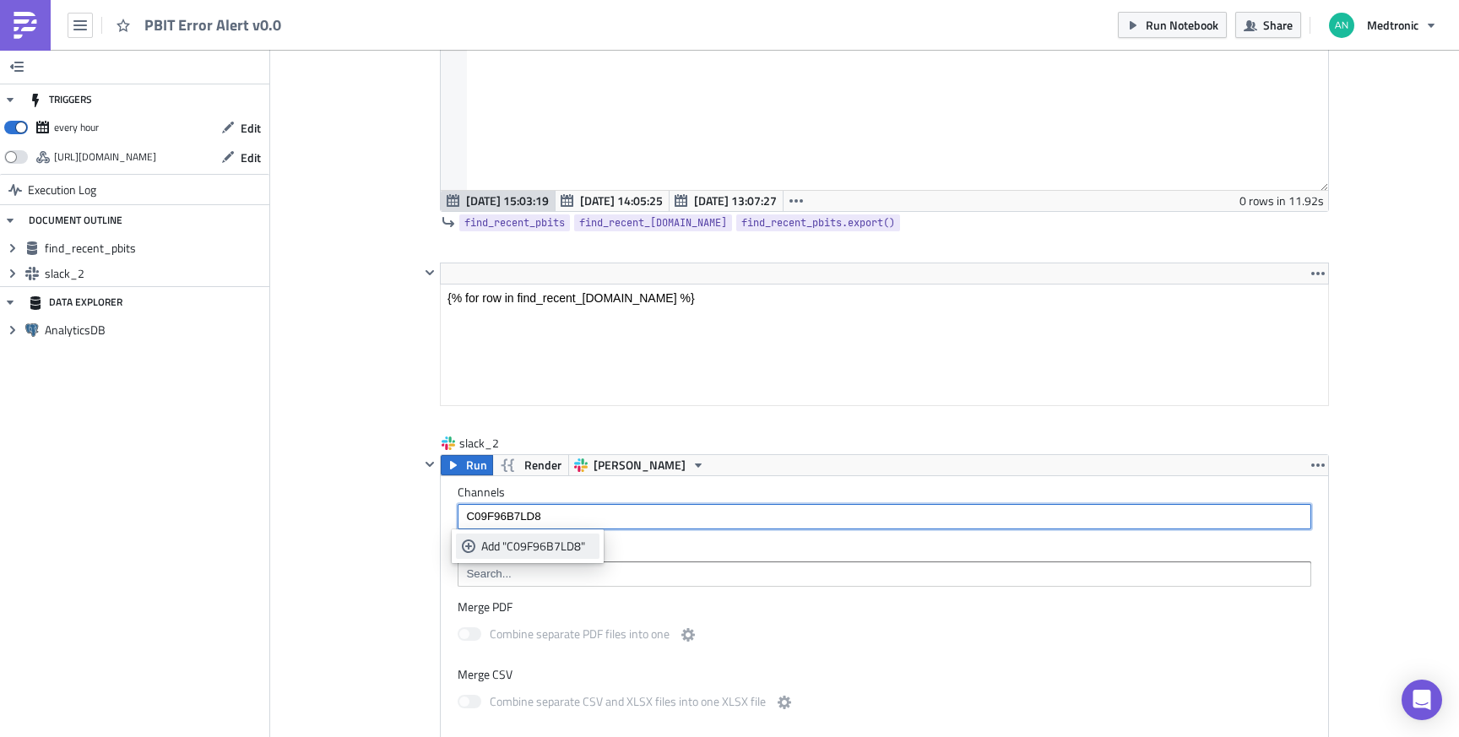
type input "C09F96B7LD8"
click at [558, 546] on div "Add "C09F96B7LD8"" at bounding box center [537, 546] width 112 height 17
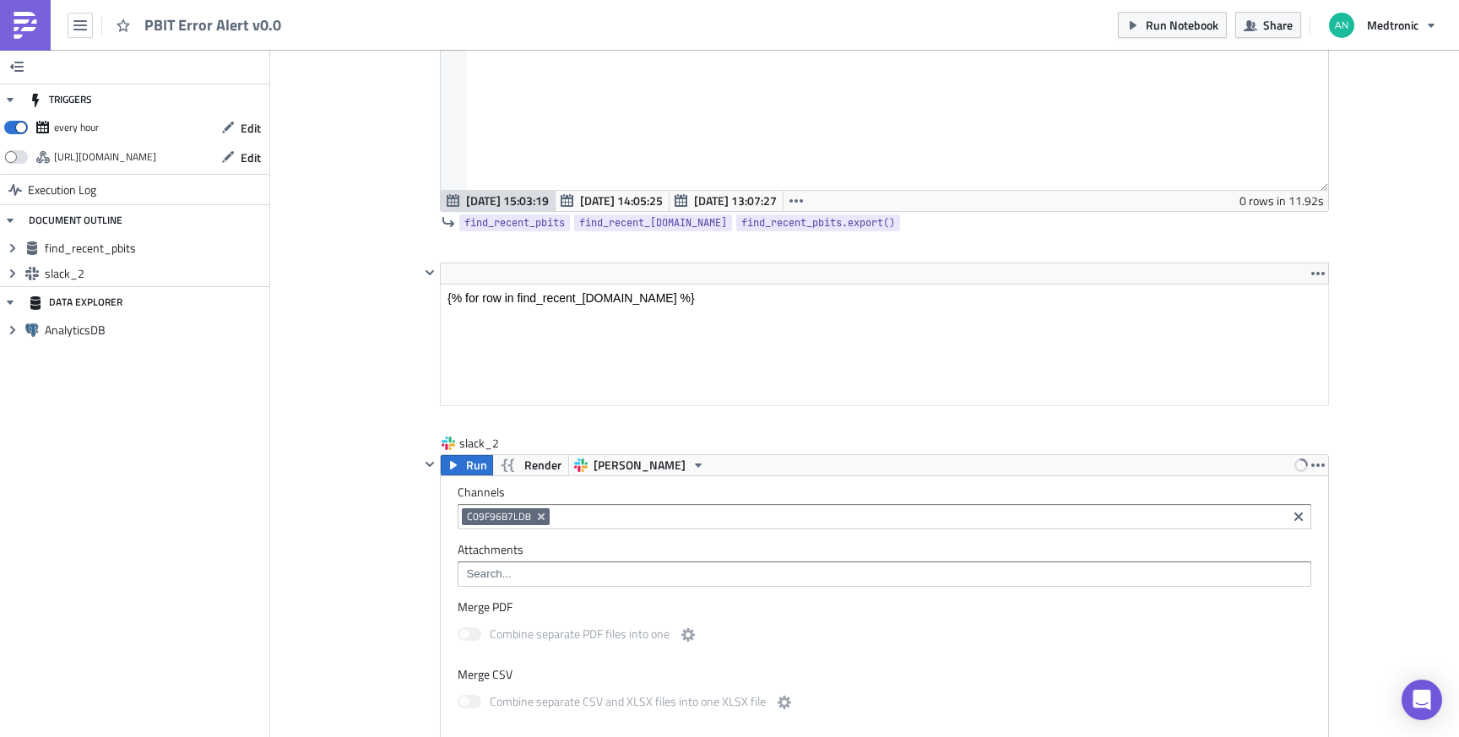
click at [349, 508] on div "Cover Image general Execution Log PBIT Error Alert v0.0 find_recent_pbits Run R…" at bounding box center [864, 516] width 1189 height 2117
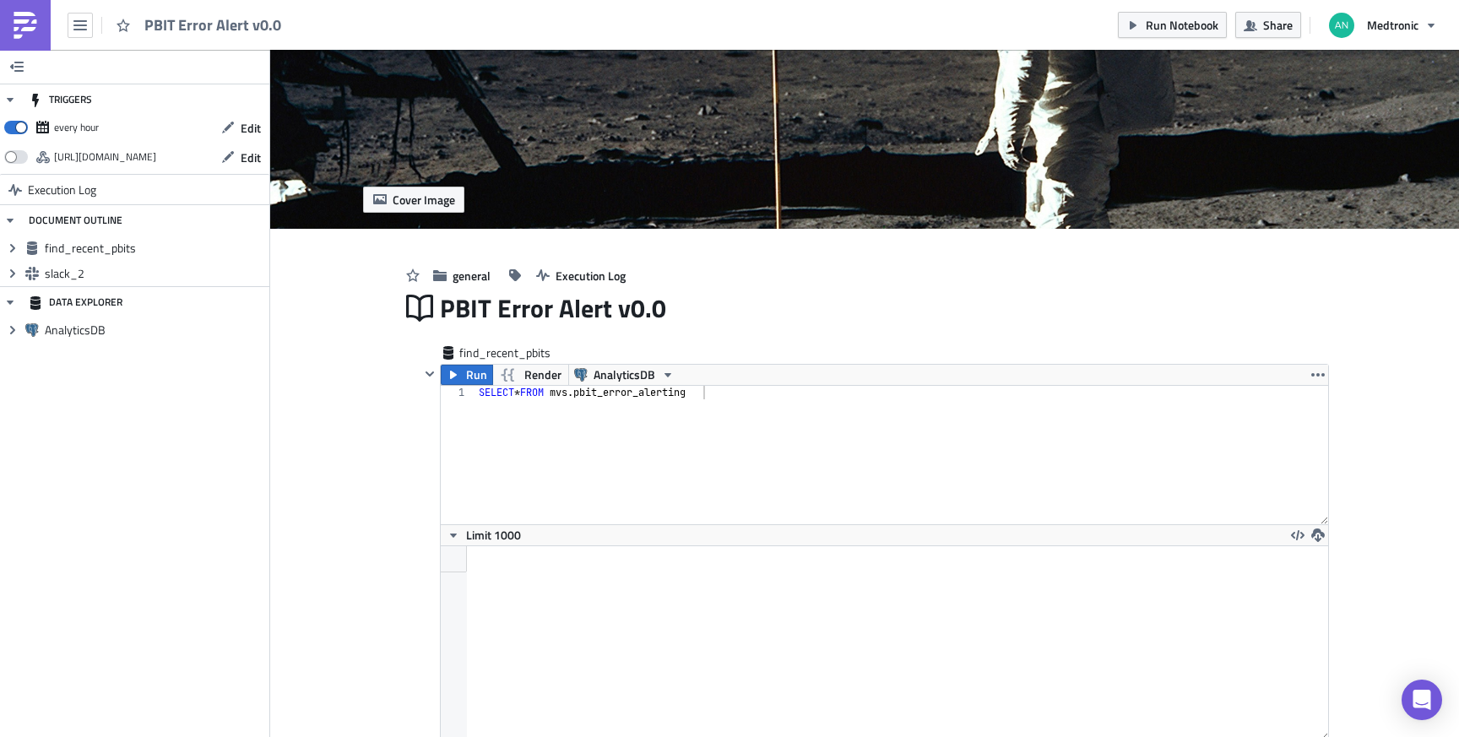
scroll to position [0, 0]
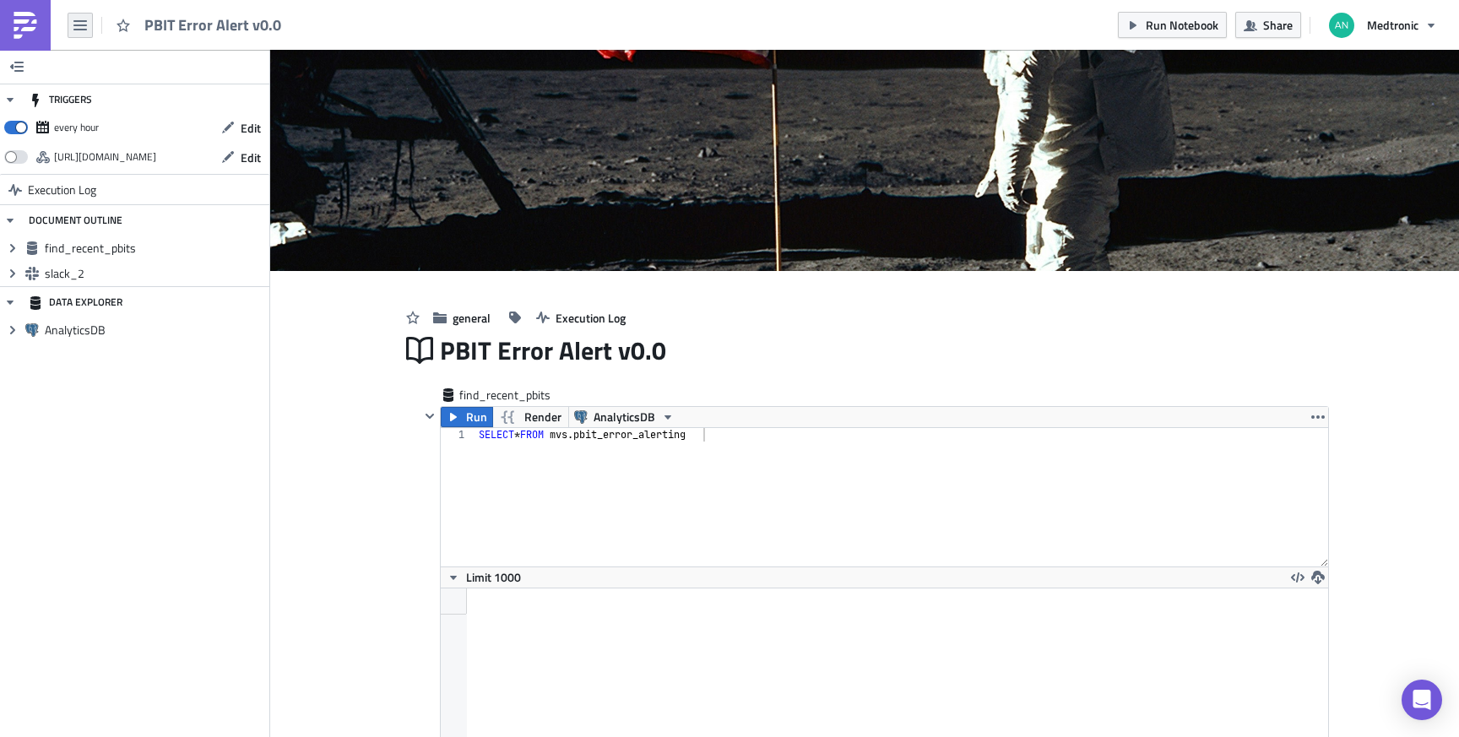
click at [80, 21] on icon "button" at bounding box center [80, 25] width 14 height 10
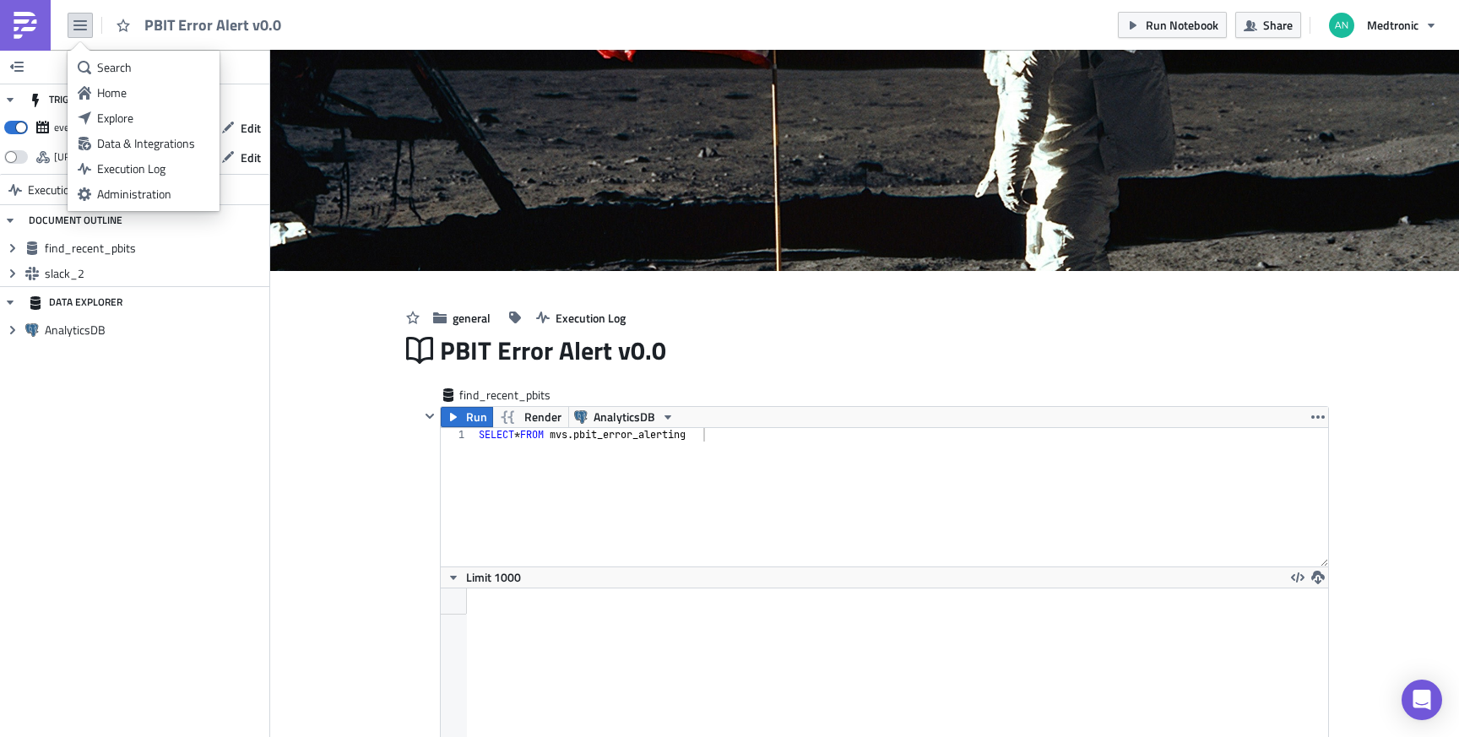
click at [530, 31] on div "PBIT Error Alert v0.0 Run Notebook Share Medtronic" at bounding box center [729, 25] width 1459 height 50
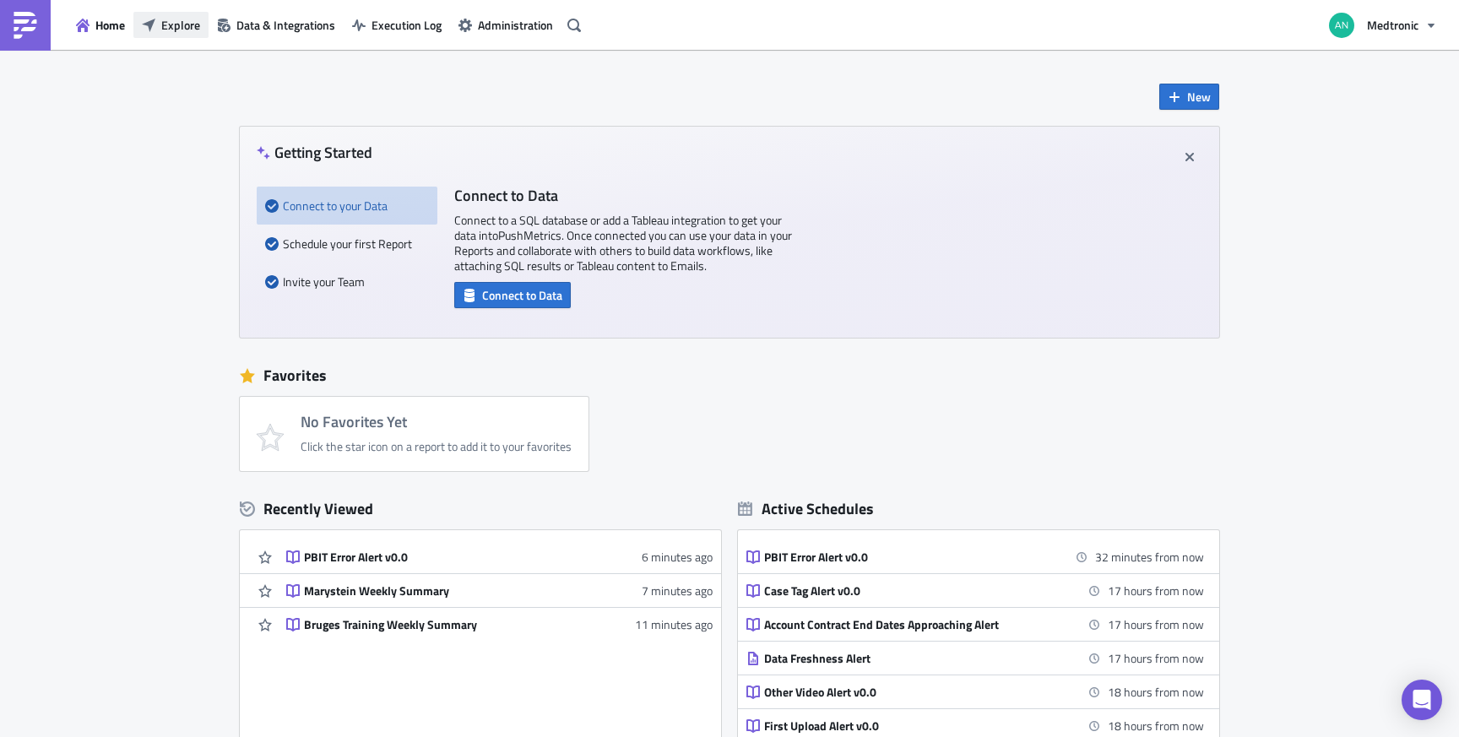
click at [180, 13] on button "Explore" at bounding box center [170, 25] width 75 height 26
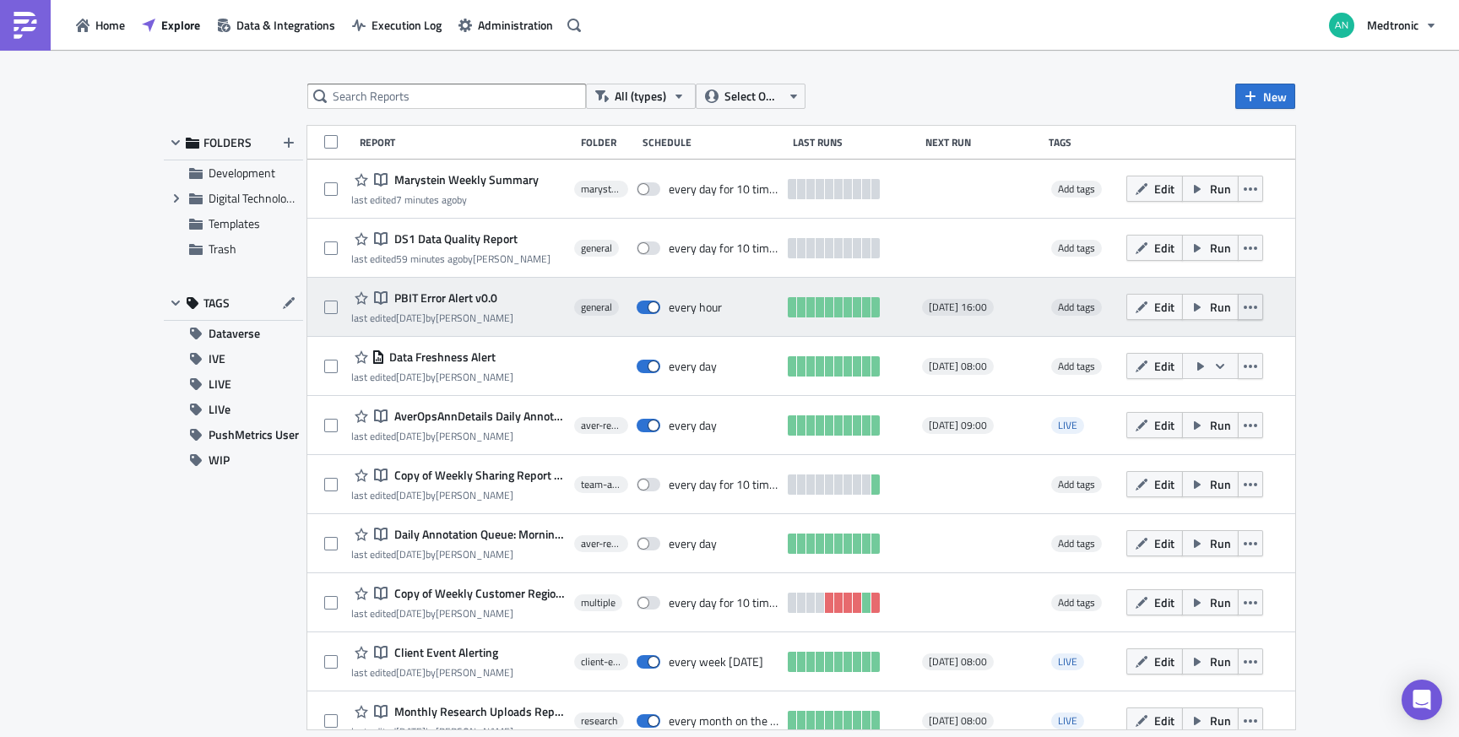
click at [1255, 306] on icon "button" at bounding box center [1251, 308] width 14 height 14
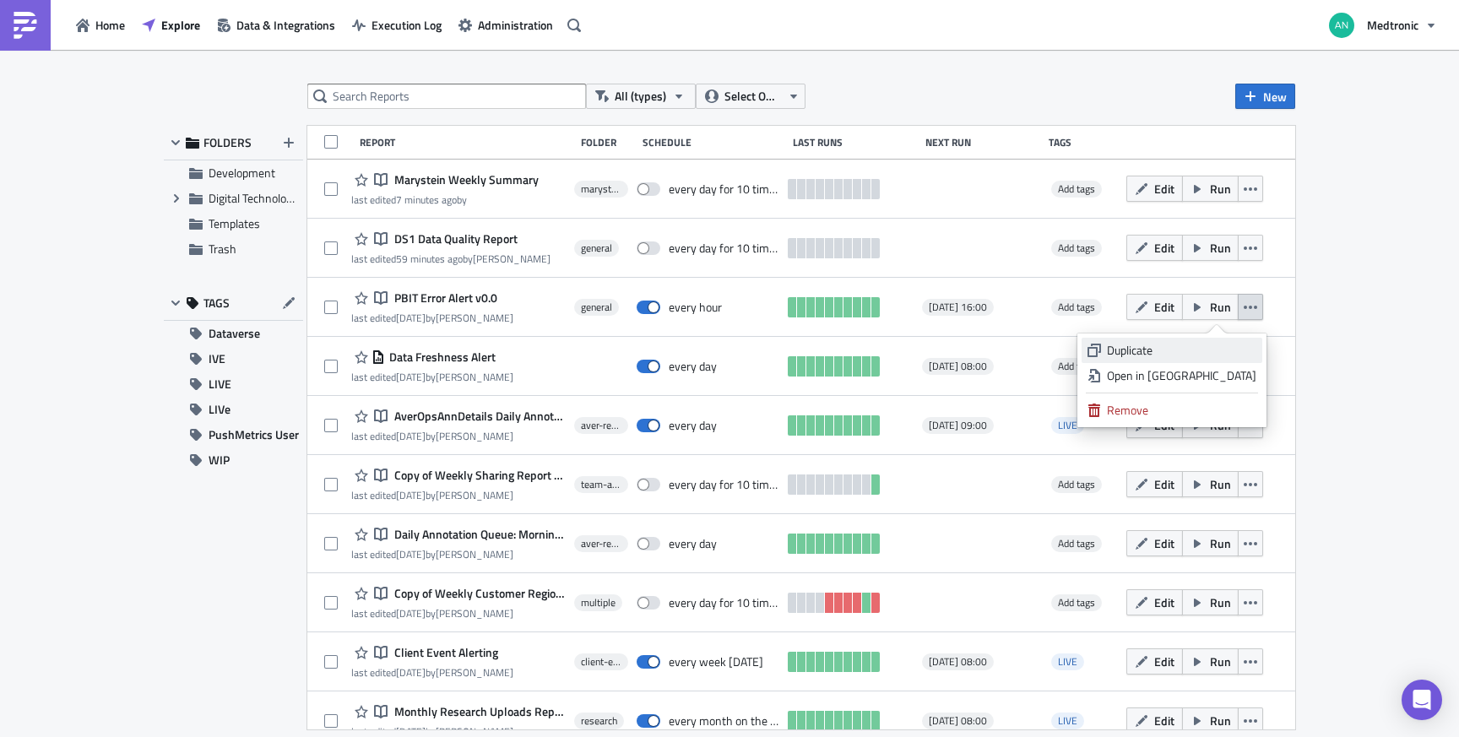
click at [1218, 347] on div "Duplicate" at bounding box center [1181, 350] width 149 height 17
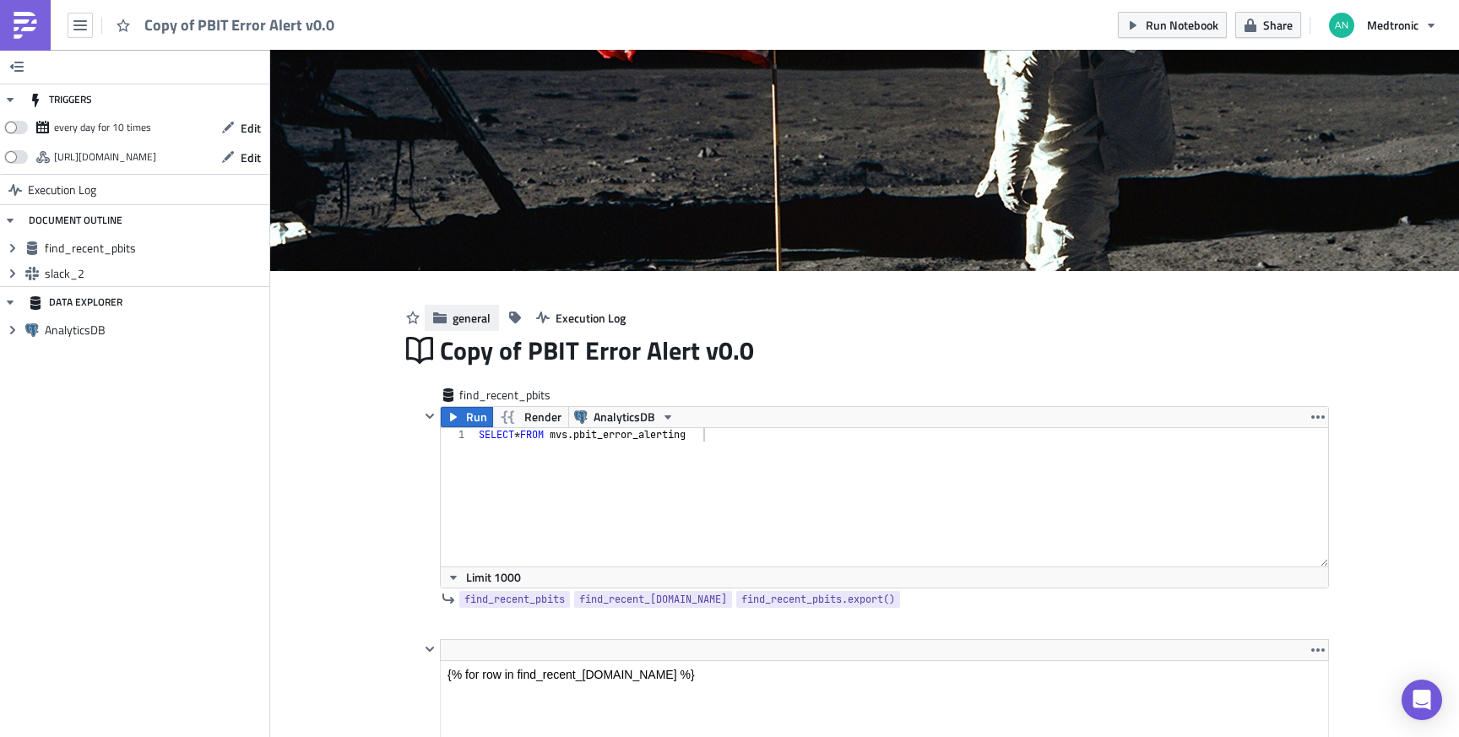
click at [461, 317] on span "general" at bounding box center [472, 318] width 38 height 18
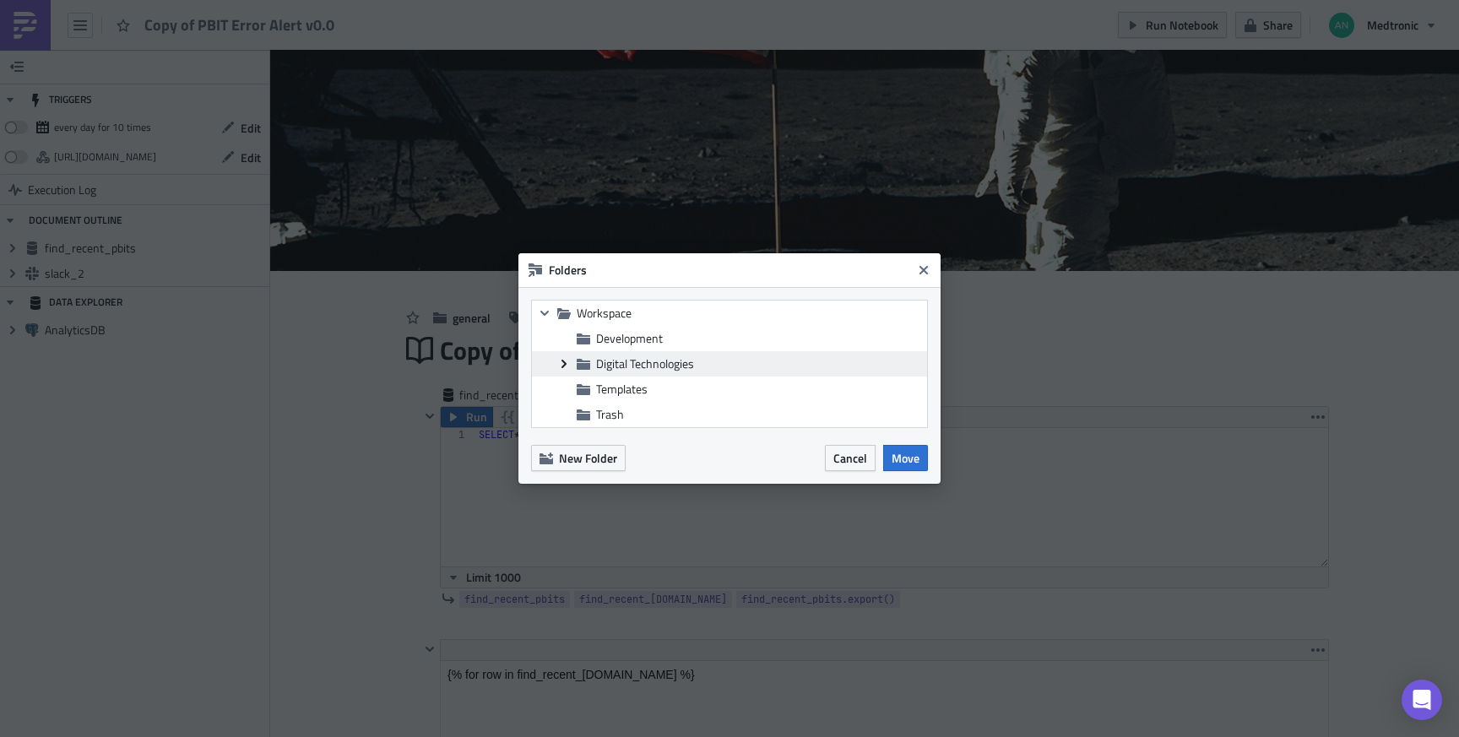
click at [567, 365] on icon "Expand group" at bounding box center [564, 364] width 14 height 14
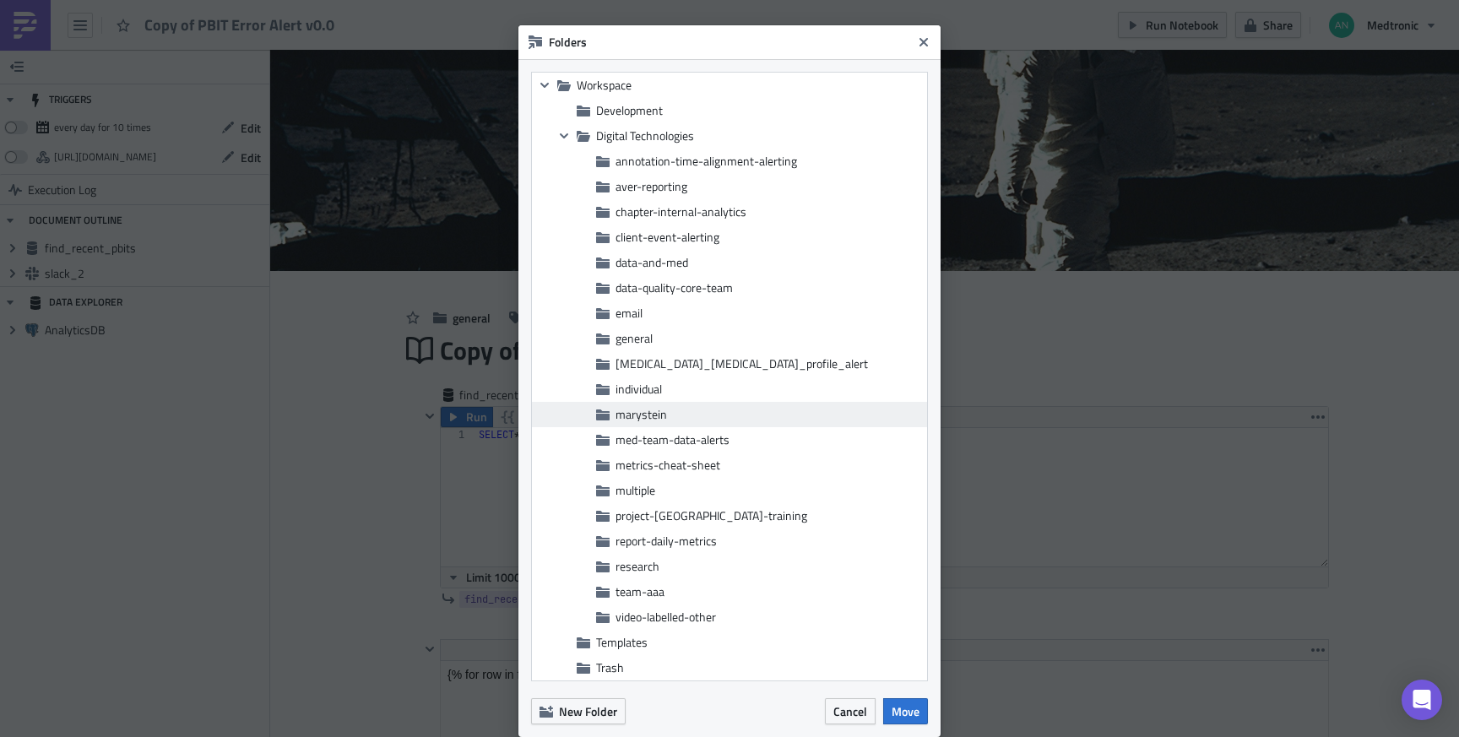
click at [660, 413] on span "marystein" at bounding box center [768, 414] width 307 height 15
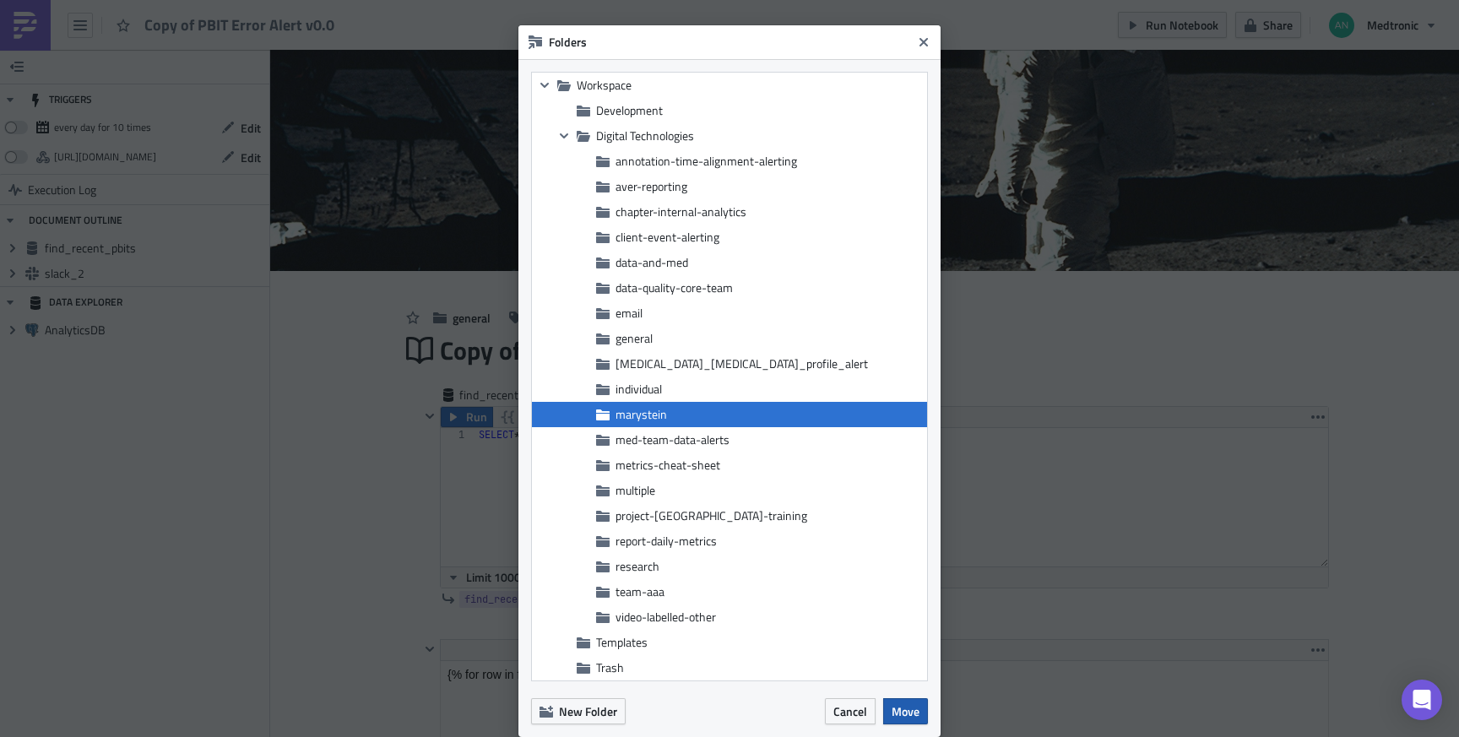
click at [907, 709] on span "Move" at bounding box center [906, 711] width 28 height 18
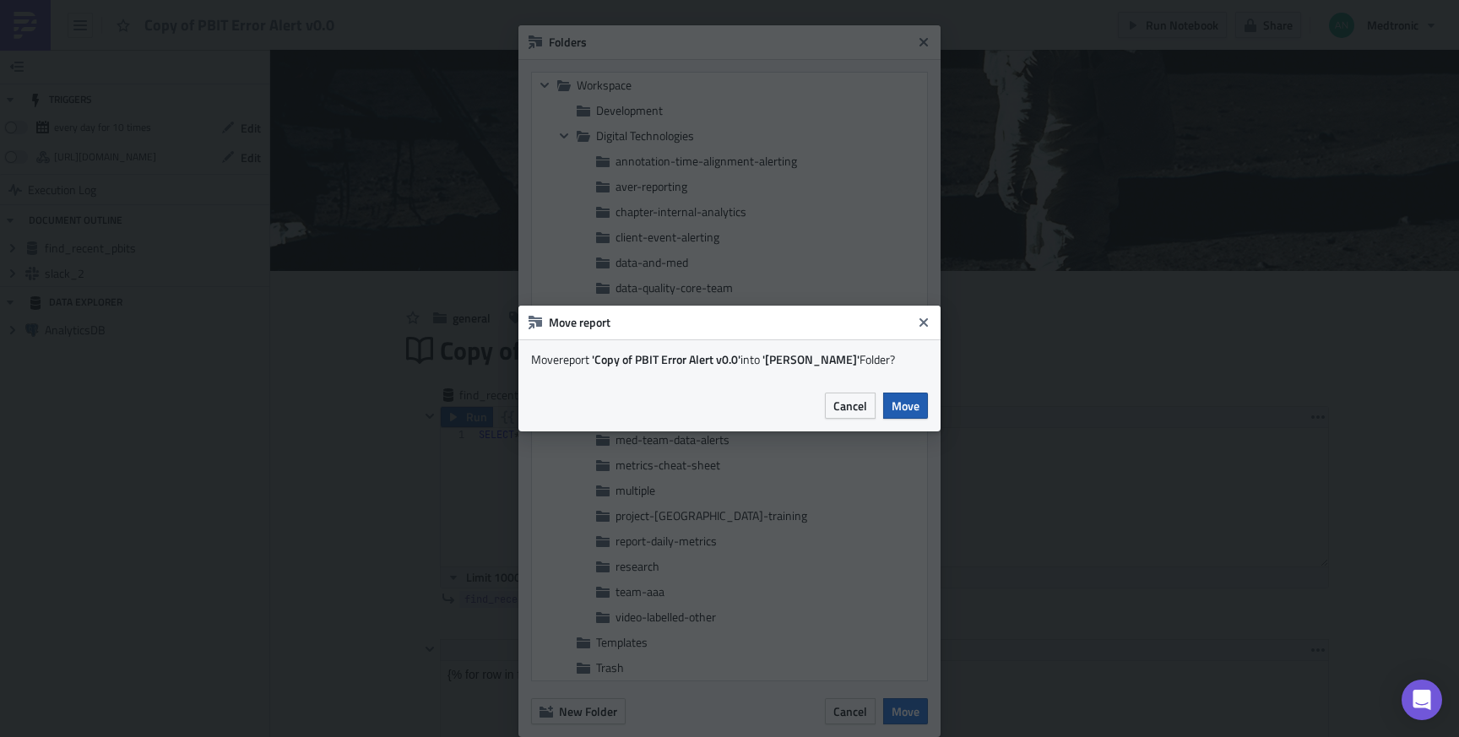
click at [902, 404] on span "Move" at bounding box center [906, 406] width 28 height 18
